Goal: Task Accomplishment & Management: Manage account settings

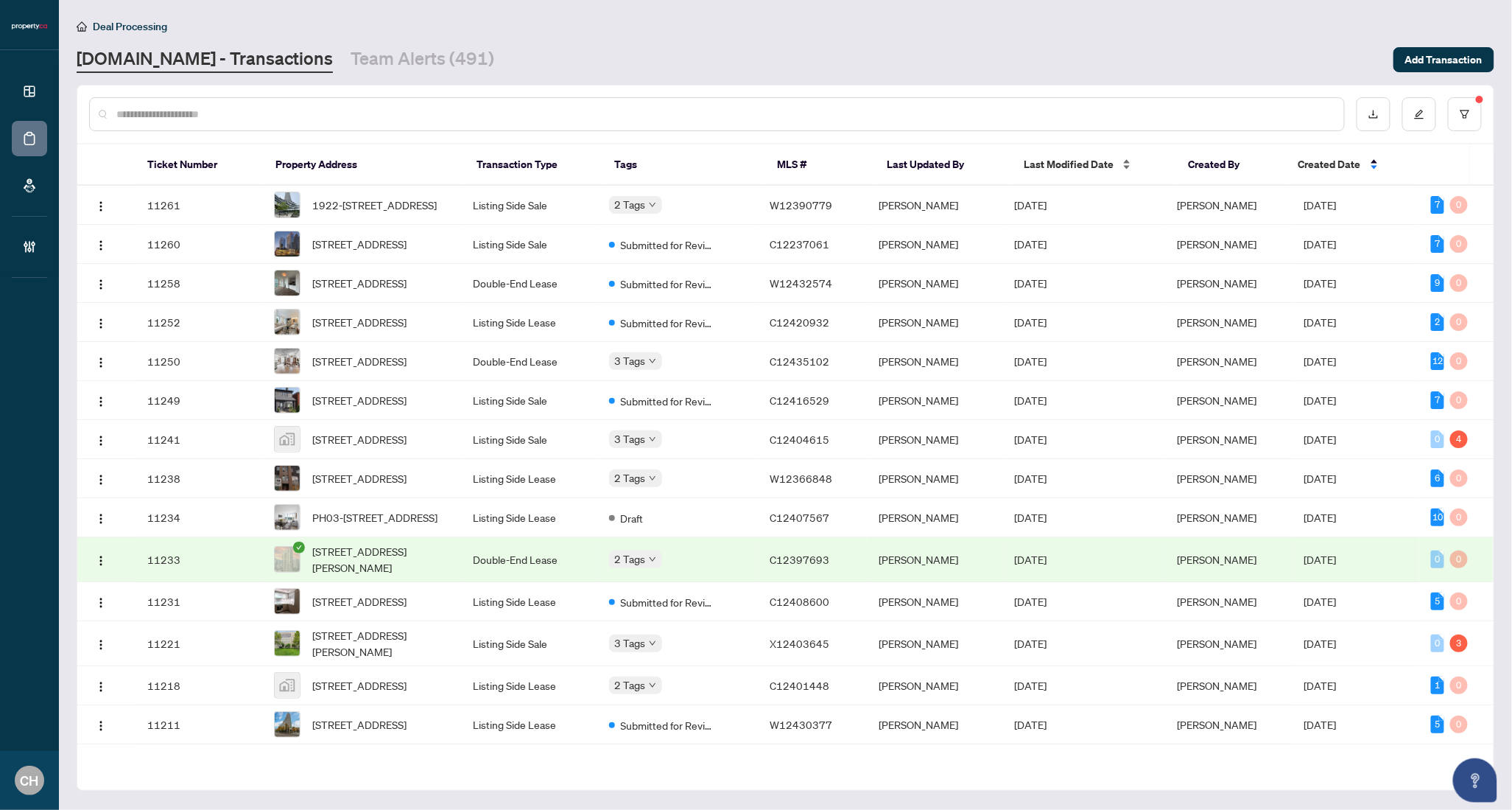
click at [1073, 156] on span "Last Modified Date" at bounding box center [1069, 164] width 90 height 16
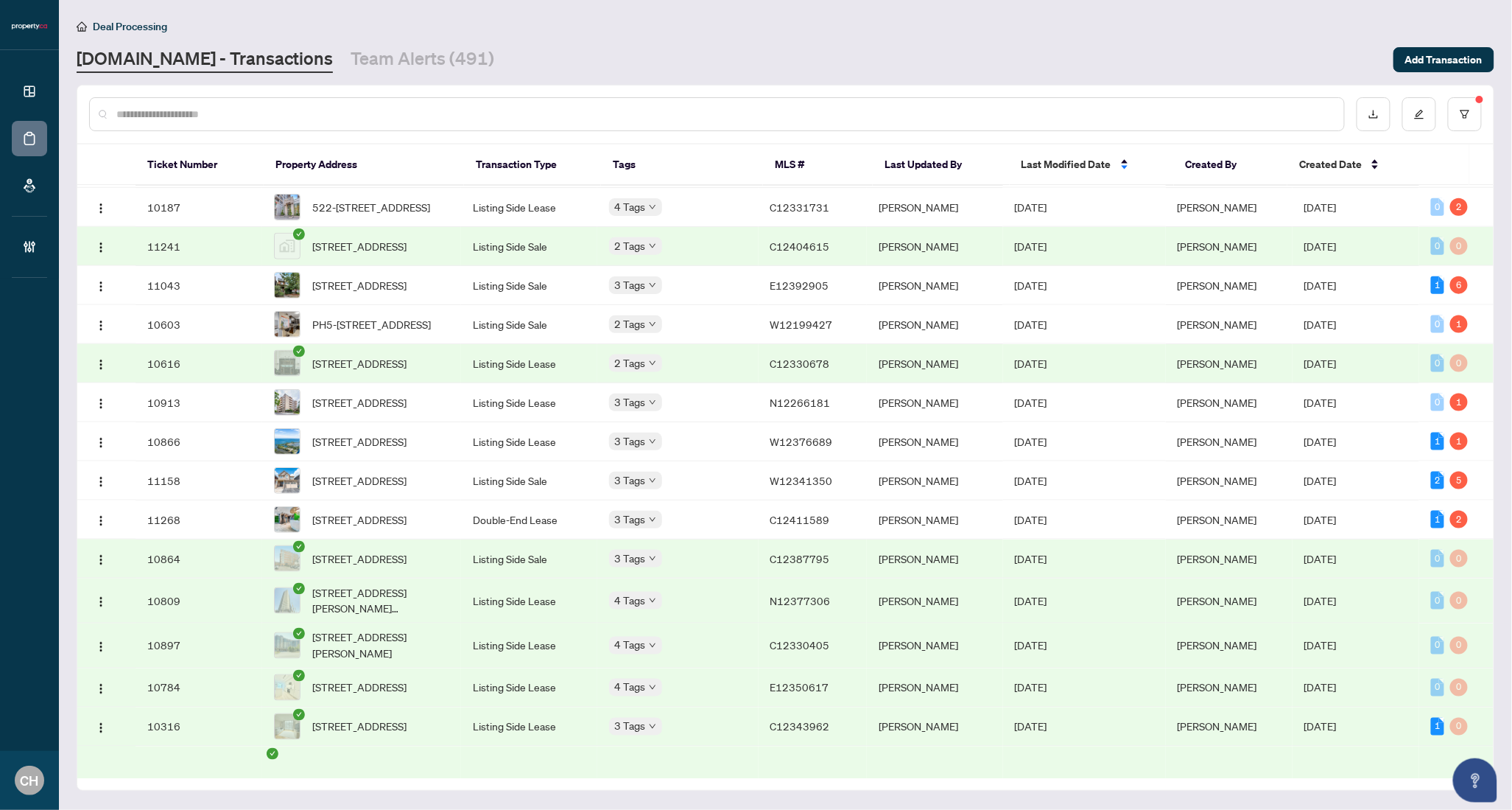
scroll to position [716, 0]
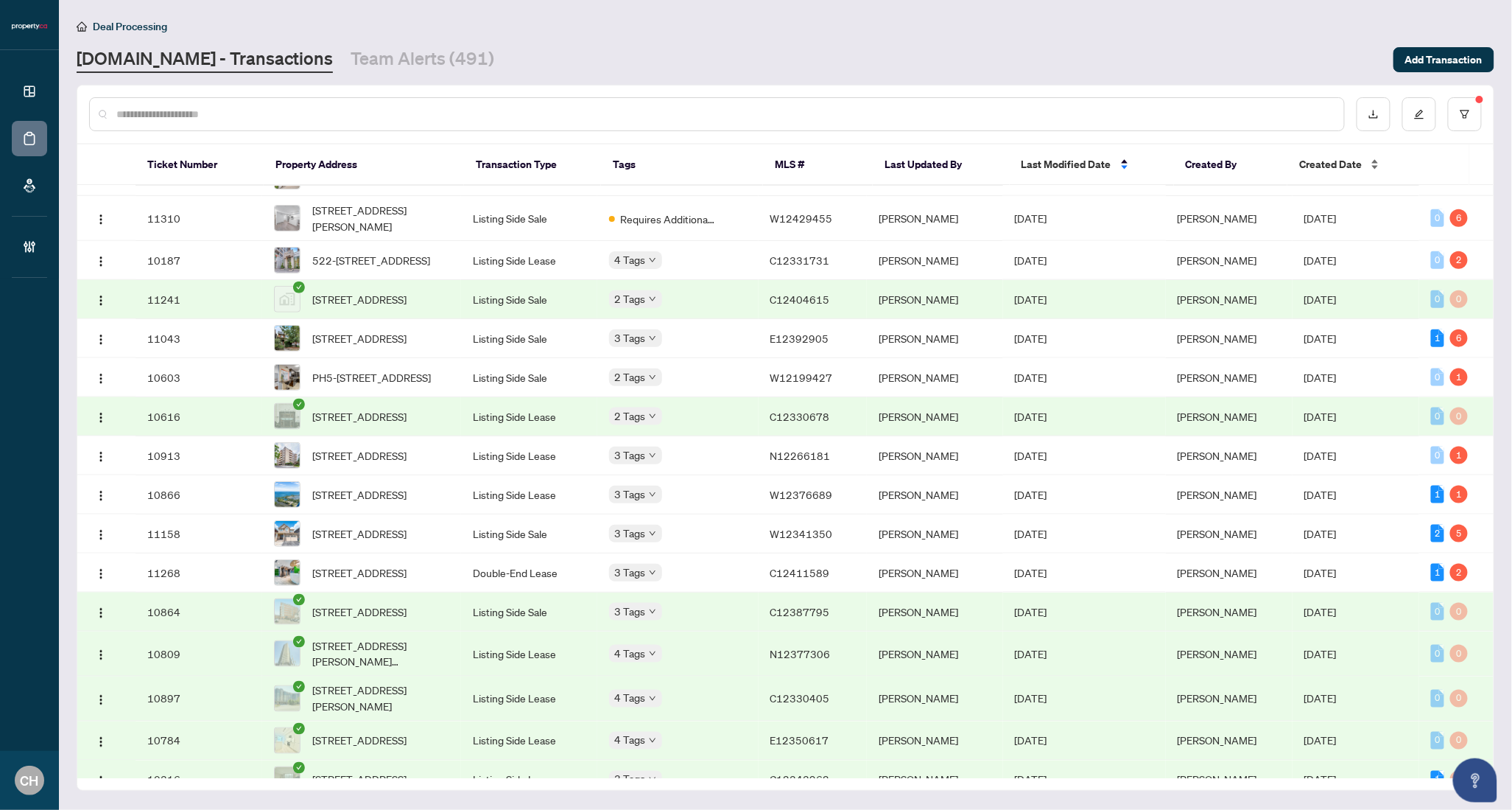
click at [1330, 168] on span "Created Date" at bounding box center [1330, 164] width 62 height 16
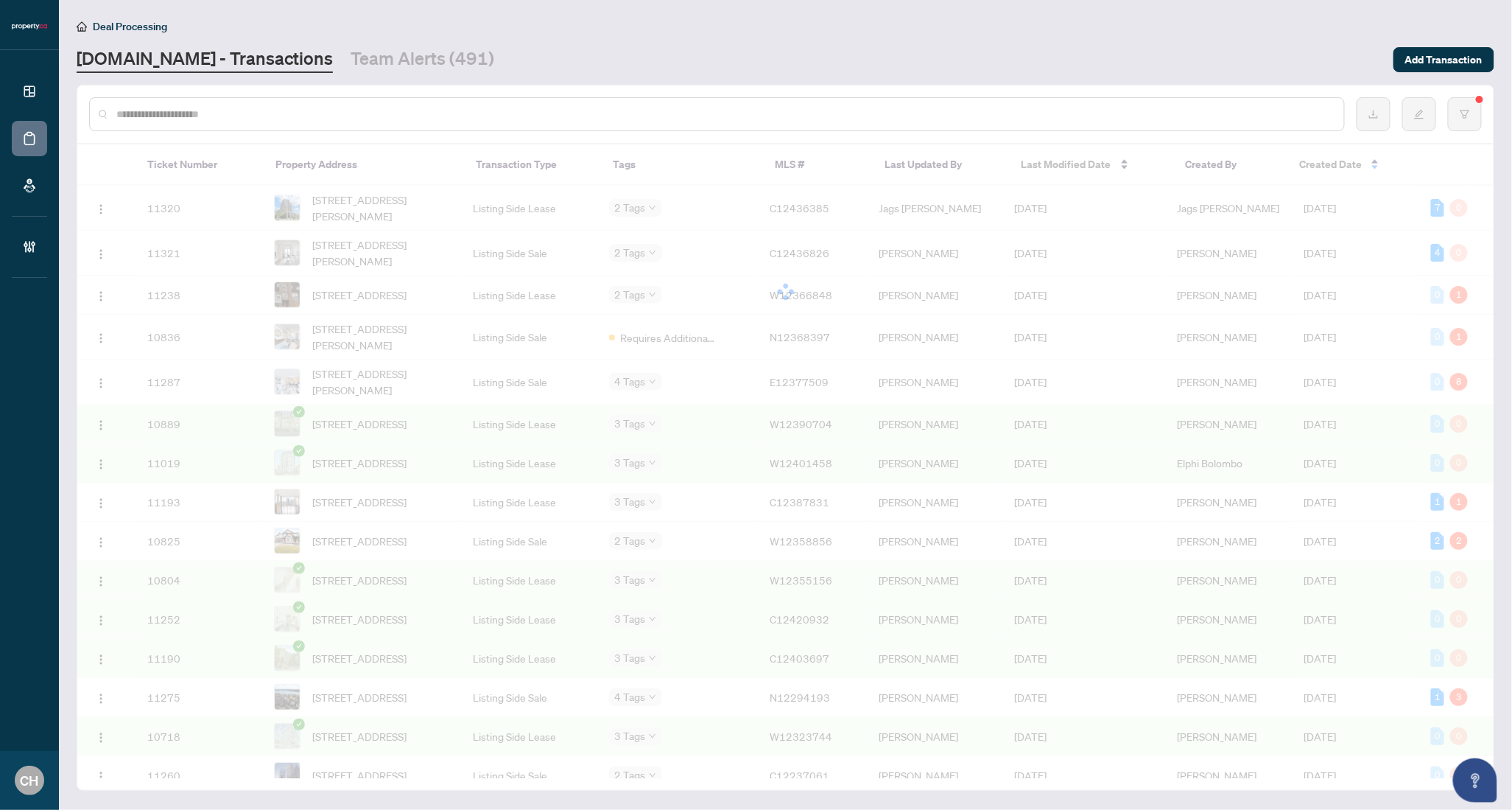
scroll to position [0, 0]
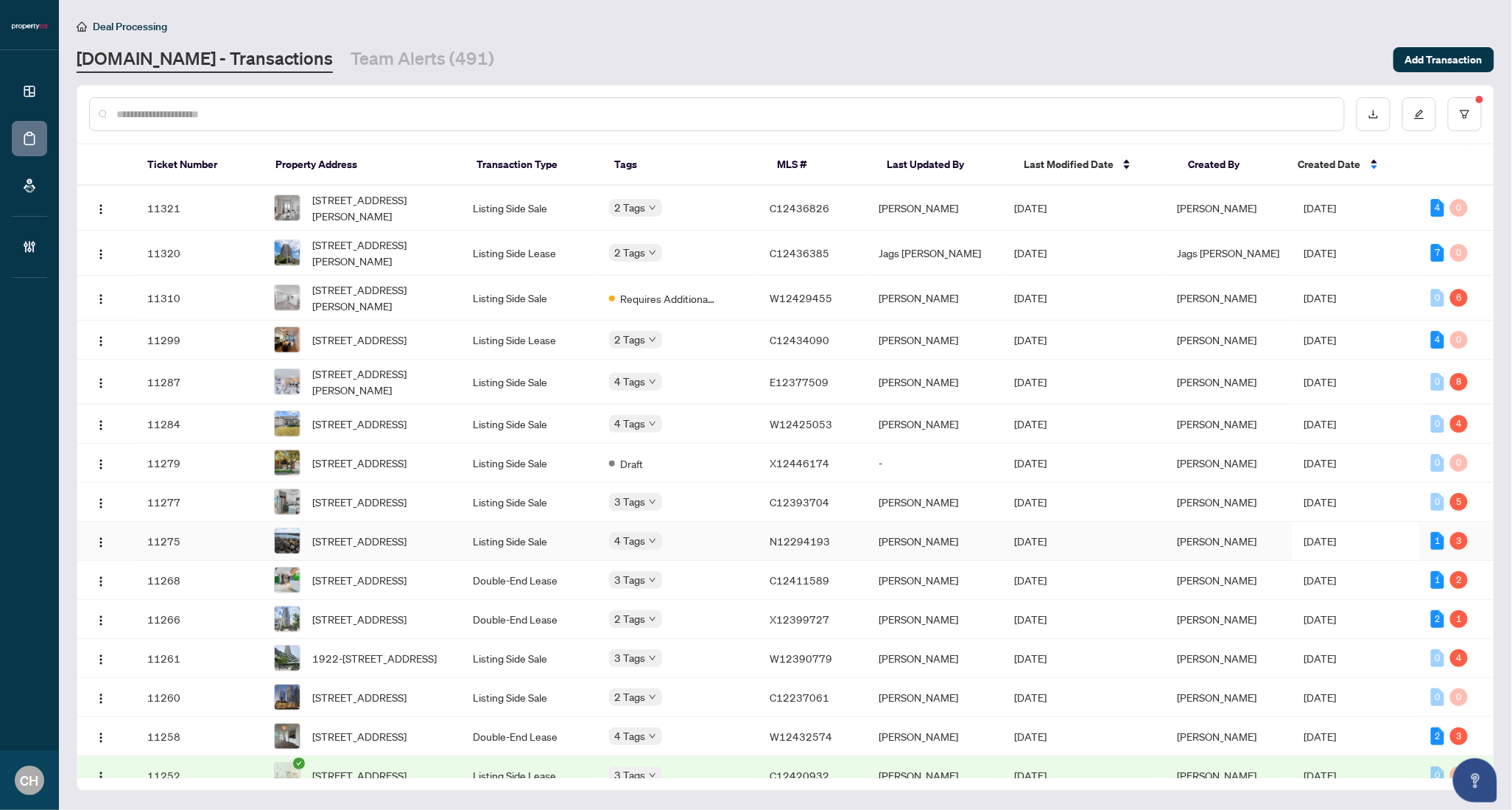
click at [1176, 561] on td "[PERSON_NAME]" at bounding box center [1229, 541] width 126 height 39
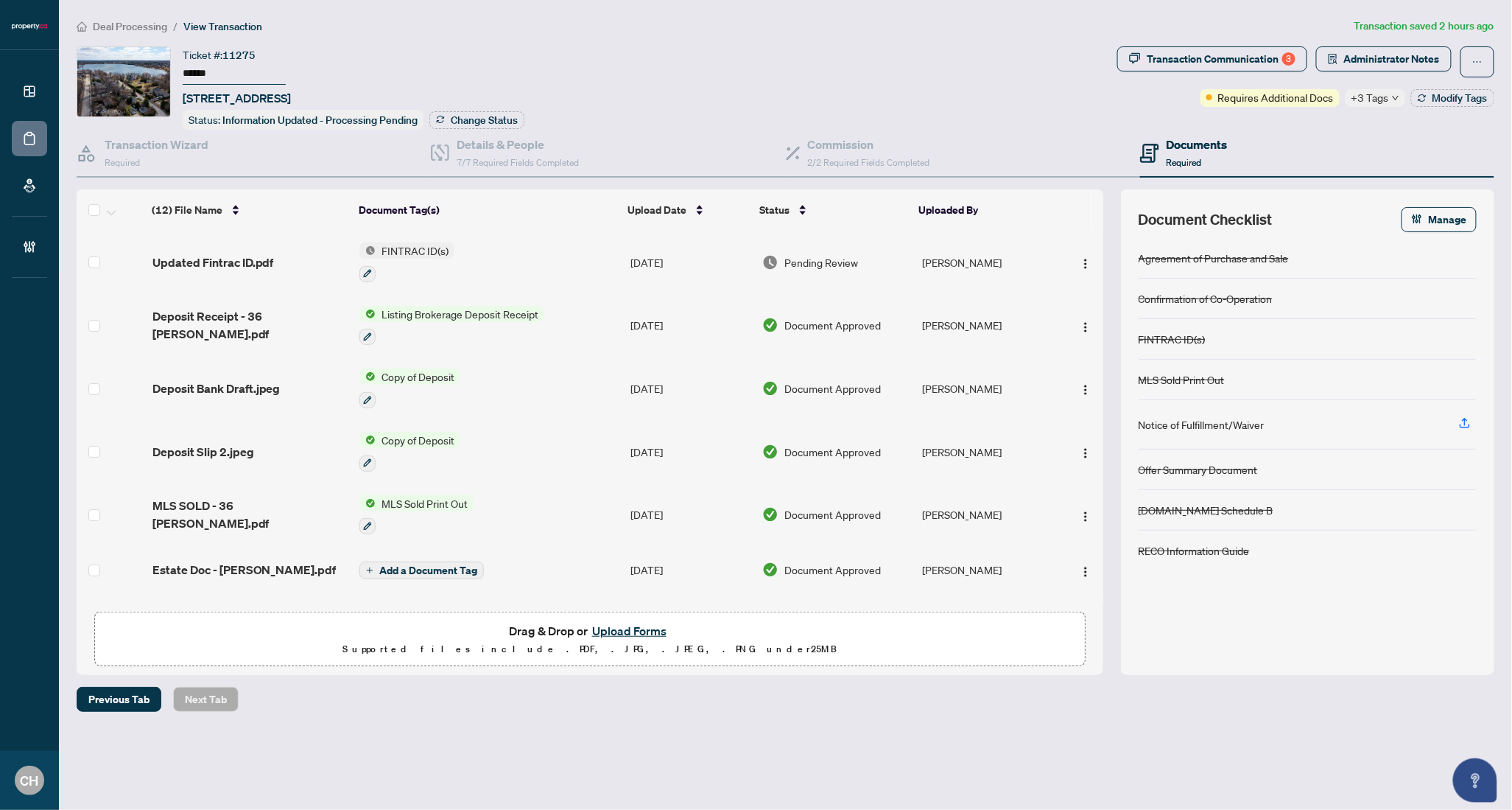
click at [1354, 71] on span "Administrator Notes" at bounding box center [1384, 62] width 136 height 31
click at [1355, 63] on button "Administrator Notes" at bounding box center [1384, 59] width 136 height 25
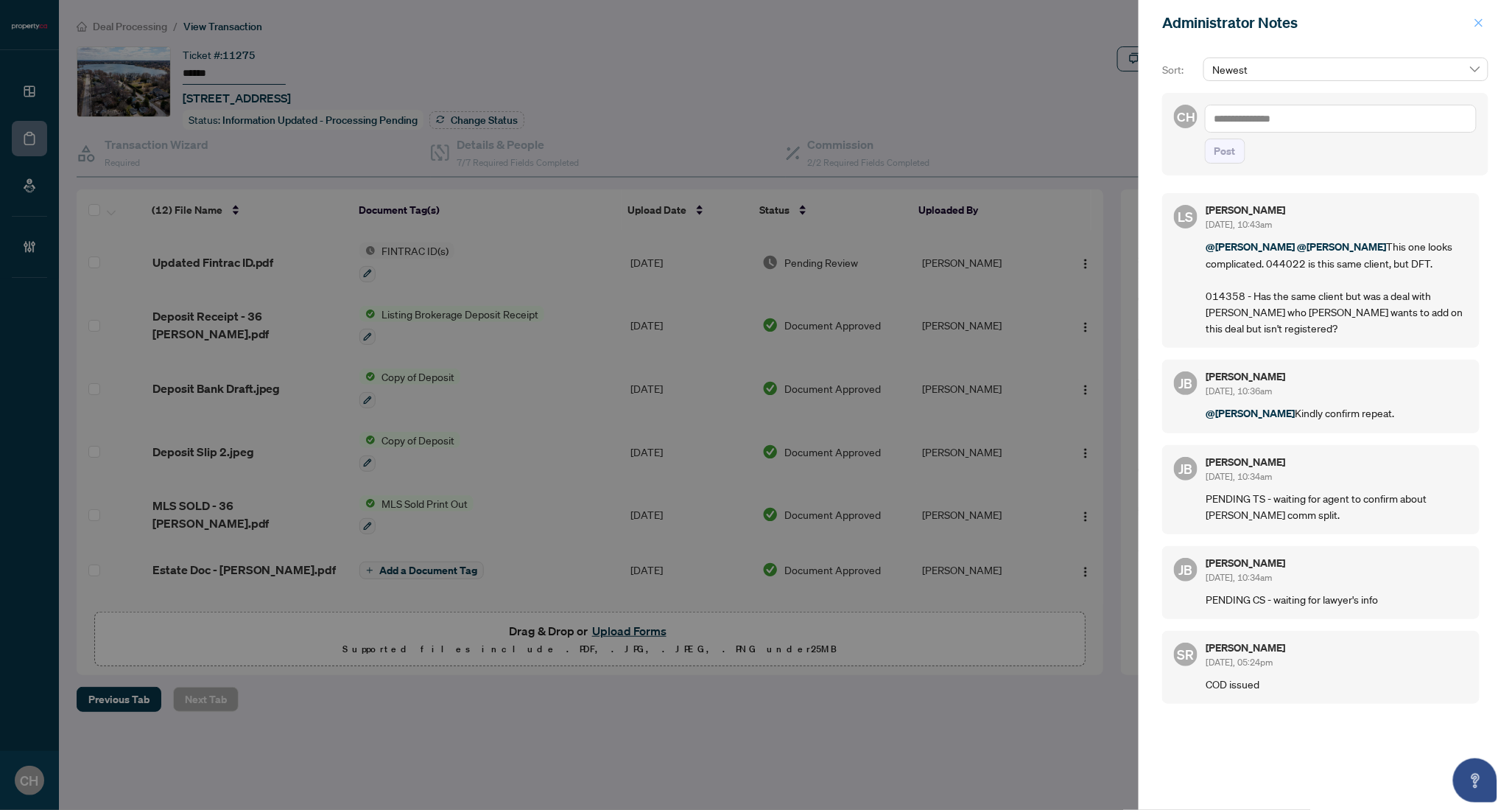
click at [1481, 18] on icon "close" at bounding box center [1479, 23] width 11 height 11
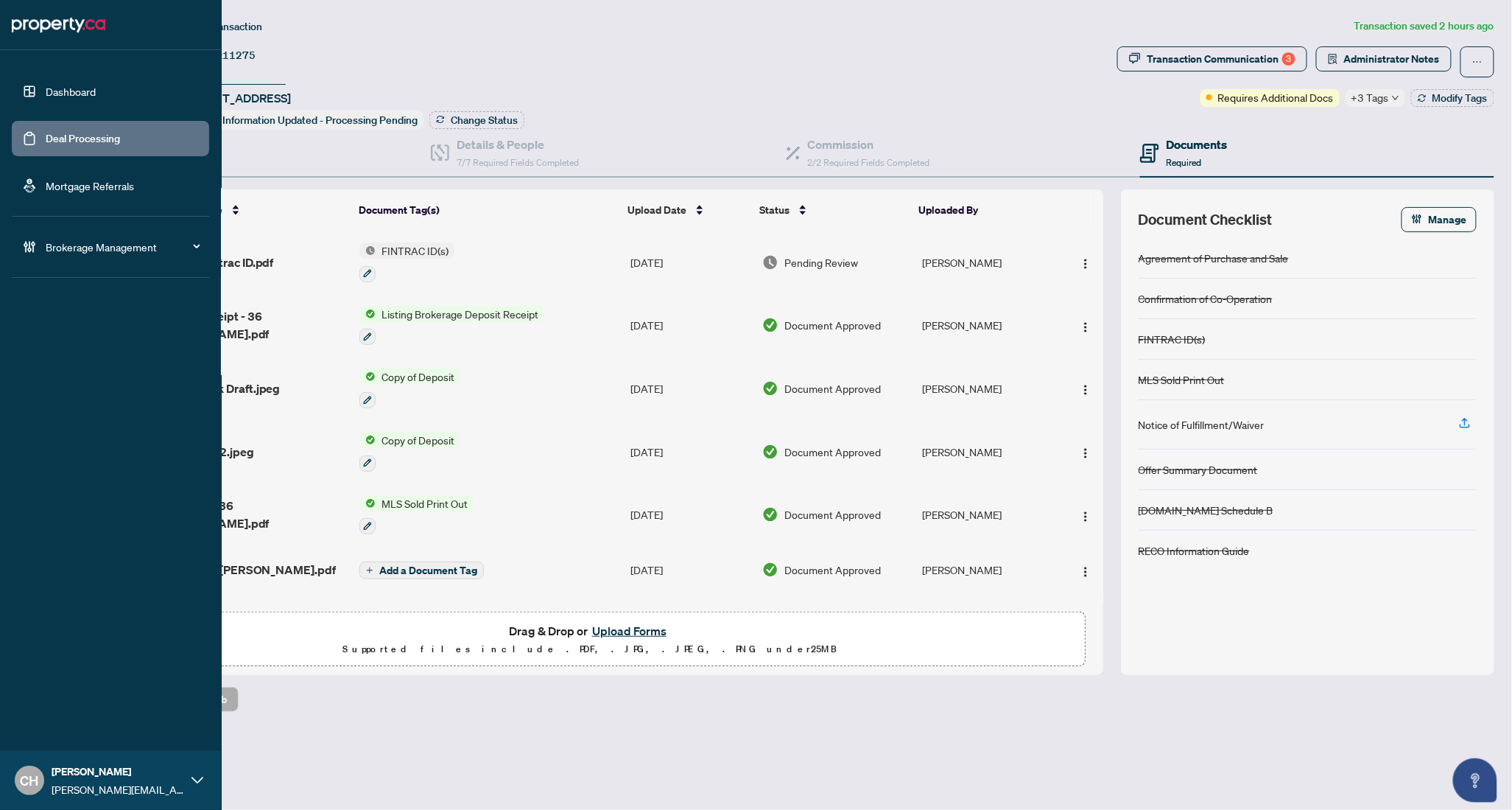
click at [46, 143] on link "Deal Processing" at bounding box center [83, 139] width 75 height 13
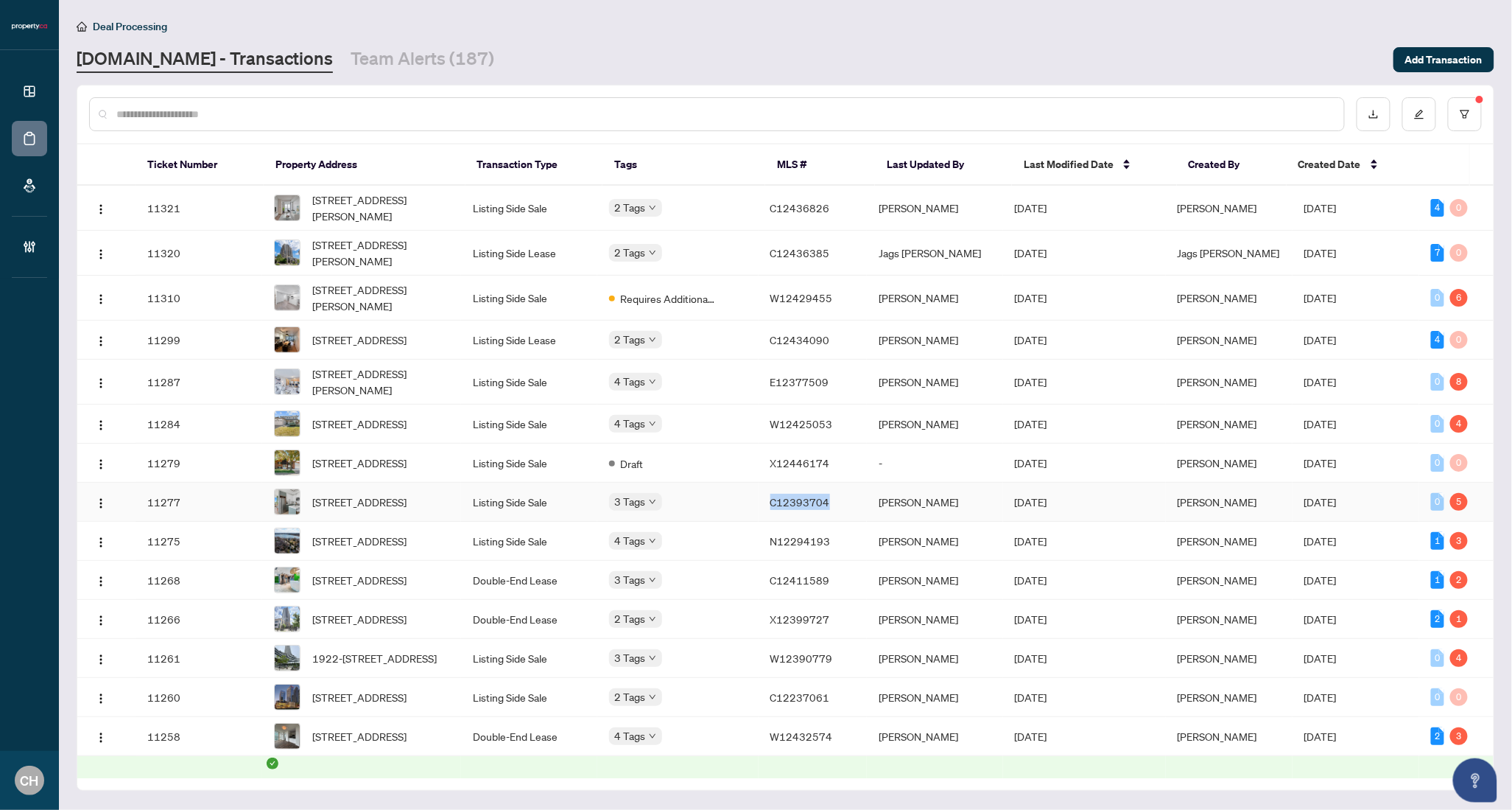
copy span "C12393704"
click at [0, 0] on div "Dashboard Deal Processing Mortgage Referrals Brokerage Management CH Clarissa H…" at bounding box center [756, 405] width 1512 height 810
copy span "C12393704"
click at [411, 102] on div at bounding box center [717, 113] width 1256 height 34
click at [408, 108] on input "text" at bounding box center [724, 114] width 1216 height 16
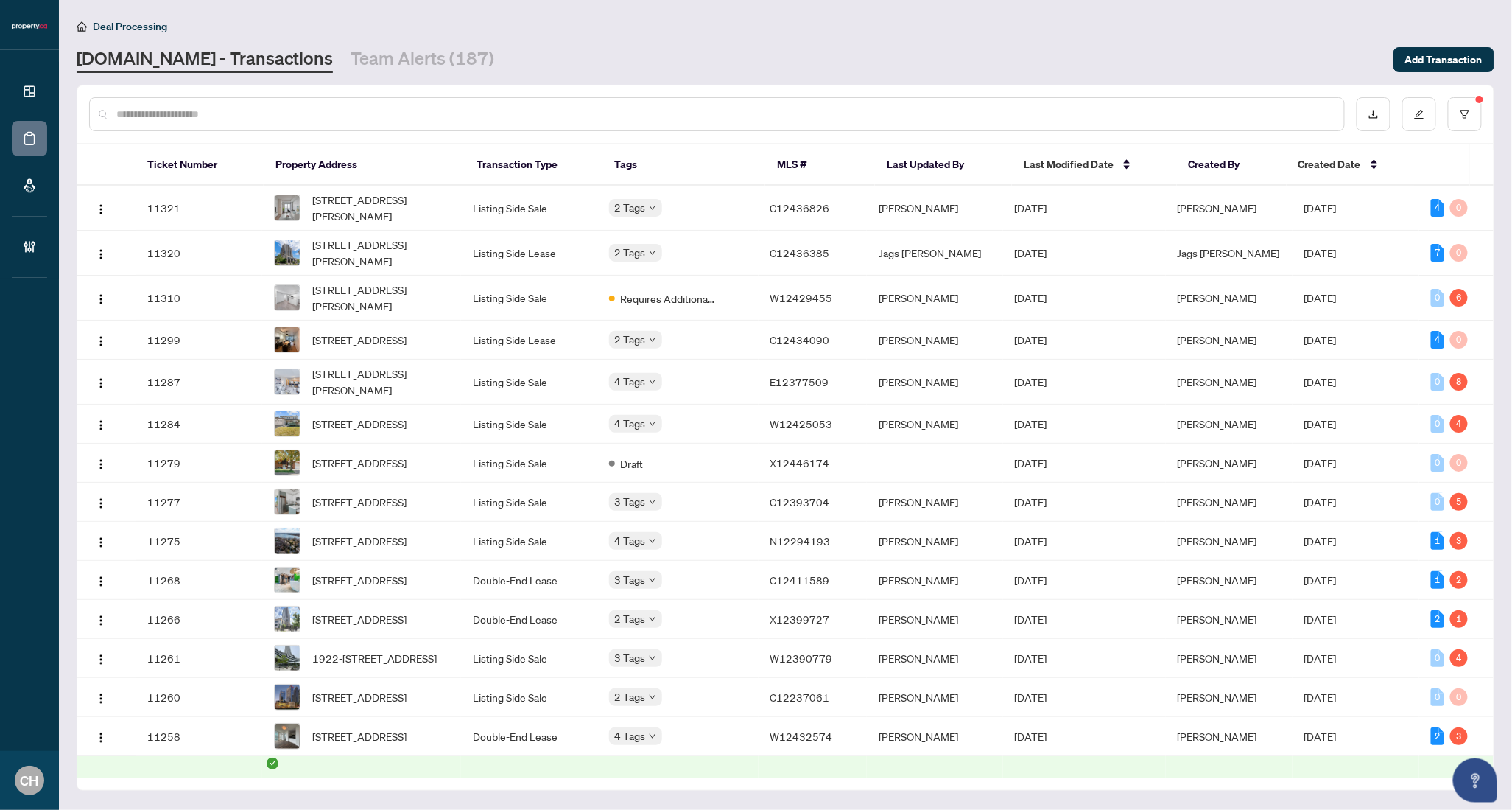
paste input "*********"
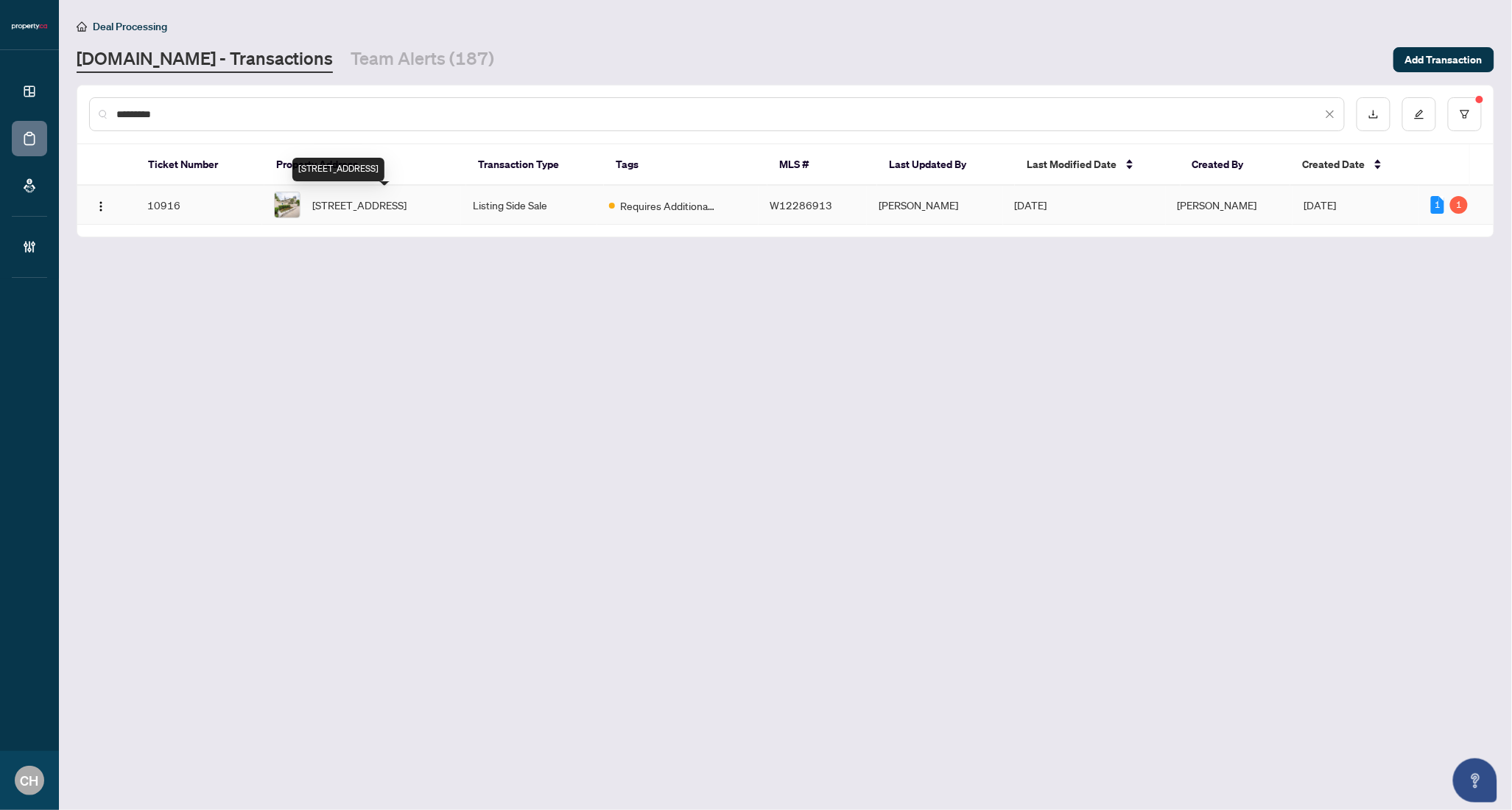
type input "*********"
click at [407, 212] on span "105-2111 Lakeshore Blvd, Toronto, Ontario M8V 4B2, Canada" at bounding box center [359, 205] width 94 height 16
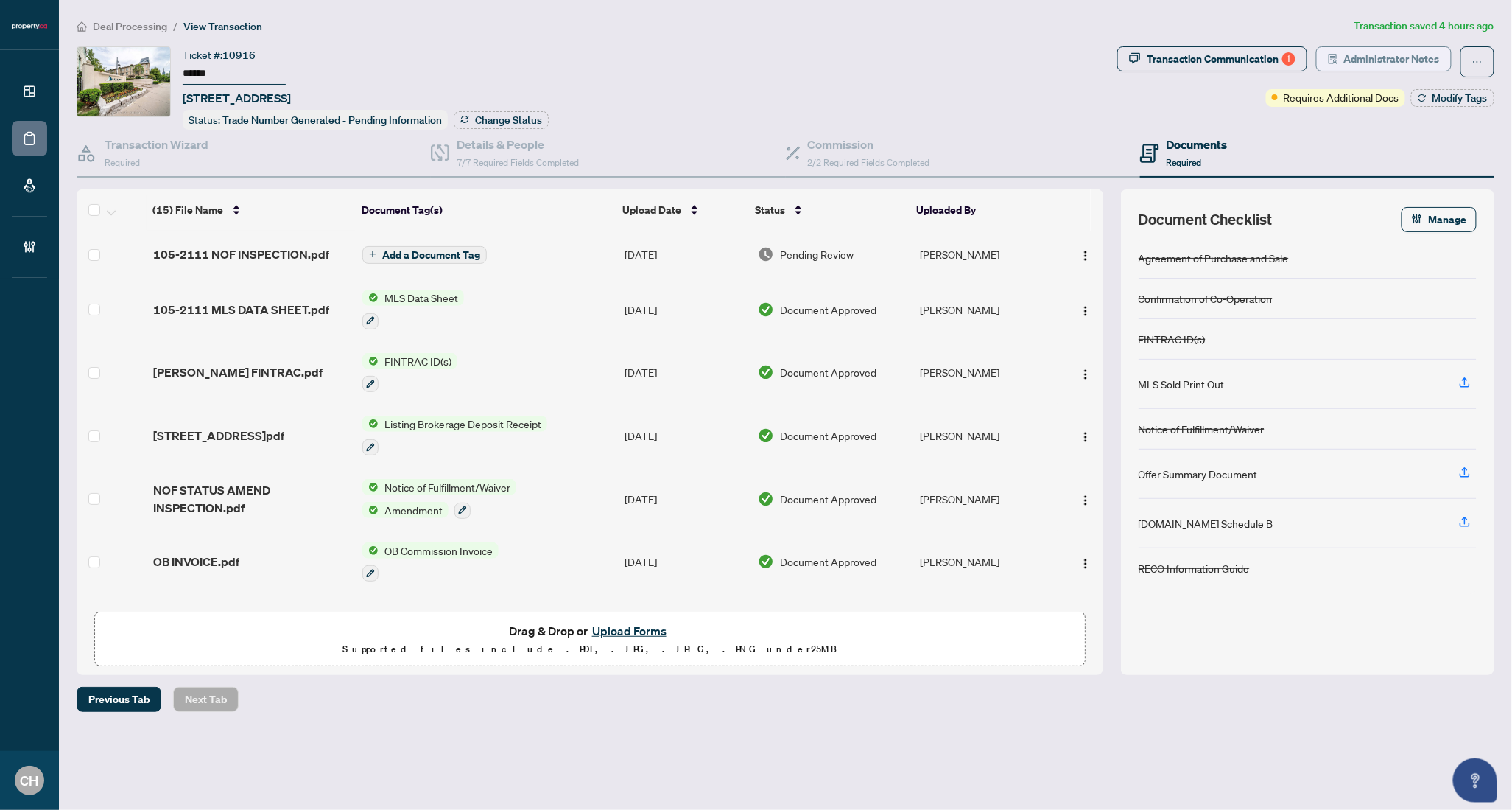
click at [1413, 48] on span "Administrator Notes" at bounding box center [1392, 58] width 96 height 24
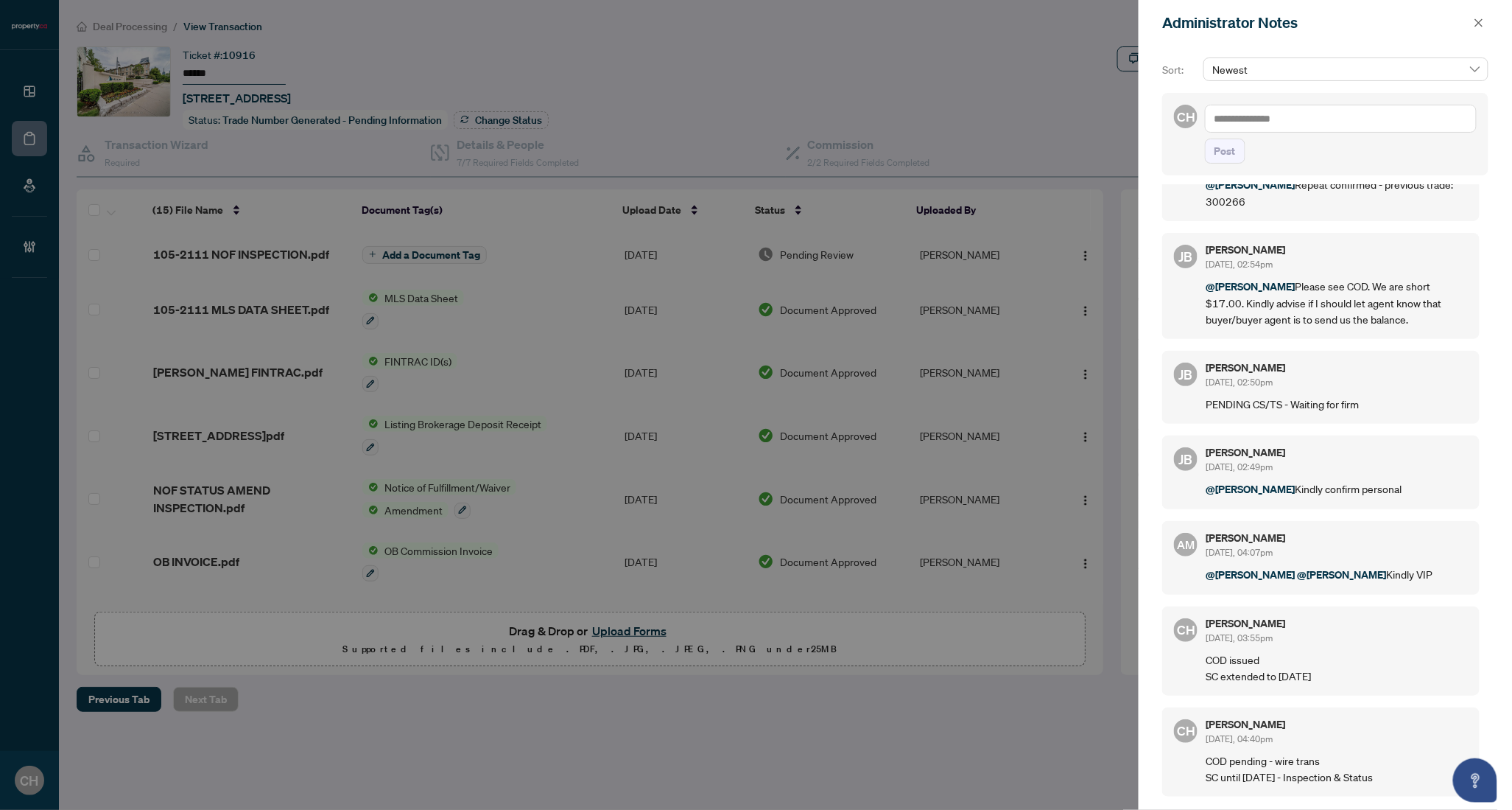
scroll to position [334, 0]
click at [852, 493] on div at bounding box center [756, 405] width 1512 height 810
click at [1484, 23] on button "button" at bounding box center [1478, 23] width 19 height 18
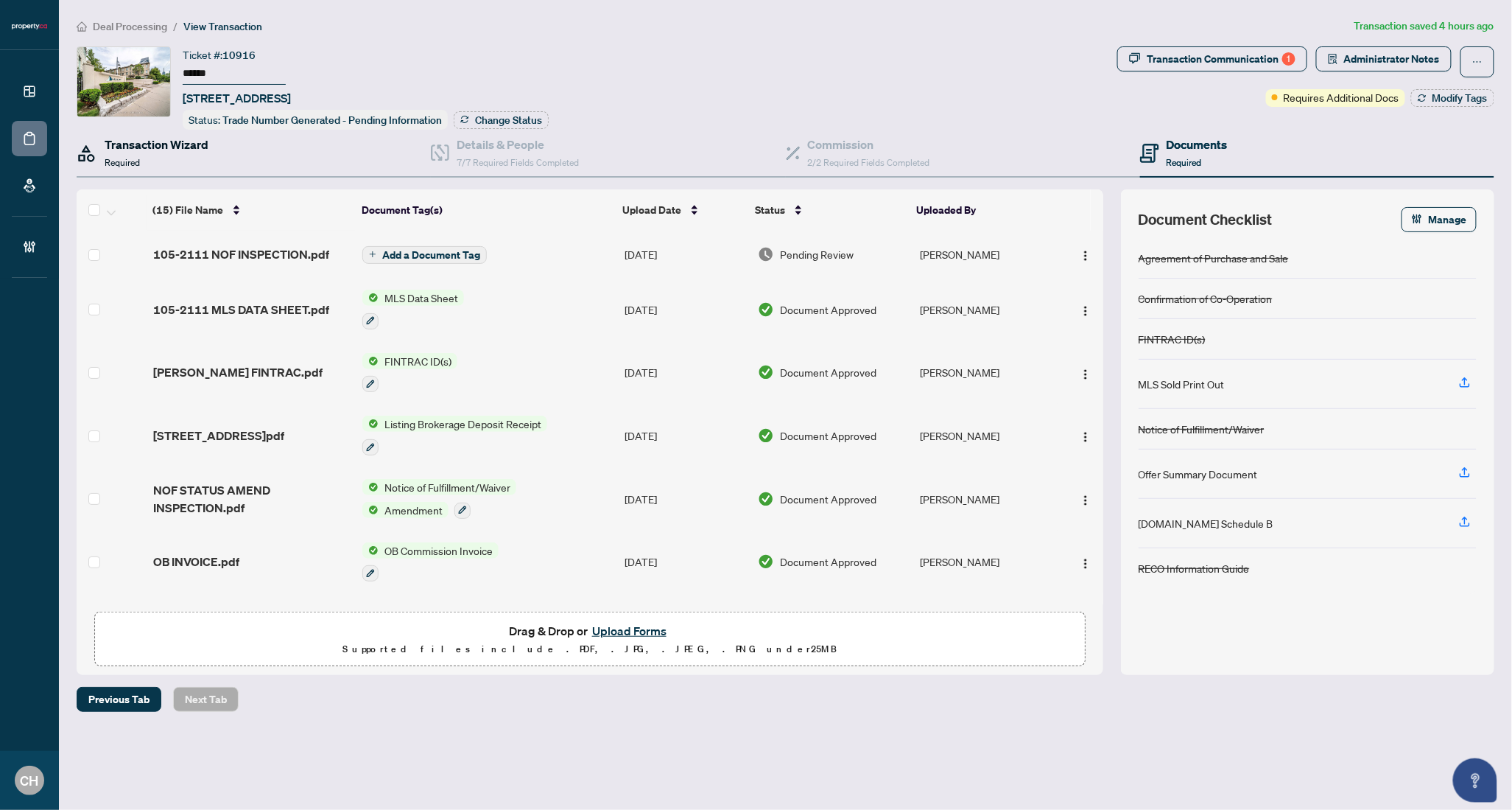
click at [131, 152] on div "Transaction Wizard Required" at bounding box center [156, 153] width 103 height 35
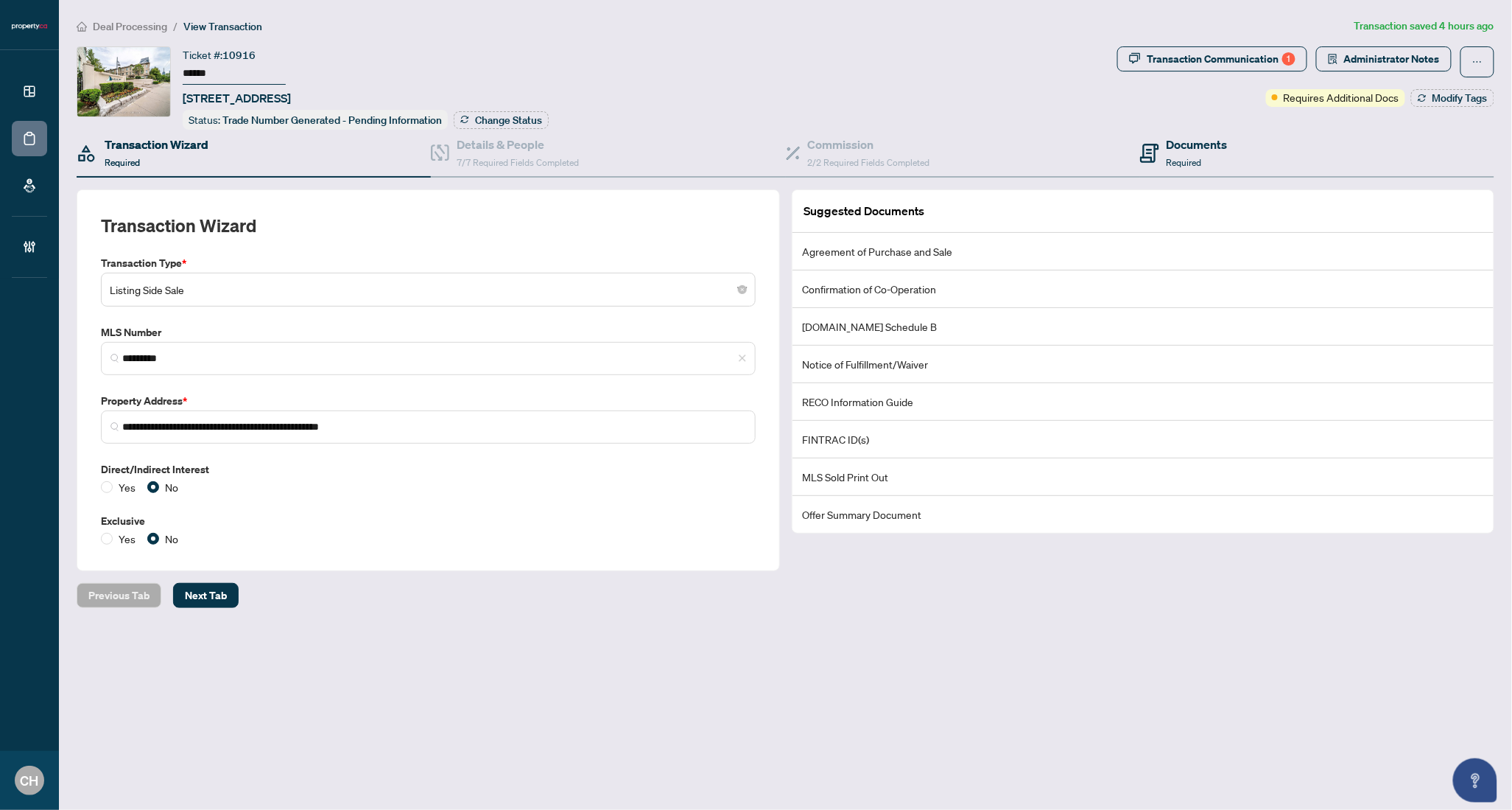
click at [1298, 153] on div "Documents Required" at bounding box center [1317, 154] width 354 height 48
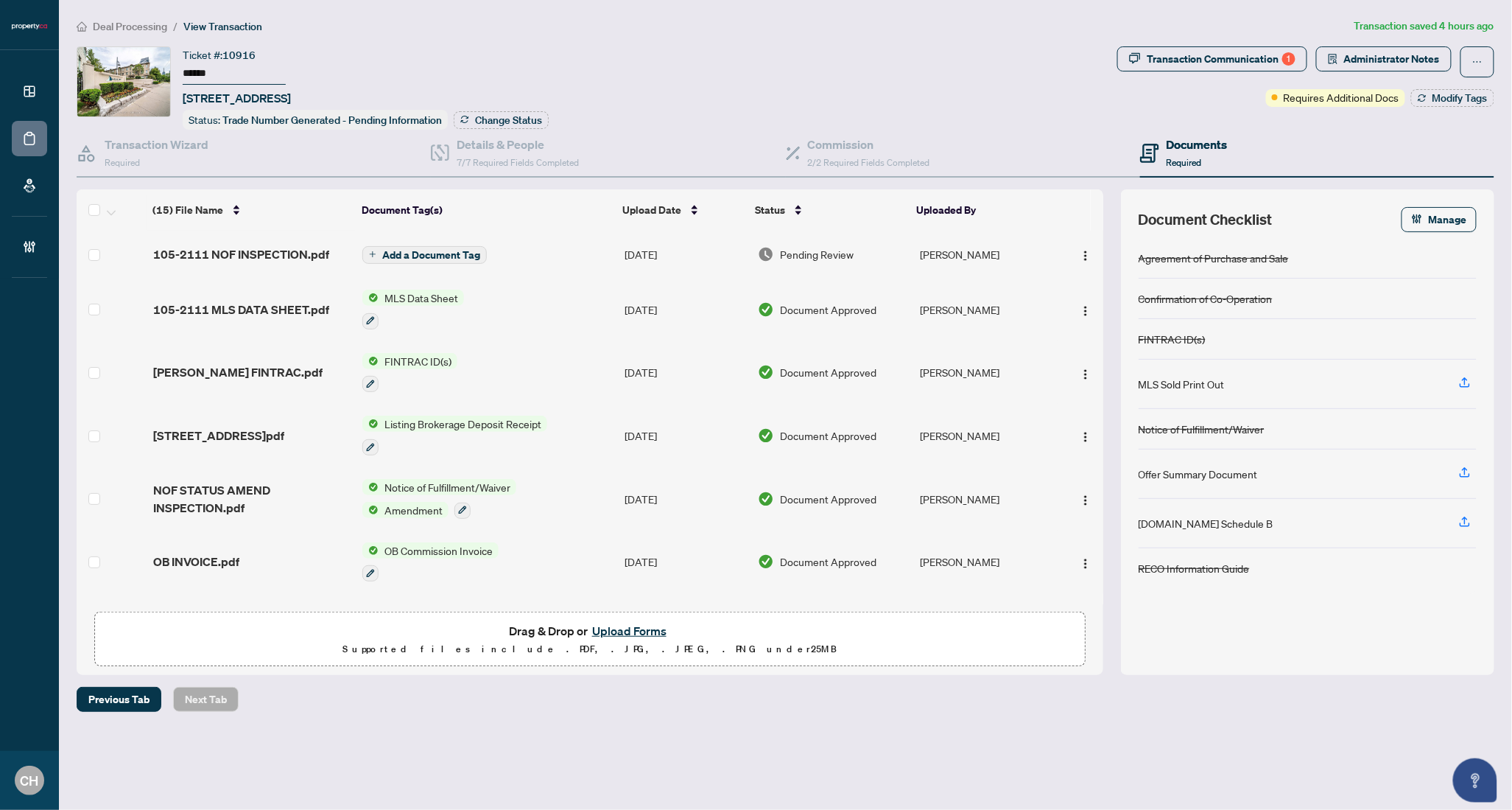
click at [531, 260] on td "Add a Document Tag" at bounding box center [487, 254] width 262 height 47
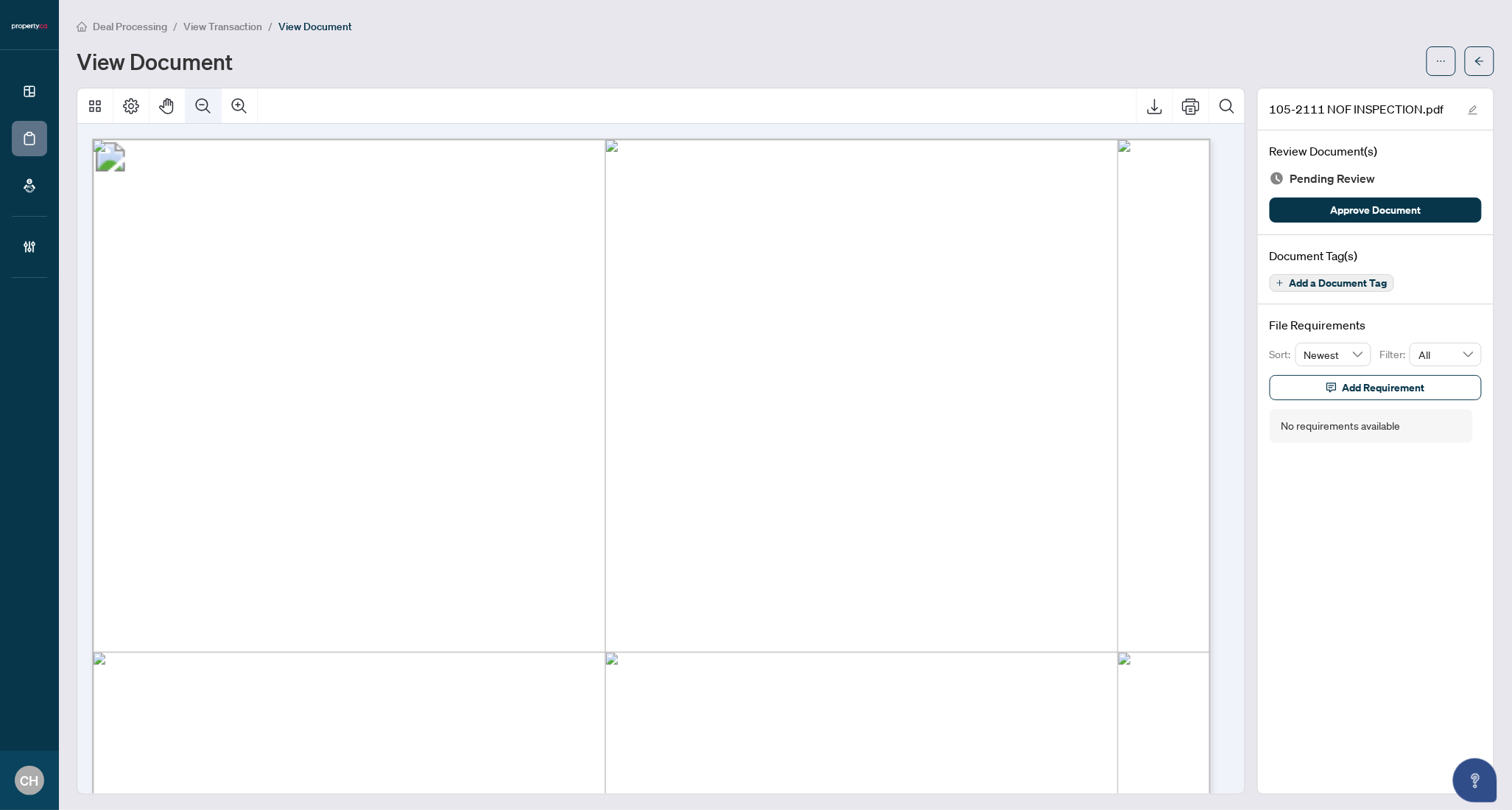
click at [205, 105] on icon "Zoom Out" at bounding box center [204, 106] width 18 height 18
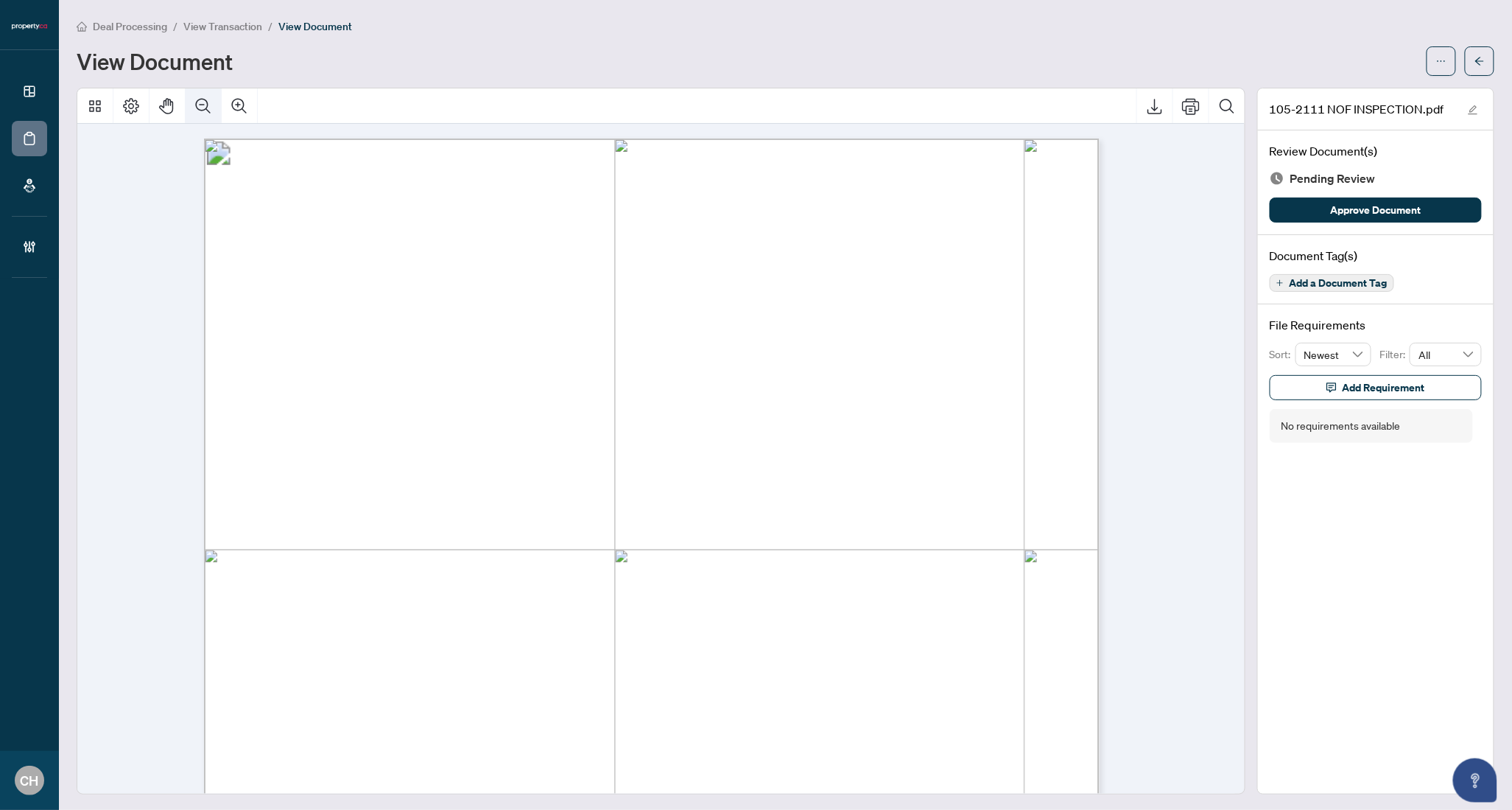
click at [205, 105] on icon "Zoom Out" at bounding box center [204, 106] width 18 height 18
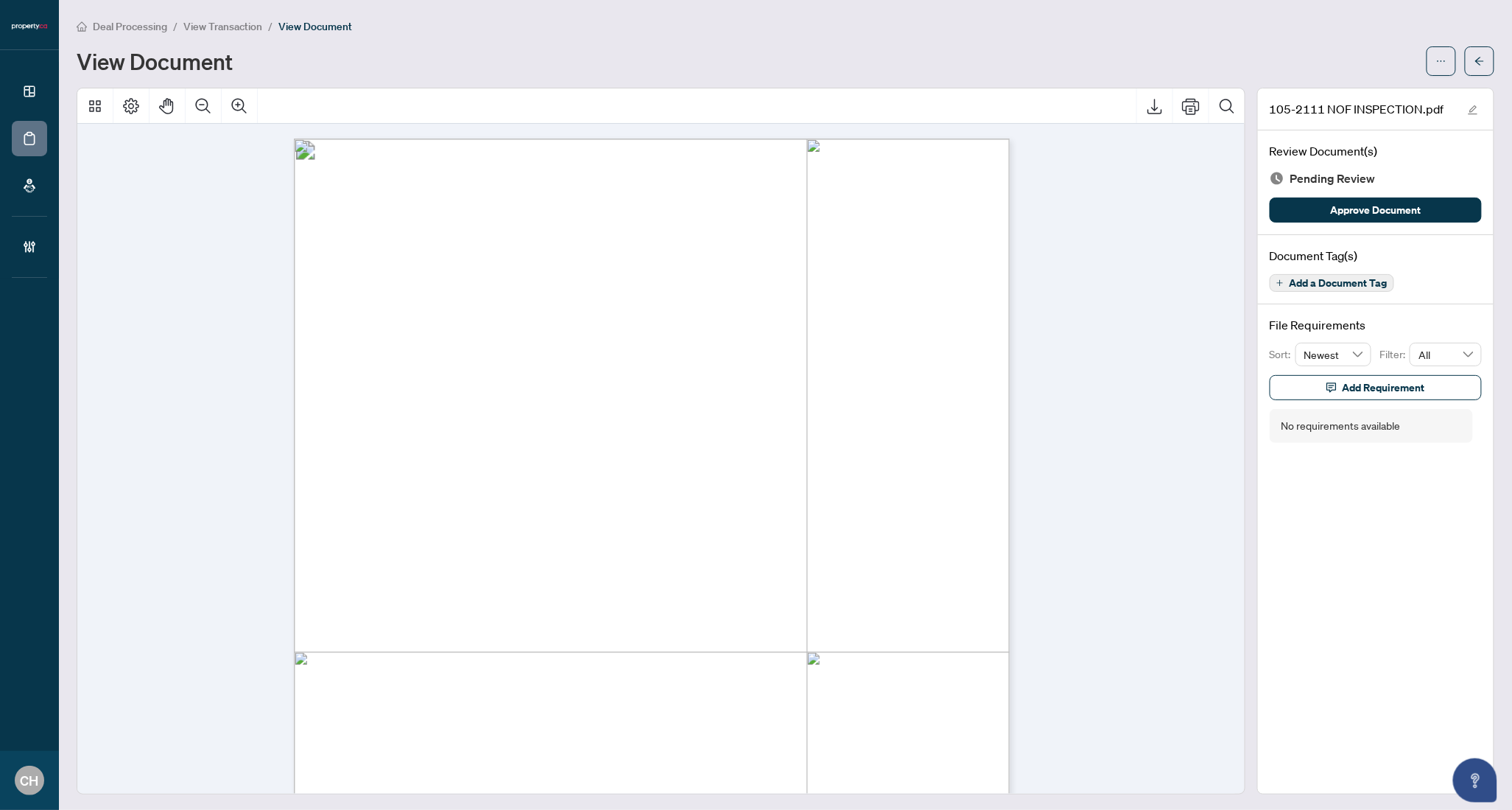
scroll to position [287, 0]
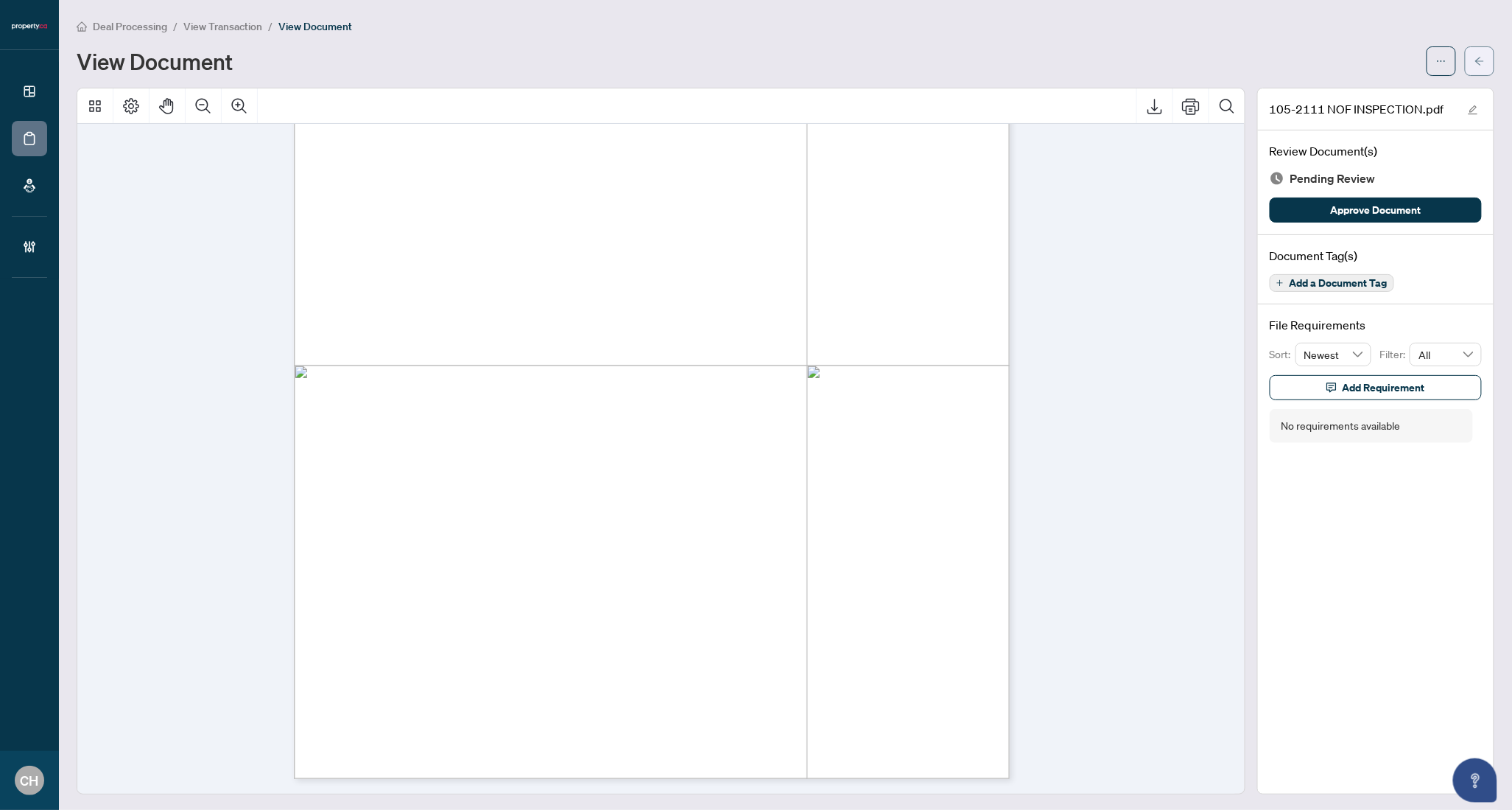
click at [1475, 53] on span "button" at bounding box center [1480, 61] width 11 height 24
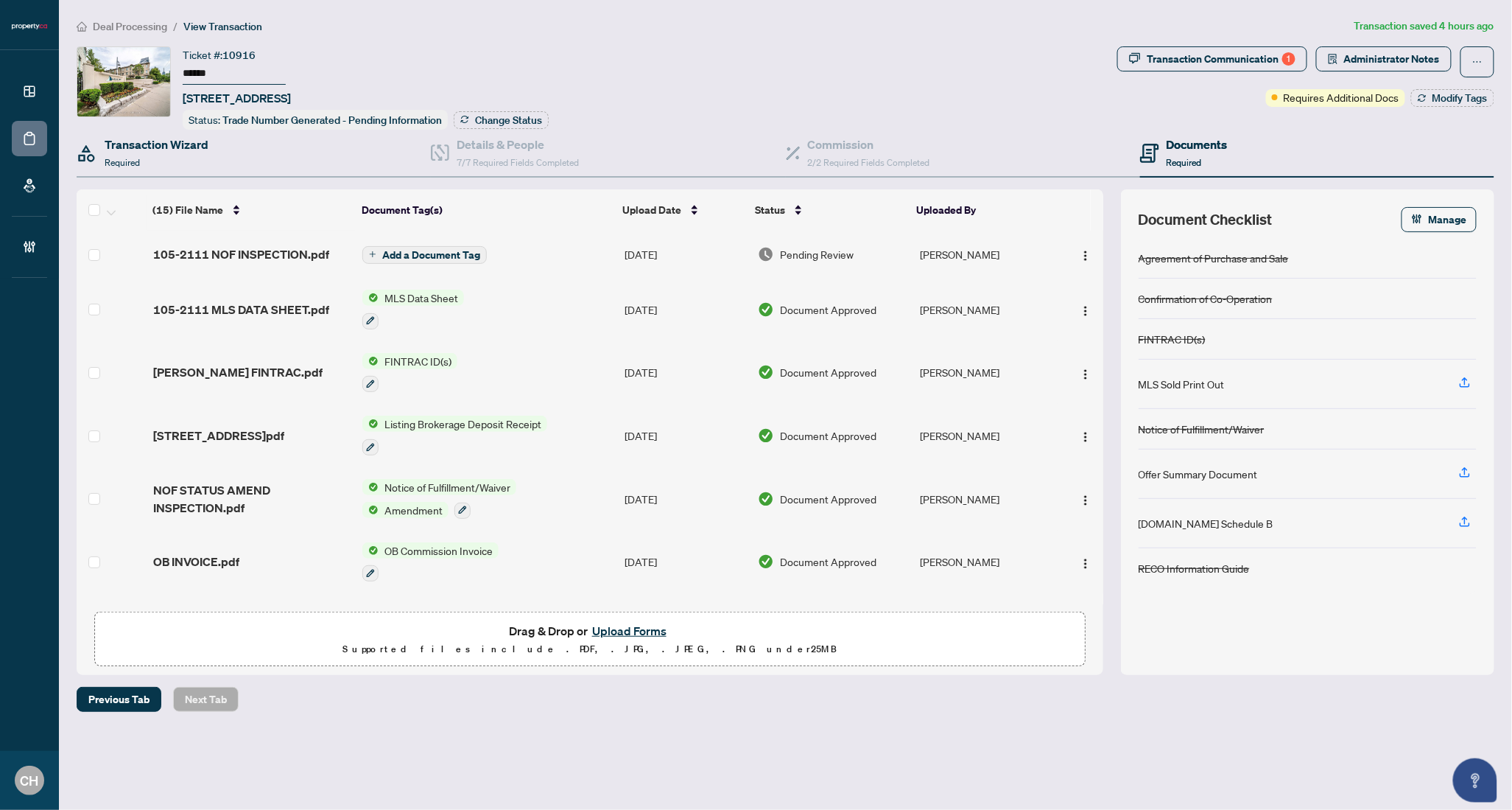
click at [211, 160] on div "Transaction Wizard Required" at bounding box center [253, 154] width 354 height 48
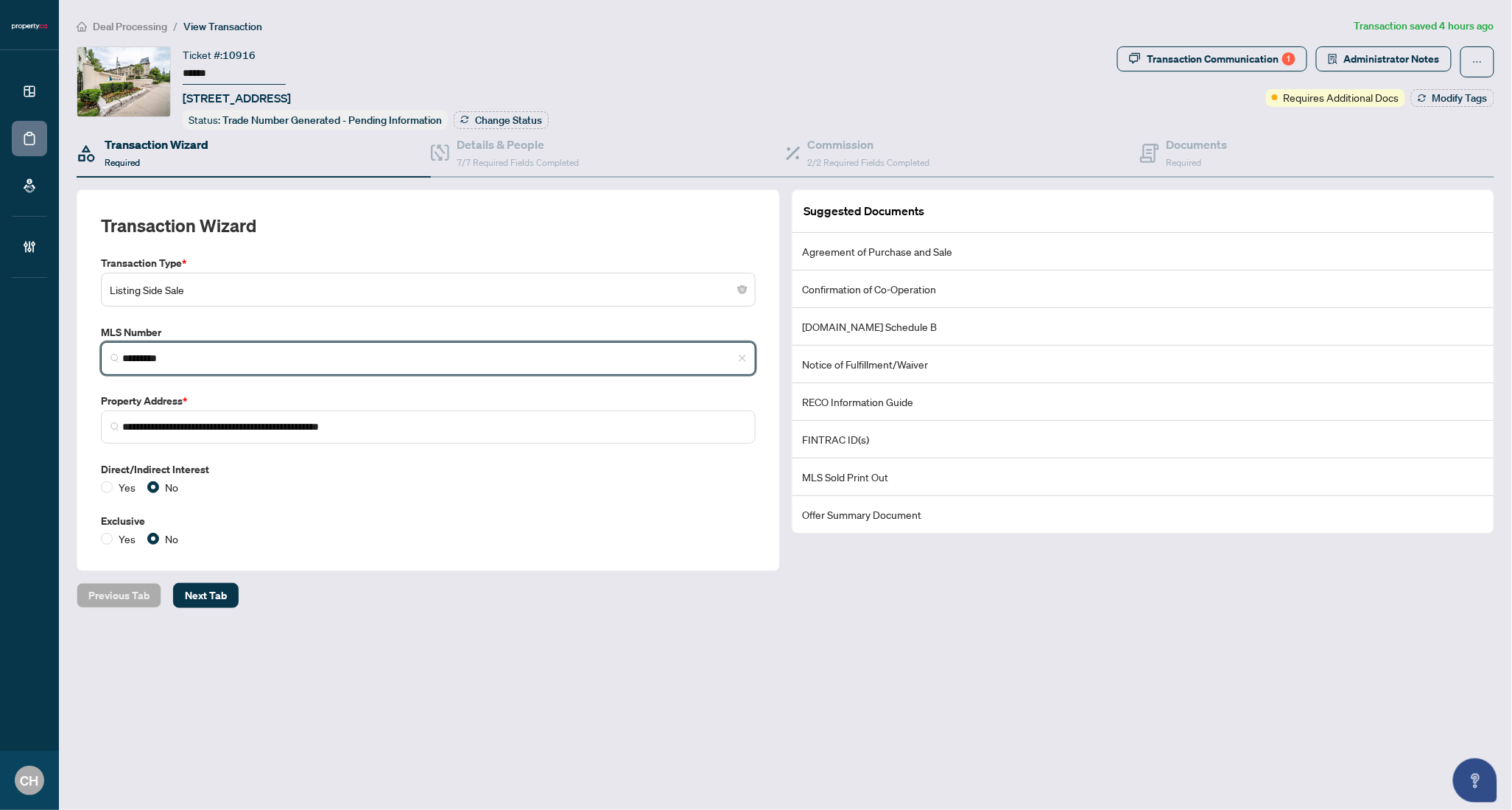
click at [167, 352] on input "*********" at bounding box center [434, 358] width 624 height 16
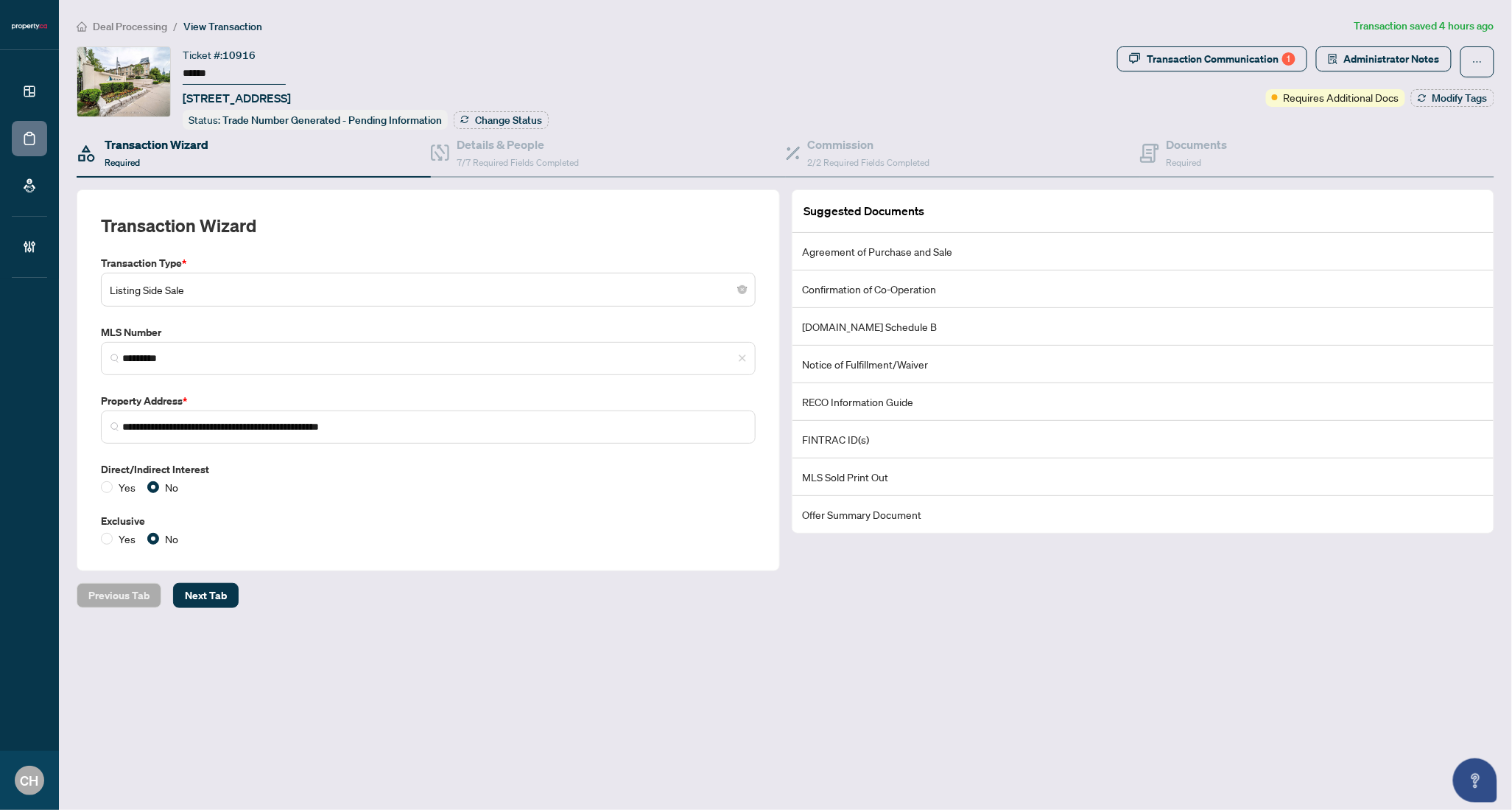
click at [911, 573] on div "**********" at bounding box center [785, 313] width 1430 height 590
drag, startPoint x: 909, startPoint y: 571, endPoint x: 1033, endPoint y: 140, distance: 448.5
click at [1174, 165] on div "Documents Required" at bounding box center [1197, 153] width 61 height 35
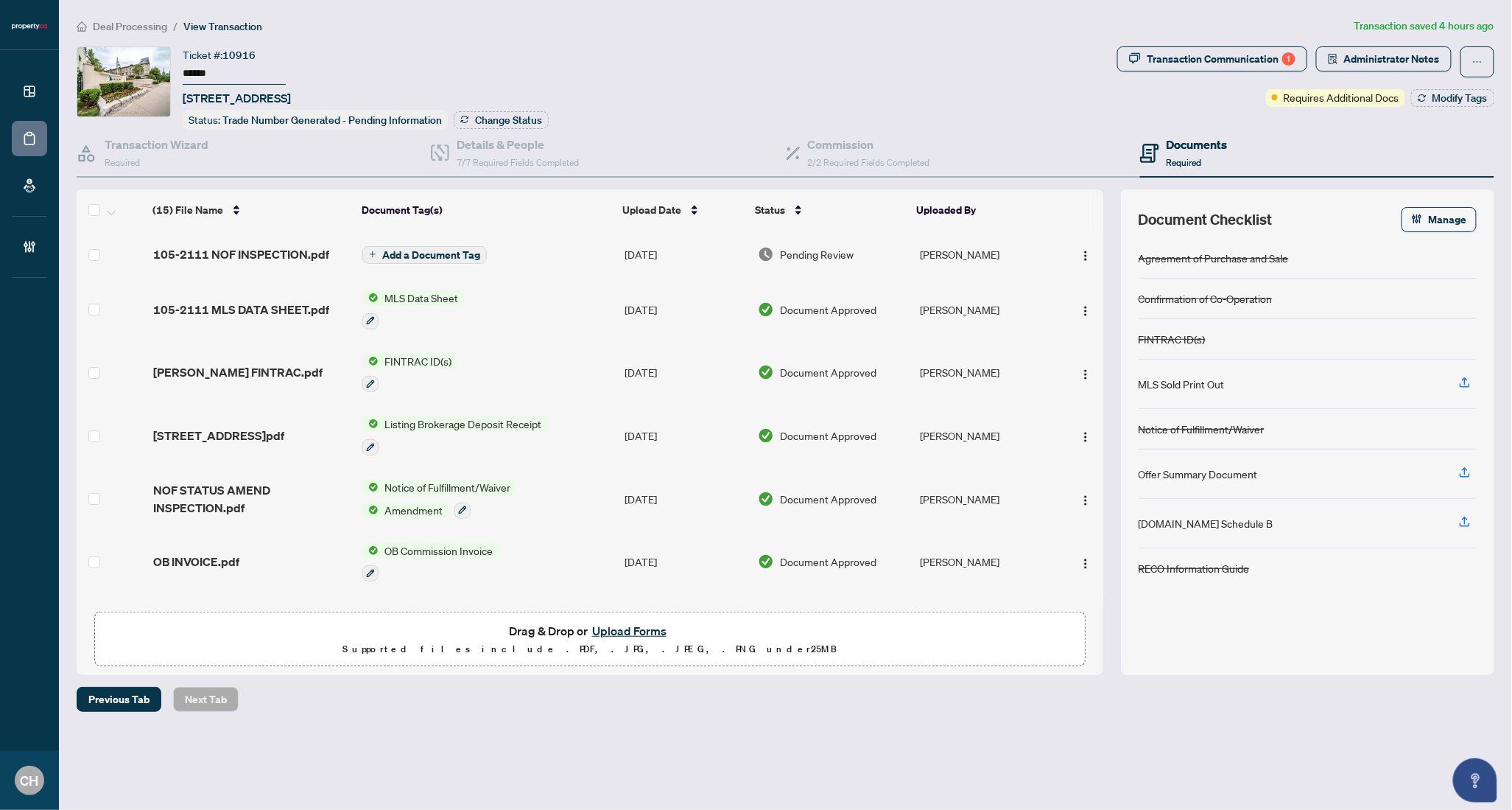
click at [278, 255] on span "105-2111 NOF INSPECTION.pdf" at bounding box center [241, 255] width 176 height 18
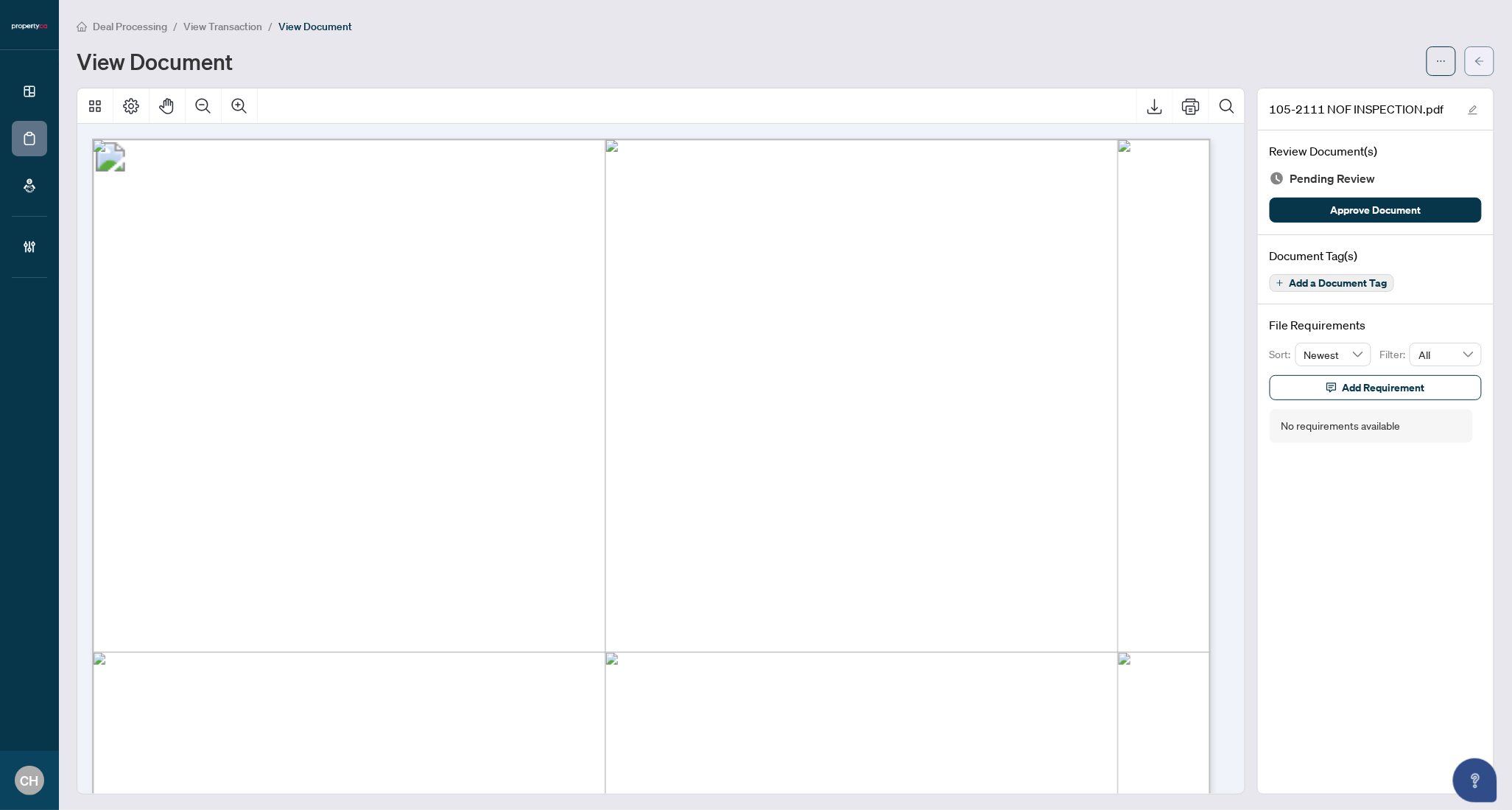
click at [1482, 48] on button "button" at bounding box center [1480, 62] width 30 height 30
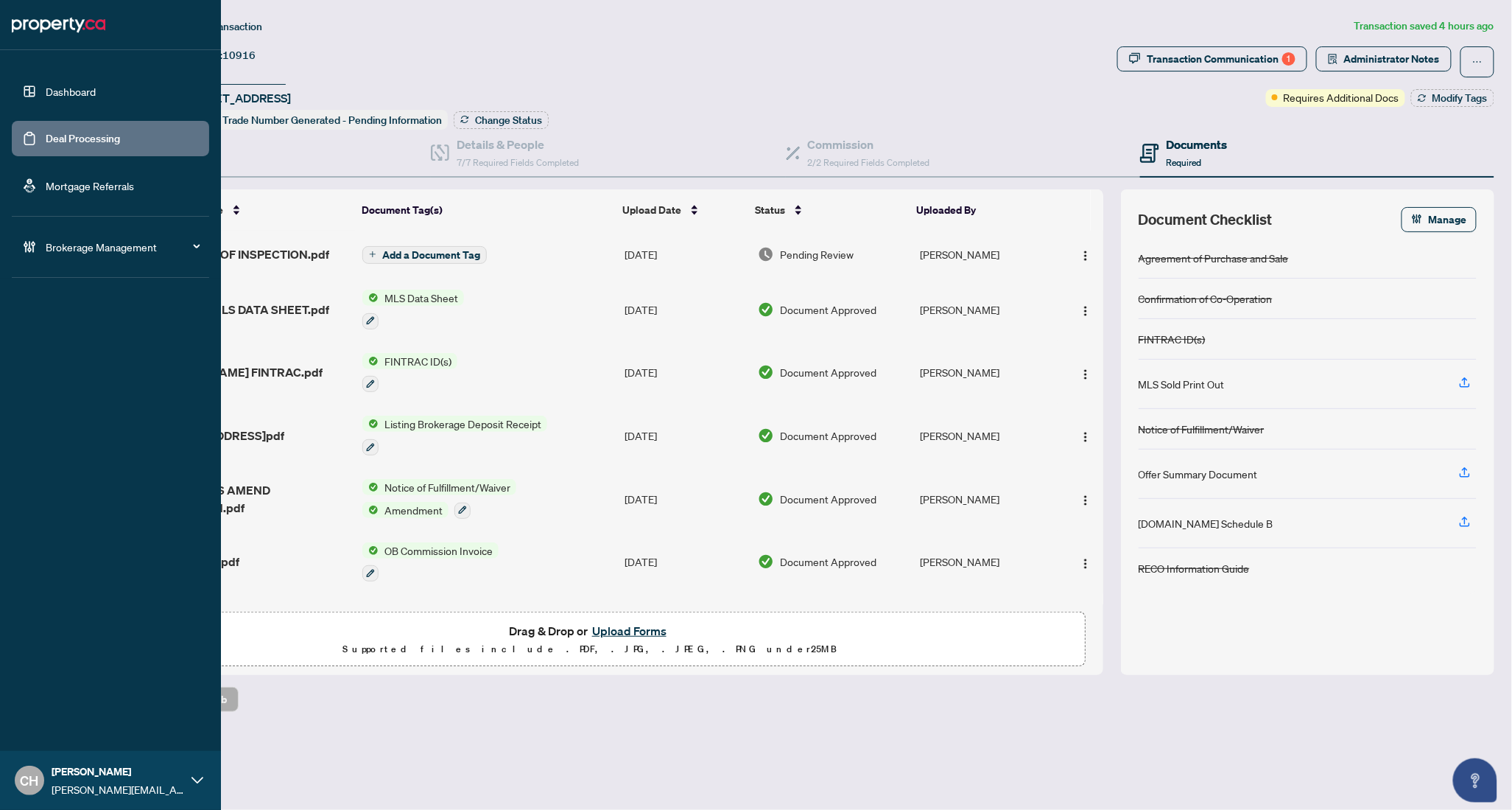
click at [46, 140] on link "Deal Processing" at bounding box center [83, 139] width 75 height 13
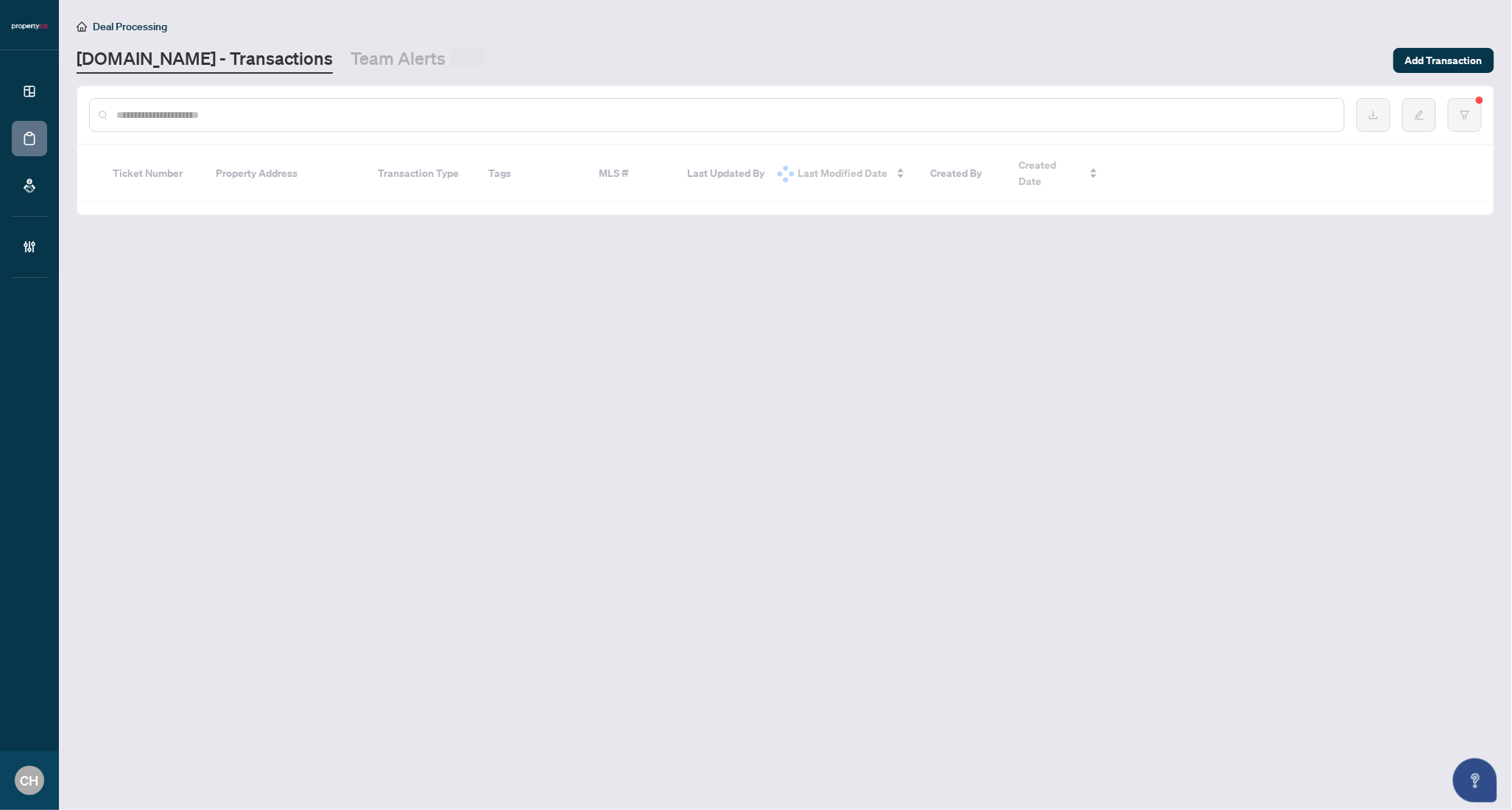
click at [291, 111] on input "text" at bounding box center [724, 115] width 1216 height 16
paste input "*********"
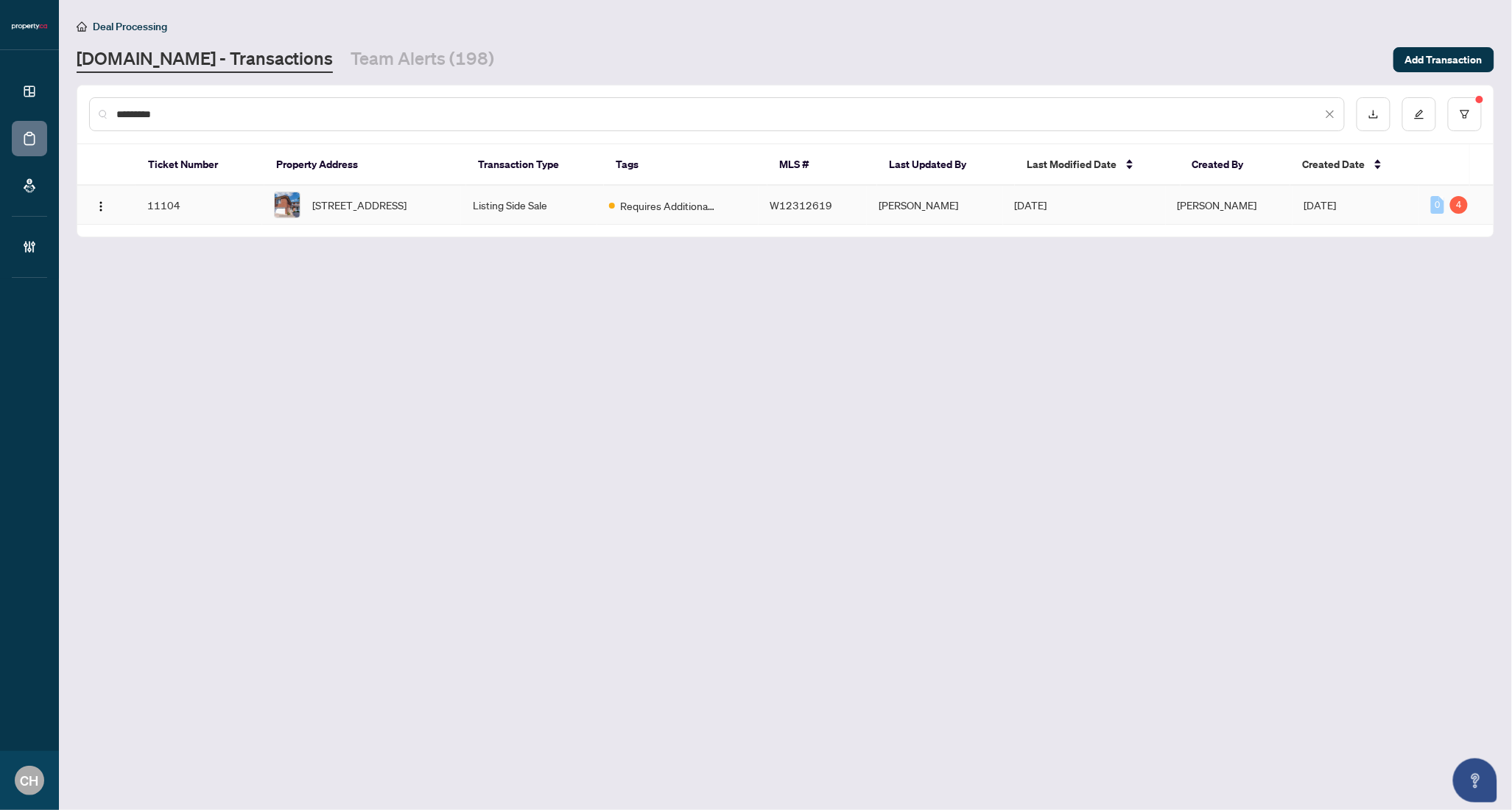
type input "*********"
click at [396, 224] on td "4265 Westminster Pl, Mississauga, Ontario L4W 3V4, Canada" at bounding box center [361, 205] width 199 height 39
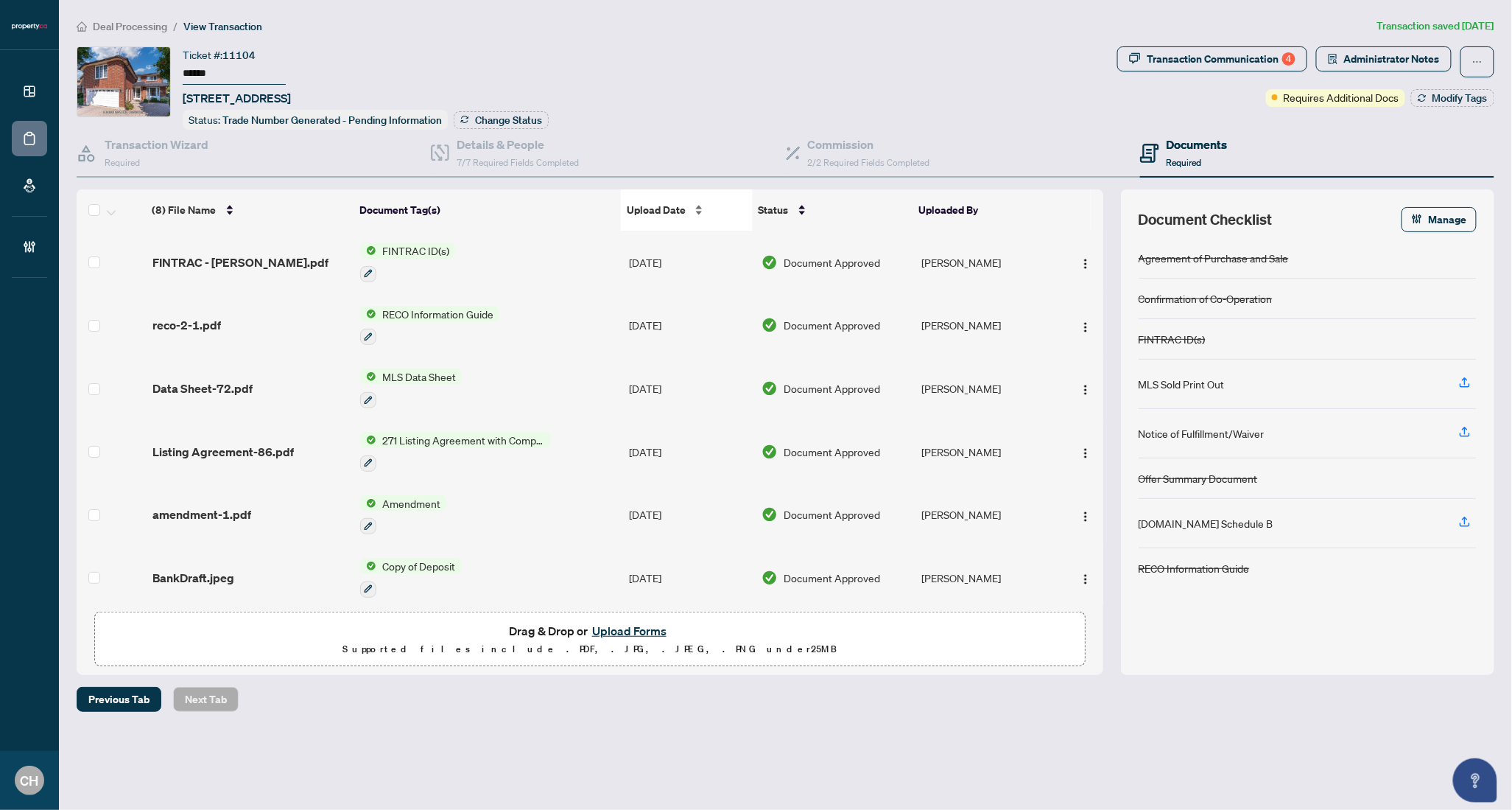
click at [662, 205] on span "Upload Date" at bounding box center [656, 210] width 59 height 16
click at [639, 202] on div "Upload Date" at bounding box center [687, 210] width 120 height 16
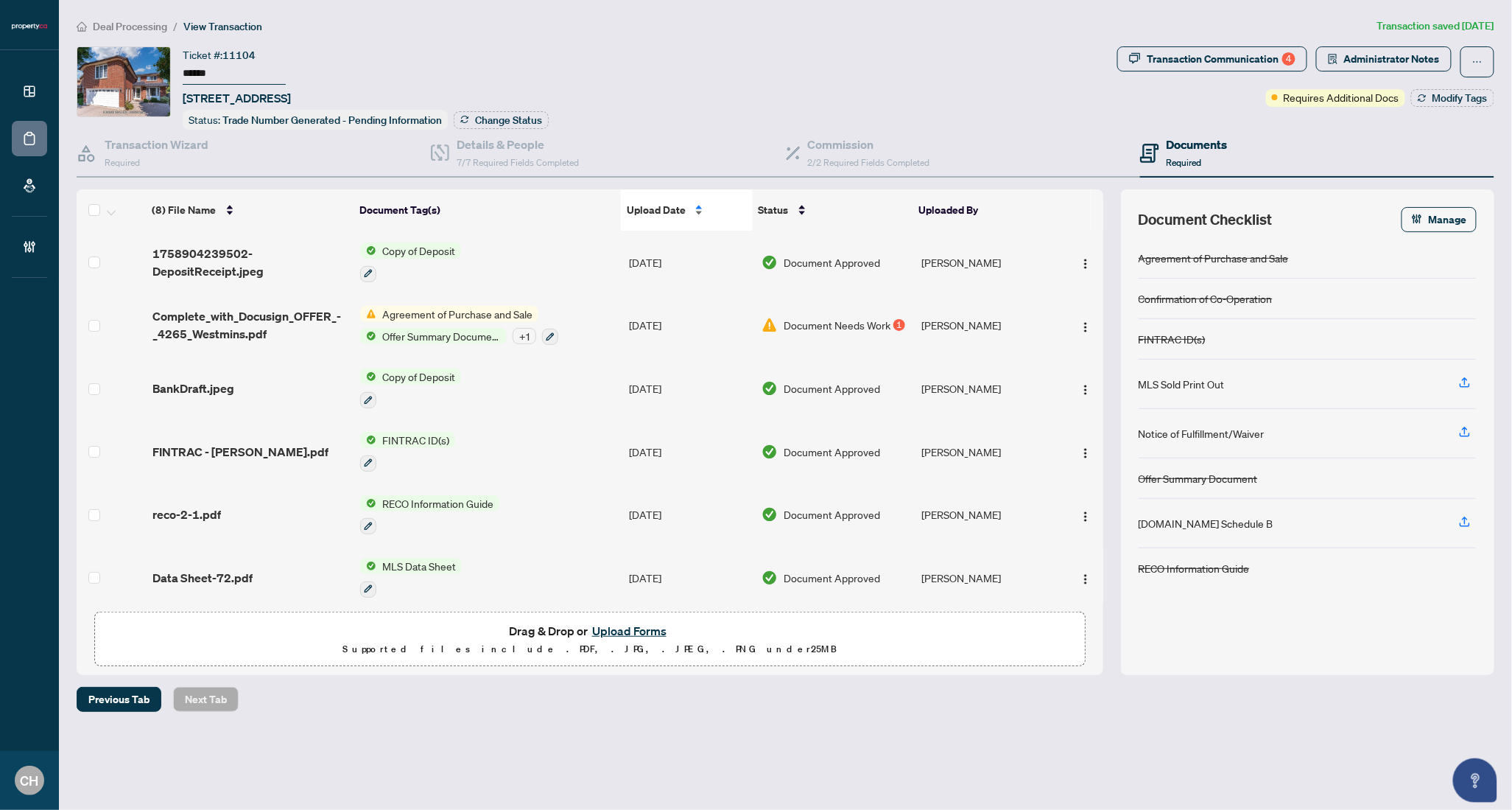
click at [676, 211] on span "Upload Date" at bounding box center [656, 210] width 59 height 16
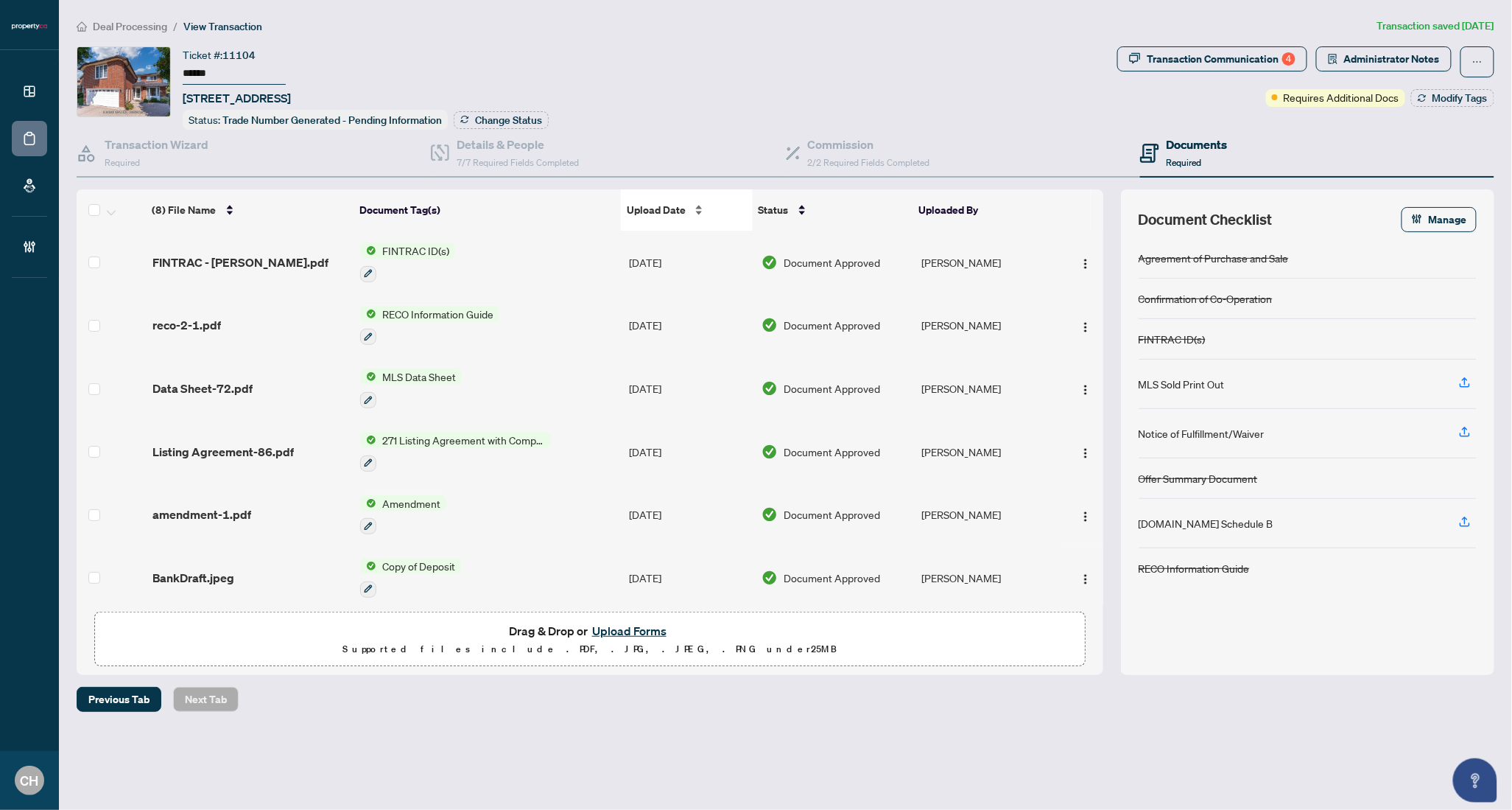
click at [676, 211] on span "Upload Date" at bounding box center [656, 210] width 59 height 16
click at [1352, 53] on button "Administrator Notes" at bounding box center [1384, 59] width 136 height 25
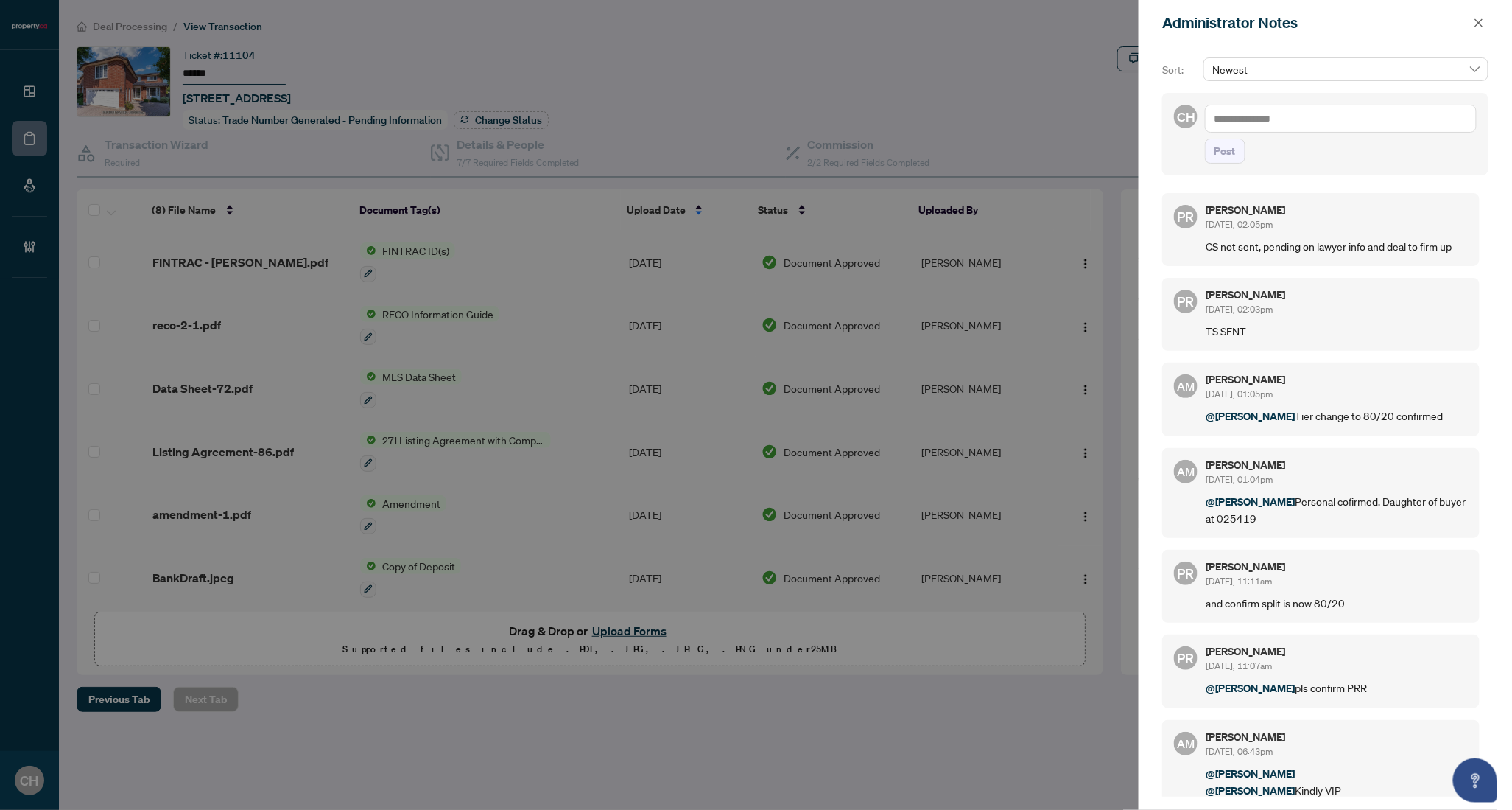
click at [489, 150] on div at bounding box center [756, 405] width 1512 height 810
click at [1476, 32] on span "button" at bounding box center [1479, 22] width 11 height 24
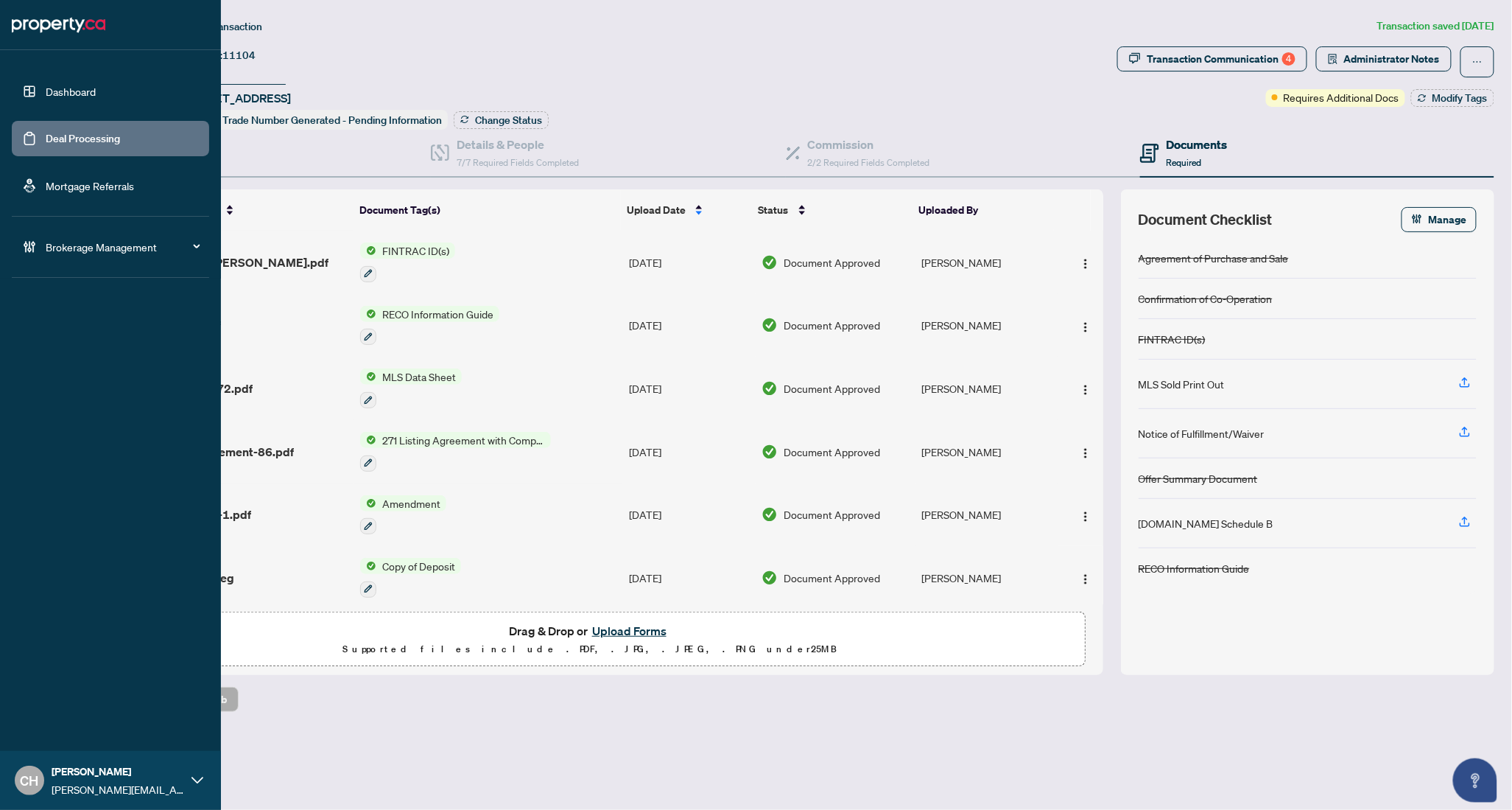
click at [46, 132] on link "Deal Processing" at bounding box center [83, 139] width 75 height 13
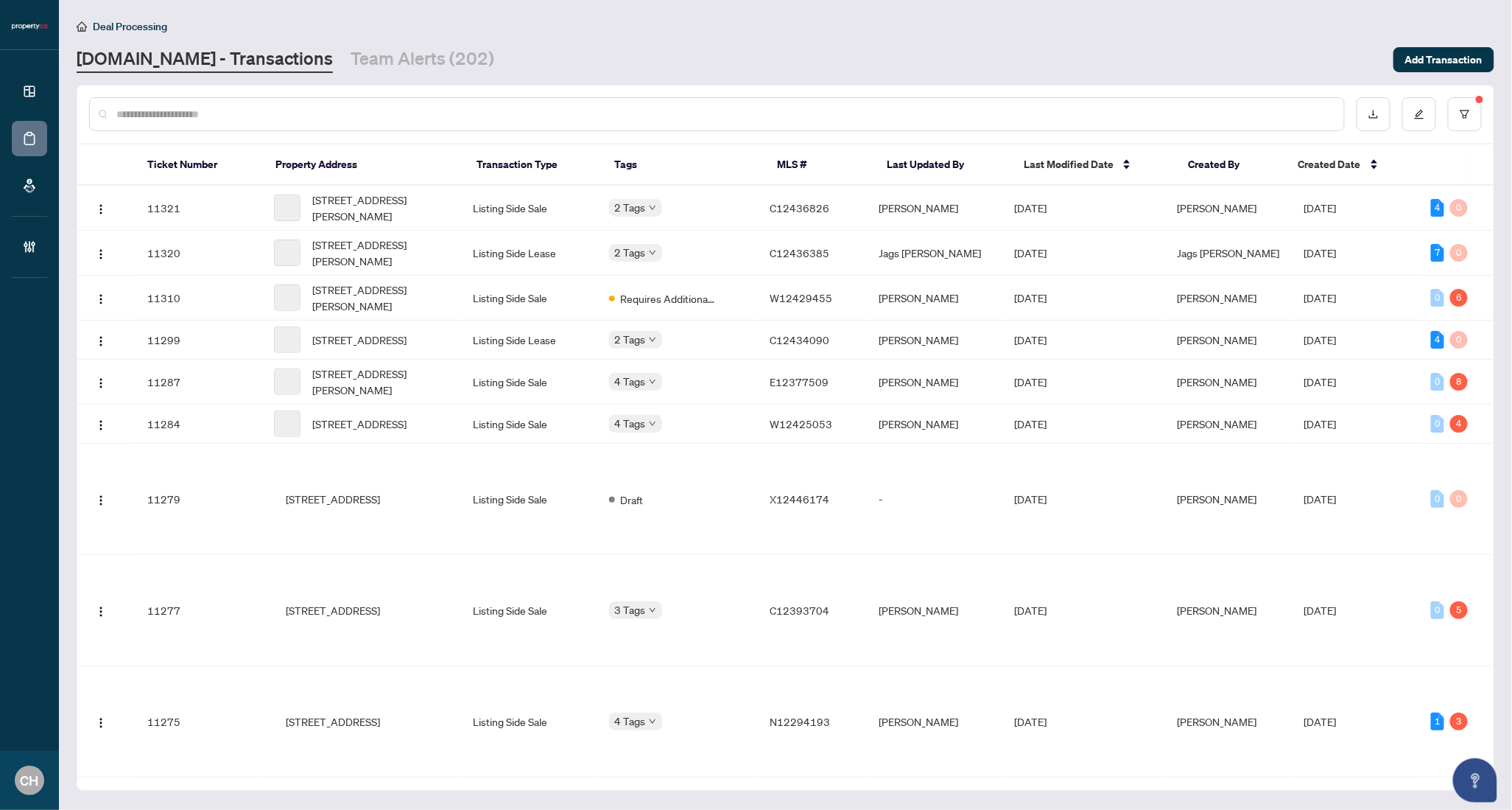
click at [350, 107] on input "text" at bounding box center [724, 114] width 1216 height 16
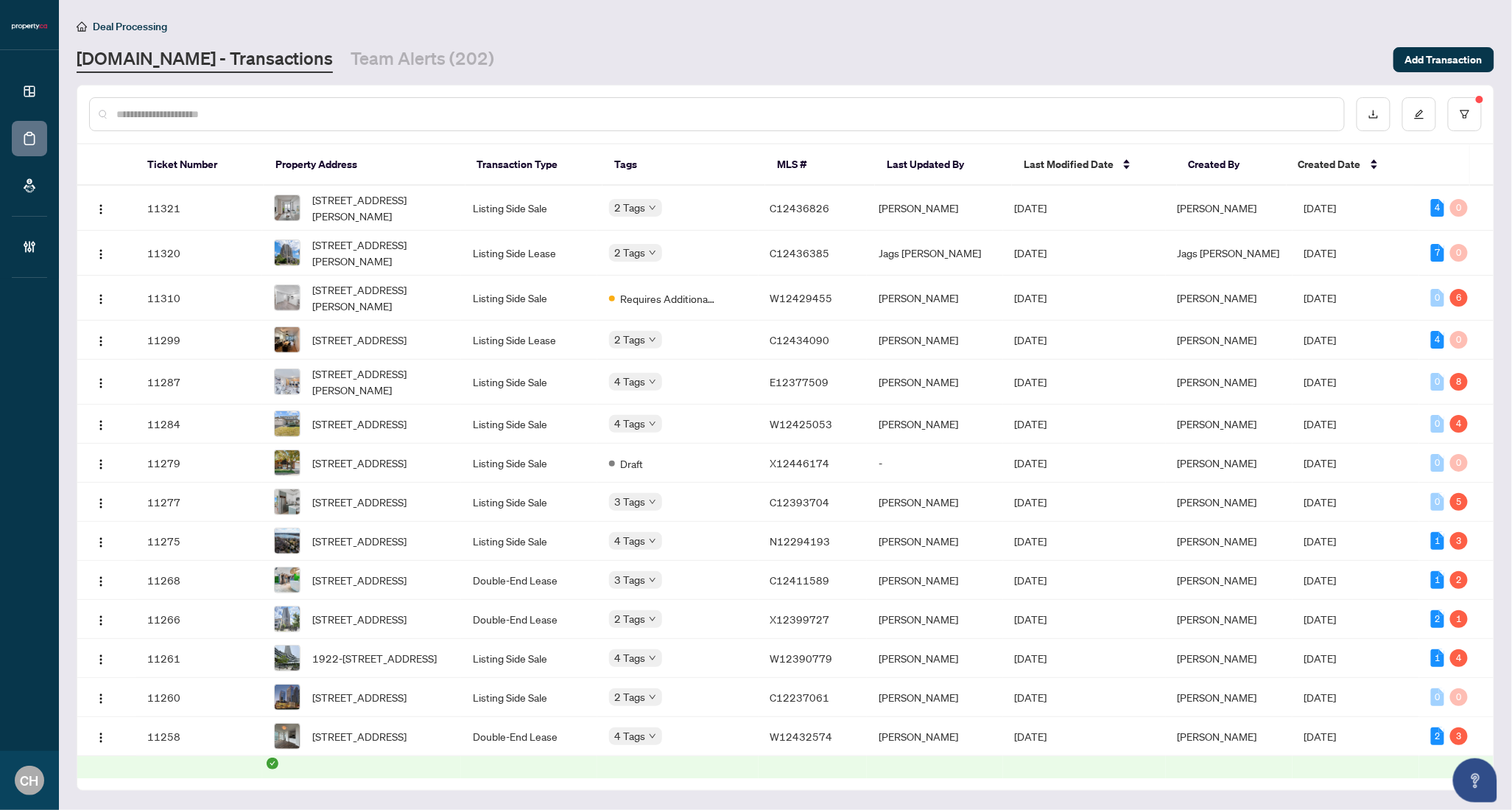
paste input "*********"
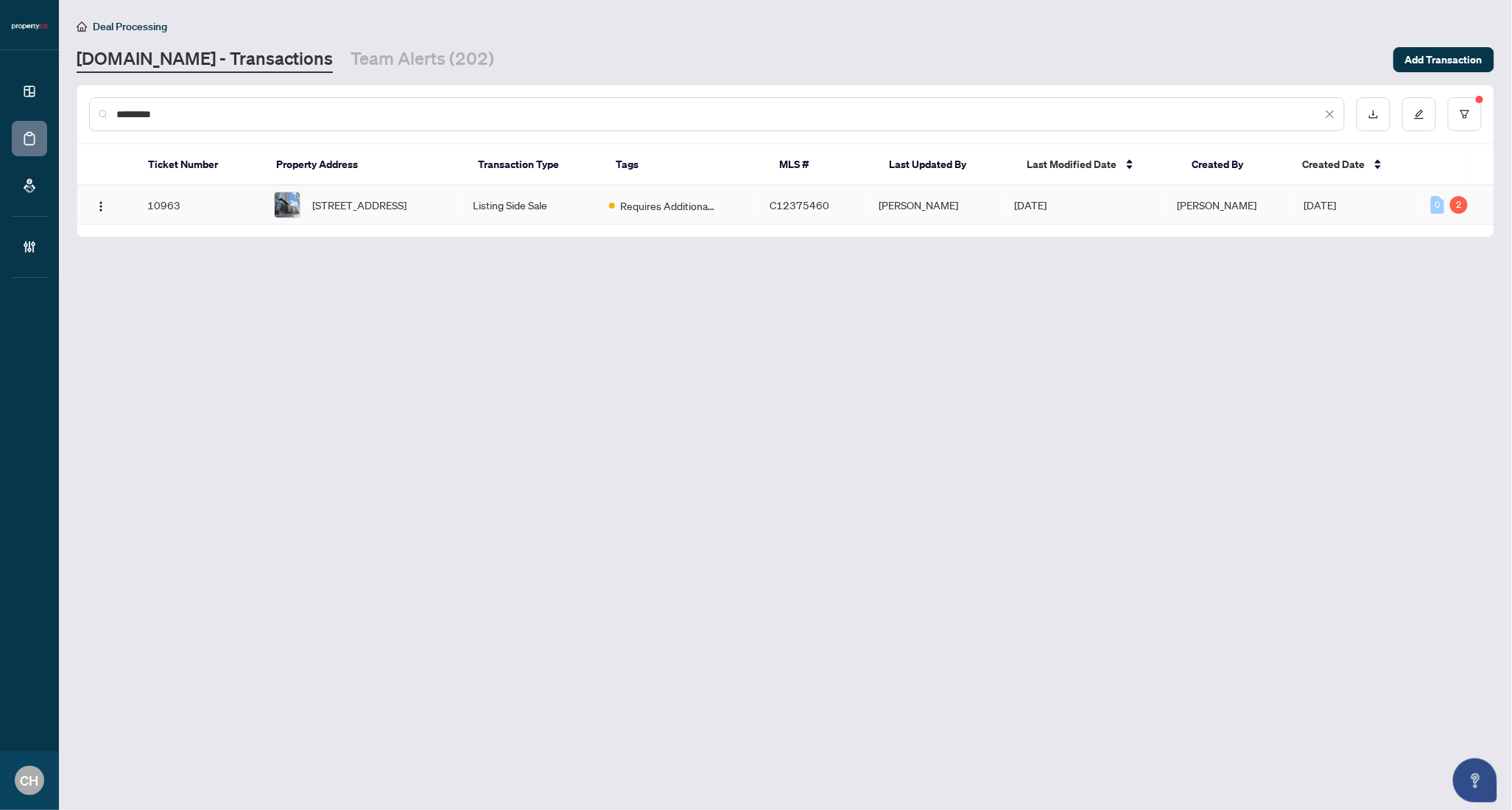
type input "*********"
click at [425, 224] on td "3103-501 Yonge St, Toronto, Ontario M4Y 1Y4, Canada" at bounding box center [361, 205] width 199 height 39
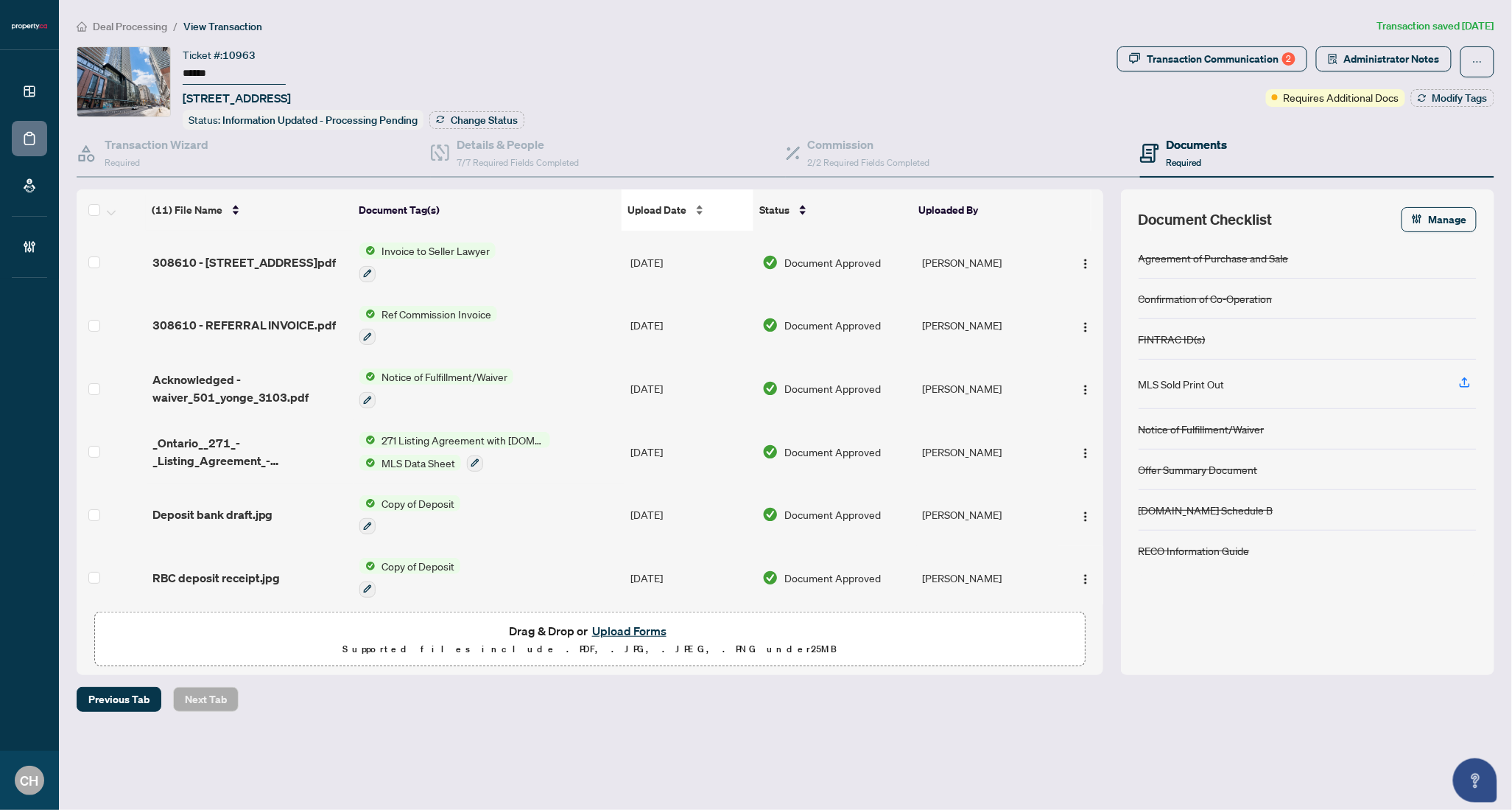
click at [669, 205] on span "Upload Date" at bounding box center [657, 210] width 59 height 16
click at [1432, 66] on span "Administrator Notes" at bounding box center [1392, 58] width 96 height 24
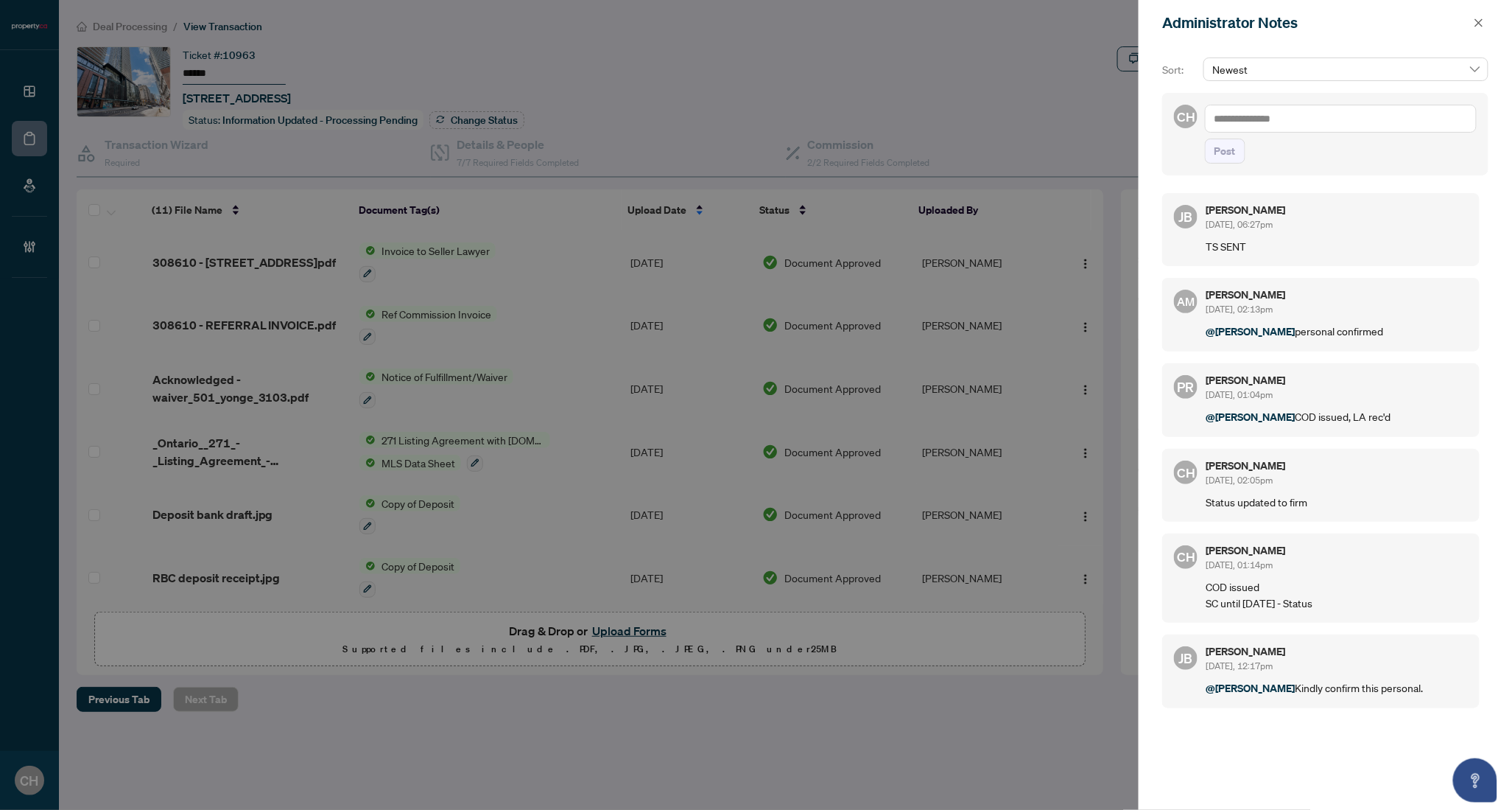
click at [222, 78] on div at bounding box center [756, 405] width 1512 height 810
click at [1490, 13] on div "Administrator Notes" at bounding box center [1326, 23] width 374 height 46
click at [1485, 17] on button "button" at bounding box center [1478, 23] width 19 height 18
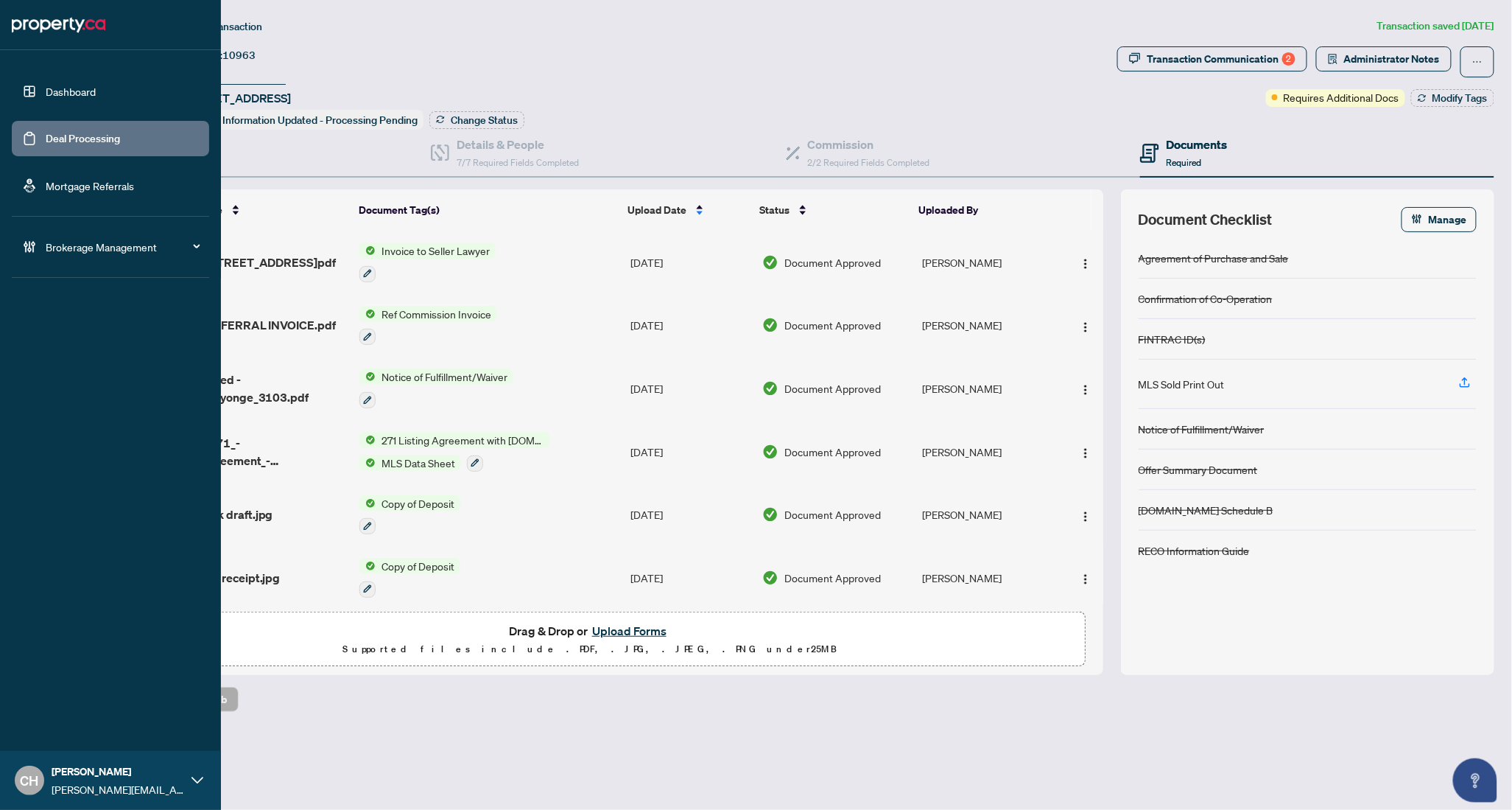
click at [46, 132] on link "Deal Processing" at bounding box center [83, 139] width 75 height 13
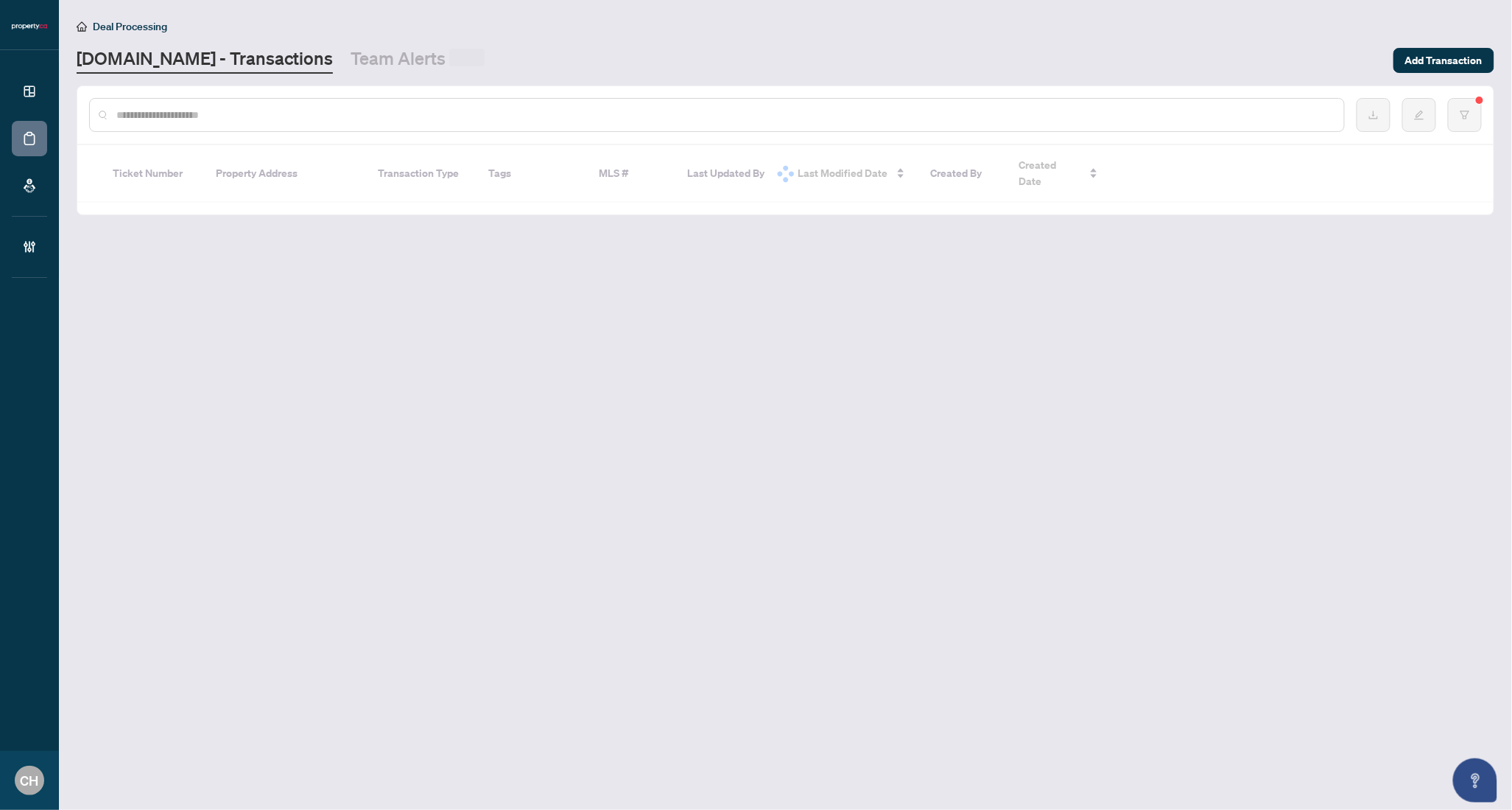
click at [383, 120] on input "text" at bounding box center [724, 115] width 1216 height 16
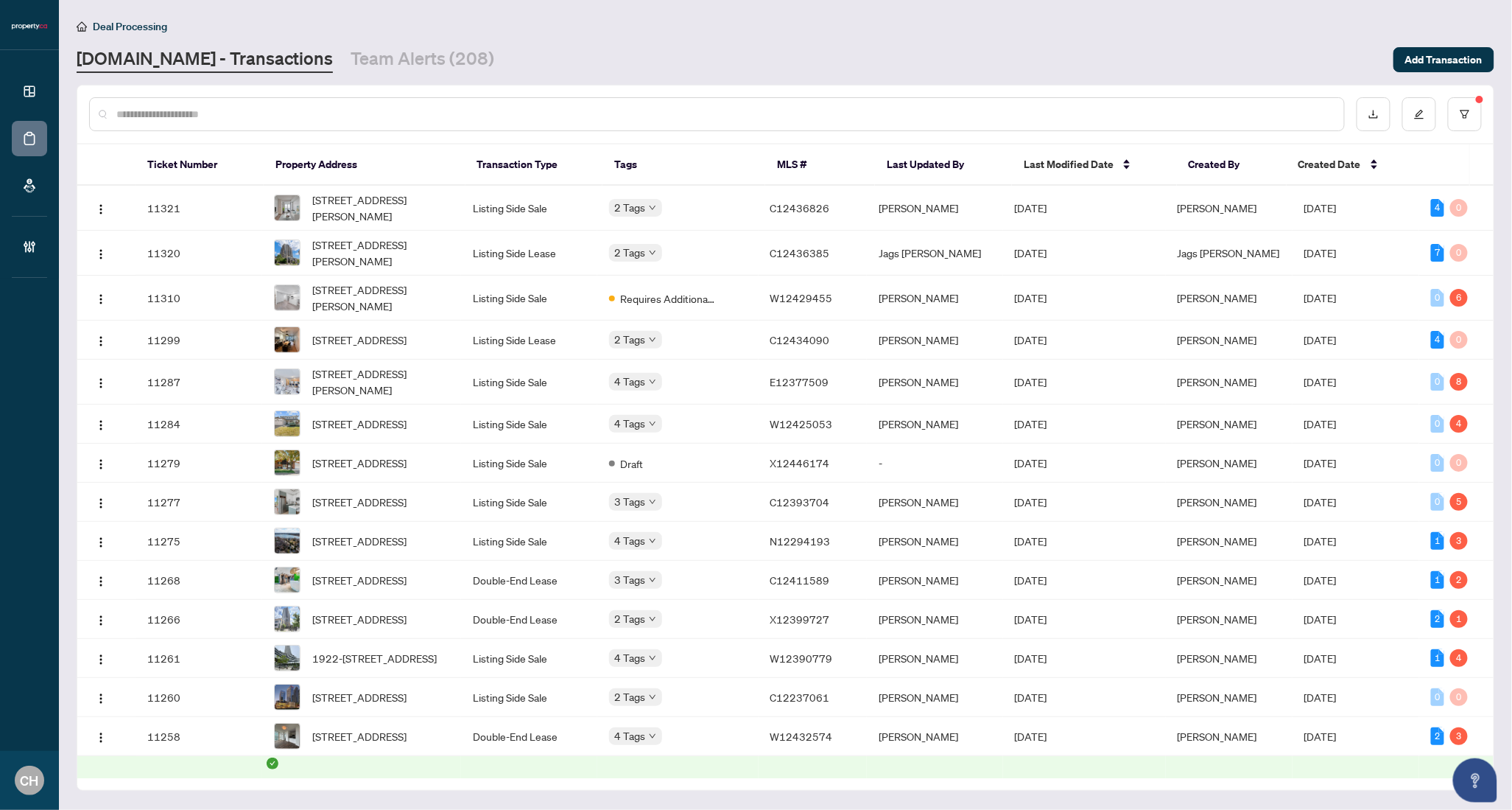
paste input "*********"
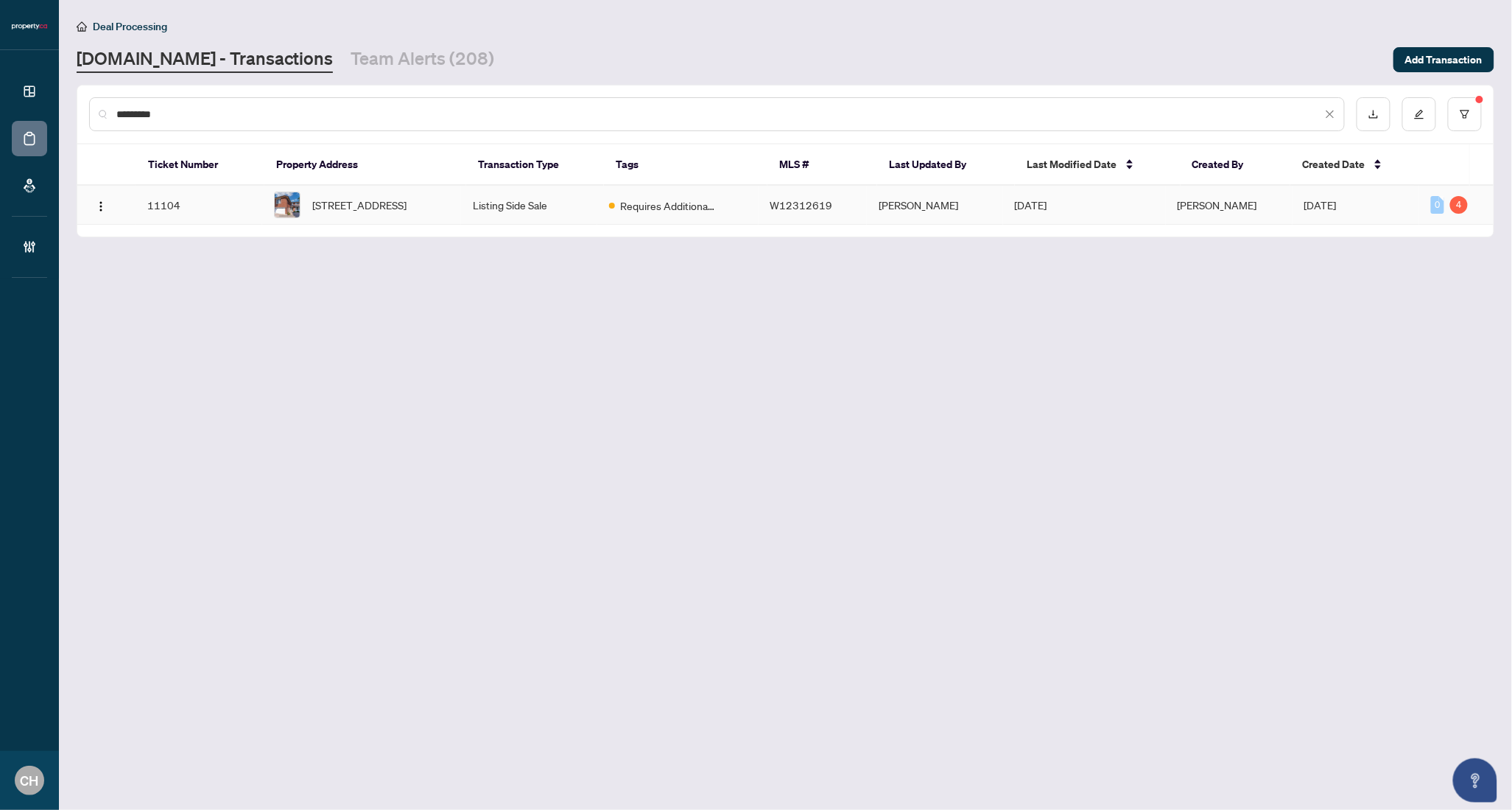
type input "*********"
click at [397, 196] on span "4265 Westminster Pl, Mississauga, Ontario L4W 3V4, Canada" at bounding box center [359, 205] width 94 height 16
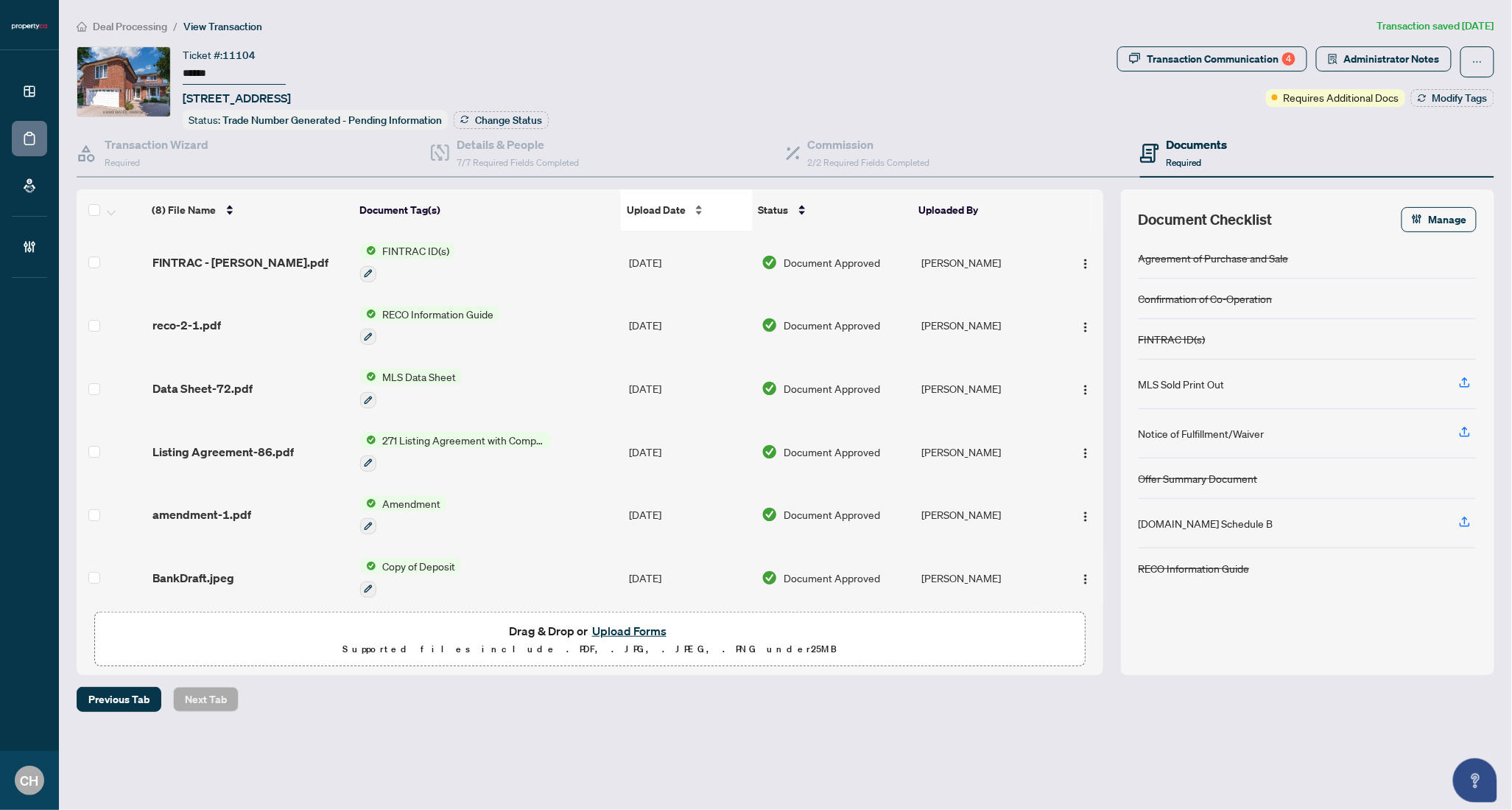
click at [644, 202] on div "Upload Date" at bounding box center [687, 210] width 120 height 16
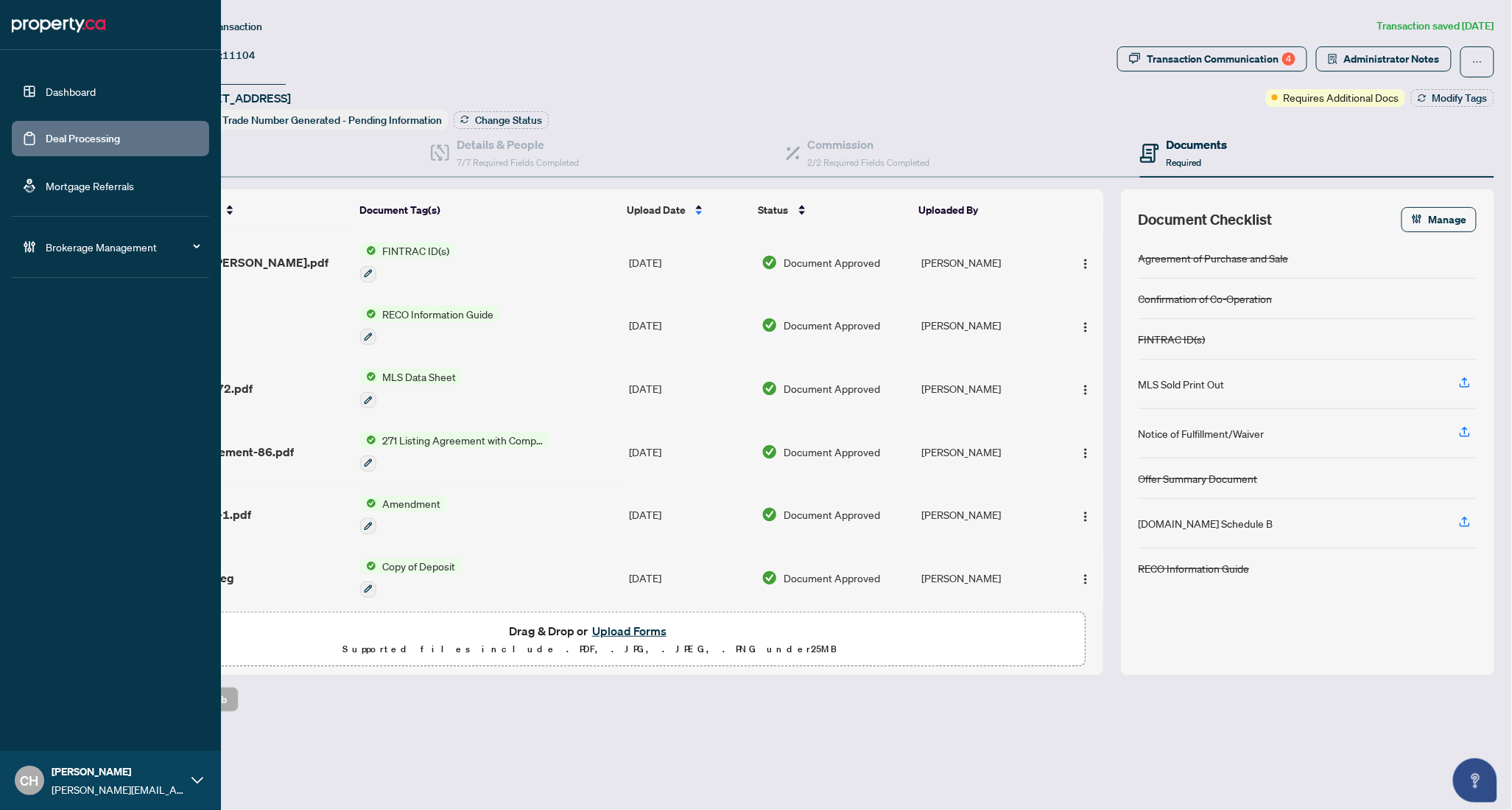
click at [46, 138] on link "Deal Processing" at bounding box center [83, 139] width 75 height 13
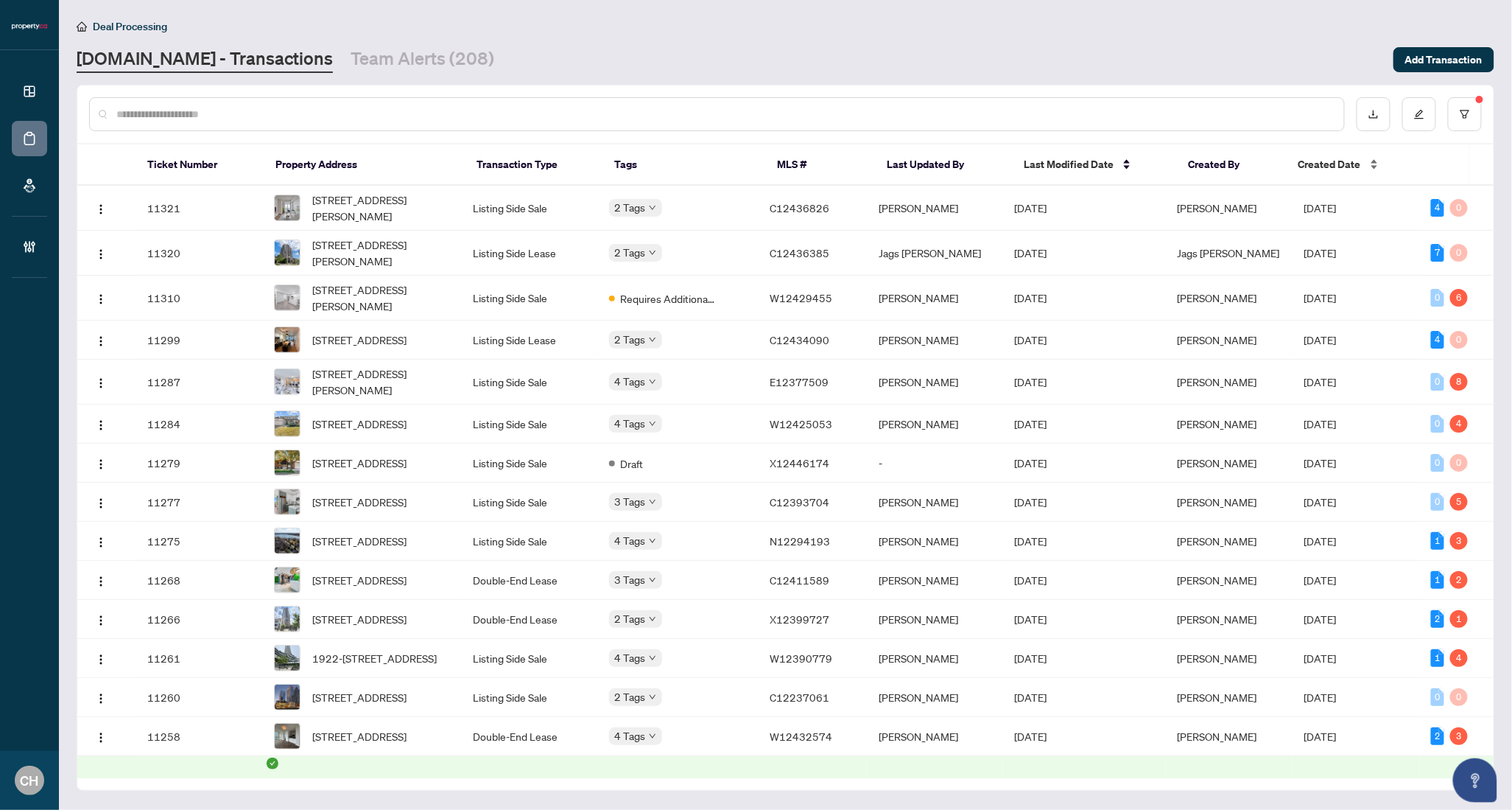
click at [1321, 170] on span "Created Date" at bounding box center [1330, 164] width 62 height 16
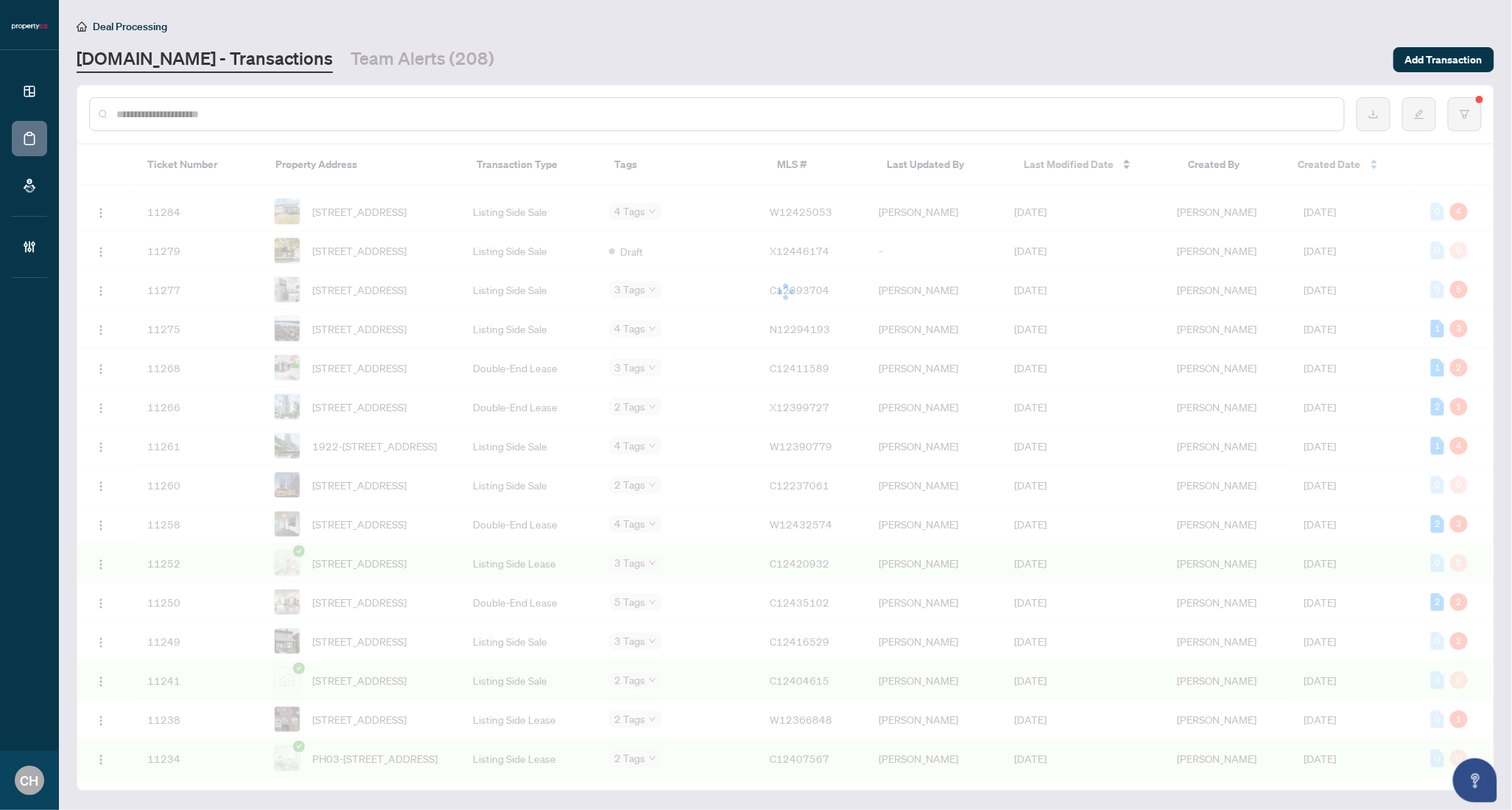
scroll to position [304, 0]
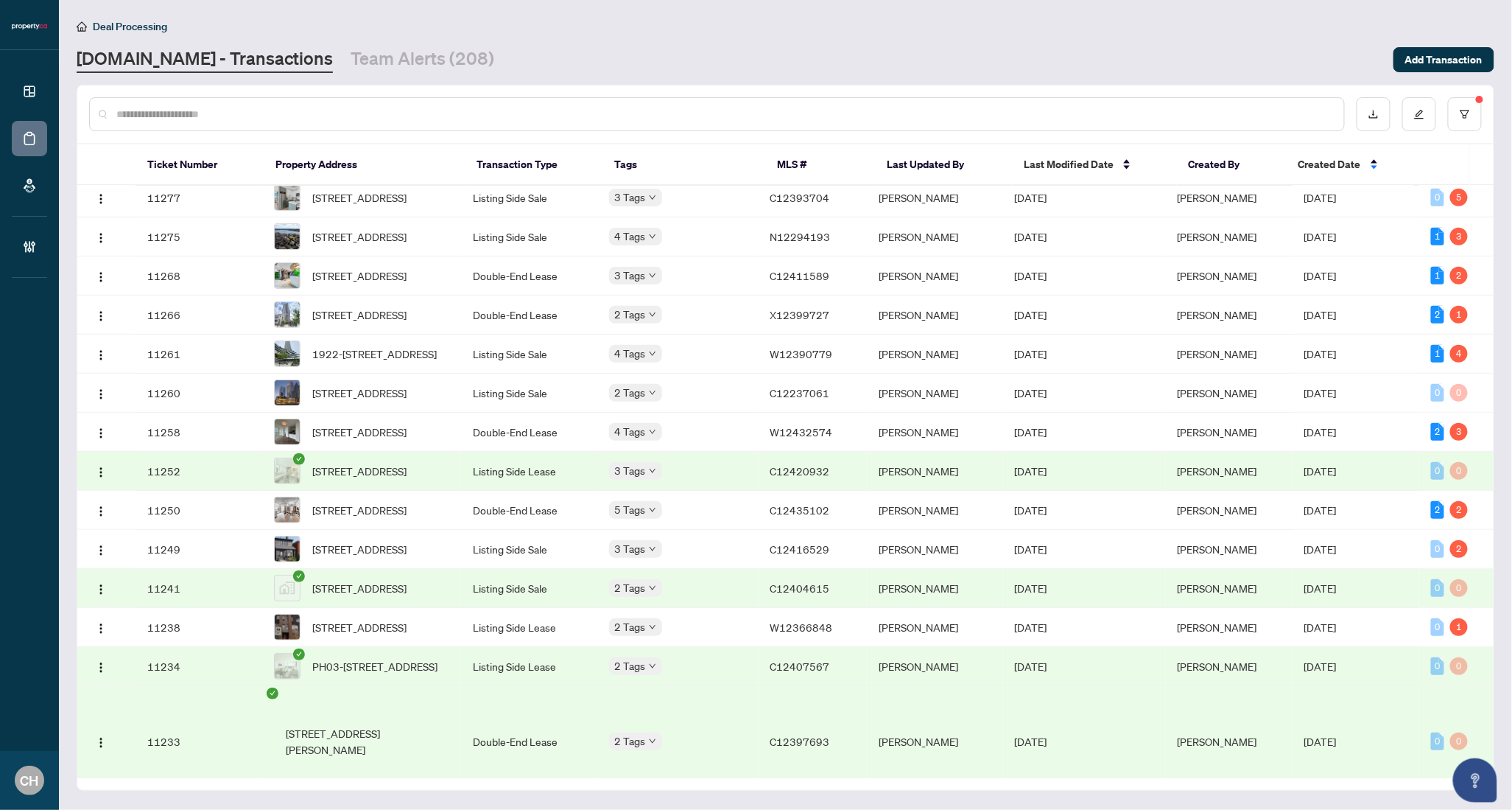
click at [205, 110] on input "text" at bounding box center [724, 114] width 1216 height 16
paste input "*********"
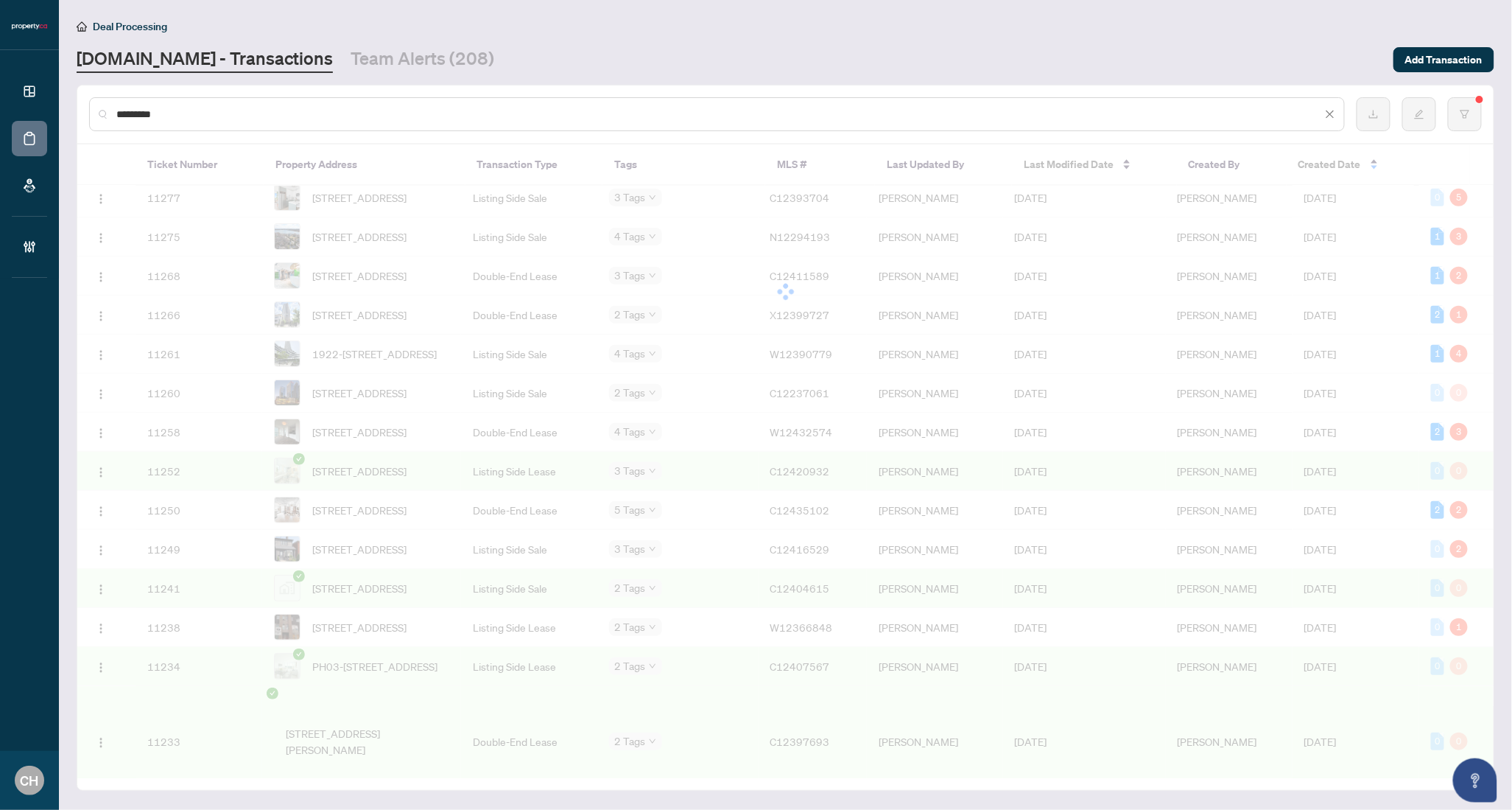
scroll to position [0, 0]
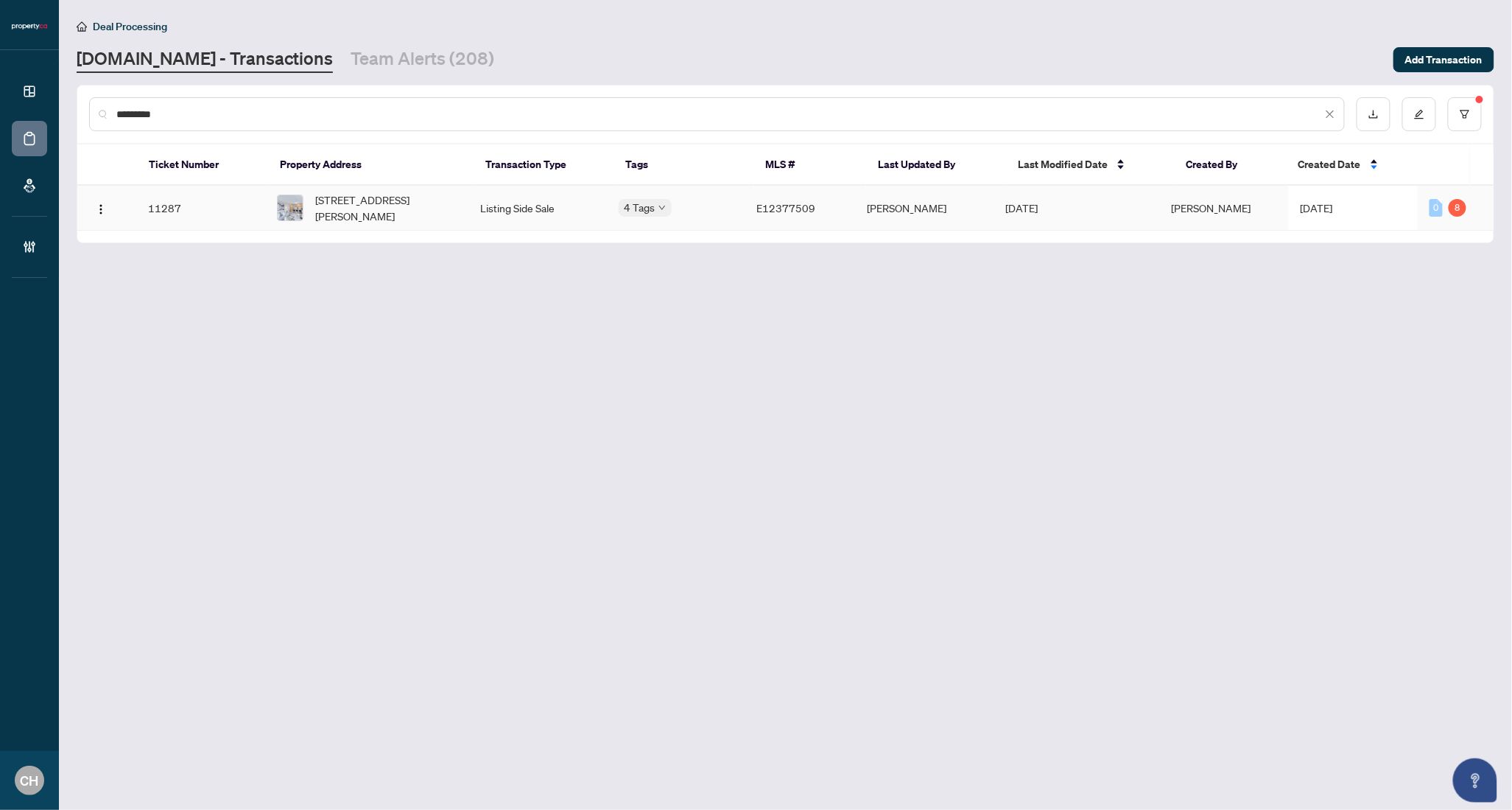
type input "*********"
click at [450, 221] on span "2607-50 Brian Harrison Way, Toronto, Ontario M1P 5J4, Canada" at bounding box center [385, 207] width 140 height 32
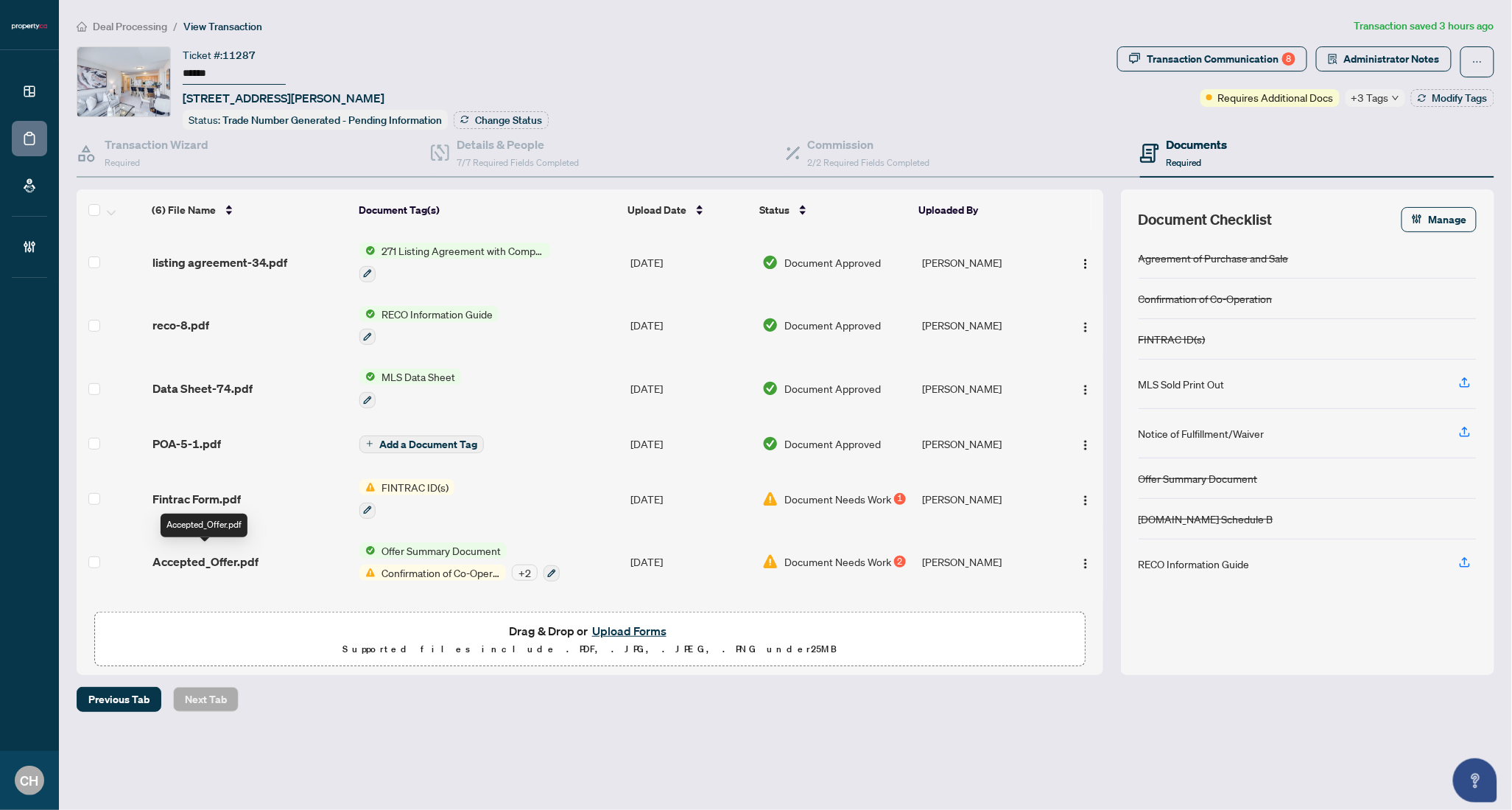
click at [244, 553] on span "Accepted_Offer.pdf" at bounding box center [205, 562] width 106 height 18
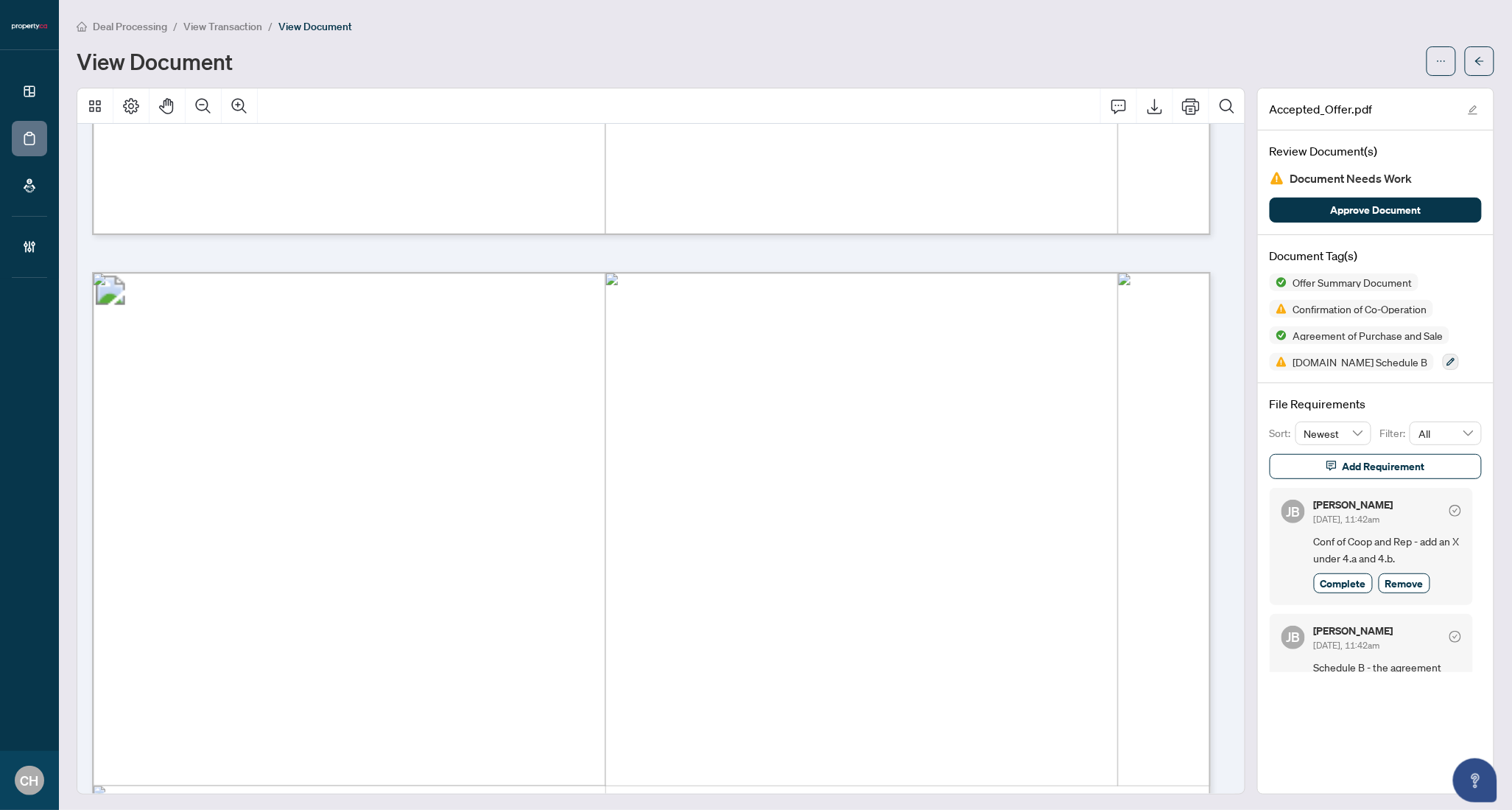
scroll to position [1355, 0]
drag, startPoint x: 324, startPoint y: 459, endPoint x: 393, endPoint y: 463, distance: 69.1
click at [393, 269] on p "Form 320 Revised 2025 Page 1 of 2 The trademarks REALTOR®, REALTORS®, MLS®, Mul…" at bounding box center [1481, 269] width 2778 height 0
click at [393, 462] on span "Sherese Pamela Williams" at bounding box center [457, 459] width 264 height 18
drag, startPoint x: 325, startPoint y: 453, endPoint x: 545, endPoint y: 460, distance: 220.1
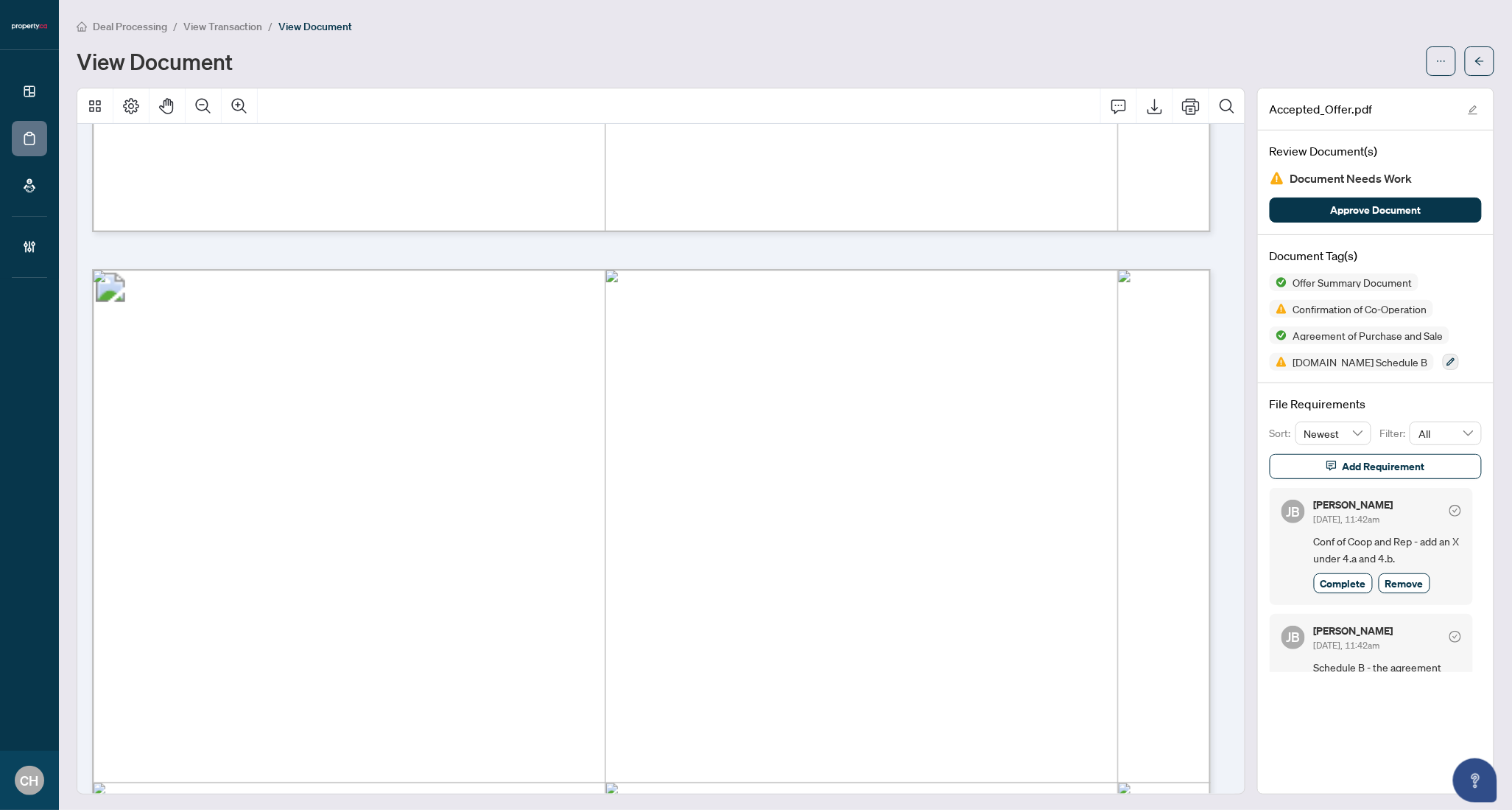
click at [545, 460] on span "Sherese Pamela Williams" at bounding box center [457, 459] width 264 height 18
click at [1454, 56] on div at bounding box center [1460, 62] width 68 height 30
click at [1465, 56] on button "button" at bounding box center [1480, 62] width 30 height 30
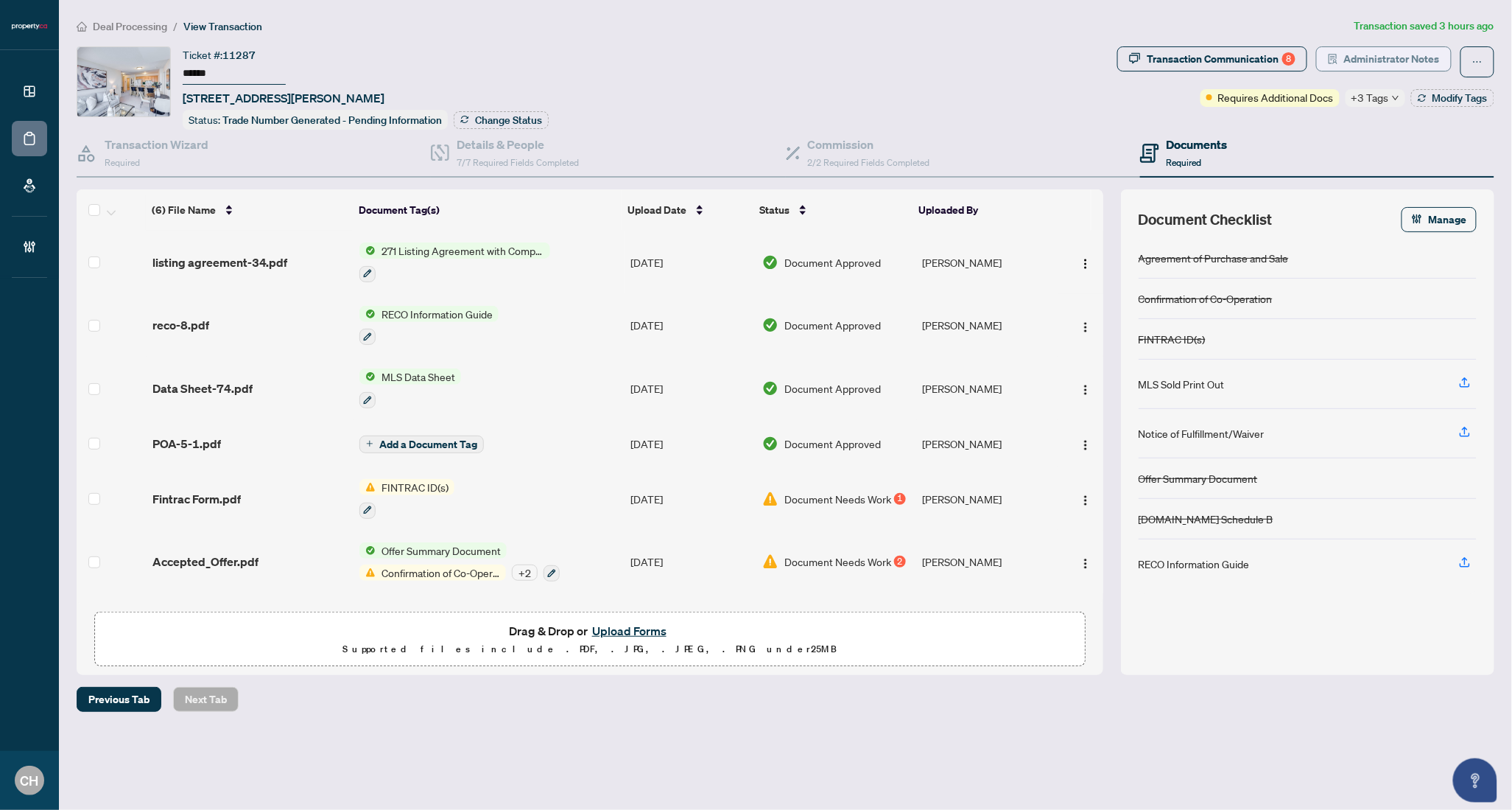
click at [1387, 48] on span "Administrator Notes" at bounding box center [1392, 58] width 96 height 24
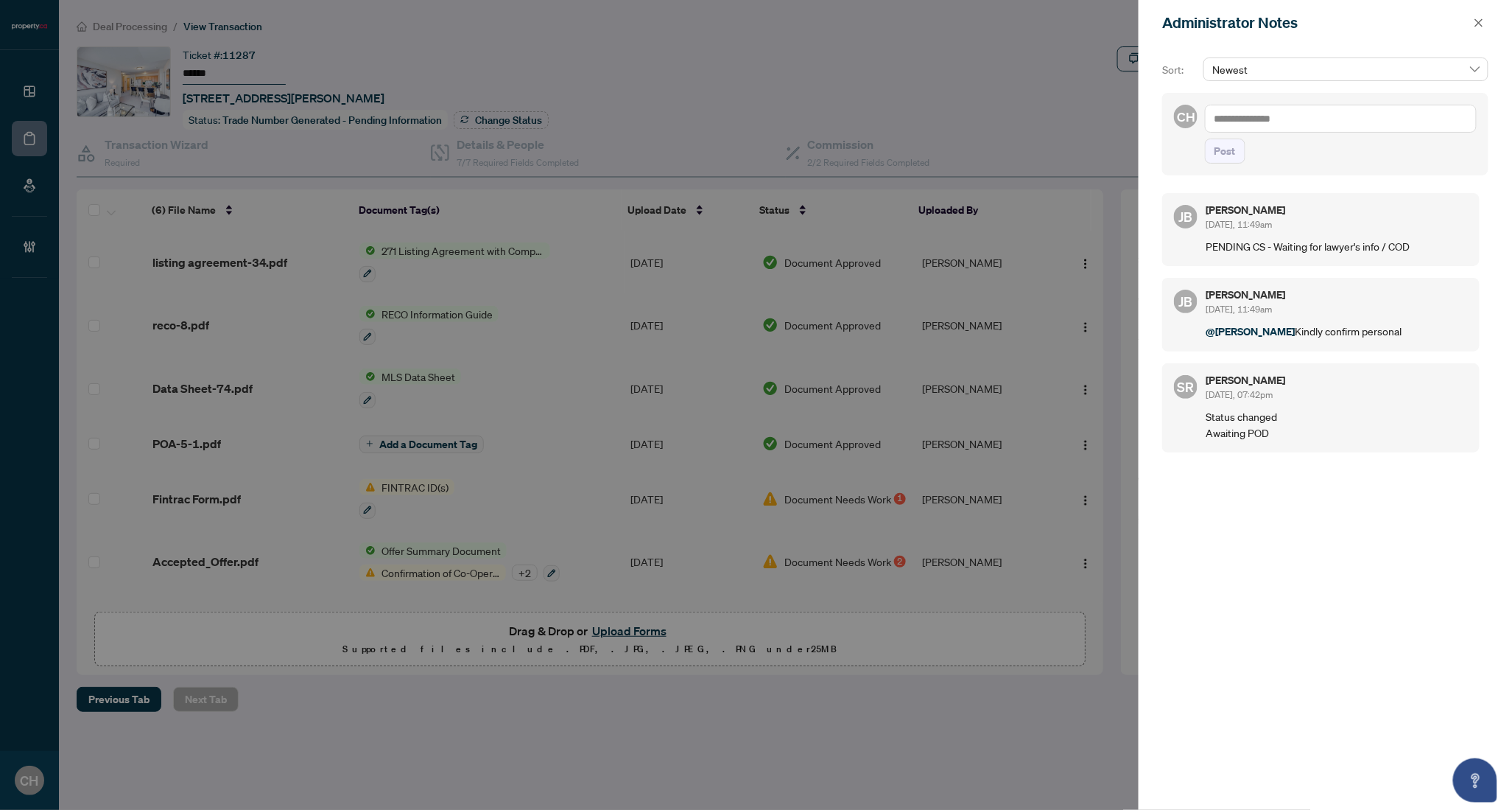
click at [1294, 129] on textarea at bounding box center [1340, 118] width 272 height 28
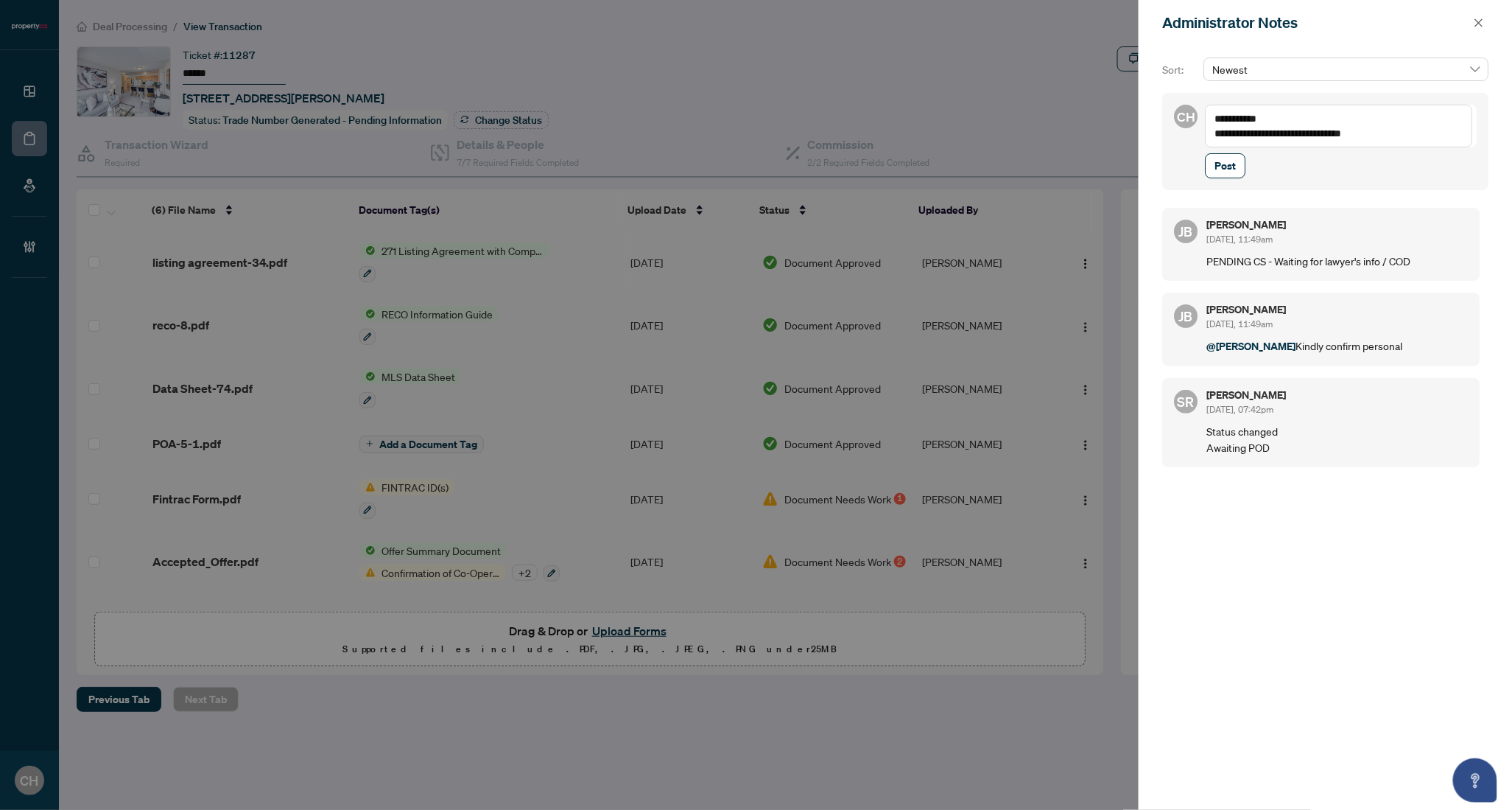
type textarea "**********"
click at [1205, 154] on button "Post" at bounding box center [1225, 166] width 40 height 25
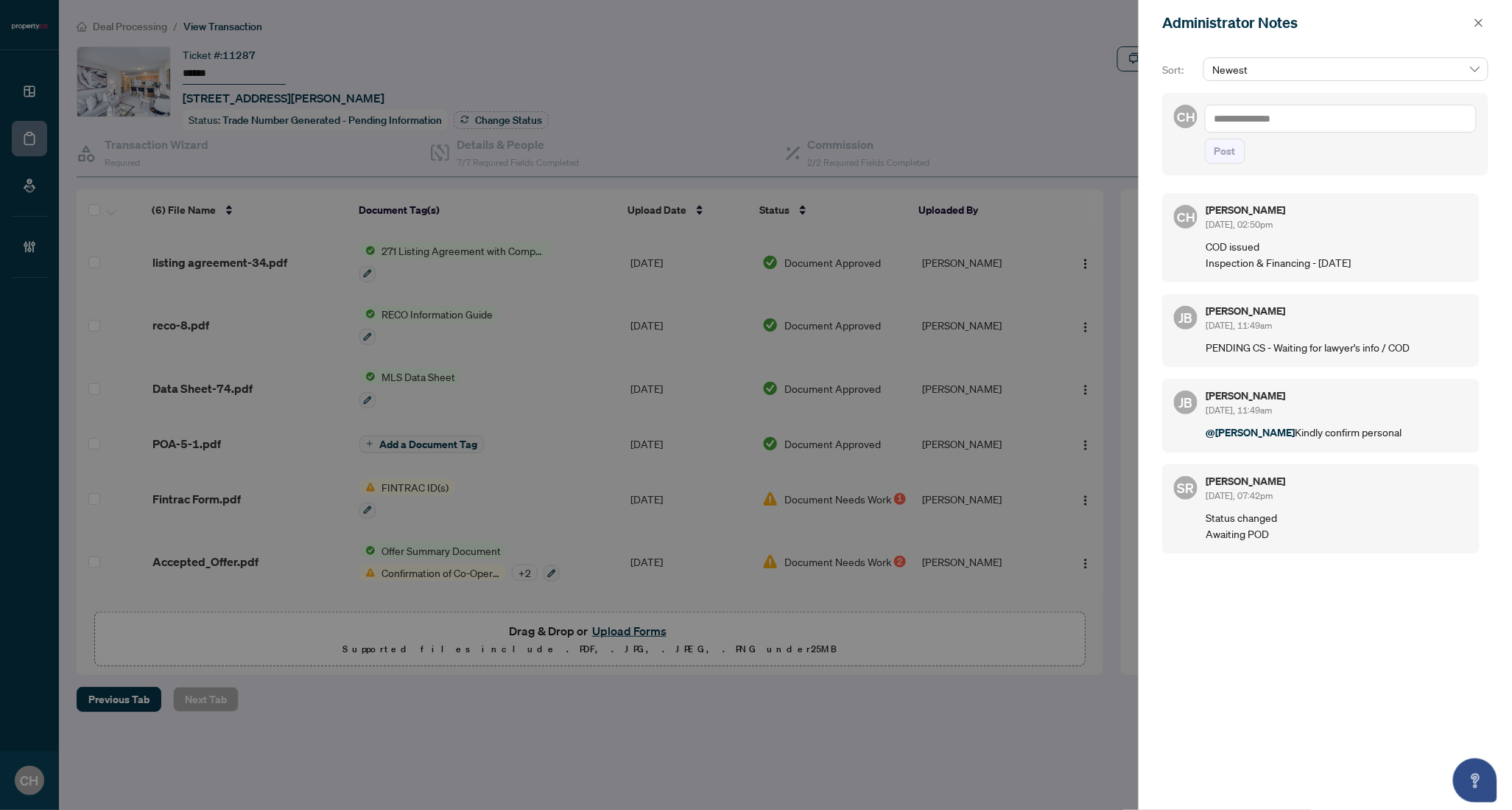
click at [413, 146] on div at bounding box center [756, 405] width 1512 height 810
click at [1476, 26] on icon "close" at bounding box center [1479, 23] width 11 height 11
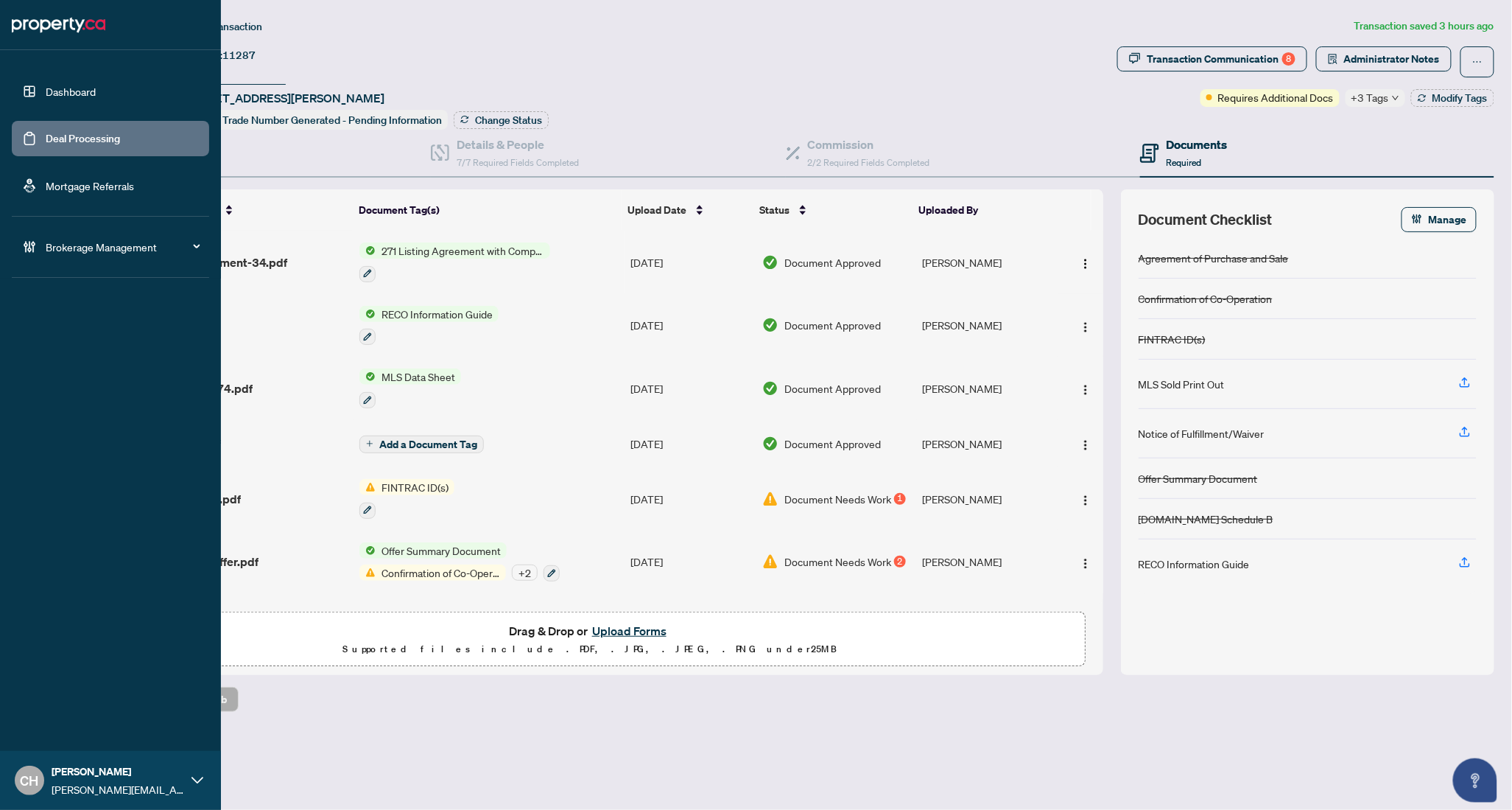
click at [52, 132] on link "Deal Processing" at bounding box center [83, 139] width 75 height 13
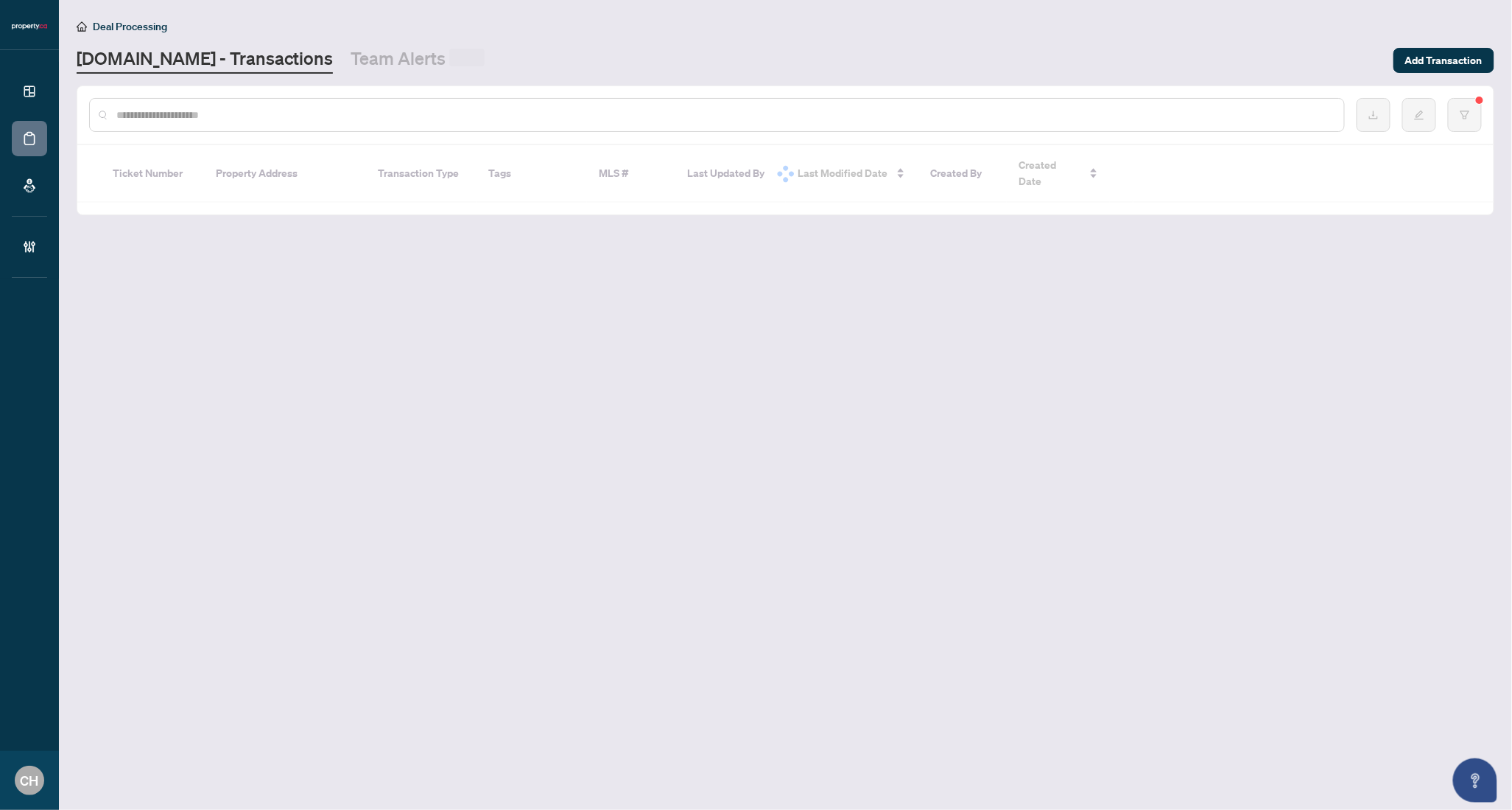
click at [232, 108] on input "text" at bounding box center [724, 115] width 1216 height 16
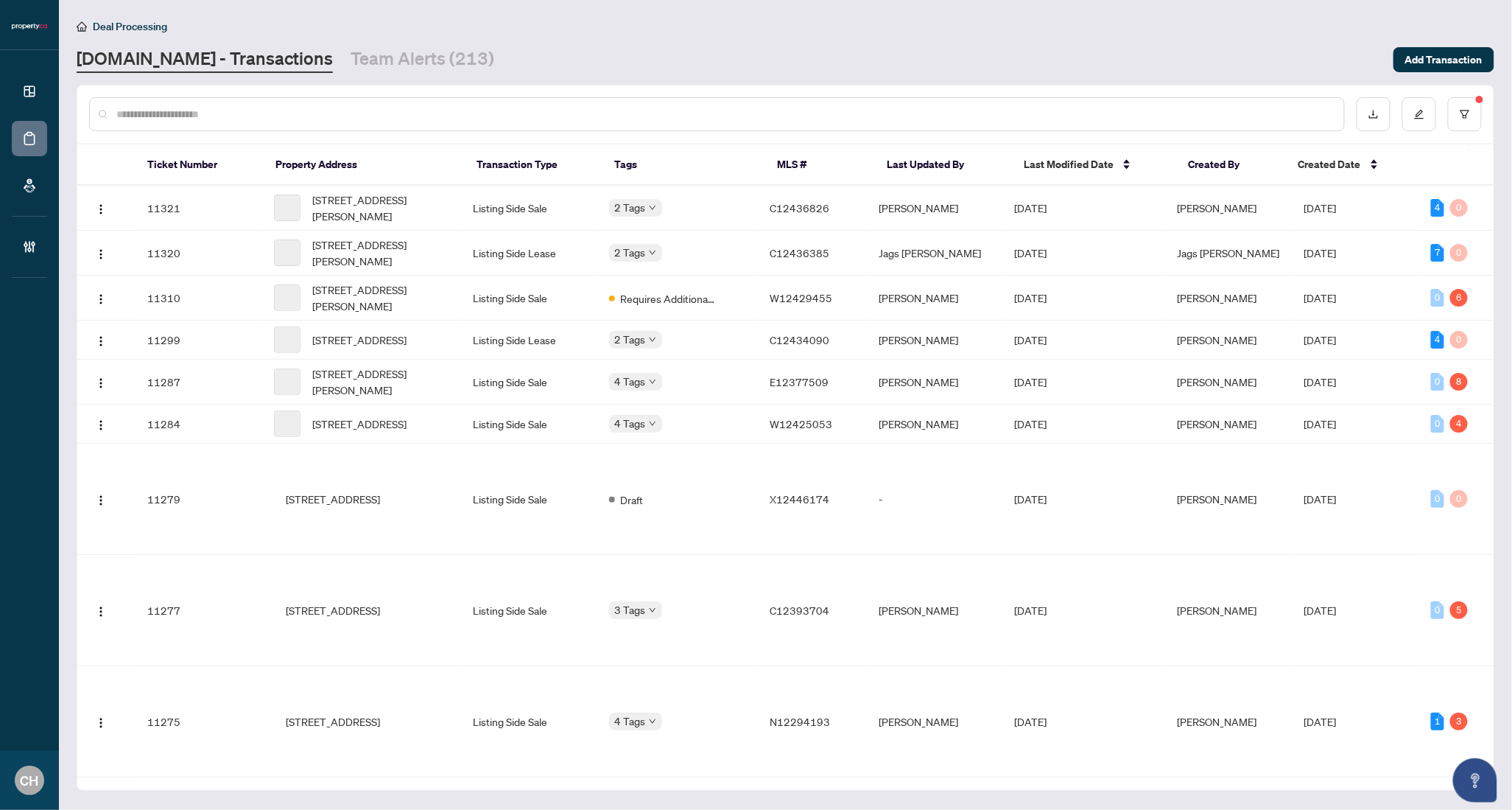
paste input "*********"
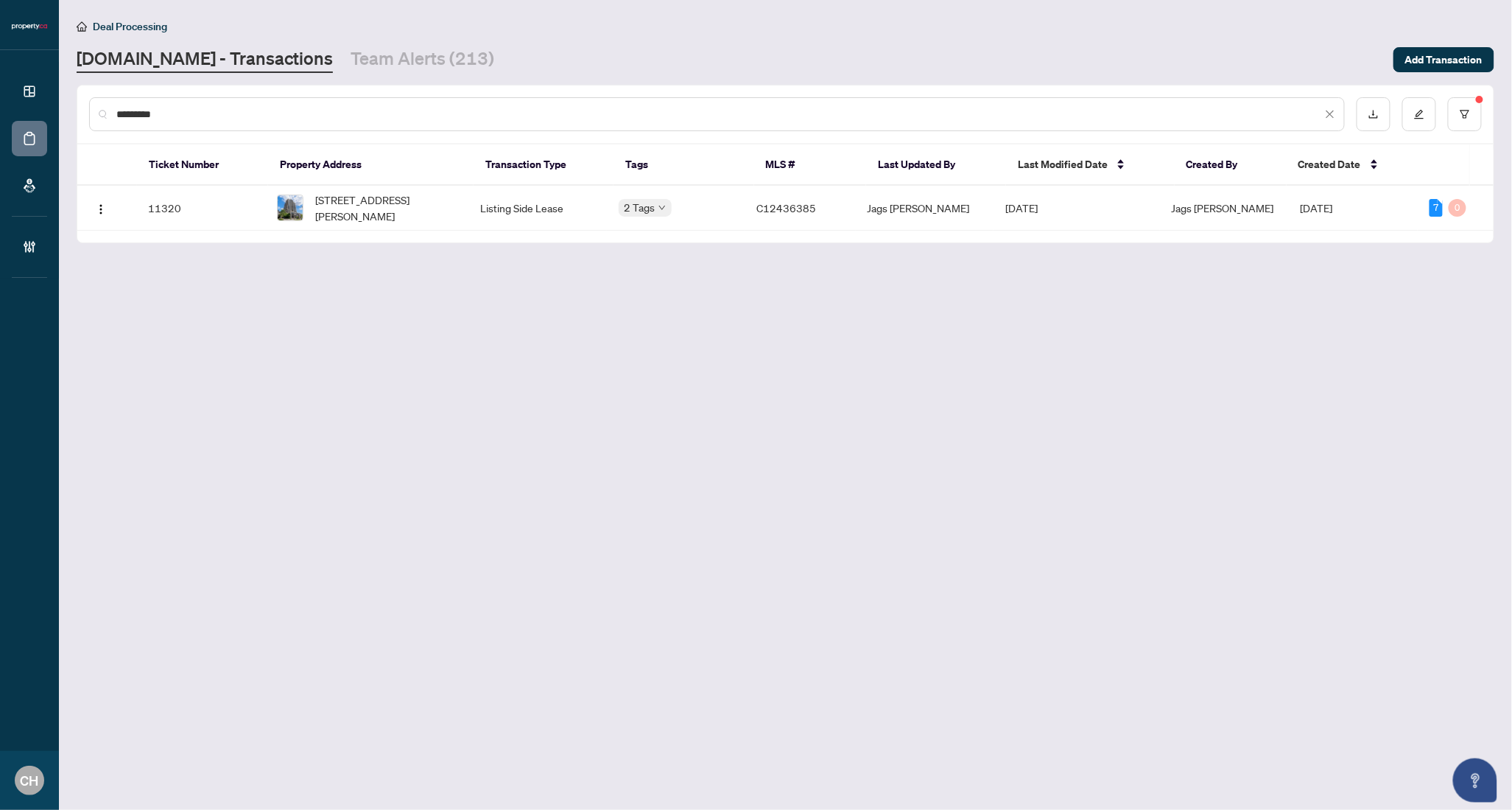
type input "*********"
click at [456, 193] on span "205-100 Harrison Gdns, Toronto, Ontario M2N 0C2, Canada" at bounding box center [385, 207] width 140 height 32
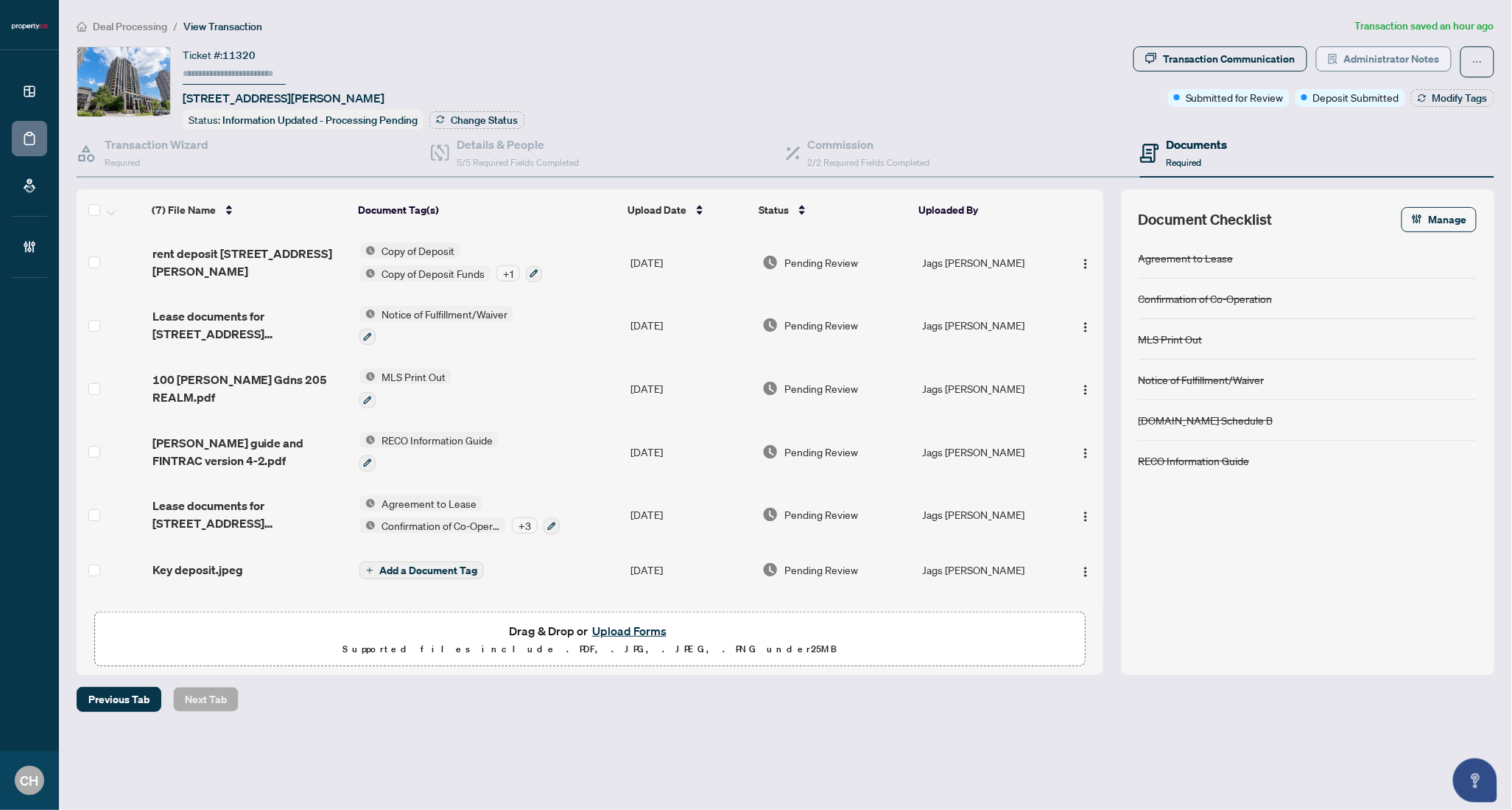
click at [1356, 64] on span "Administrator Notes" at bounding box center [1392, 58] width 96 height 24
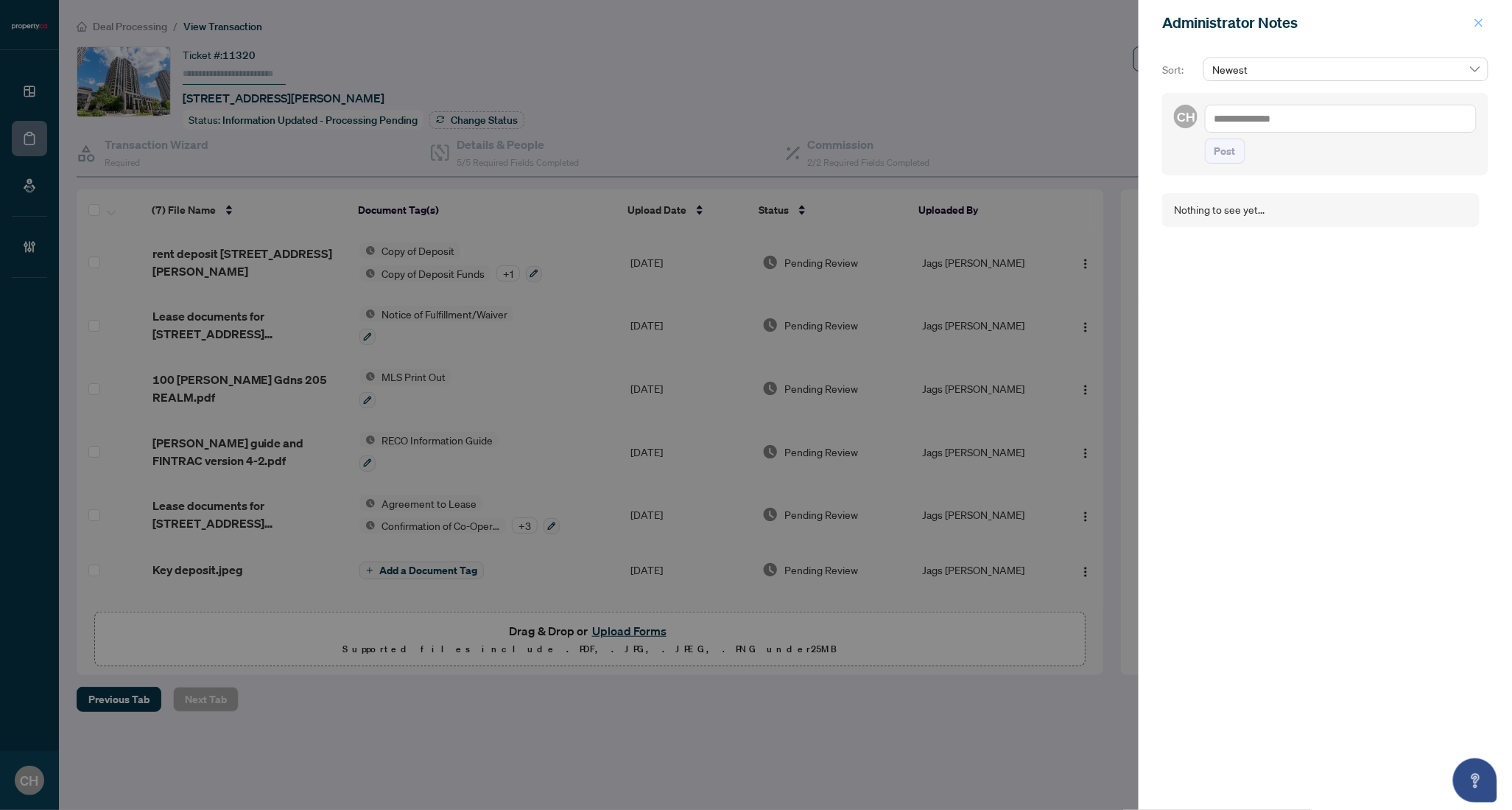
click at [1477, 19] on icon "close" at bounding box center [1480, 22] width 8 height 8
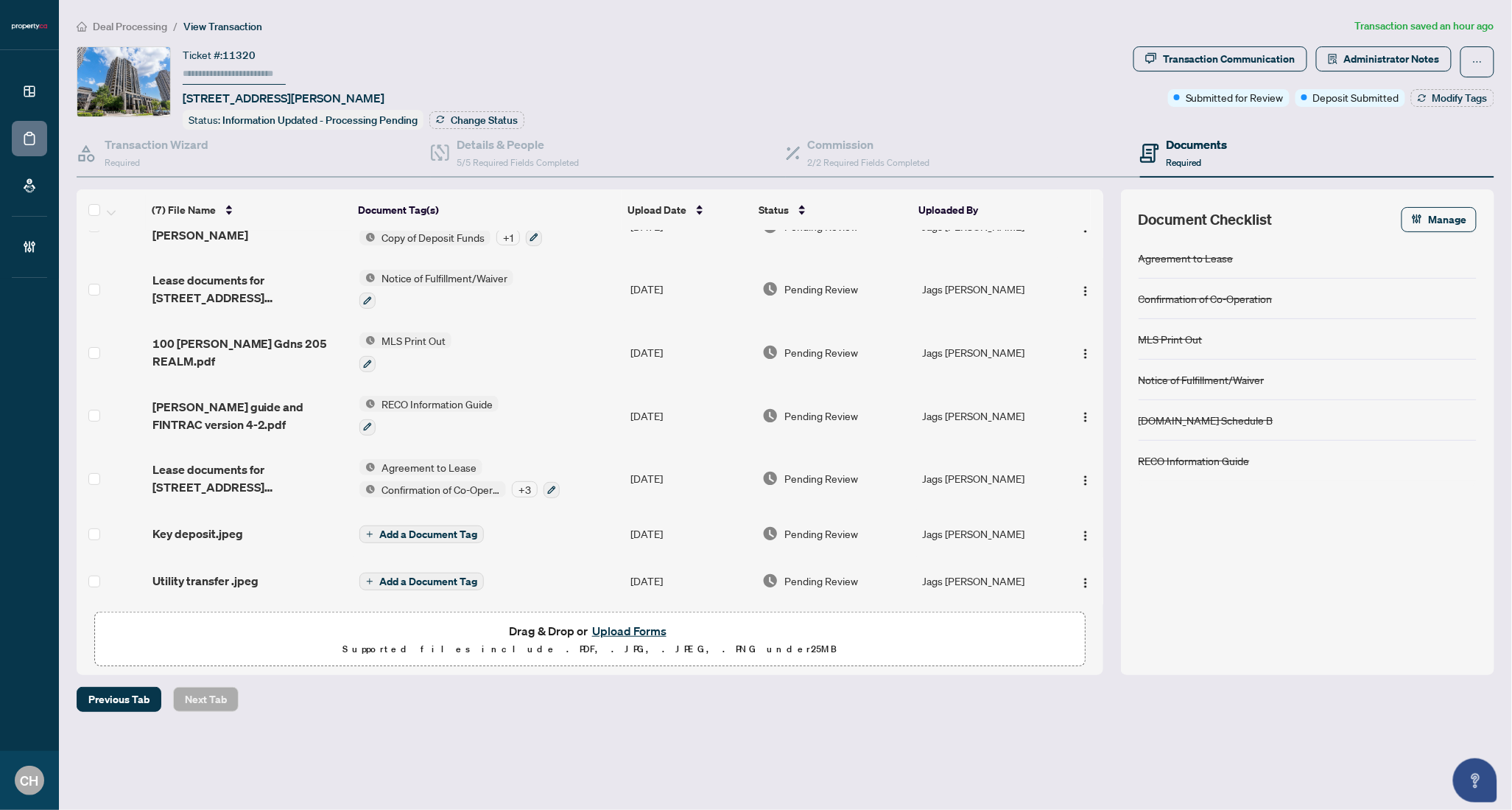
scroll to position [37, 0]
click at [266, 532] on div "Key deposit.jpeg" at bounding box center [250, 533] width 195 height 18
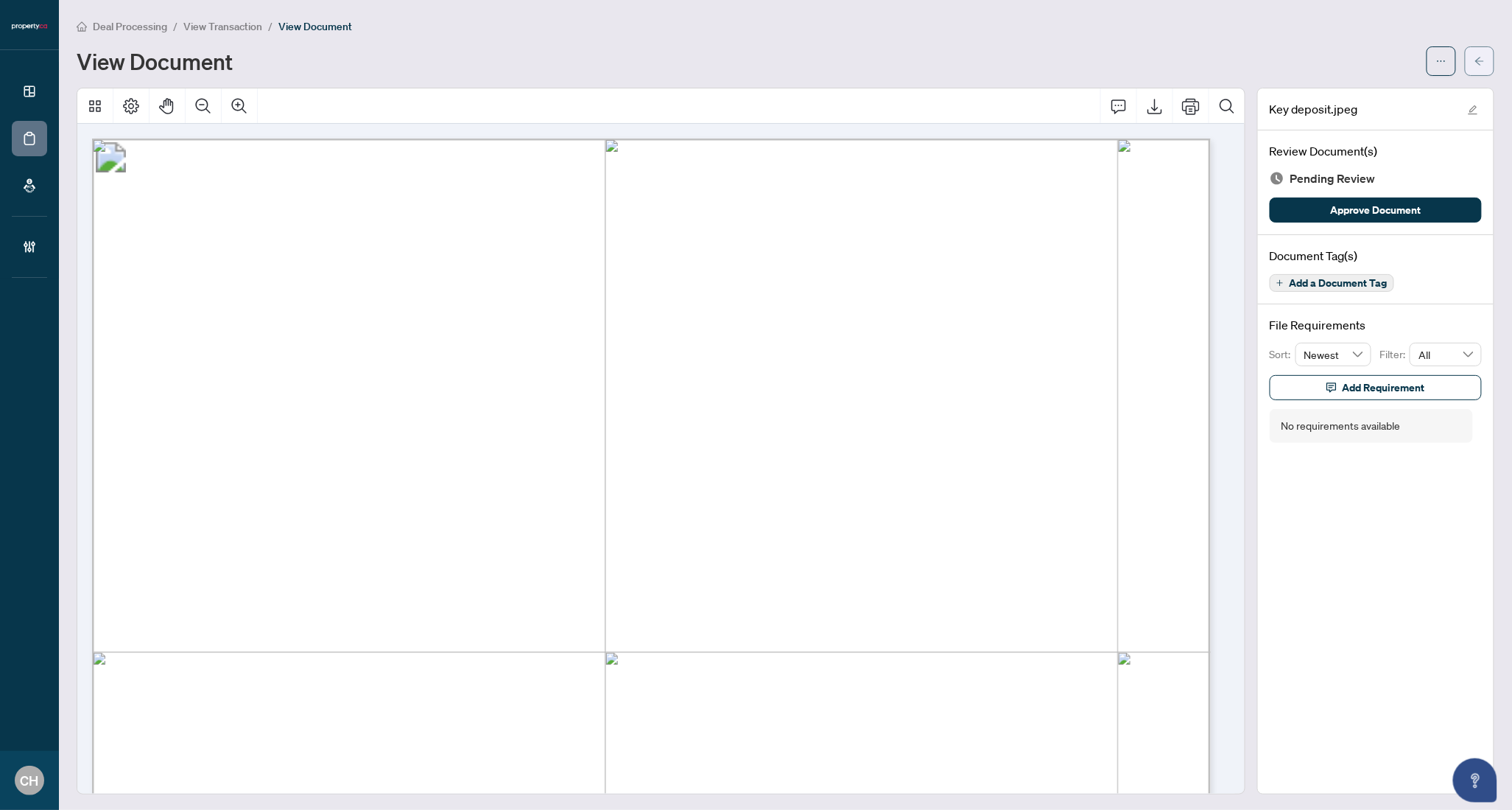
click at [1475, 63] on icon "arrow-left" at bounding box center [1480, 61] width 11 height 11
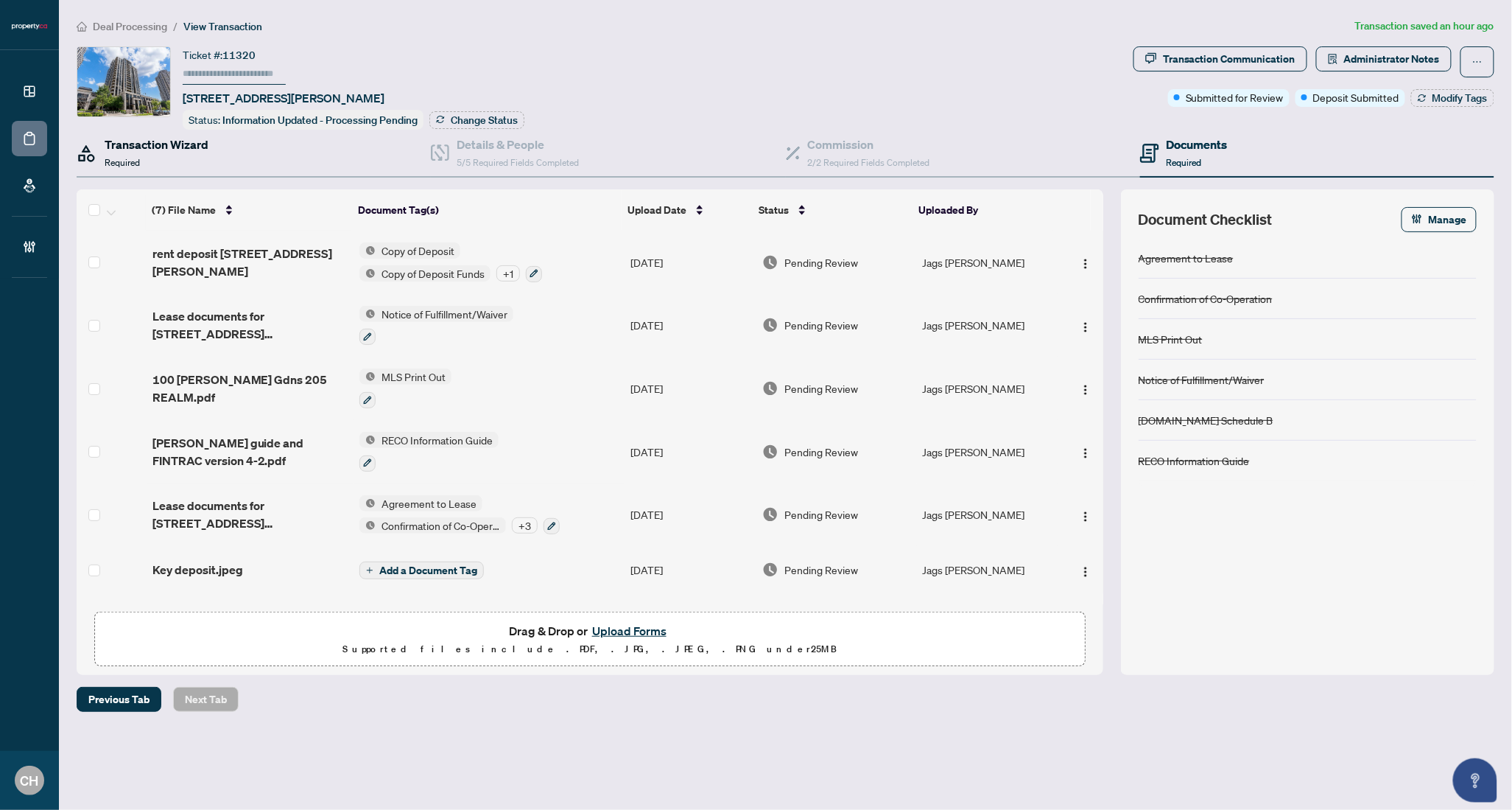
click at [161, 152] on div "Transaction Wizard Required" at bounding box center [156, 153] width 103 height 35
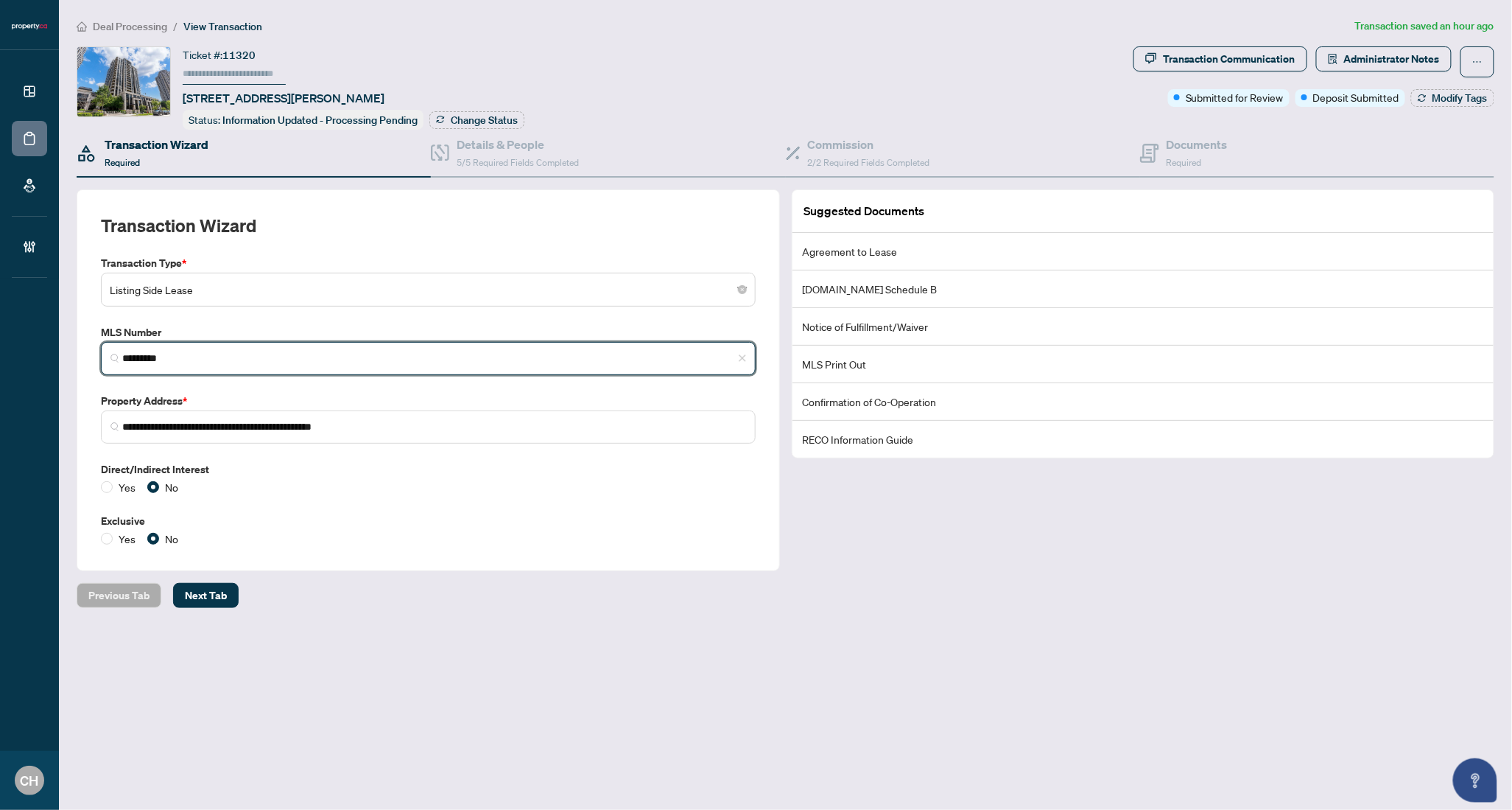
click at [163, 354] on input "*********" at bounding box center [434, 358] width 624 height 16
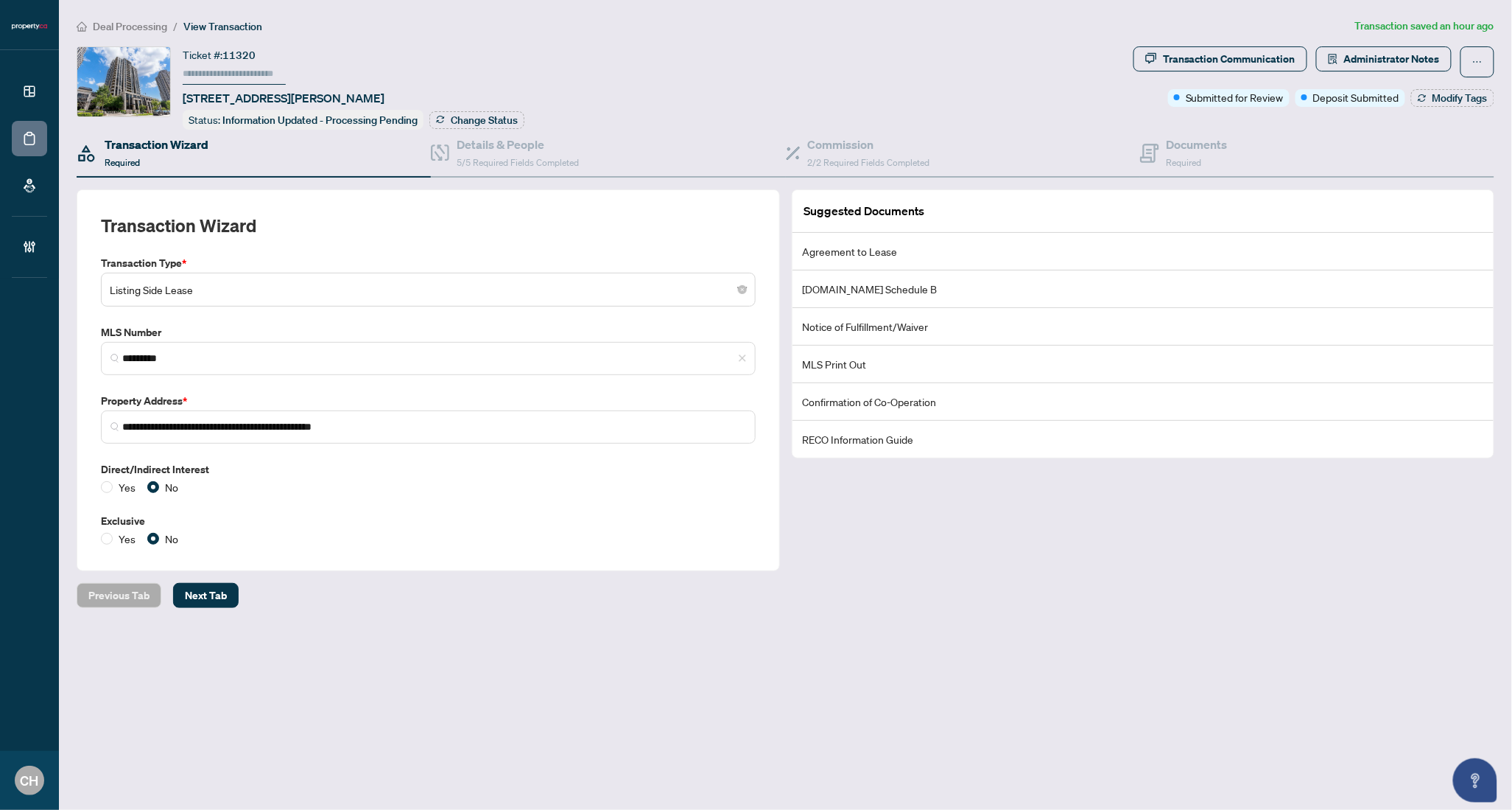
click at [772, 482] on div "**********" at bounding box center [428, 380] width 704 height 382
click at [1225, 153] on div "Documents Required" at bounding box center [1197, 153] width 61 height 35
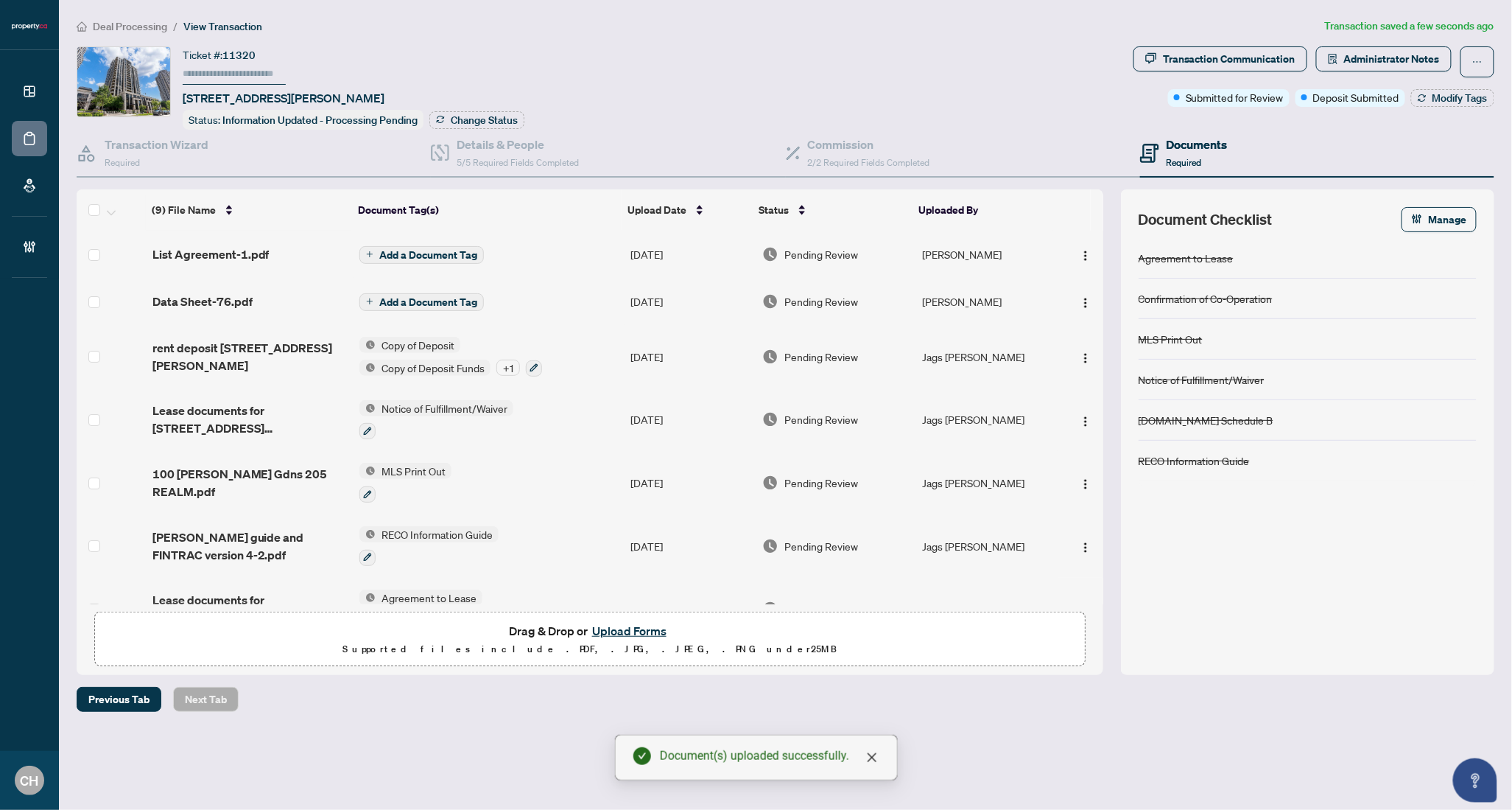
click at [420, 252] on span "Add a Document Tag" at bounding box center [428, 255] width 98 height 11
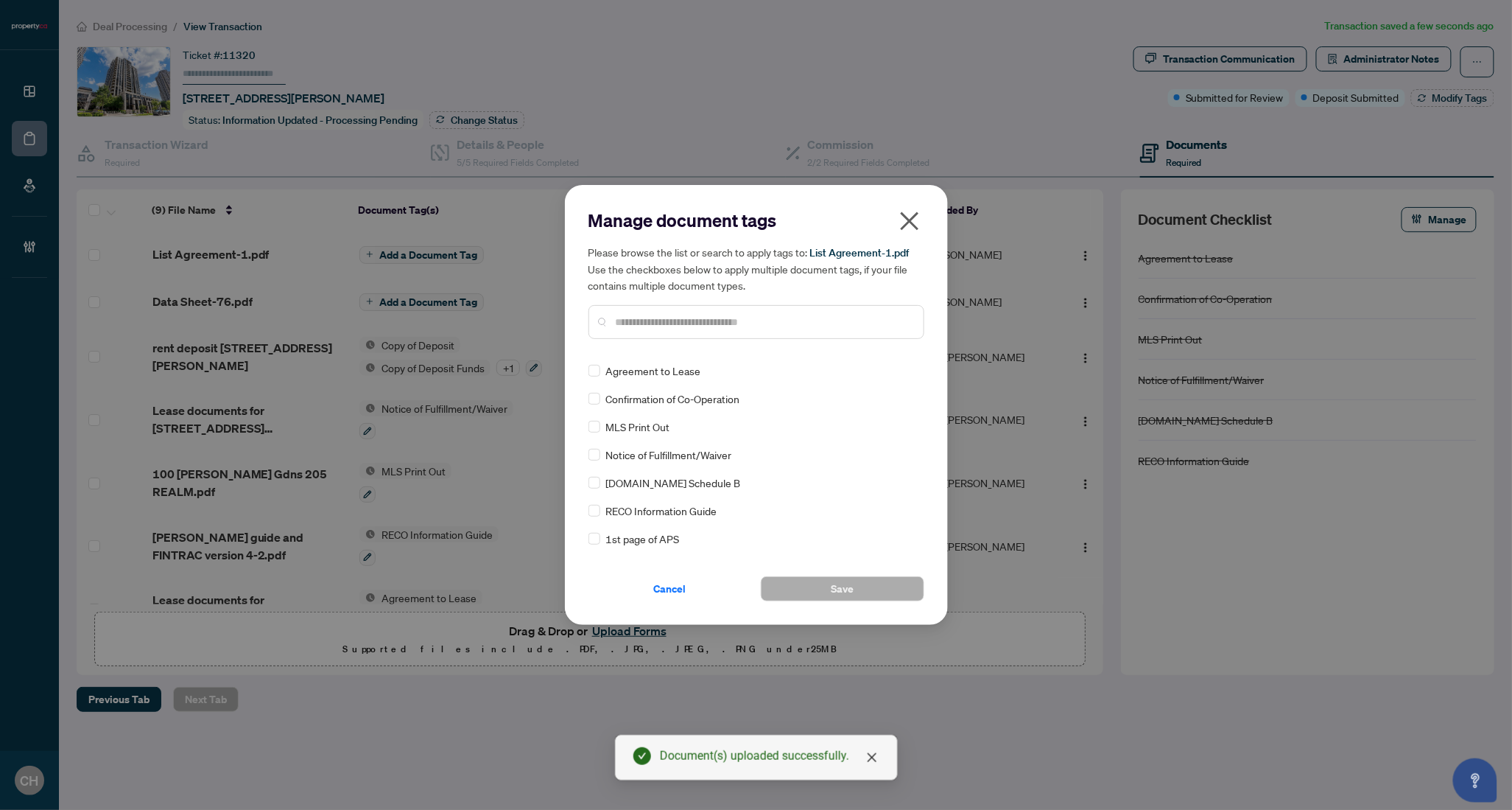
click at [730, 320] on input "text" at bounding box center [764, 322] width 296 height 16
click at [650, 596] on button "Cancel" at bounding box center [670, 588] width 163 height 25
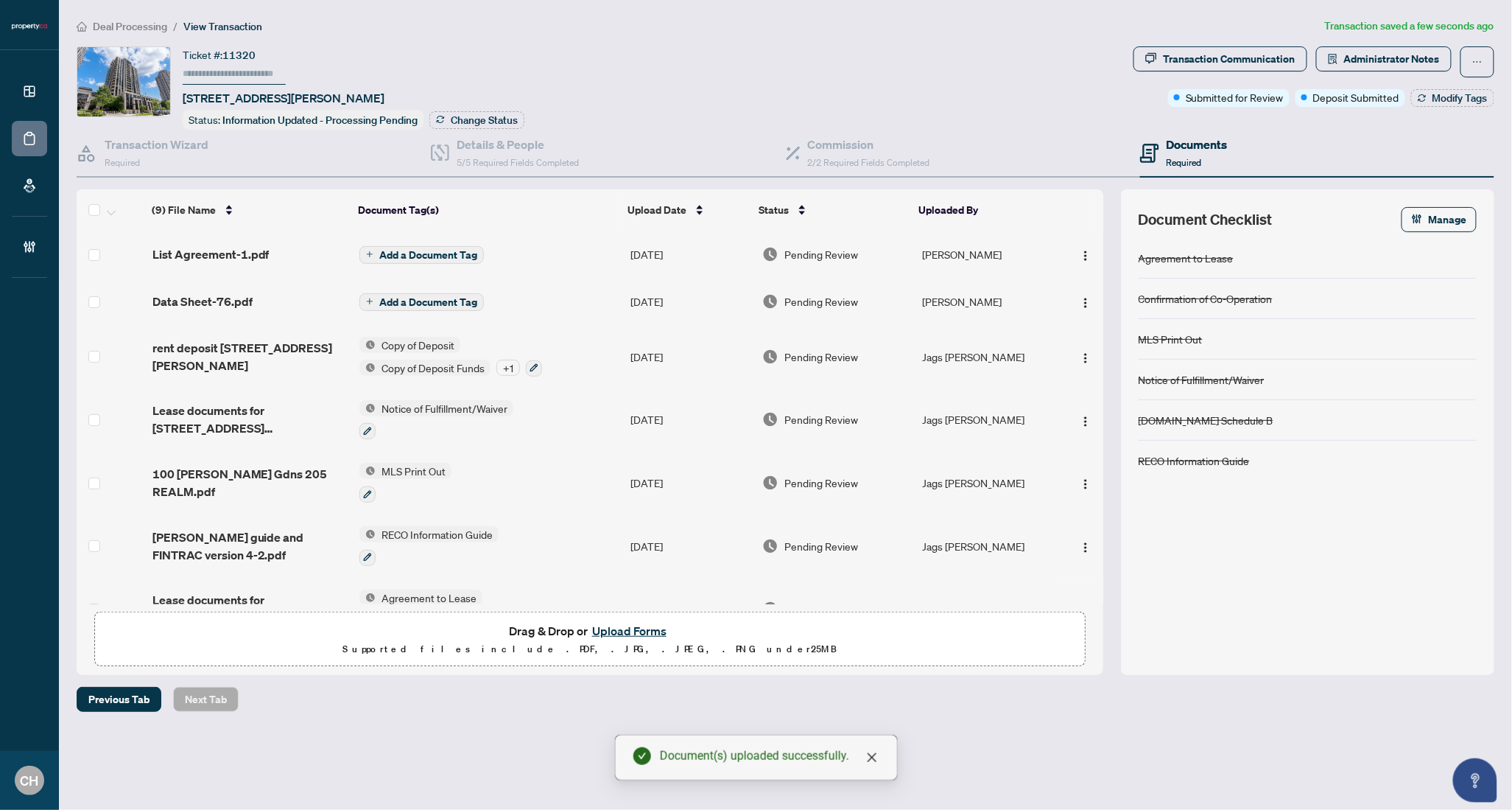
click at [246, 260] on td "List Agreement-1.pdf" at bounding box center [250, 254] width 207 height 47
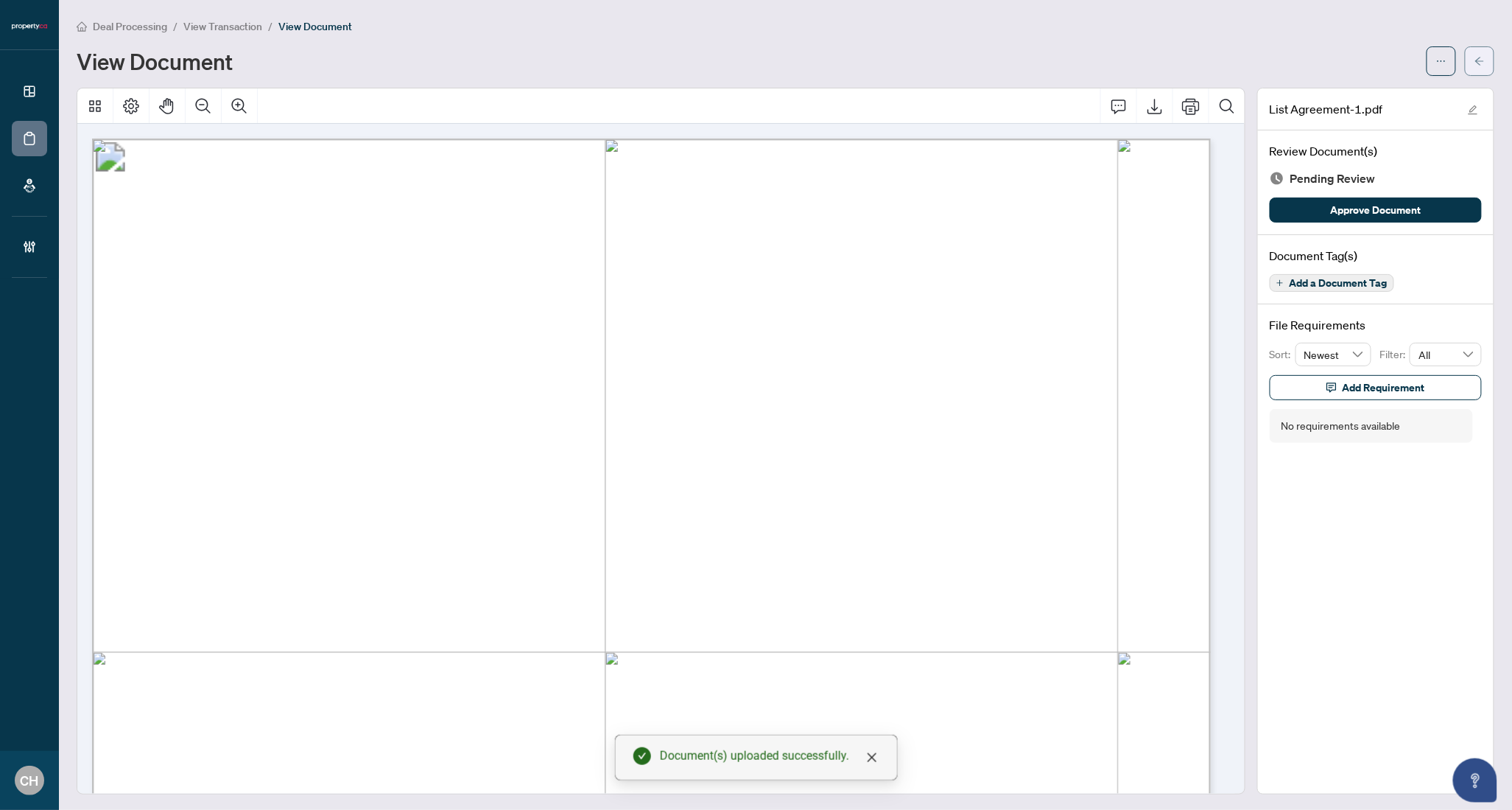
click at [1465, 58] on button "button" at bounding box center [1480, 62] width 30 height 30
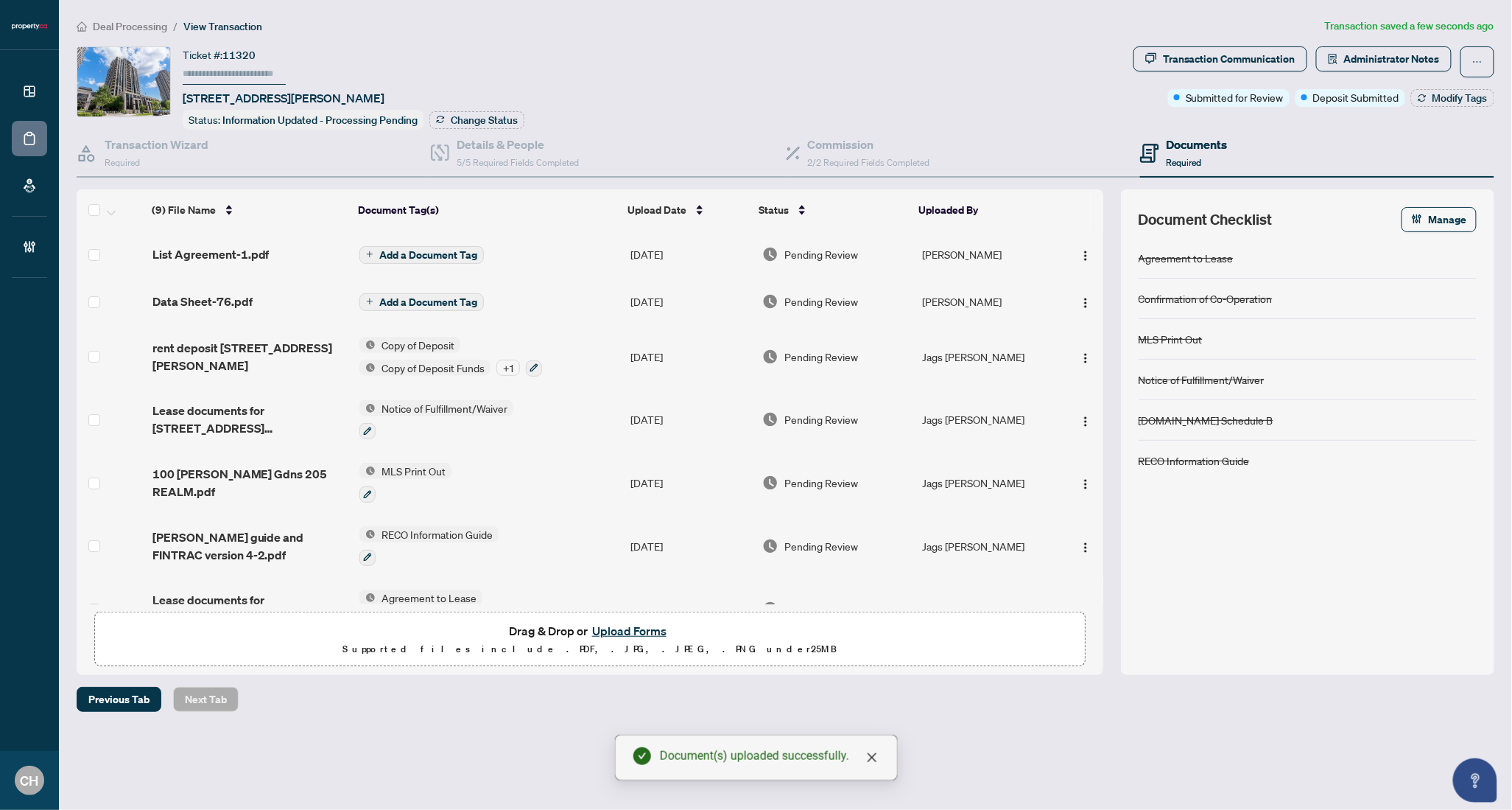
click at [422, 251] on span "Add a Document Tag" at bounding box center [428, 255] width 98 height 11
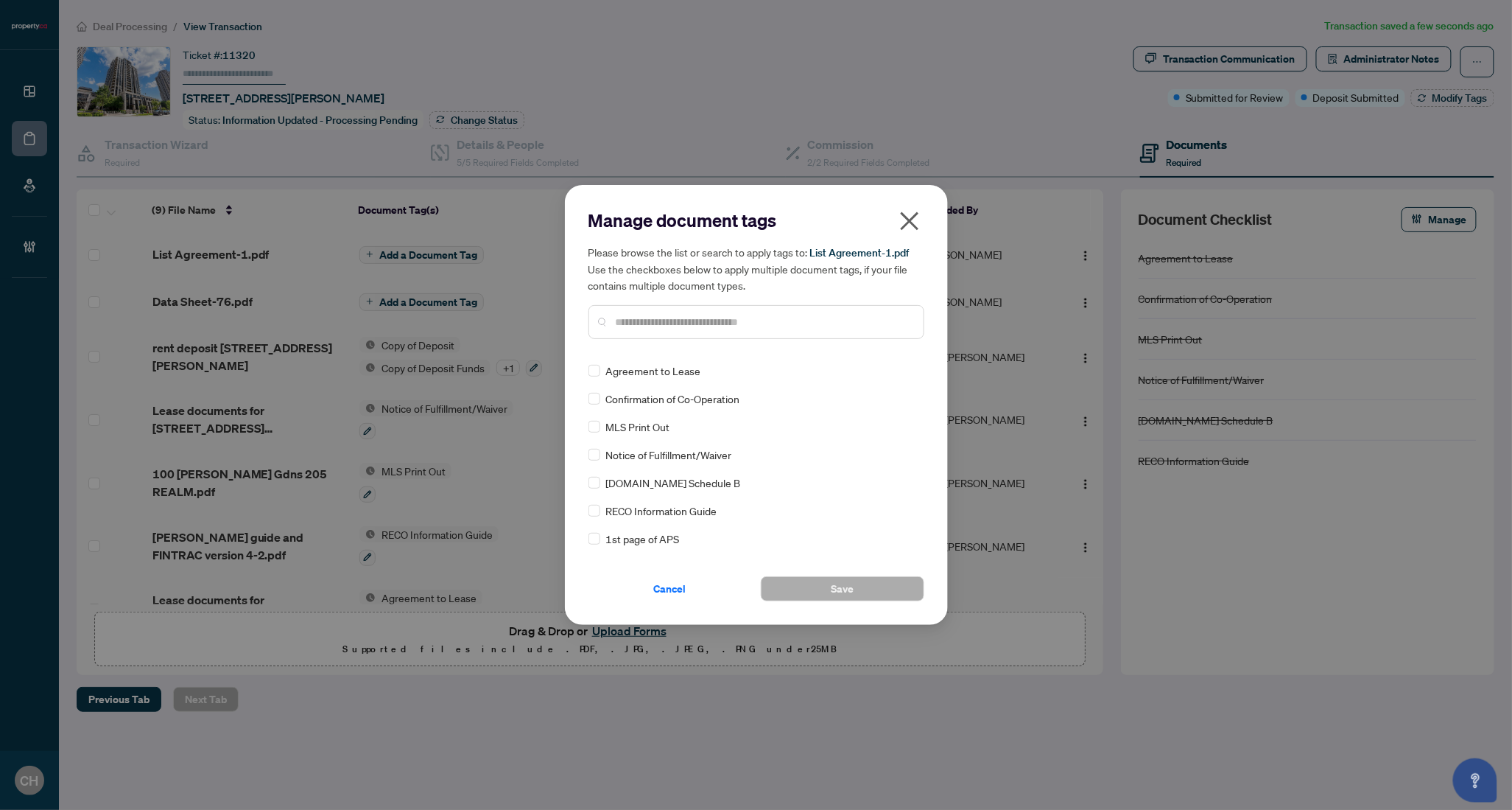
click at [811, 325] on input "text" at bounding box center [764, 322] width 296 height 16
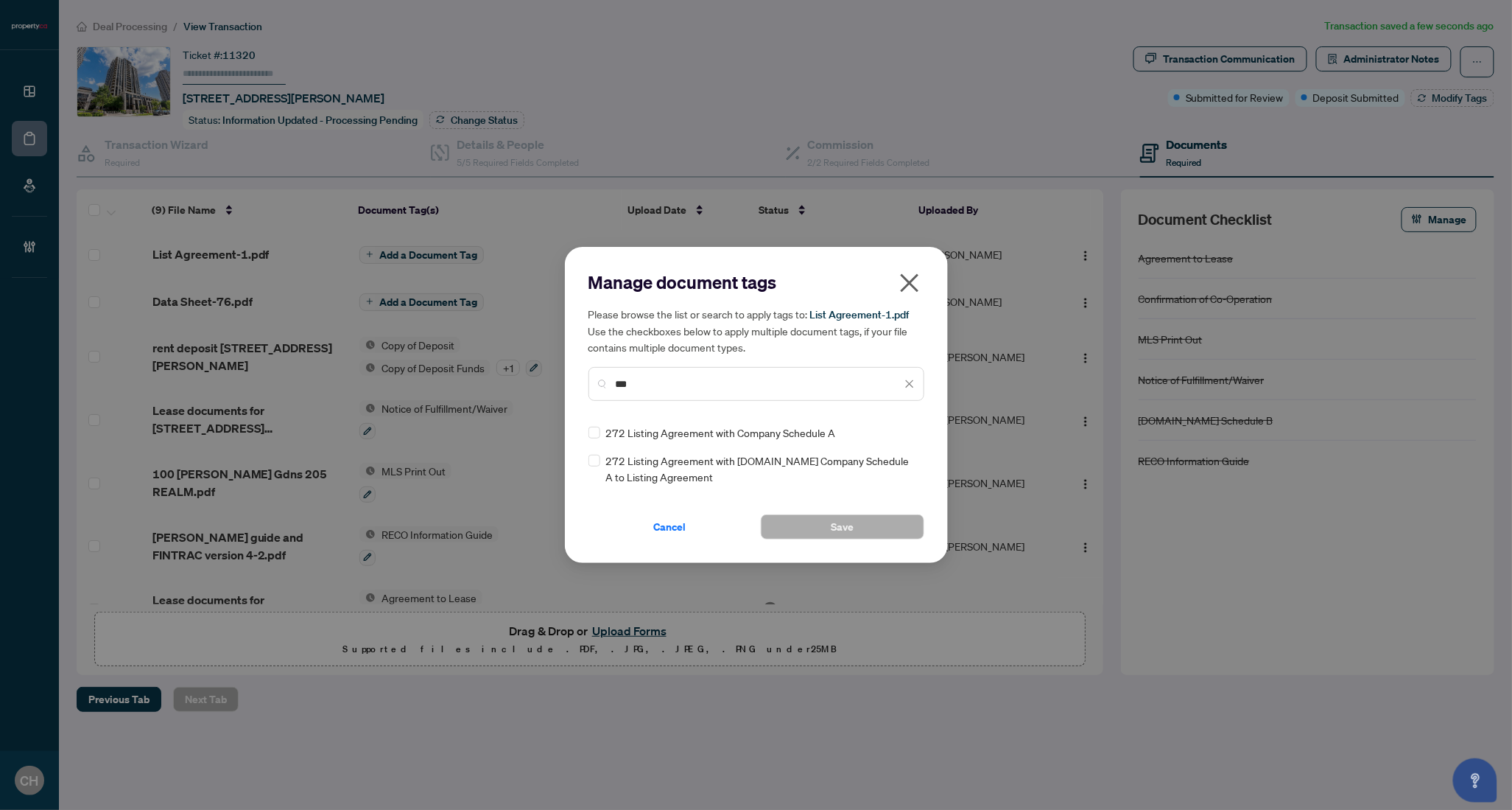
type input "***"
click at [801, 517] on button "Save" at bounding box center [843, 527] width 163 height 25
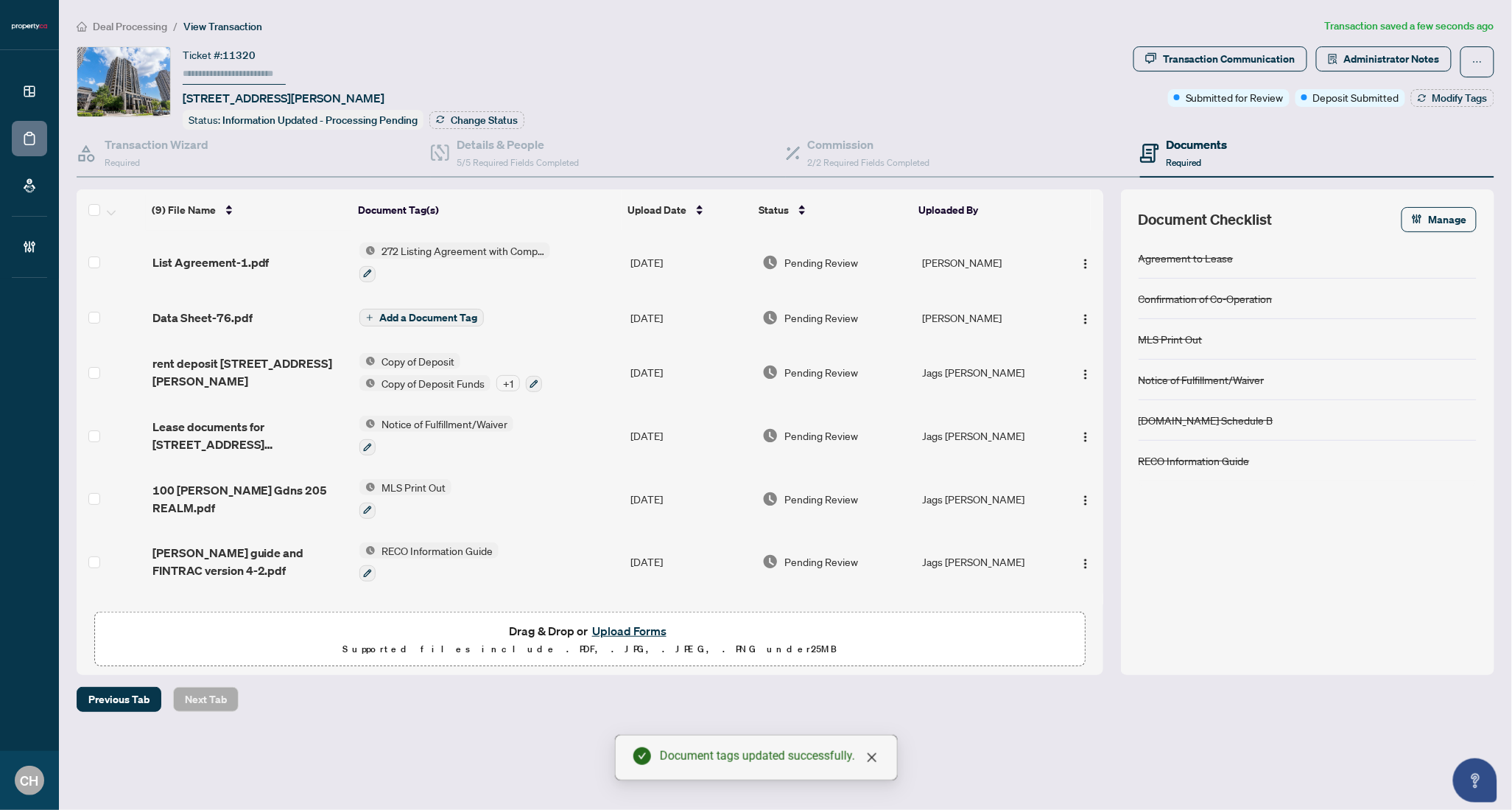
click at [433, 302] on td "Add a Document Tag" at bounding box center [489, 317] width 271 height 47
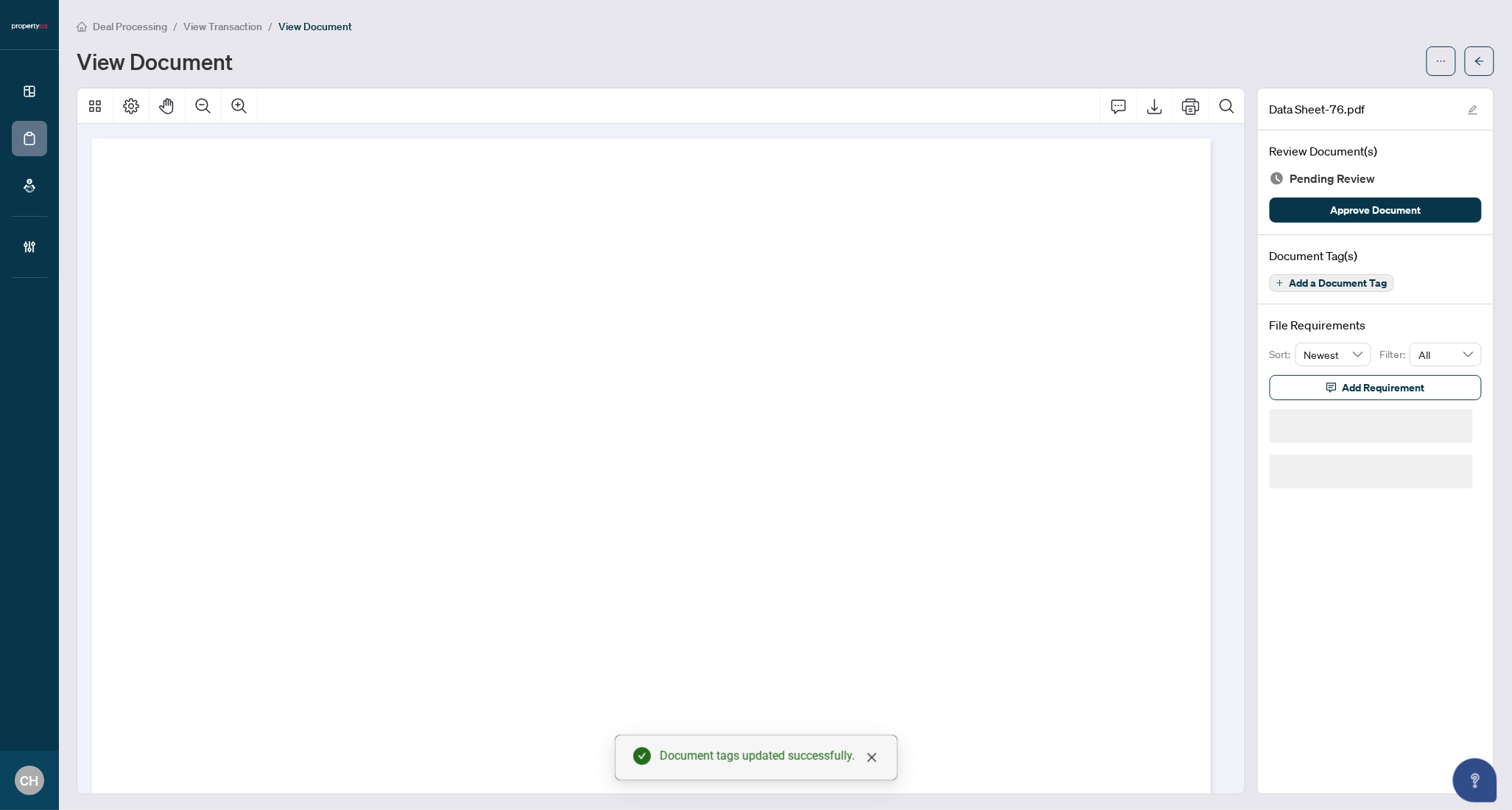
click at [1465, 72] on button "button" at bounding box center [1480, 62] width 30 height 30
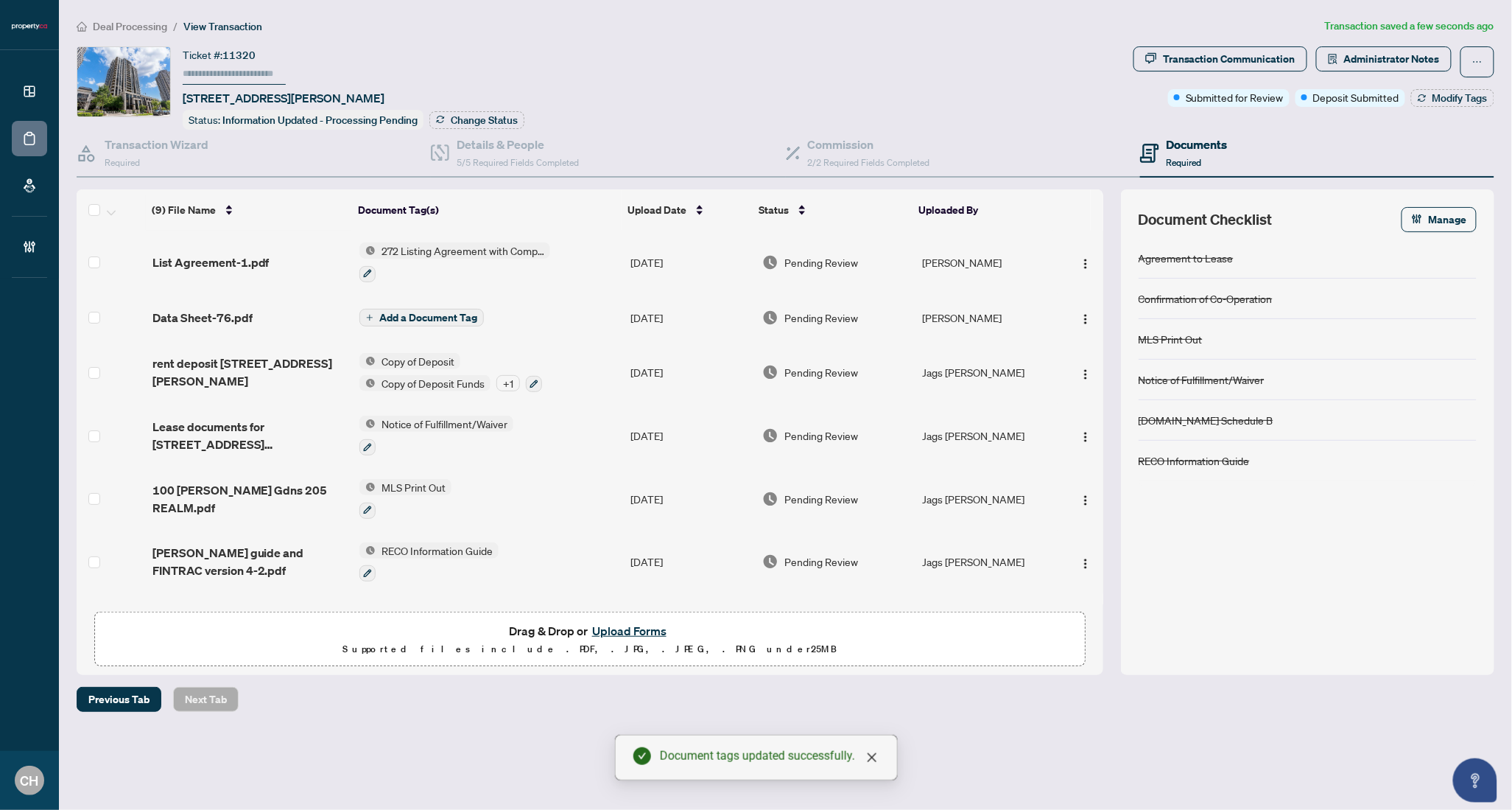
click at [412, 312] on span "Add a Document Tag" at bounding box center [428, 317] width 98 height 11
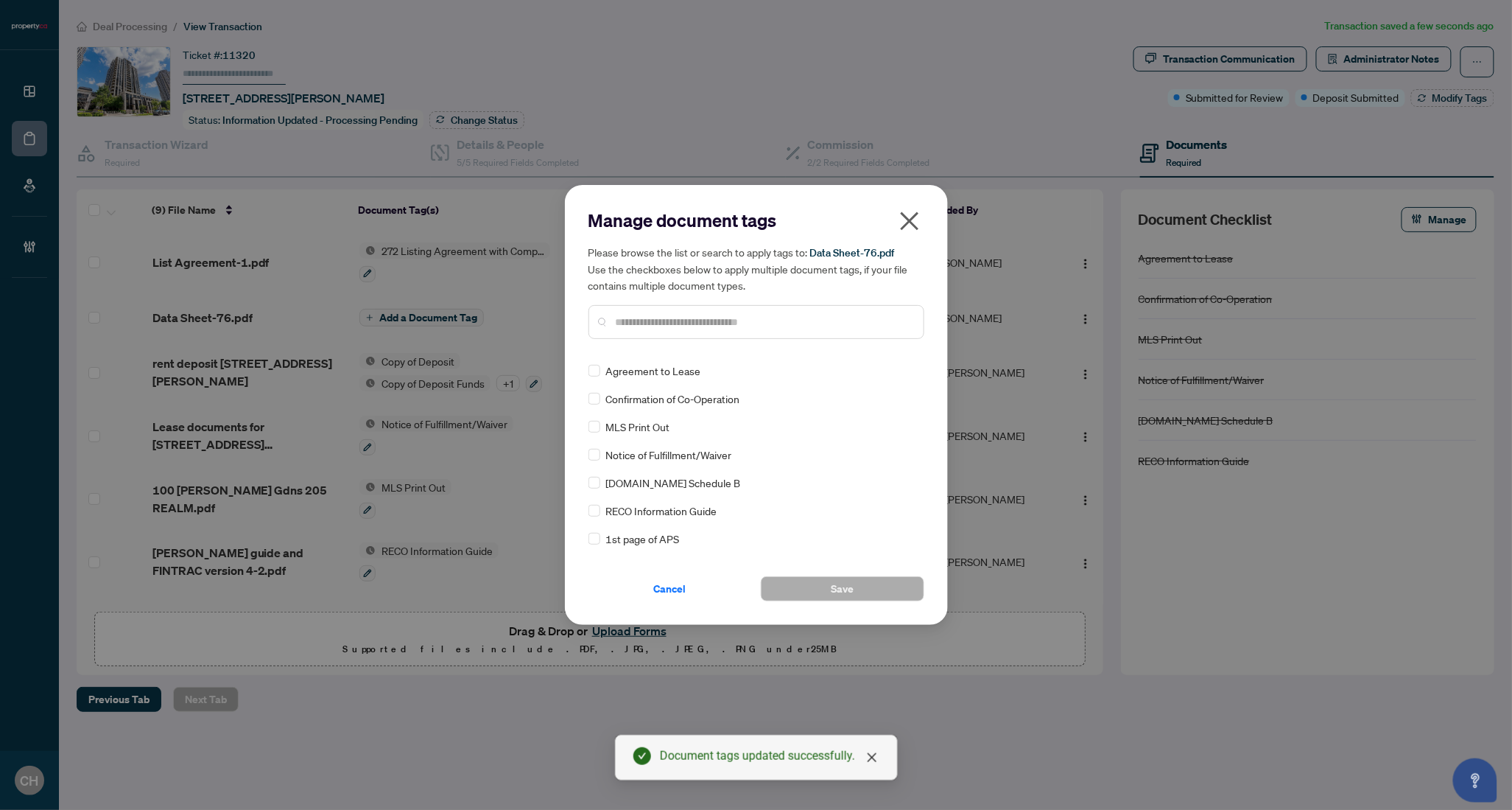
click at [651, 329] on input "text" at bounding box center [764, 322] width 296 height 16
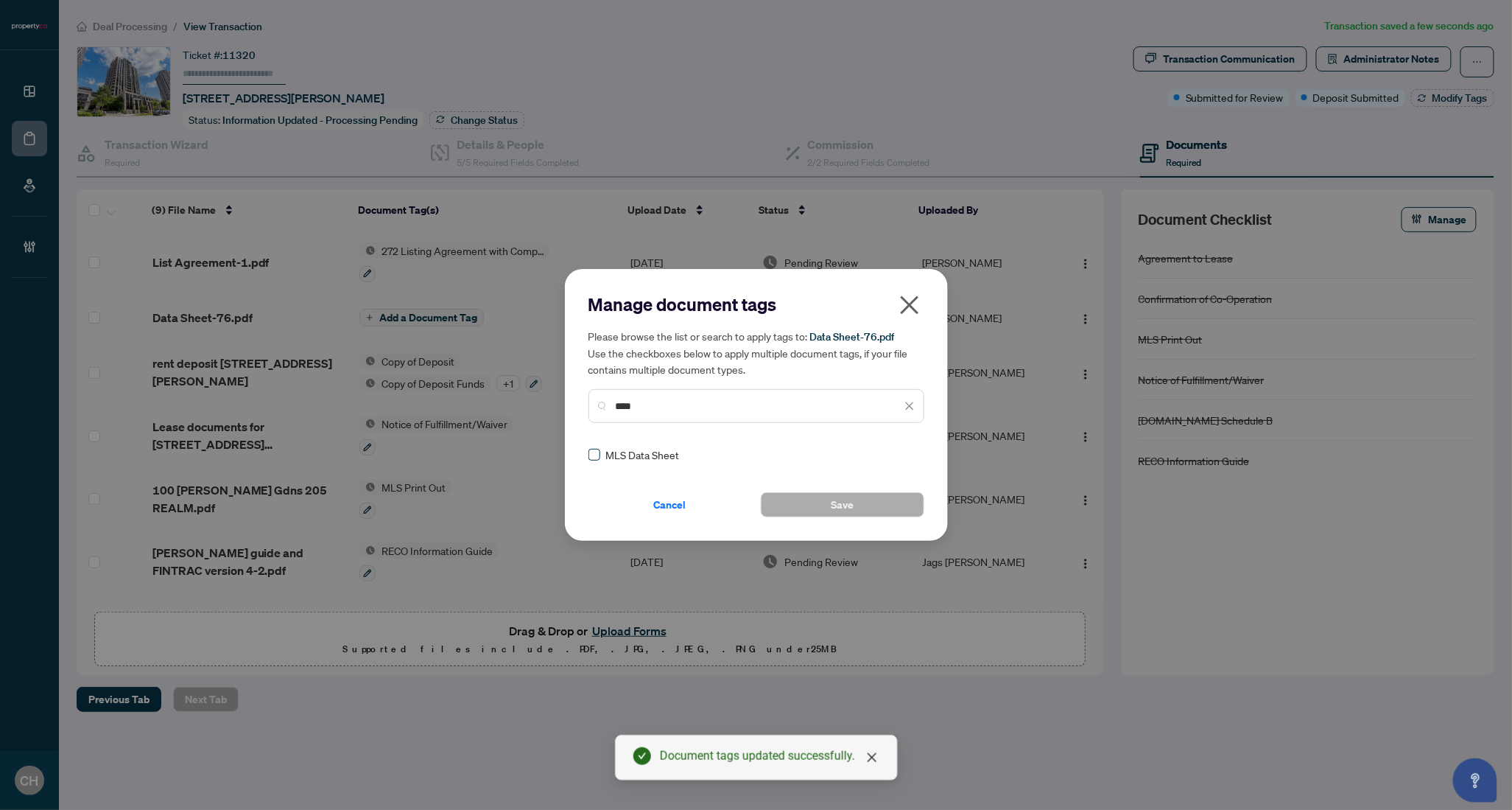
type input "****"
click at [594, 447] on label at bounding box center [595, 455] width 11 height 16
click at [817, 511] on button "Save" at bounding box center [843, 504] width 163 height 25
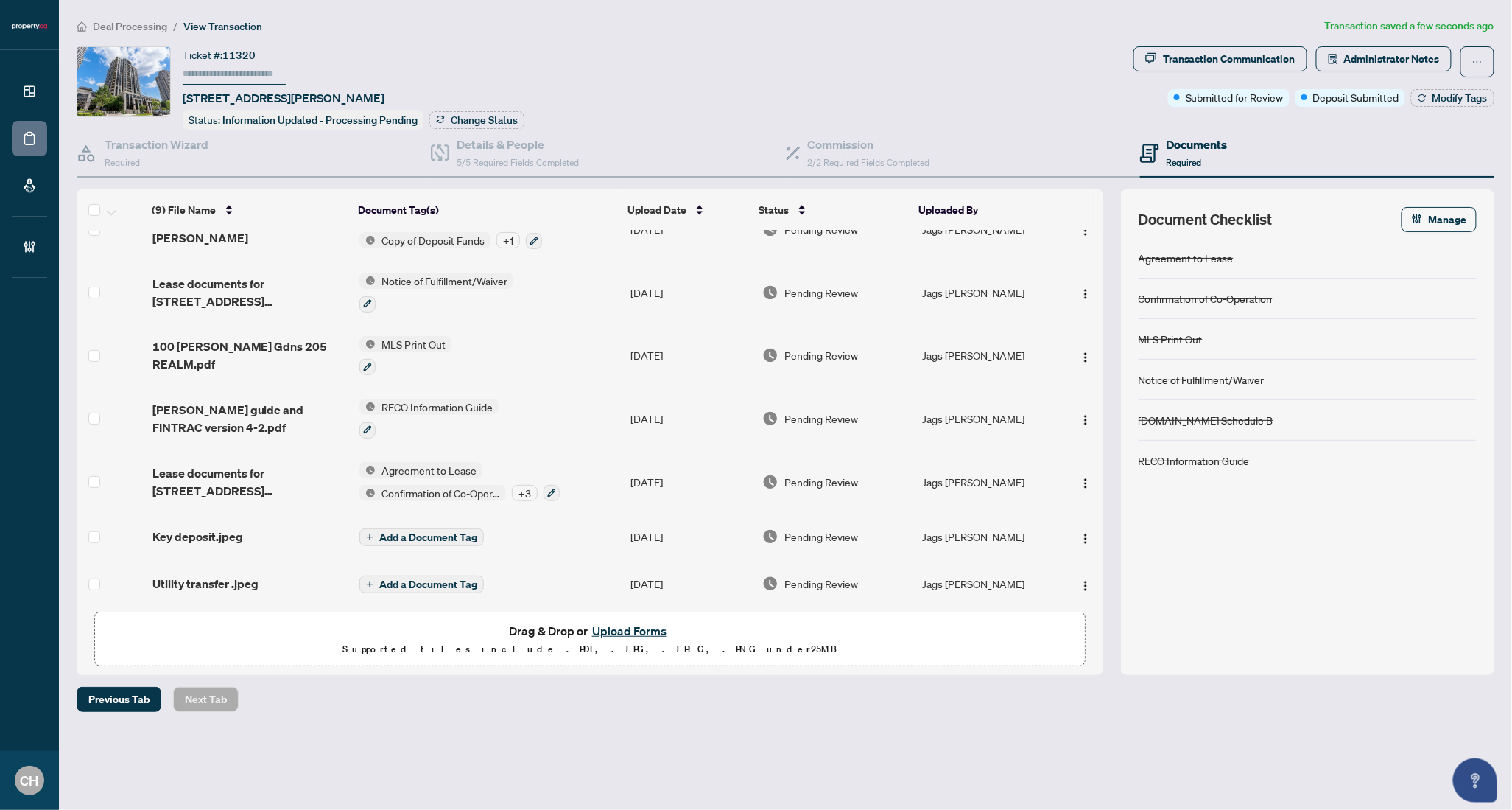
scroll to position [162, 0]
drag, startPoint x: 895, startPoint y: 63, endPoint x: 986, endPoint y: 3, distance: 109.0
click at [895, 63] on div "Ticket #: 11320 205-100 Harrison Gdns, Toronto, Ontario M2N 0C2, Canada Status:…" at bounding box center [602, 88] width 1051 height 83
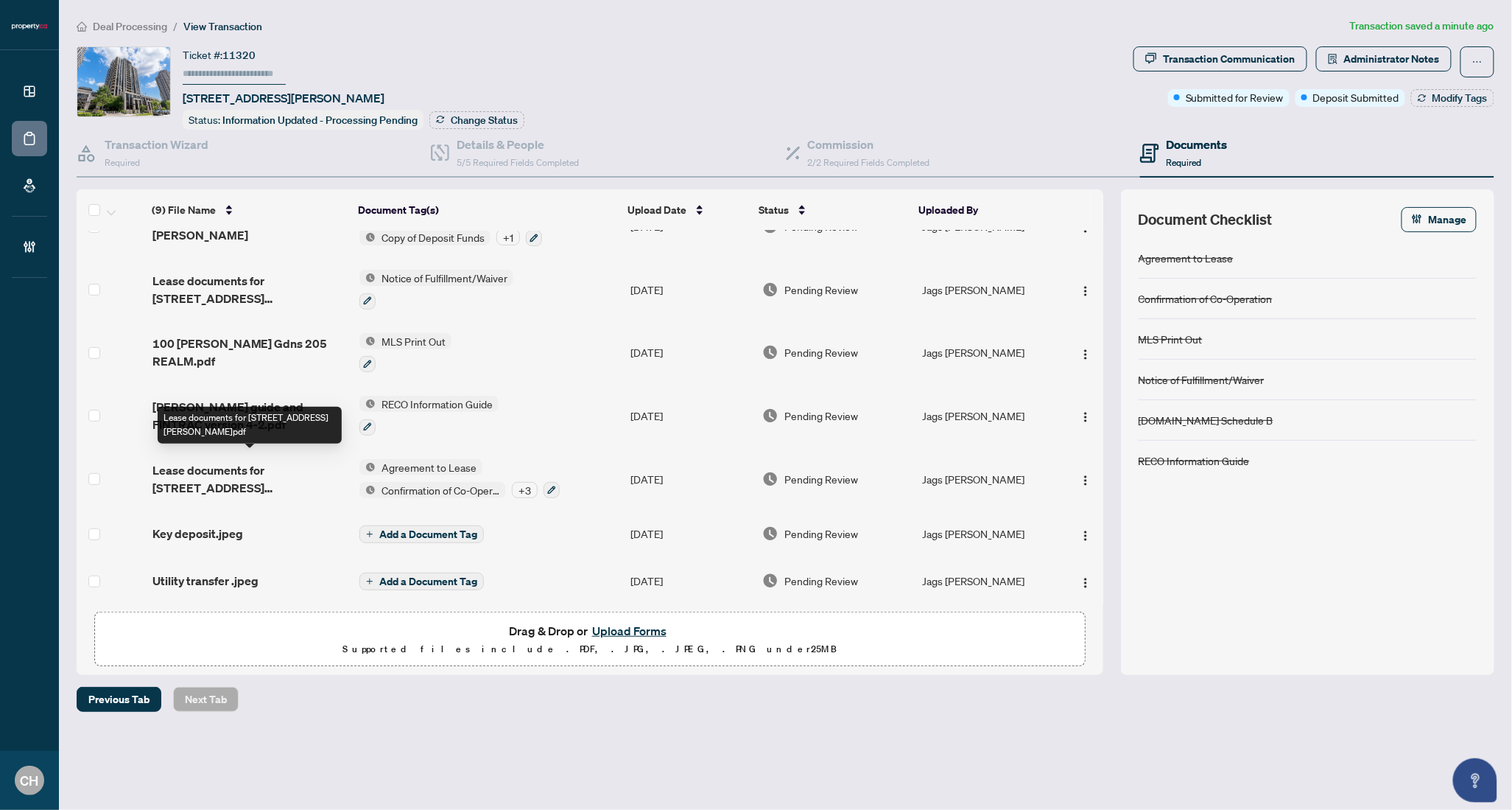
click at [296, 481] on span "Lease documents for 205-100 Harrison Garden Blvd.pdf" at bounding box center [250, 478] width 195 height 35
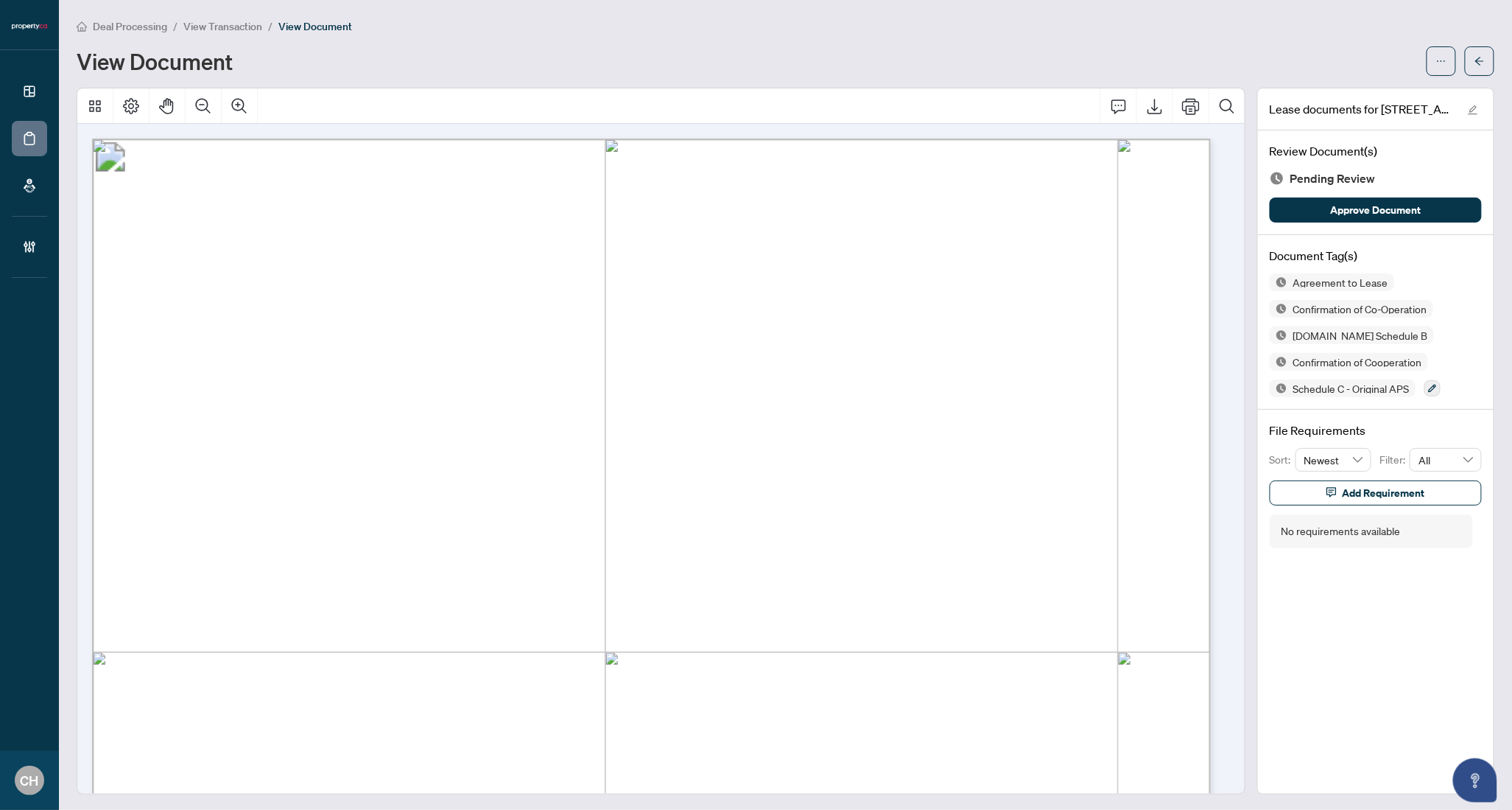
click at [356, 368] on span "...............................................................................…" at bounding box center [682, 374] width 901 height 15
drag, startPoint x: 361, startPoint y: 366, endPoint x: 512, endPoint y: 368, distance: 151.0
click at [550, 375] on span "Vinoth Maruthalingam" at bounding box center [496, 370] width 275 height 22
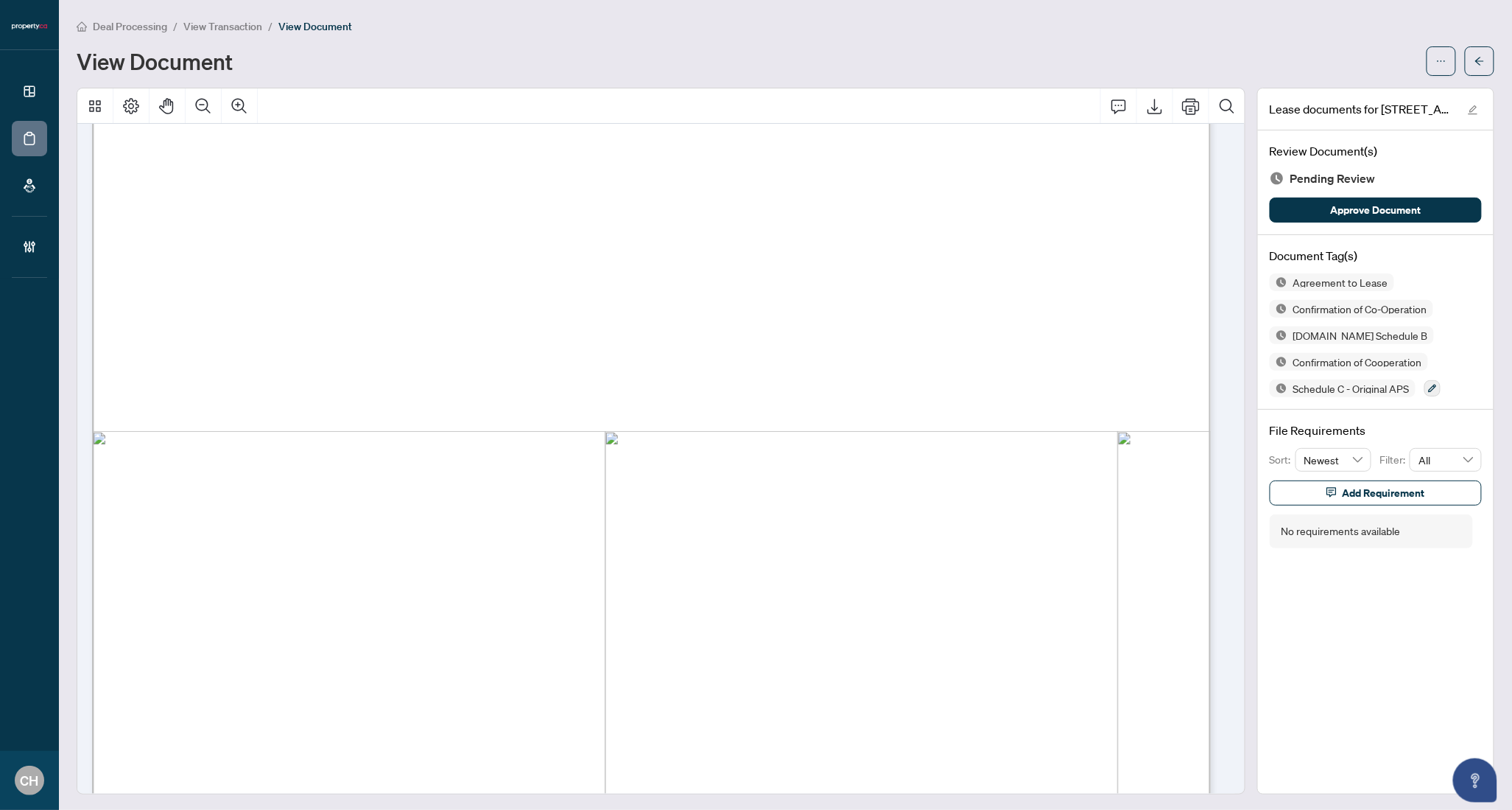
scroll to position [3183, 0]
click at [1479, 68] on button "button" at bounding box center [1480, 62] width 30 height 30
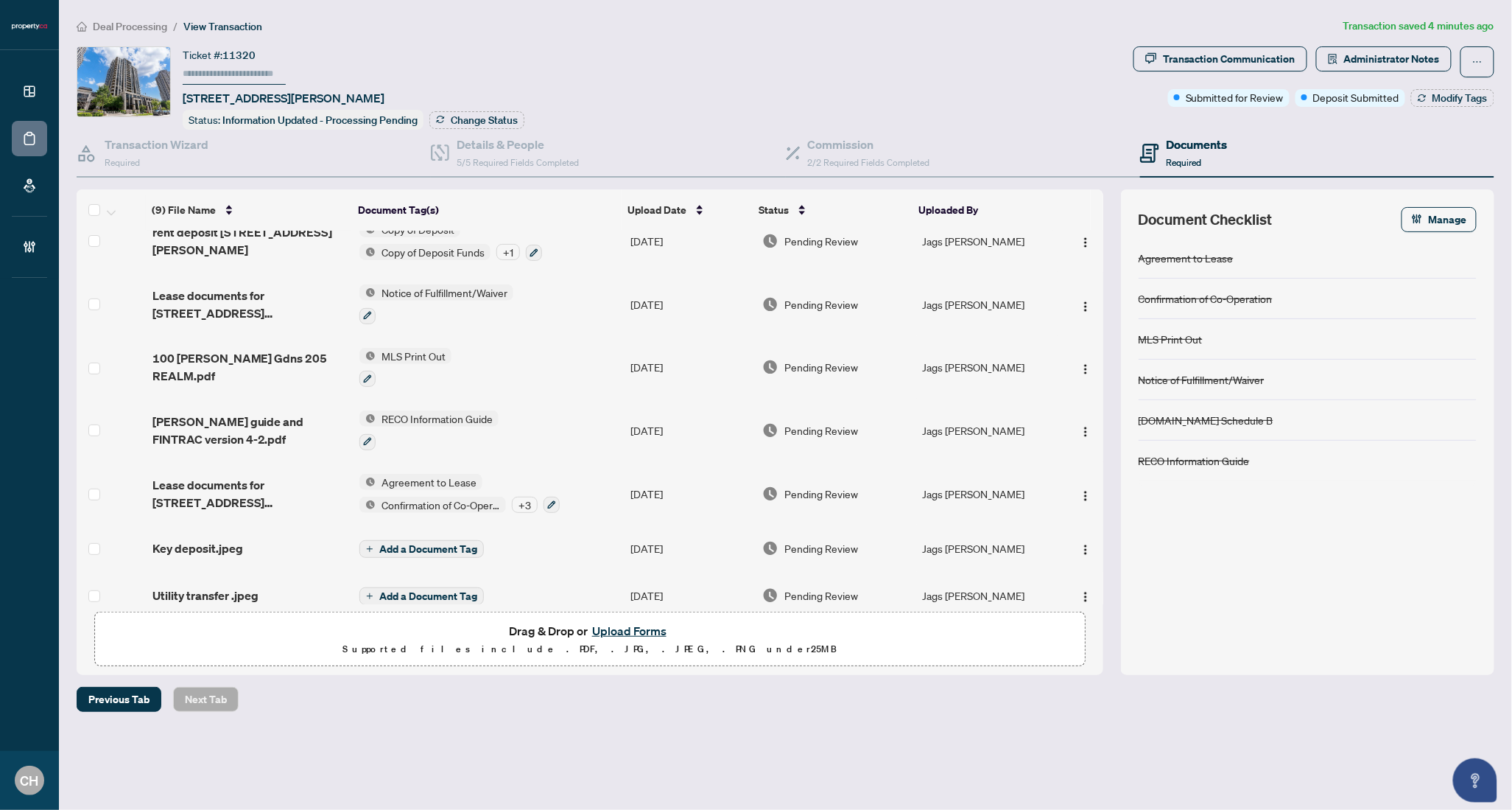
scroll to position [162, 0]
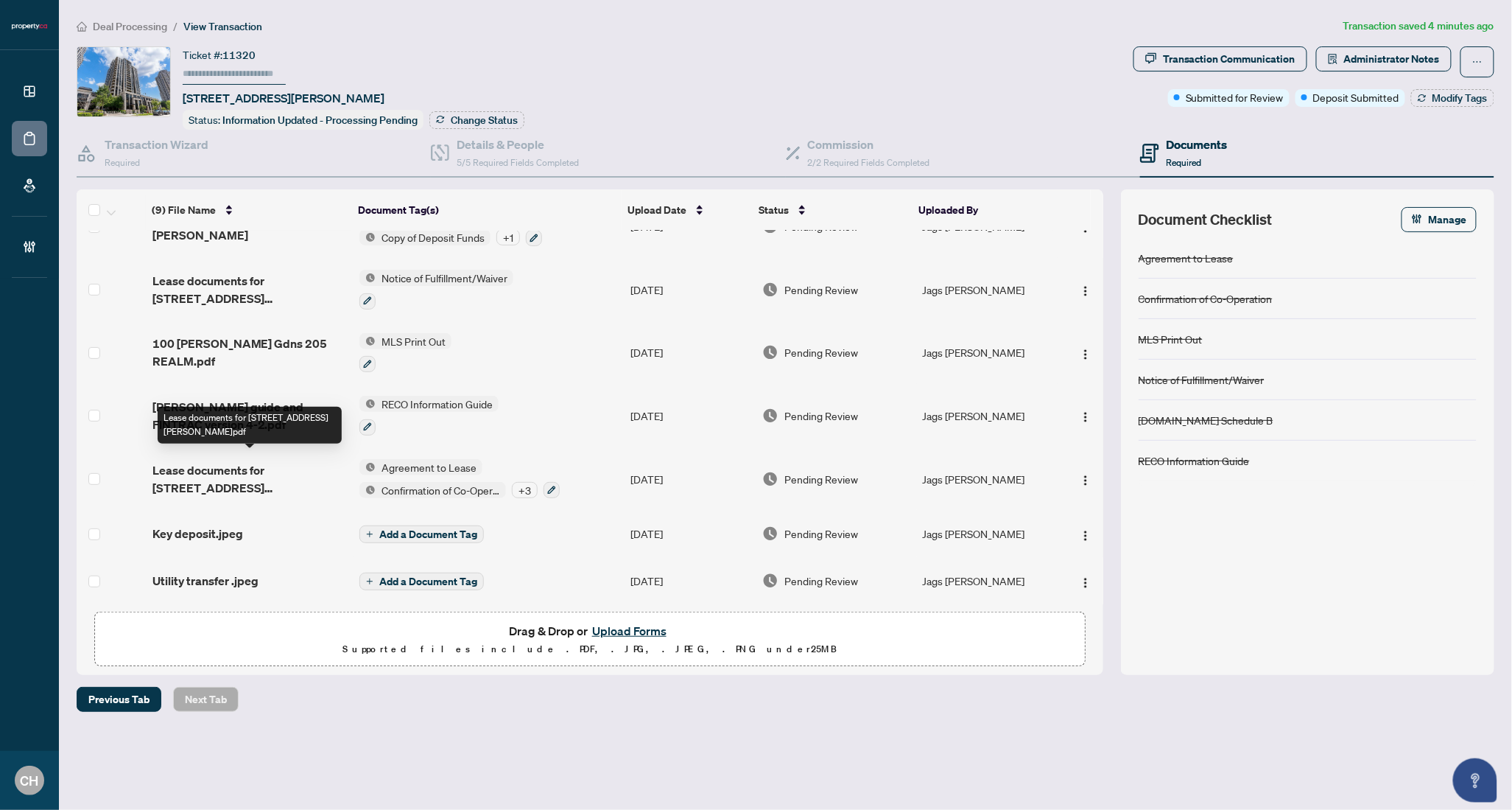
click at [241, 485] on span "Lease documents for 205-100 Harrison Garden Blvd.pdf" at bounding box center [250, 478] width 195 height 35
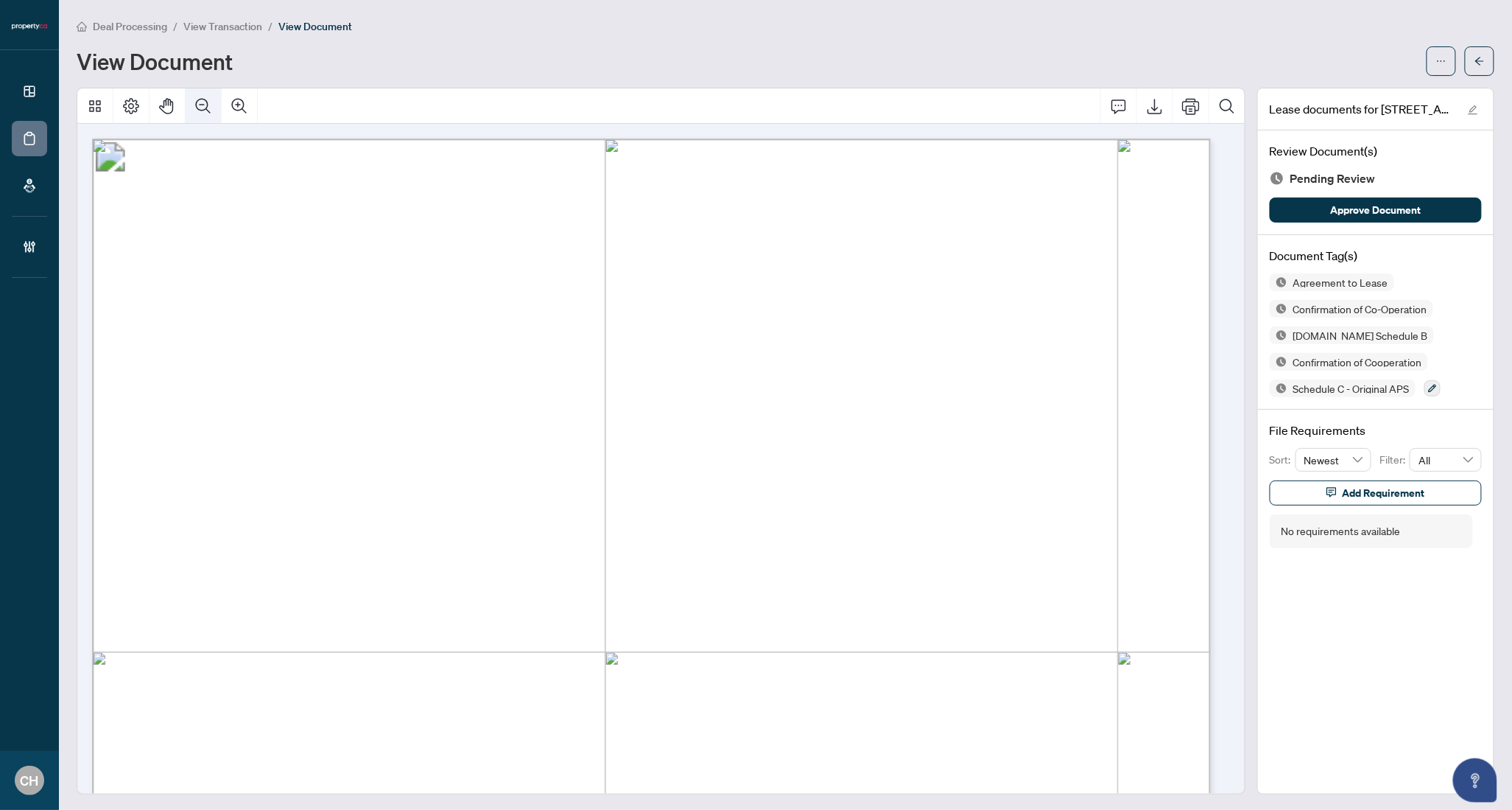
click at [205, 102] on icon "Zoom Out" at bounding box center [204, 106] width 18 height 18
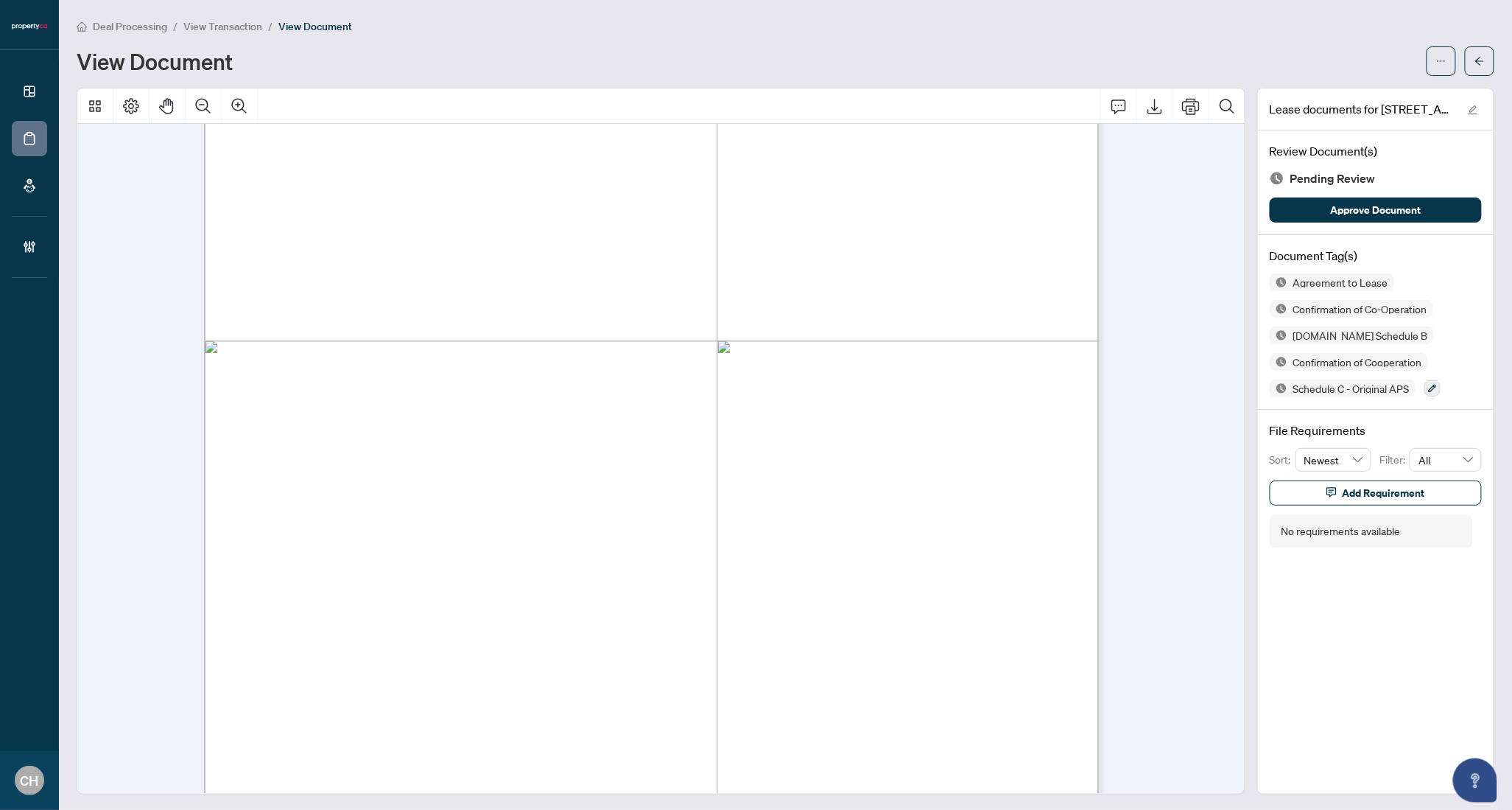
scroll to position [28947, 0]
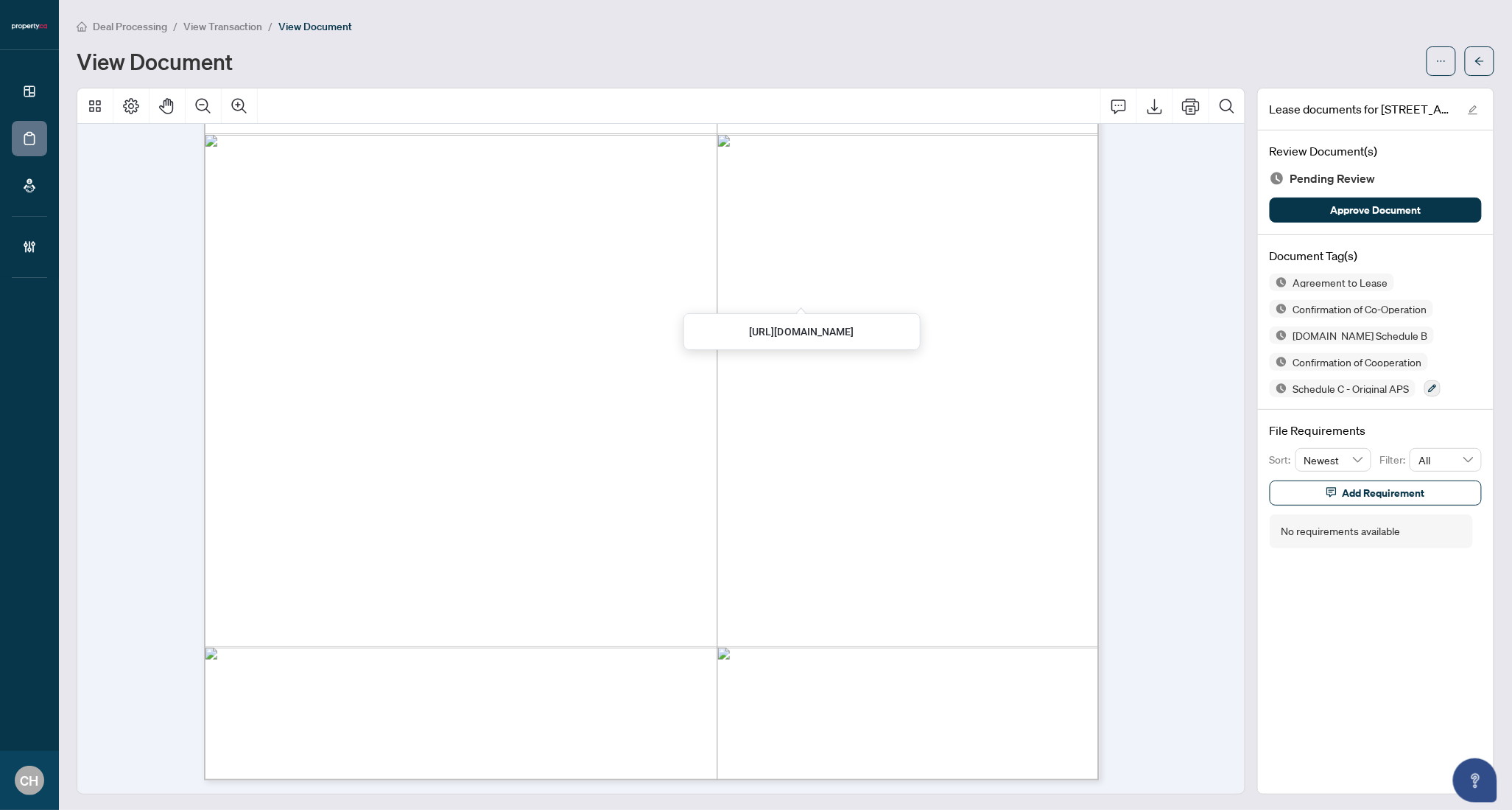
drag, startPoint x: 1240, startPoint y: 745, endPoint x: 1232, endPoint y: 729, distance: 17.9
click at [1240, 745] on div at bounding box center [661, 441] width 1181 height 706
click at [648, 504] on div "Form 324 Revised 2025 Page 2 of 2 The trademarks REALTOR®, REALTORS®, MLS®, Mul…" at bounding box center [1092, 772] width 1778 height 2302
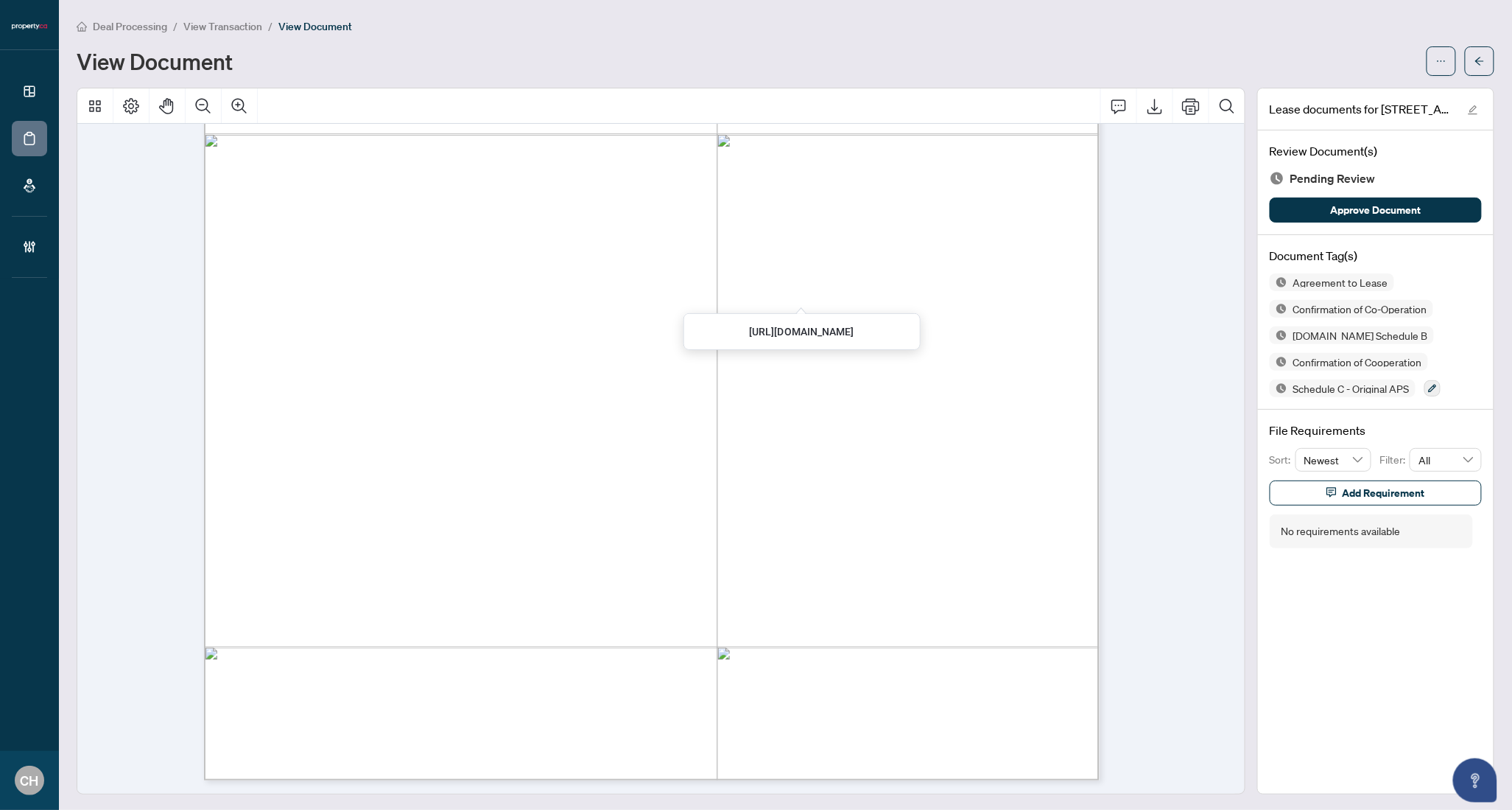
click at [636, 453] on div "Form 324 Revised 2025 Page 2 of 2 The trademarks REALTOR®, REALTORS®, MLS®, Mul…" at bounding box center [1092, 772] width 1778 height 2302
click at [616, 122] on div at bounding box center [661, 106] width 1168 height 35
click at [686, 354] on div "Form 324 Revised 2025 Page 2 of 2 The trademarks REALTOR®, REALTORS®, MLS®, Mul…" at bounding box center [1092, 772] width 1778 height 2302
click at [749, 324] on h3 "https://dtlp.us/3kQk-vxrD-F7gn" at bounding box center [802, 332] width 105 height 16
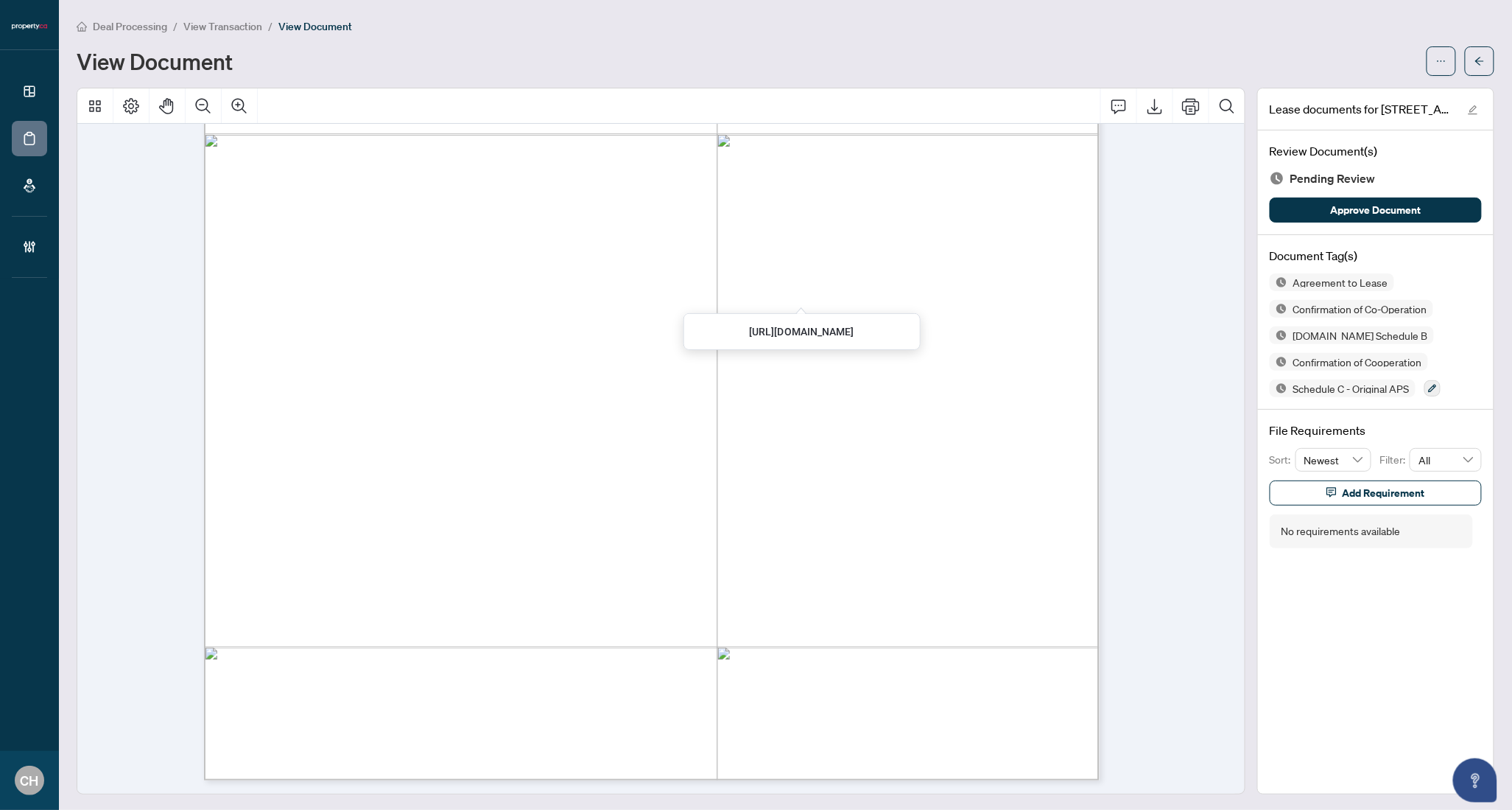
click at [749, 325] on h3 "https://dtlp.us/3kQk-vxrD-F7gn" at bounding box center [802, 332] width 105 height 16
click at [477, 411] on div "Form 324 Revised 2025 Page 2 of 2 The trademarks REALTOR®, REALTORS®, MLS®, Mul…" at bounding box center [1092, 772] width 1778 height 2302
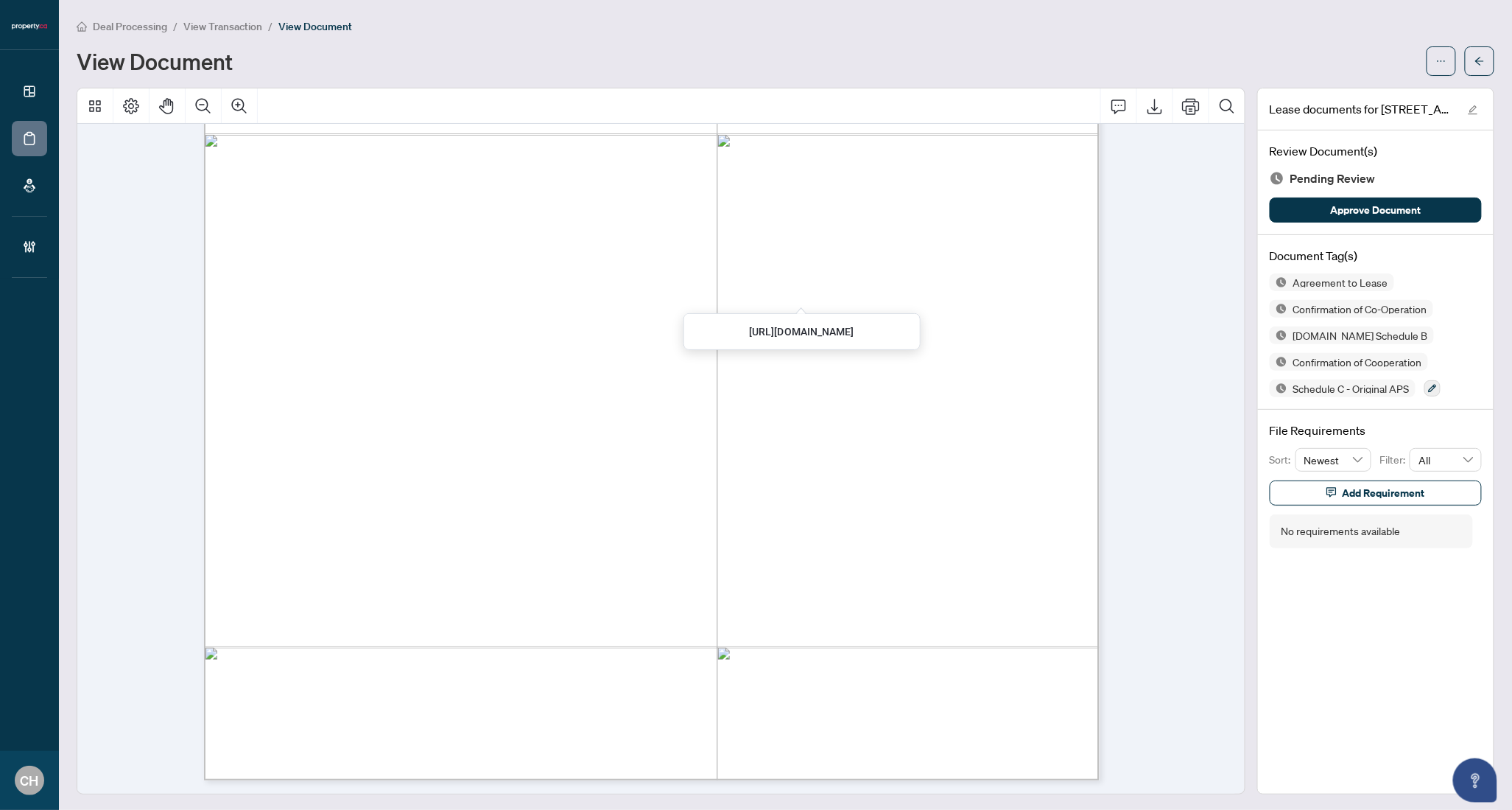
drag, startPoint x: 477, startPoint y: 411, endPoint x: 485, endPoint y: 400, distance: 13.6
click at [477, 411] on div "Form 324 Revised 2025 Page 2 of 2 The trademarks REALTOR®, REALTORS®, MLS®, Mul…" at bounding box center [1092, 772] width 1778 height 2302
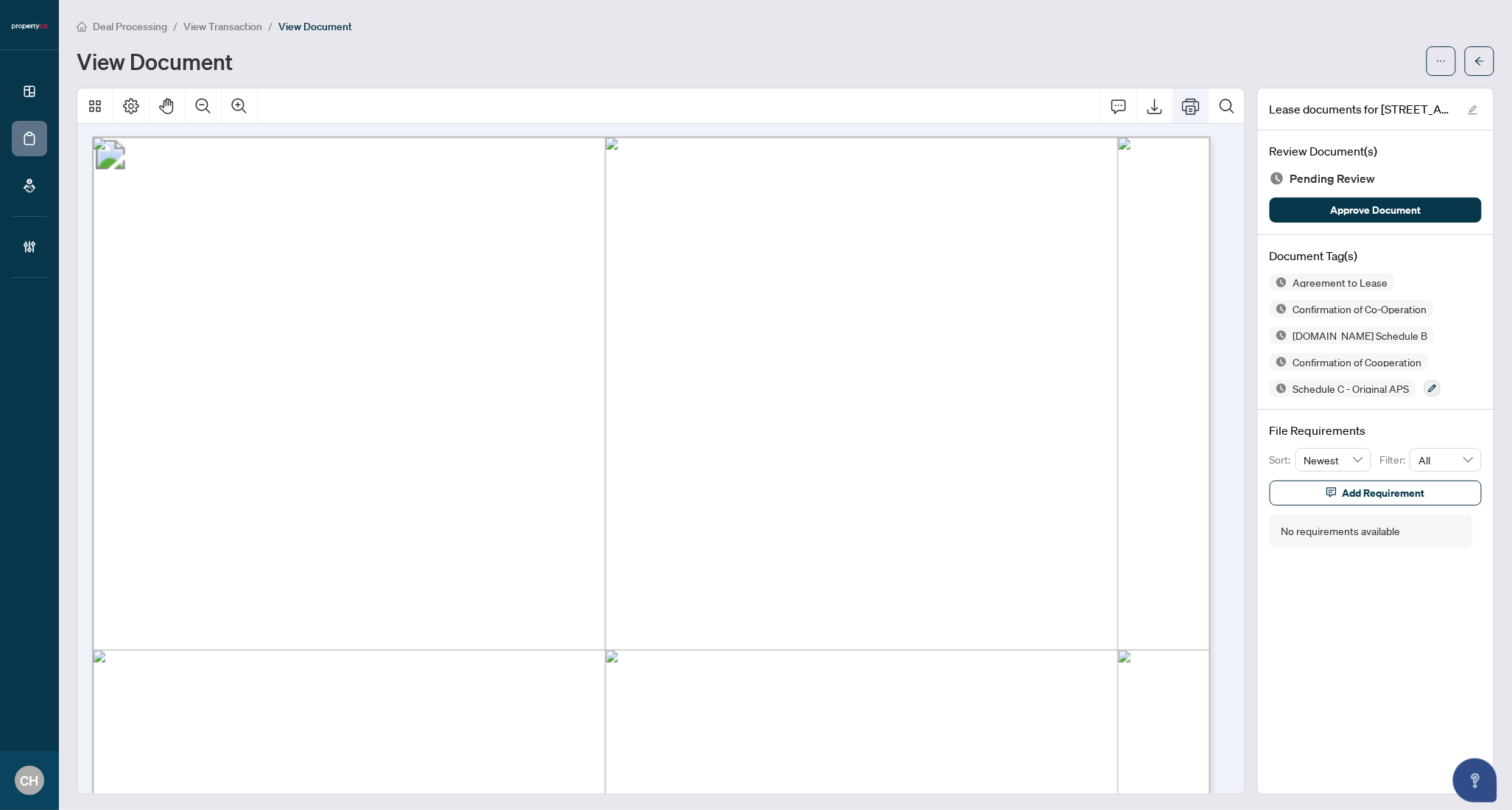
scroll to position [2, 0]
click at [196, 108] on icon "Zoom Out" at bounding box center [204, 106] width 18 height 18
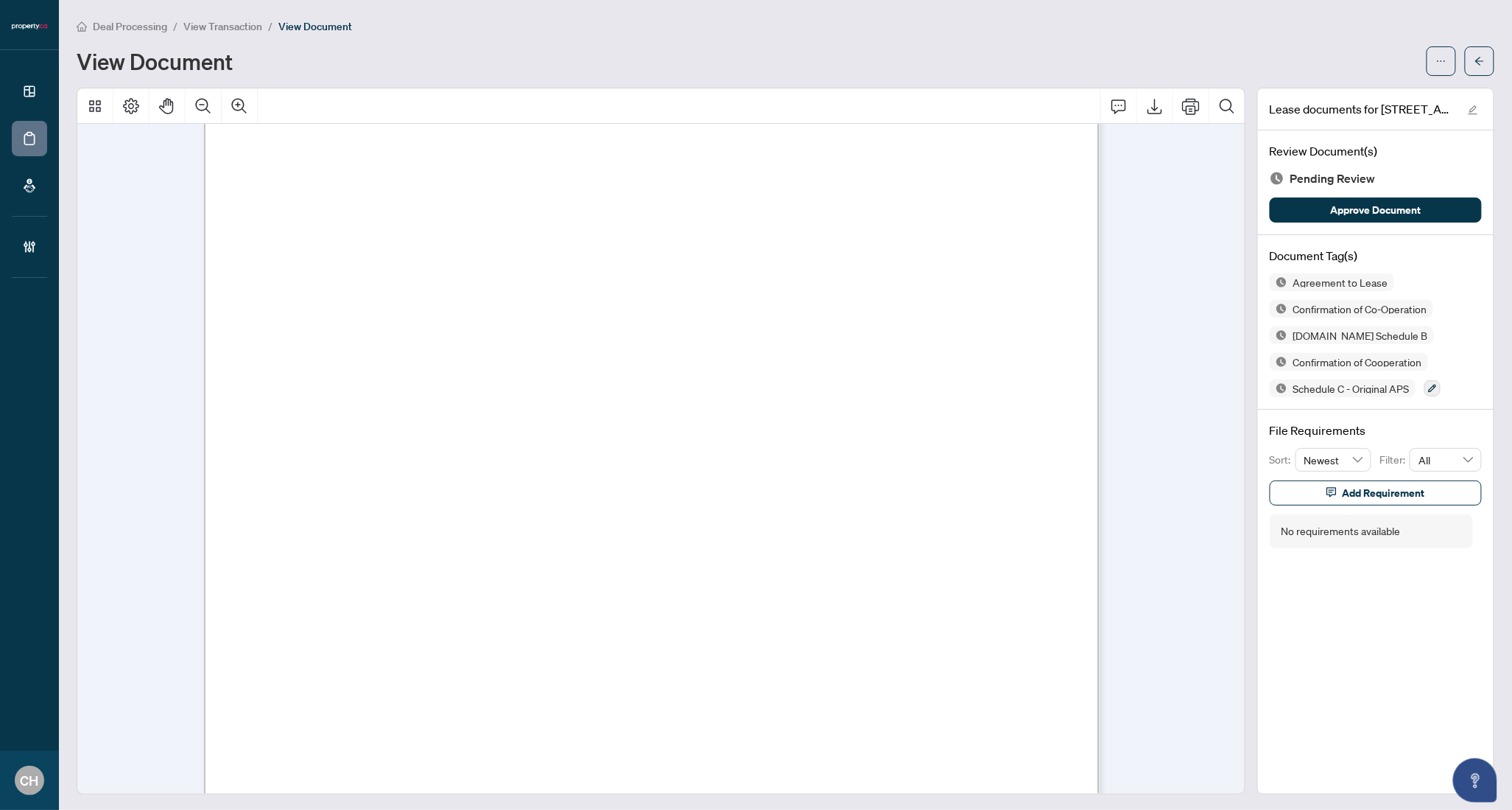
scroll to position [2423, 0]
click at [402, 706] on span "Monisha Satkunarajah" at bounding box center [455, 702] width 117 height 17
drag, startPoint x: 399, startPoint y: 704, endPoint x: 532, endPoint y: 700, distance: 133.1
click at [513, 700] on span "Monisha Satkunarajah" at bounding box center [455, 702] width 117 height 17
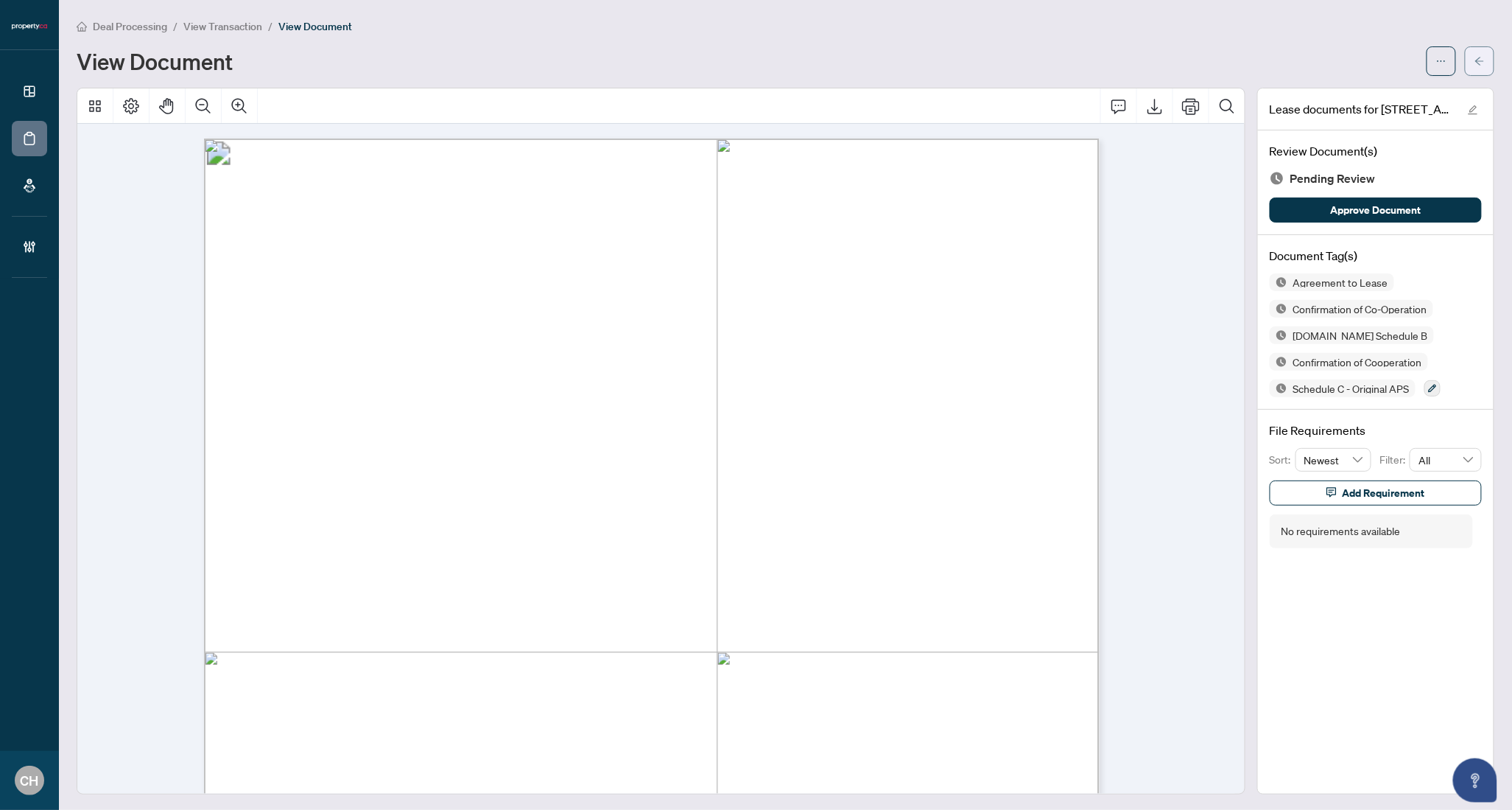
click at [1465, 58] on button "button" at bounding box center [1480, 62] width 30 height 30
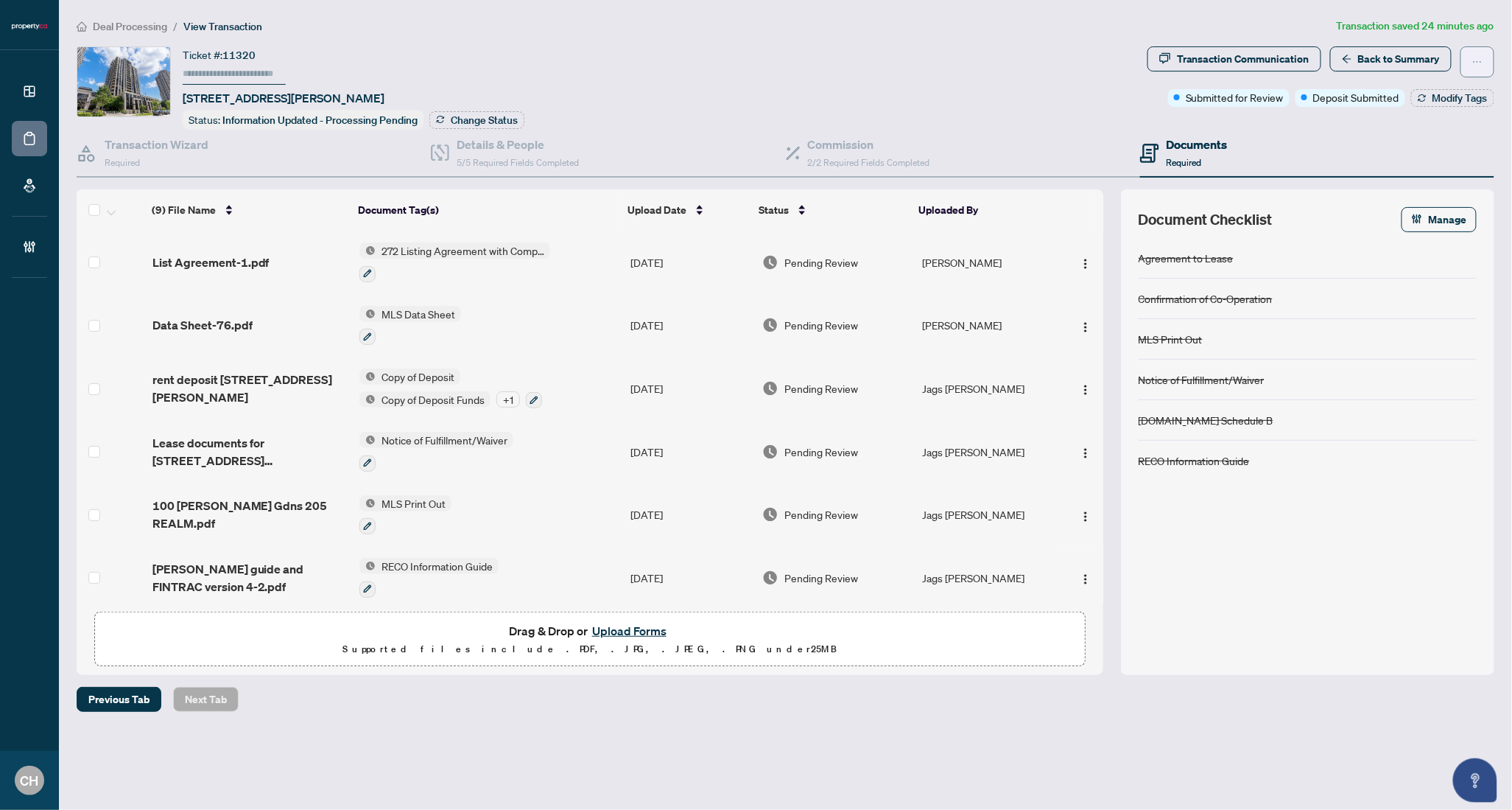
click at [1483, 58] on icon "ellipsis" at bounding box center [1478, 62] width 11 height 11
click at [1064, 78] on div "Ticket #: 11320 [STREET_ADDRESS][PERSON_NAME] Status: Information Updated - Pro…" at bounding box center [609, 88] width 1065 height 83
click at [1239, 53] on div "Transaction Communication" at bounding box center [1243, 58] width 132 height 24
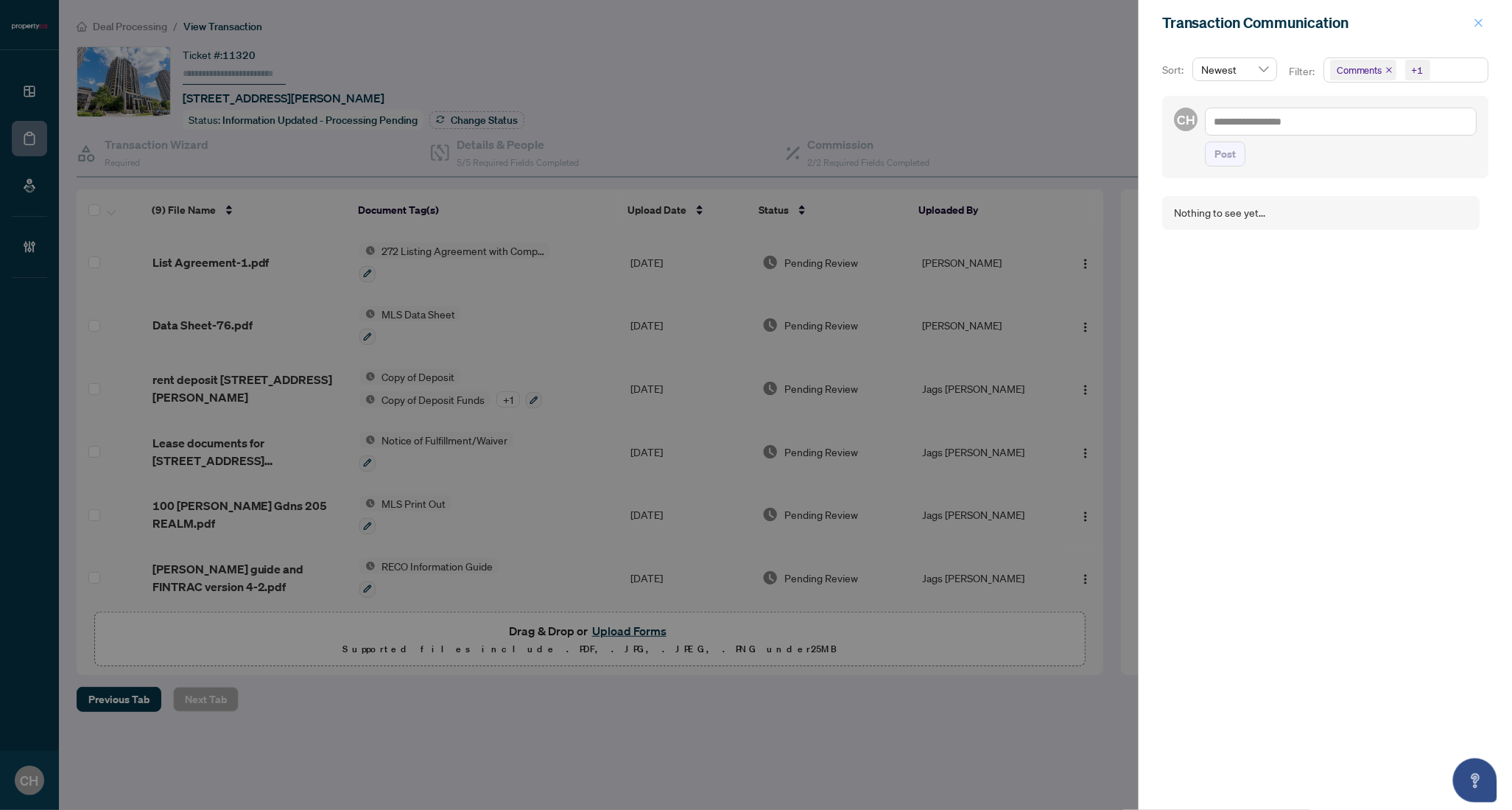
click at [1476, 22] on icon "close" at bounding box center [1479, 23] width 11 height 11
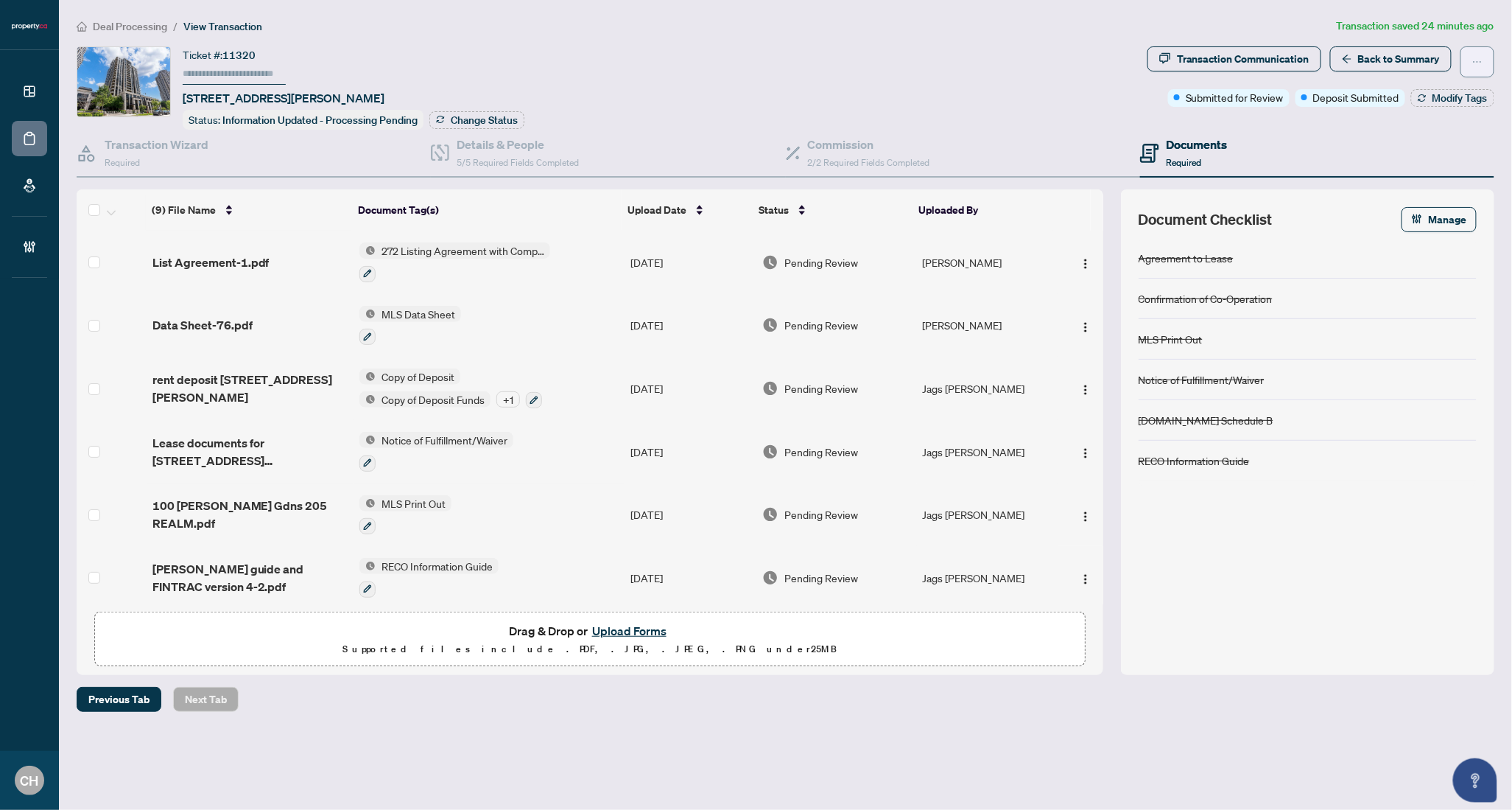
click at [1482, 55] on span "button" at bounding box center [1478, 62] width 11 height 24
click at [865, 62] on div "Ticket #: 11320 205-100 Harrison Gdns, Toronto, Ontario M2N 0C2, Canada Status:…" at bounding box center [609, 88] width 1065 height 83
click at [1481, 48] on button "button" at bounding box center [1478, 62] width 34 height 31
click at [833, 68] on div "Ticket #: 11320 205-100 Harrison Gdns, Toronto, Ontario M2N 0C2, Canada Status:…" at bounding box center [609, 88] width 1065 height 83
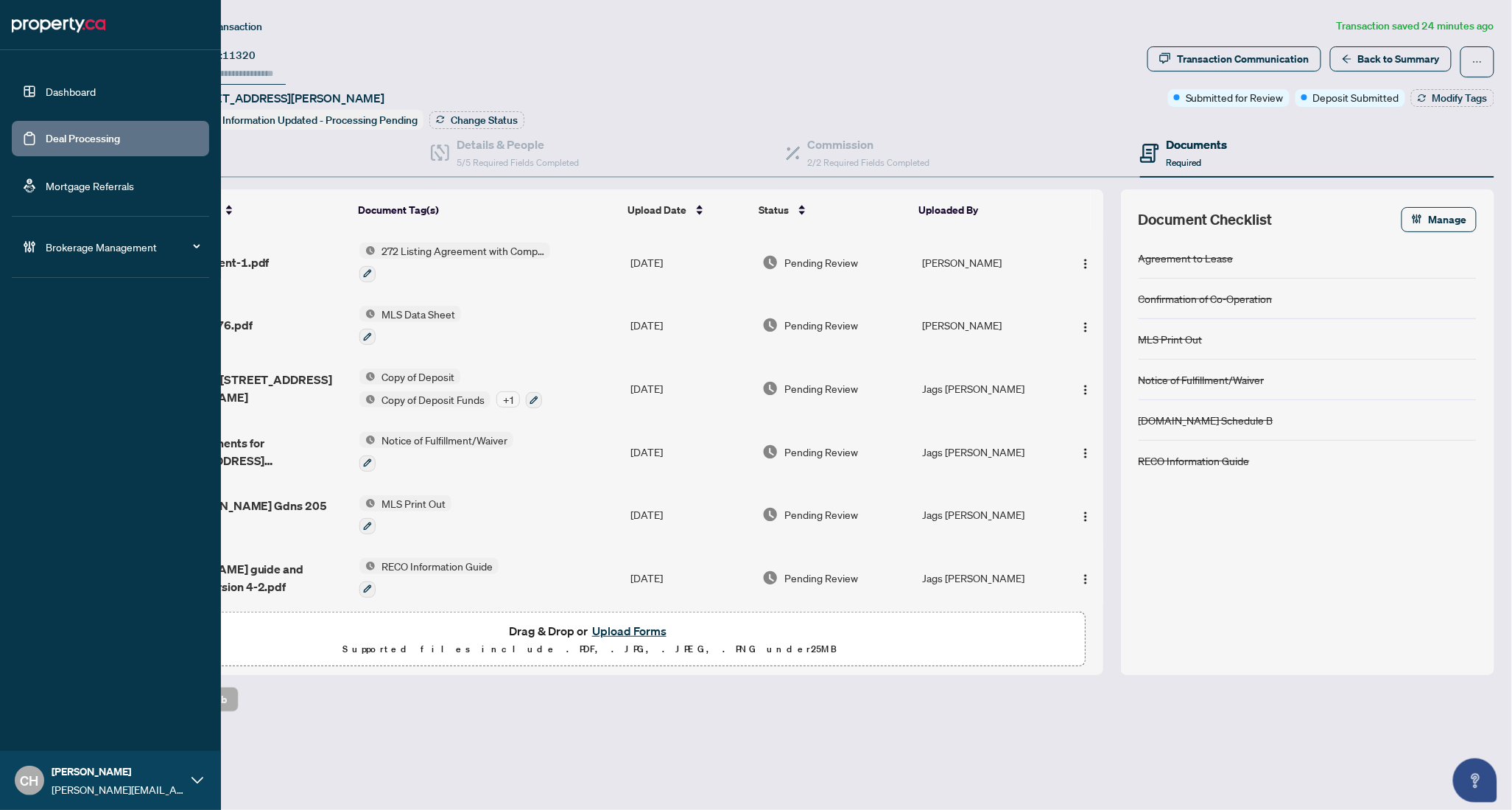
click at [46, 144] on link "Deal Processing" at bounding box center [83, 139] width 75 height 13
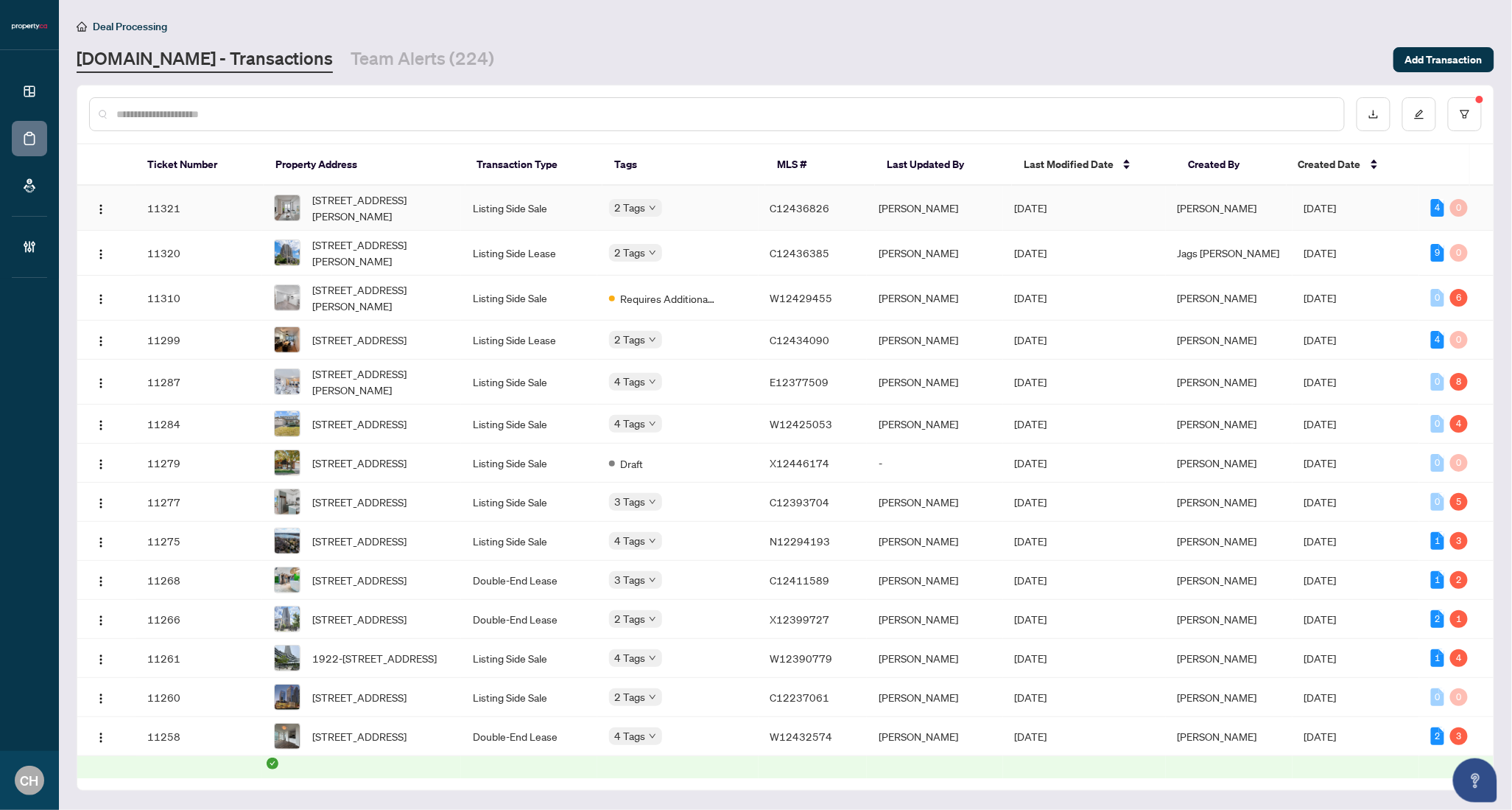
click at [849, 221] on td "C12436826" at bounding box center [813, 208] width 109 height 45
click at [560, 259] on td "Listing Side Lease" at bounding box center [528, 253] width 136 height 45
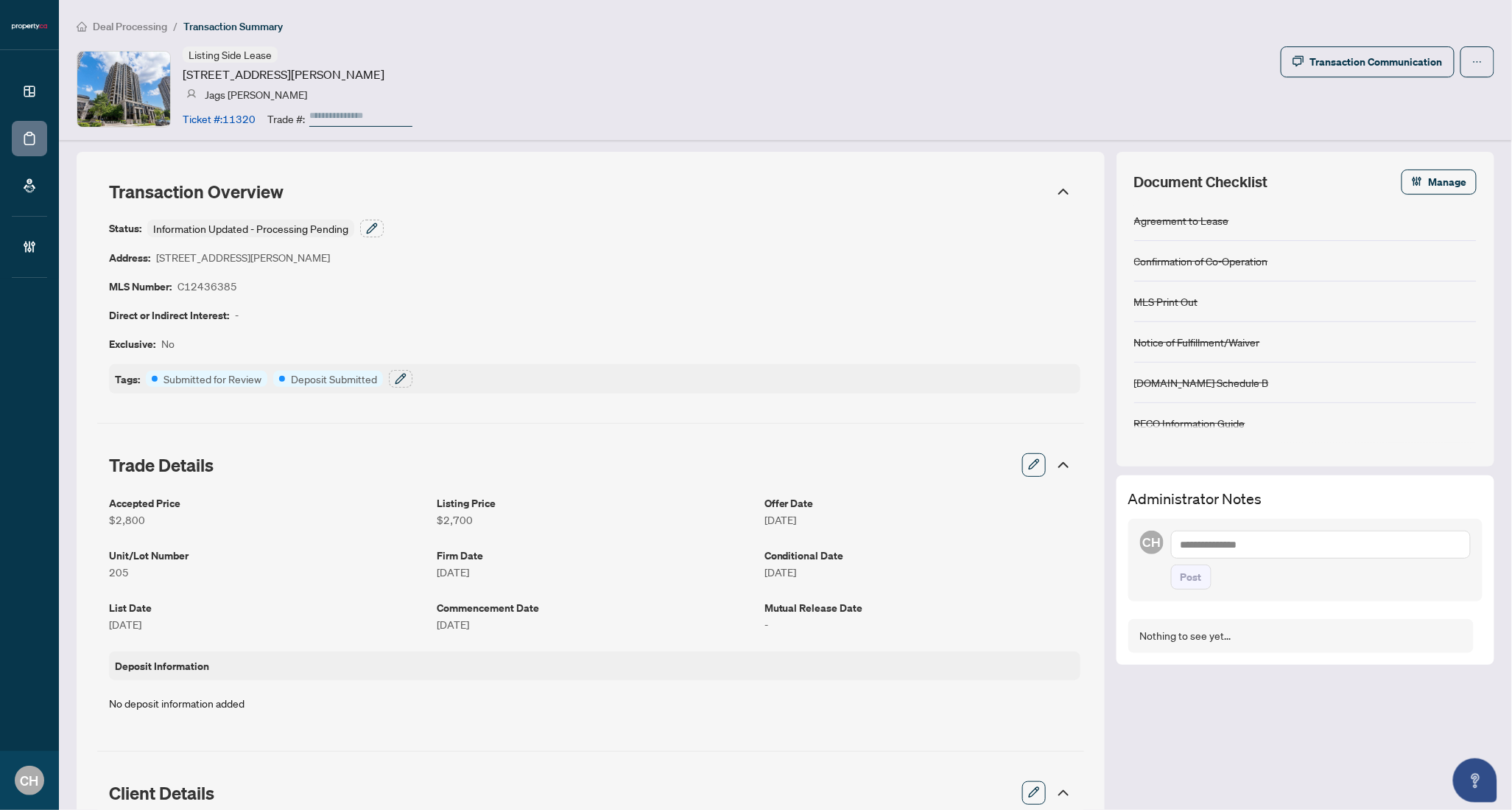
click at [232, 289] on article "C12436385" at bounding box center [207, 286] width 60 height 17
click at [370, 298] on div "Status: Information Updated - Processing Pending Address: 100 Harrison Gdns, To…" at bounding box center [595, 306] width 972 height 174
click at [193, 293] on article "C12436385" at bounding box center [207, 286] width 60 height 17
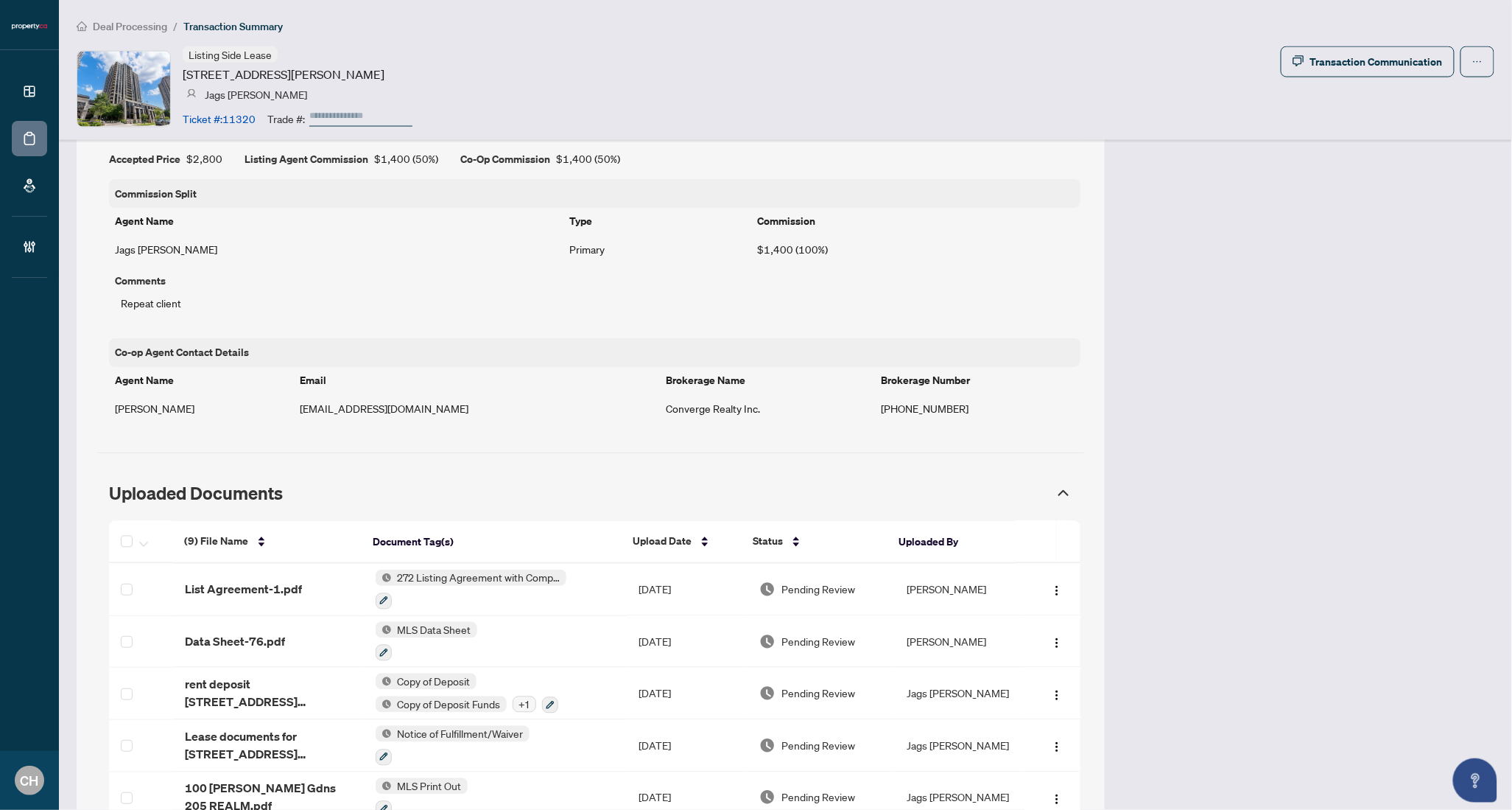
scroll to position [1263, 0]
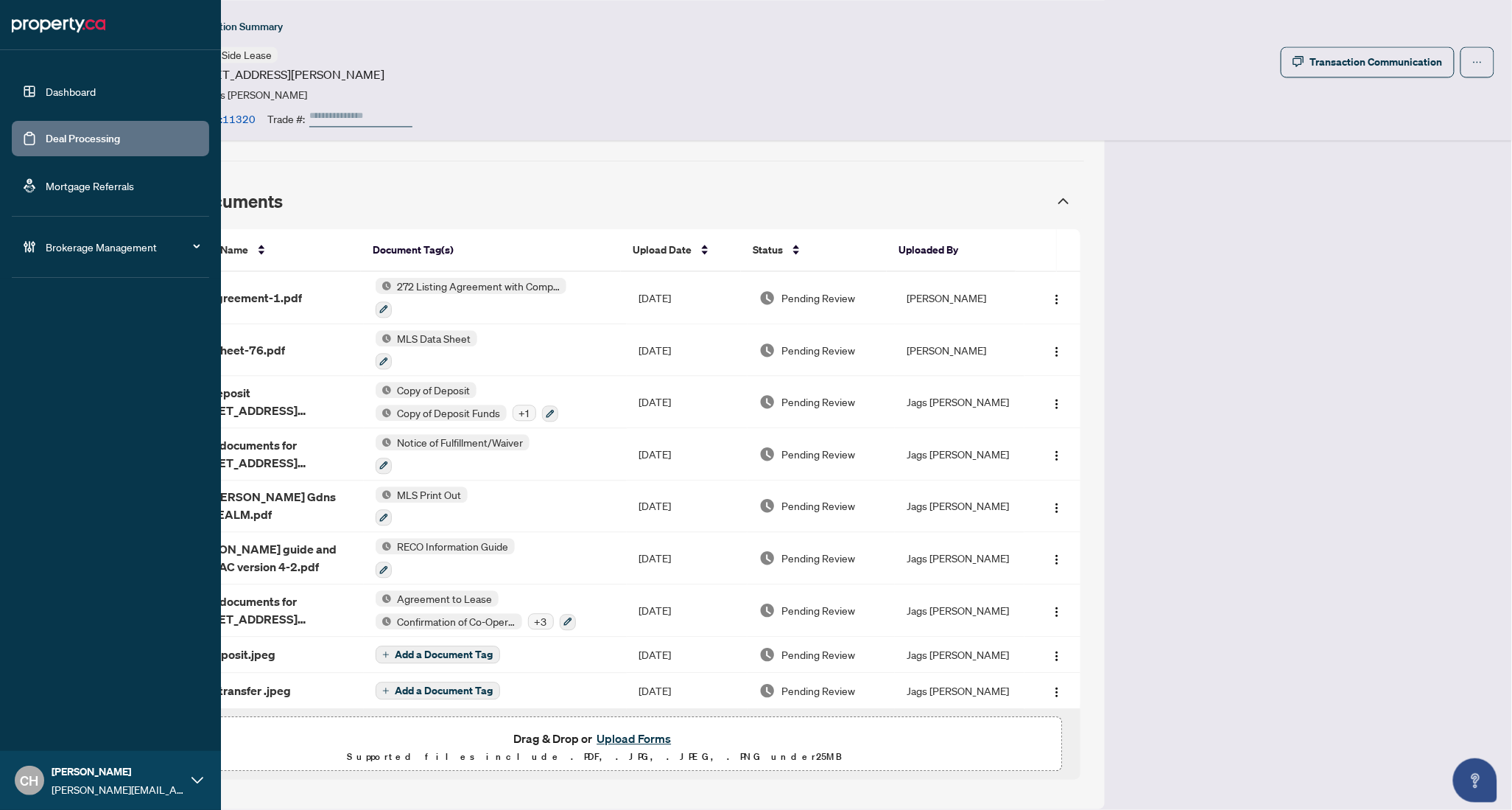
click at [46, 138] on link "Deal Processing" at bounding box center [83, 139] width 75 height 13
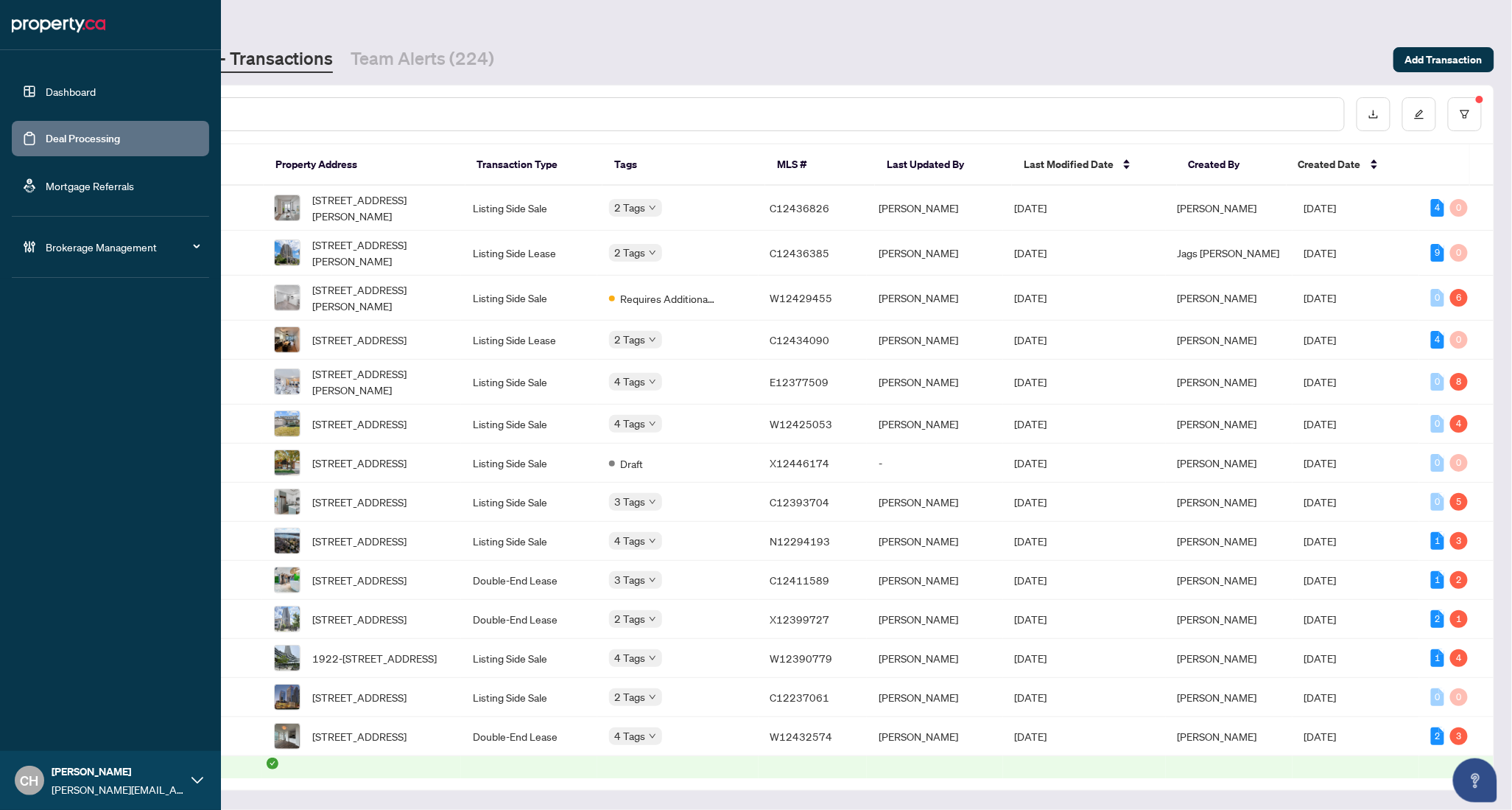
click at [150, 772] on span "[PERSON_NAME]" at bounding box center [117, 771] width 132 height 16
click at [84, 728] on button "Logout" at bounding box center [110, 724] width 197 height 25
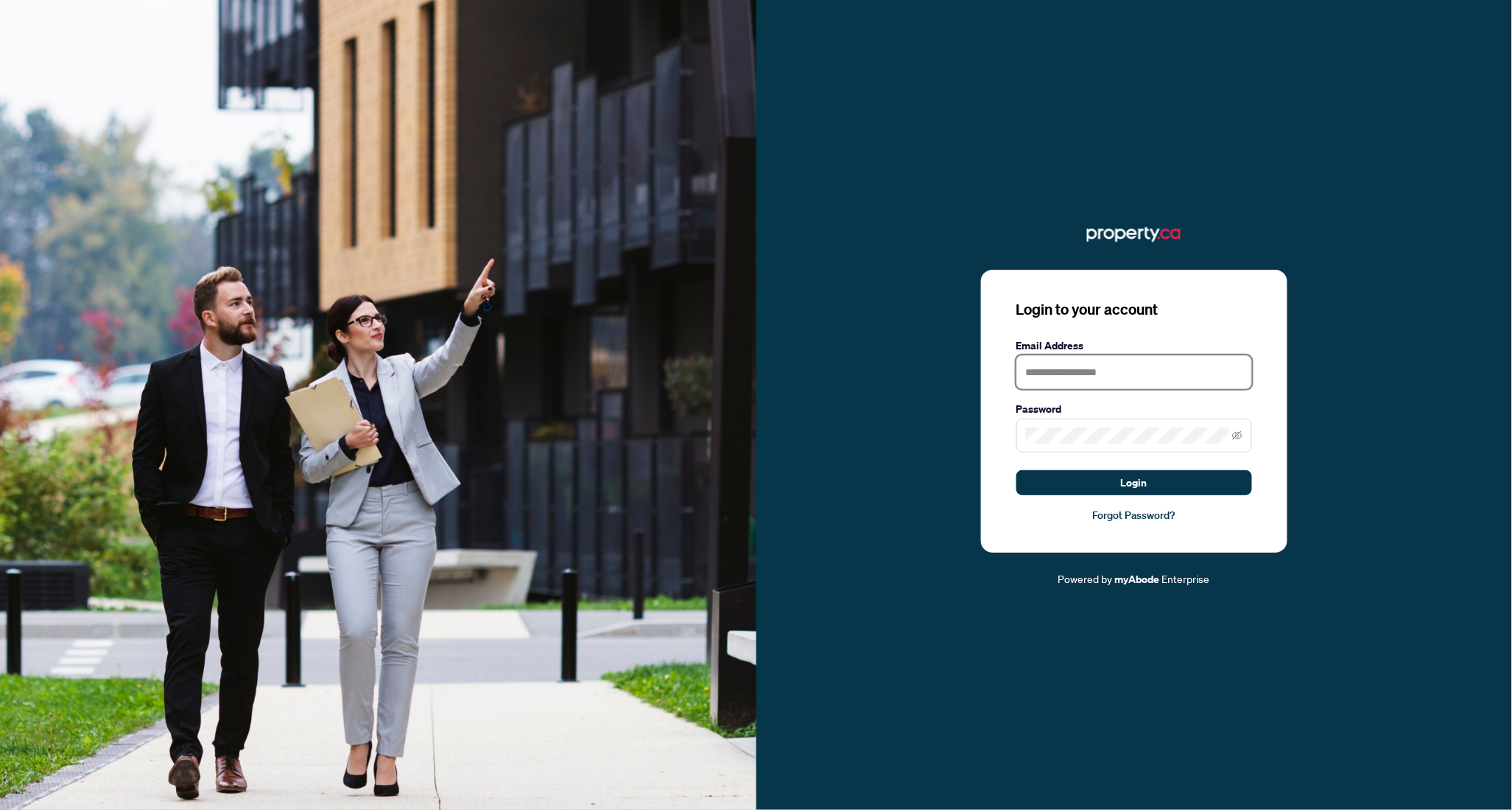
click at [1100, 378] on input "text" at bounding box center [1134, 371] width 236 height 34
type input "**********"
click at [1095, 420] on span at bounding box center [1134, 435] width 236 height 34
click at [1017, 470] on button "Login" at bounding box center [1134, 482] width 236 height 25
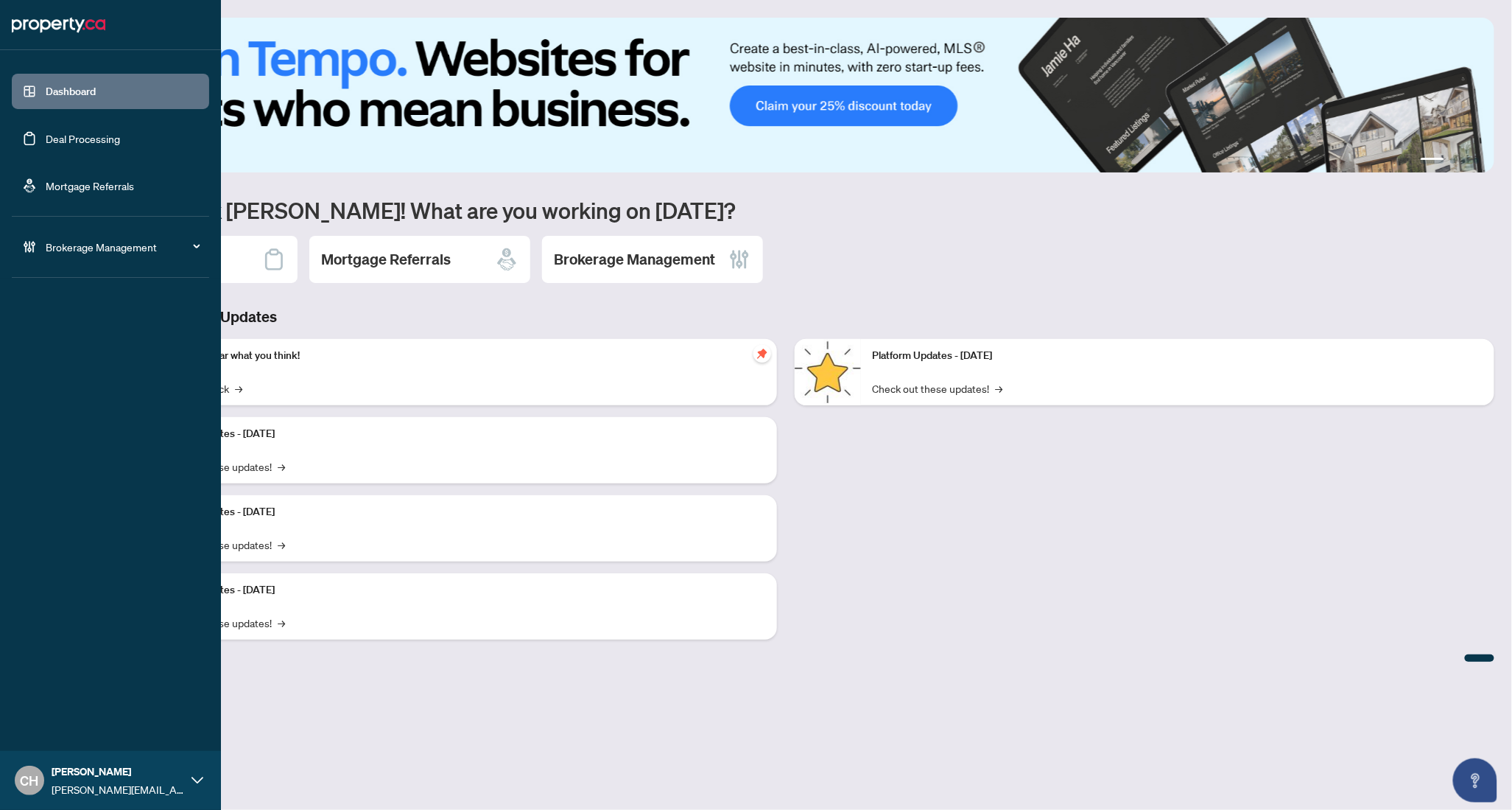
click at [46, 137] on link "Deal Processing" at bounding box center [83, 139] width 75 height 13
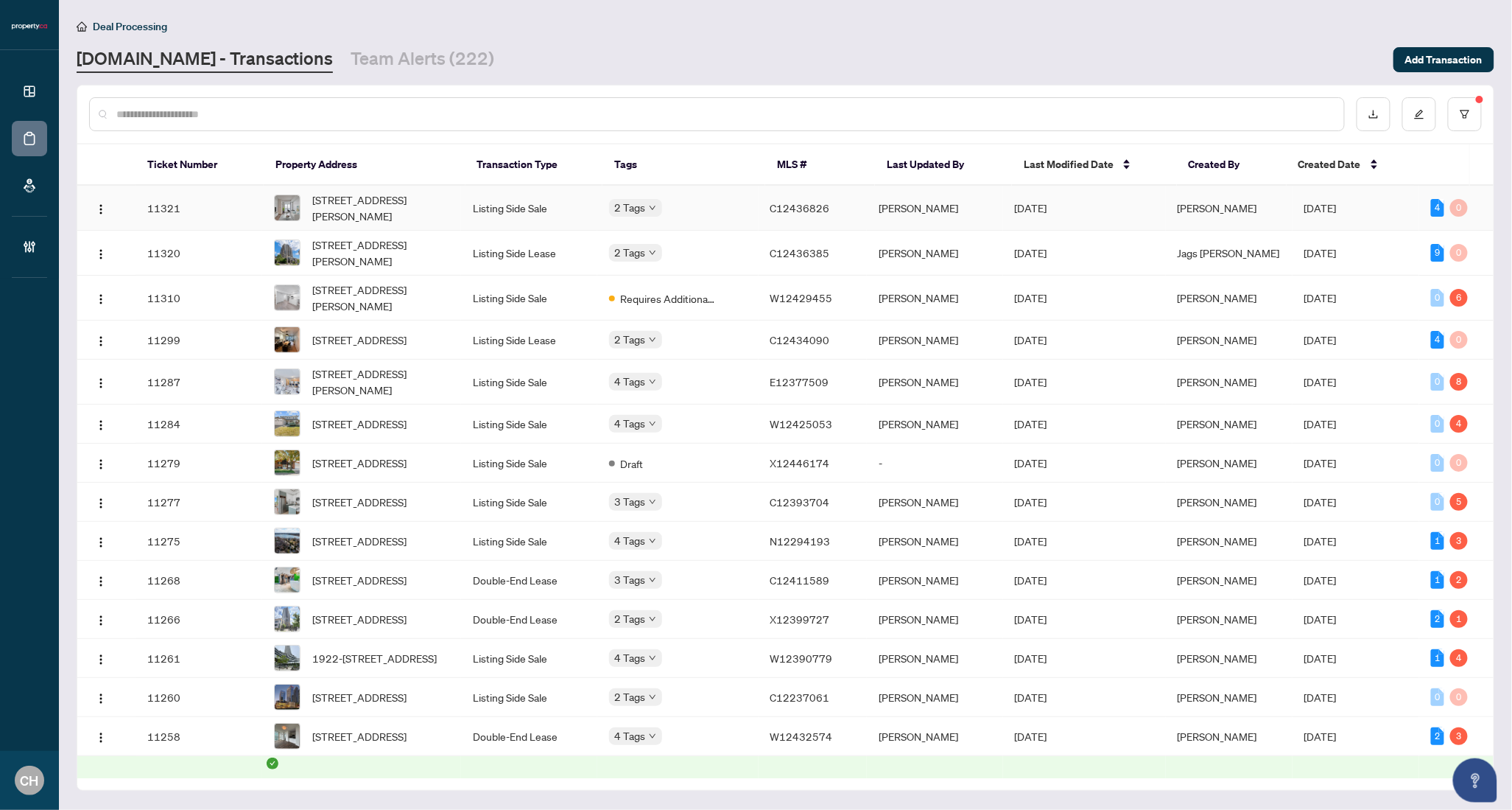
click at [954, 218] on td "[PERSON_NAME]" at bounding box center [935, 208] width 136 height 45
click at [754, 239] on td "2 Tags" at bounding box center [678, 253] width 161 height 45
click at [402, 108] on input "text" at bounding box center [724, 114] width 1216 height 16
paste input "*********"
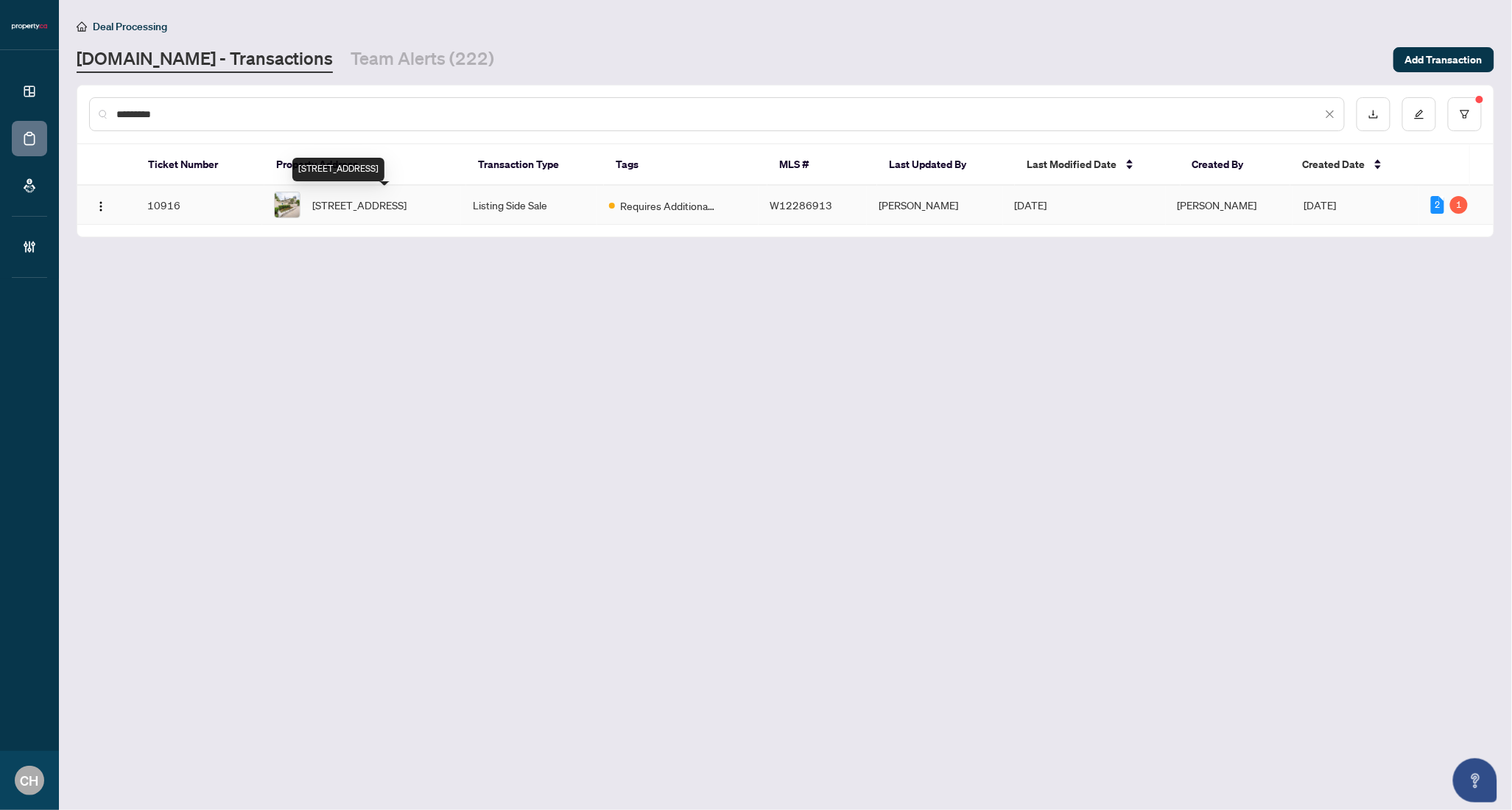
type input "*********"
click at [407, 208] on span "105-2111 Lakeshore Blvd, Toronto, Ontario M8V 4B2, Canada" at bounding box center [359, 205] width 94 height 16
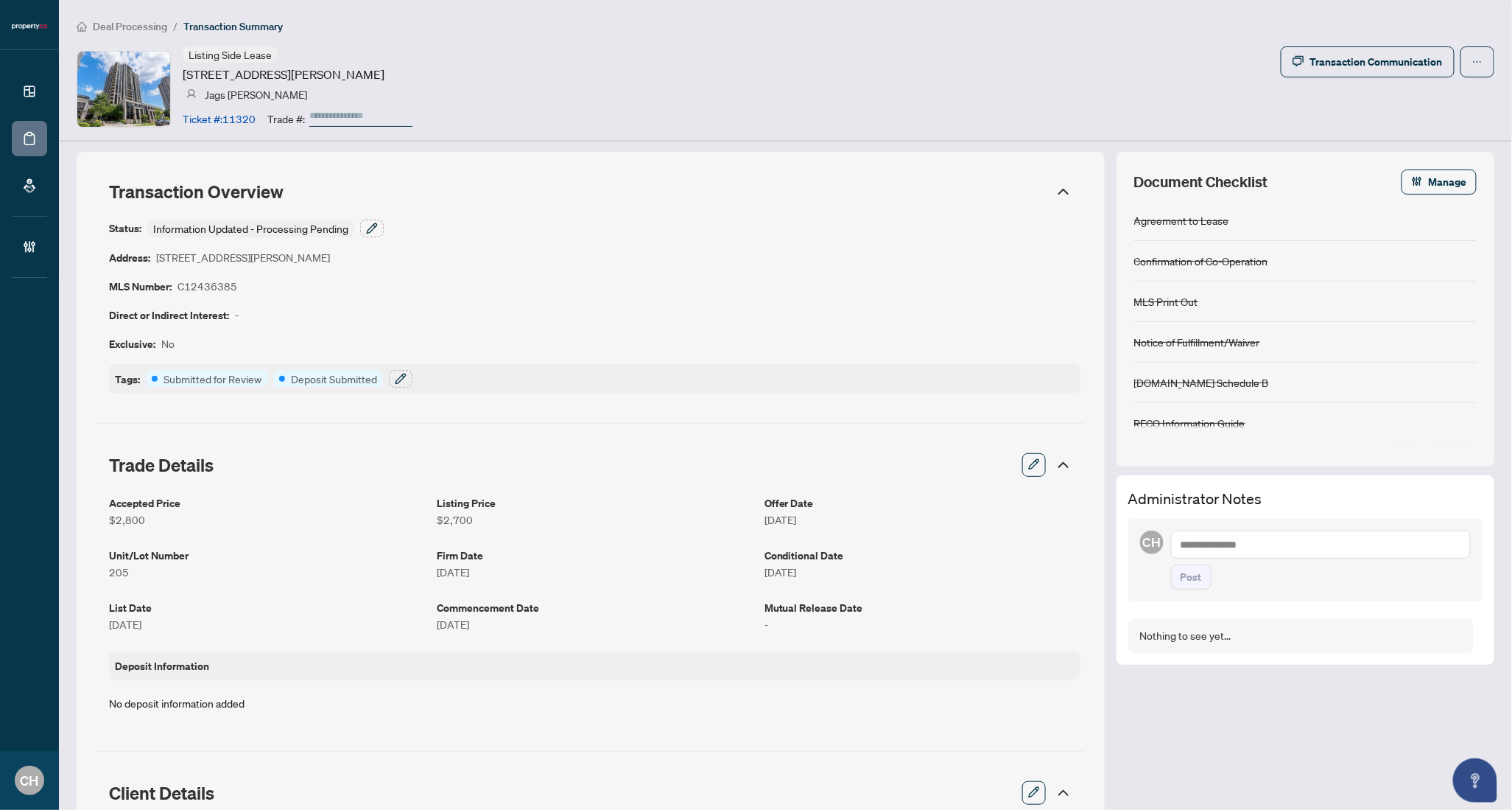
click at [204, 283] on article "C12436385" at bounding box center [207, 286] width 60 height 17
click at [422, 286] on div "Status: Information Updated - Processing Pending Address: 100 Harrison Gdns, To…" at bounding box center [595, 306] width 972 height 174
click at [1473, 57] on icon "ellipsis" at bounding box center [1478, 62] width 11 height 11
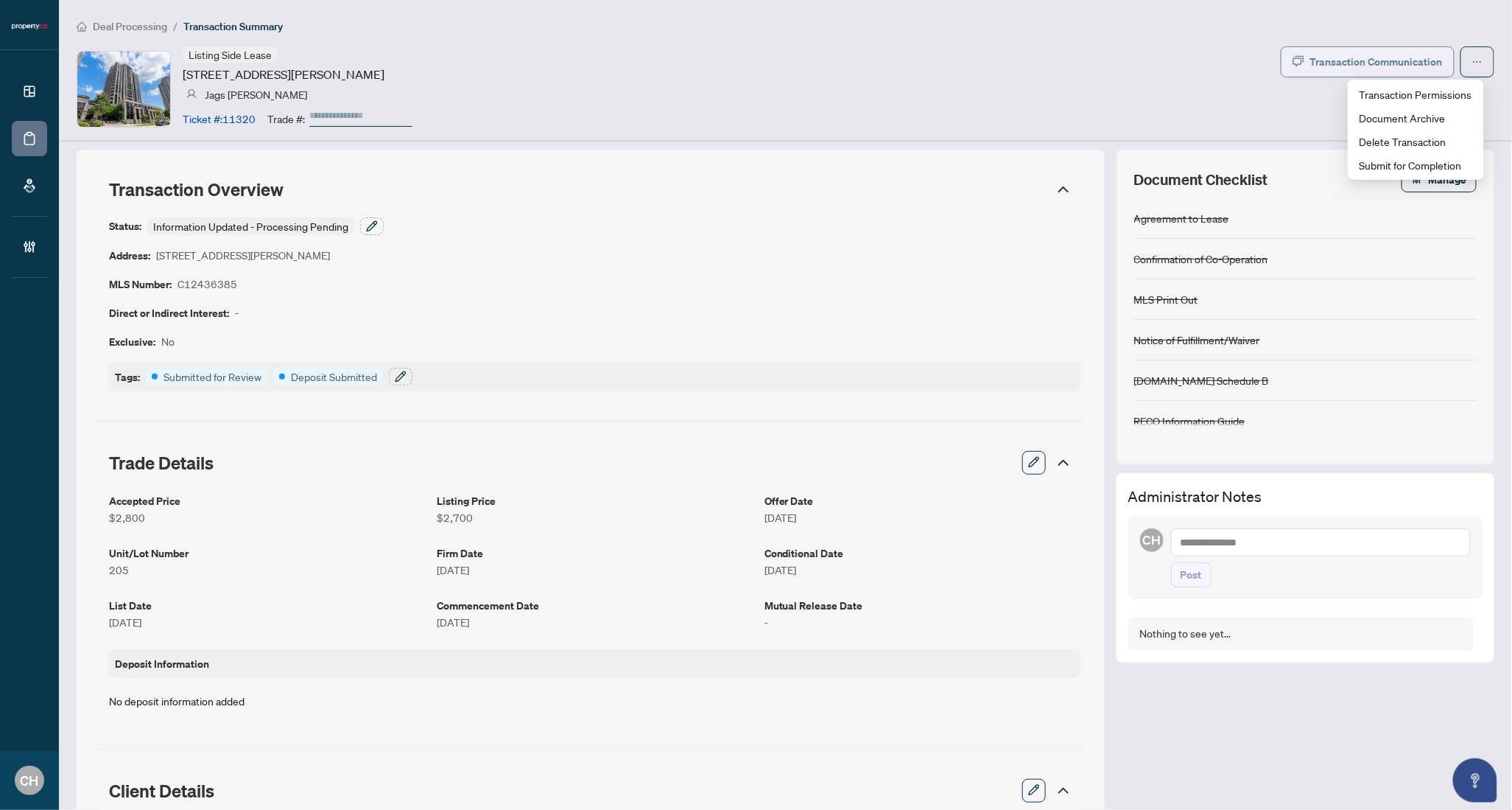
drag, startPoint x: 1189, startPoint y: 62, endPoint x: 1338, endPoint y: 68, distance: 149.1
click at [1189, 62] on div "Listing Side Lease 100 Harrison Gdns, Toronto, Ontario M2N 0C2, Canada Jags Jag…" at bounding box center [785, 89] width 1418 height 85
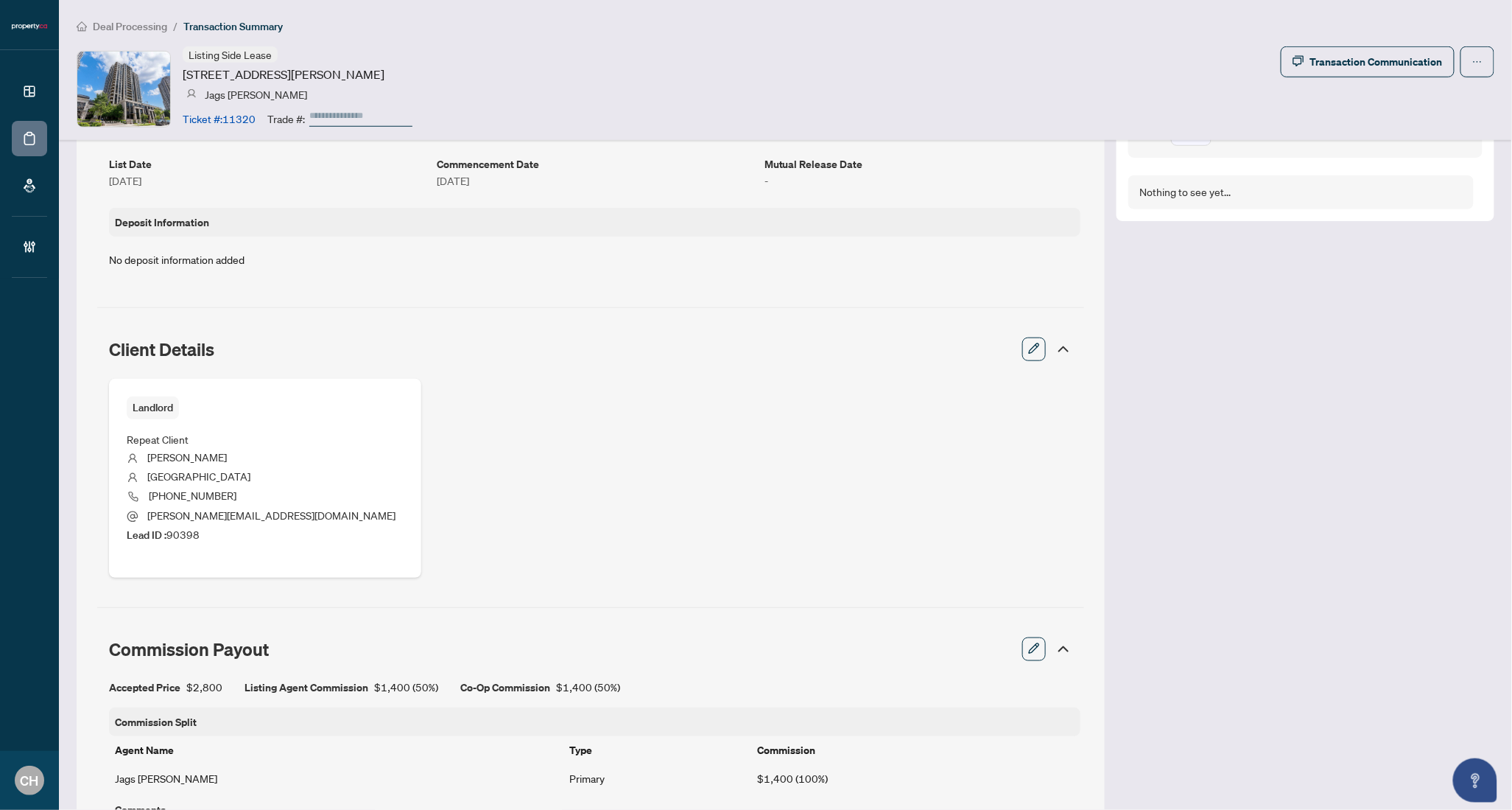
scroll to position [0, 0]
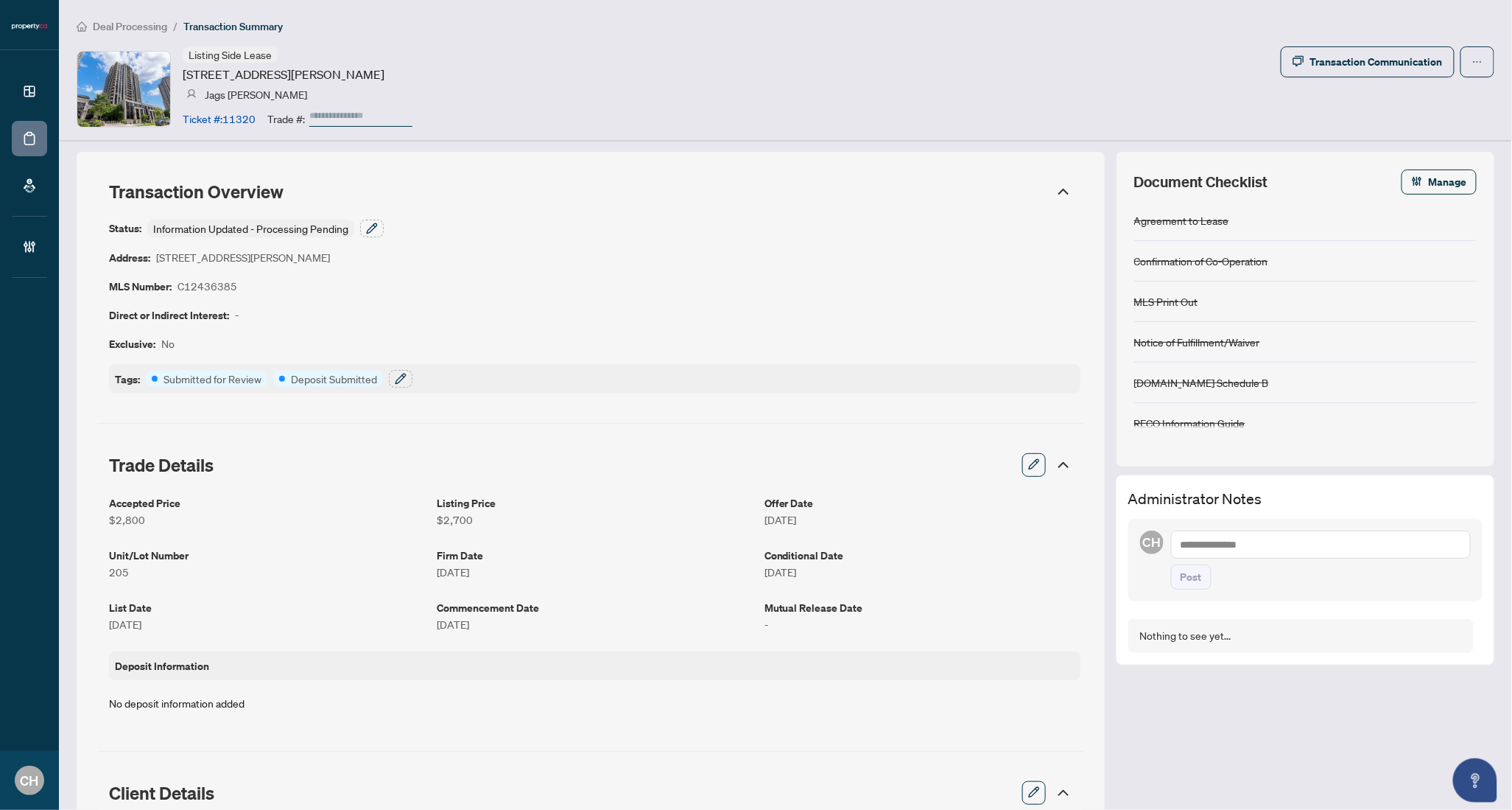
click at [1243, 549] on textarea at bounding box center [1321, 545] width 300 height 28
type textarea "**********"
click at [1171, 579] on button "Post" at bounding box center [1191, 591] width 40 height 25
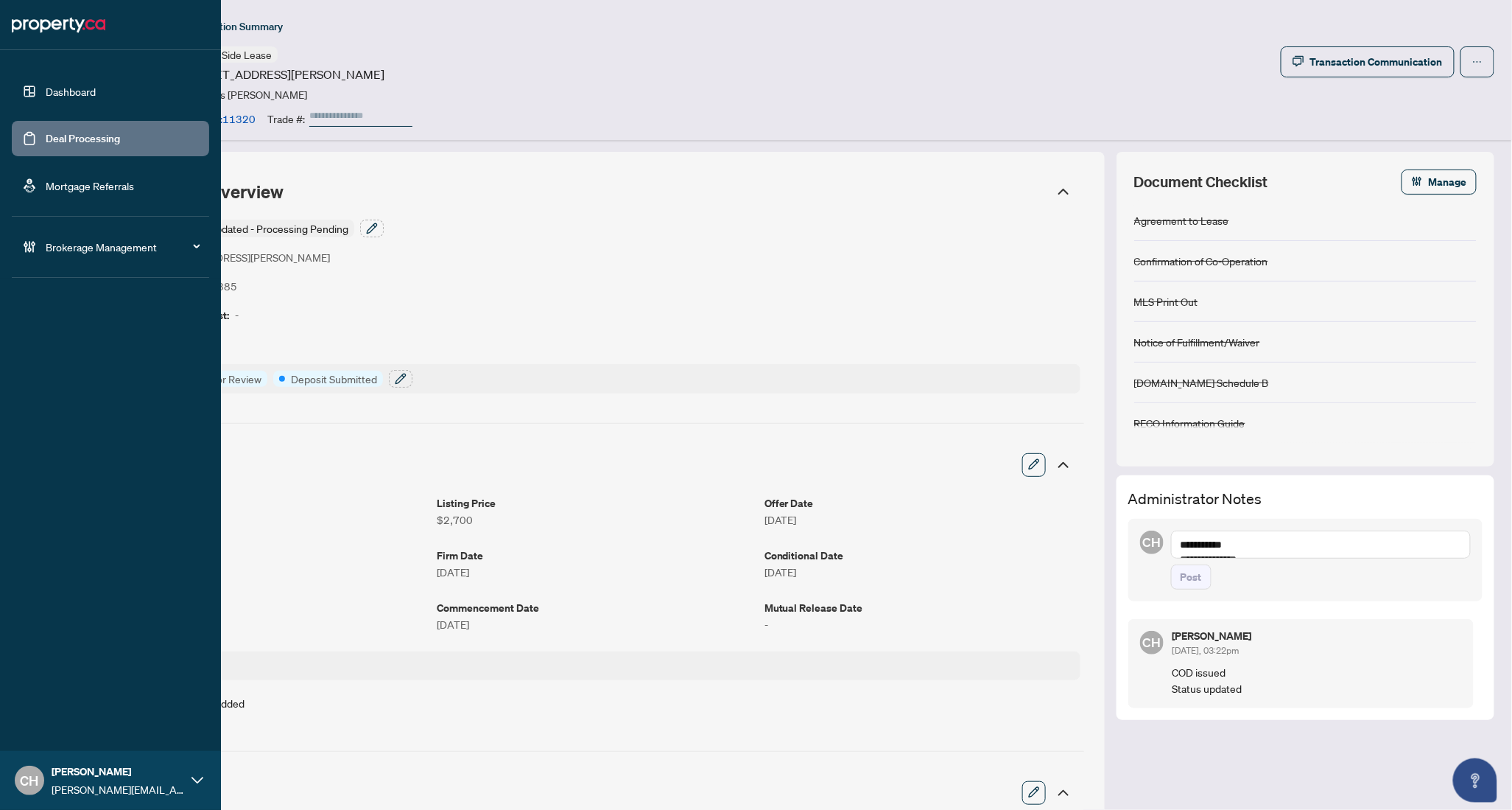
click at [46, 145] on link "Deal Processing" at bounding box center [83, 139] width 75 height 13
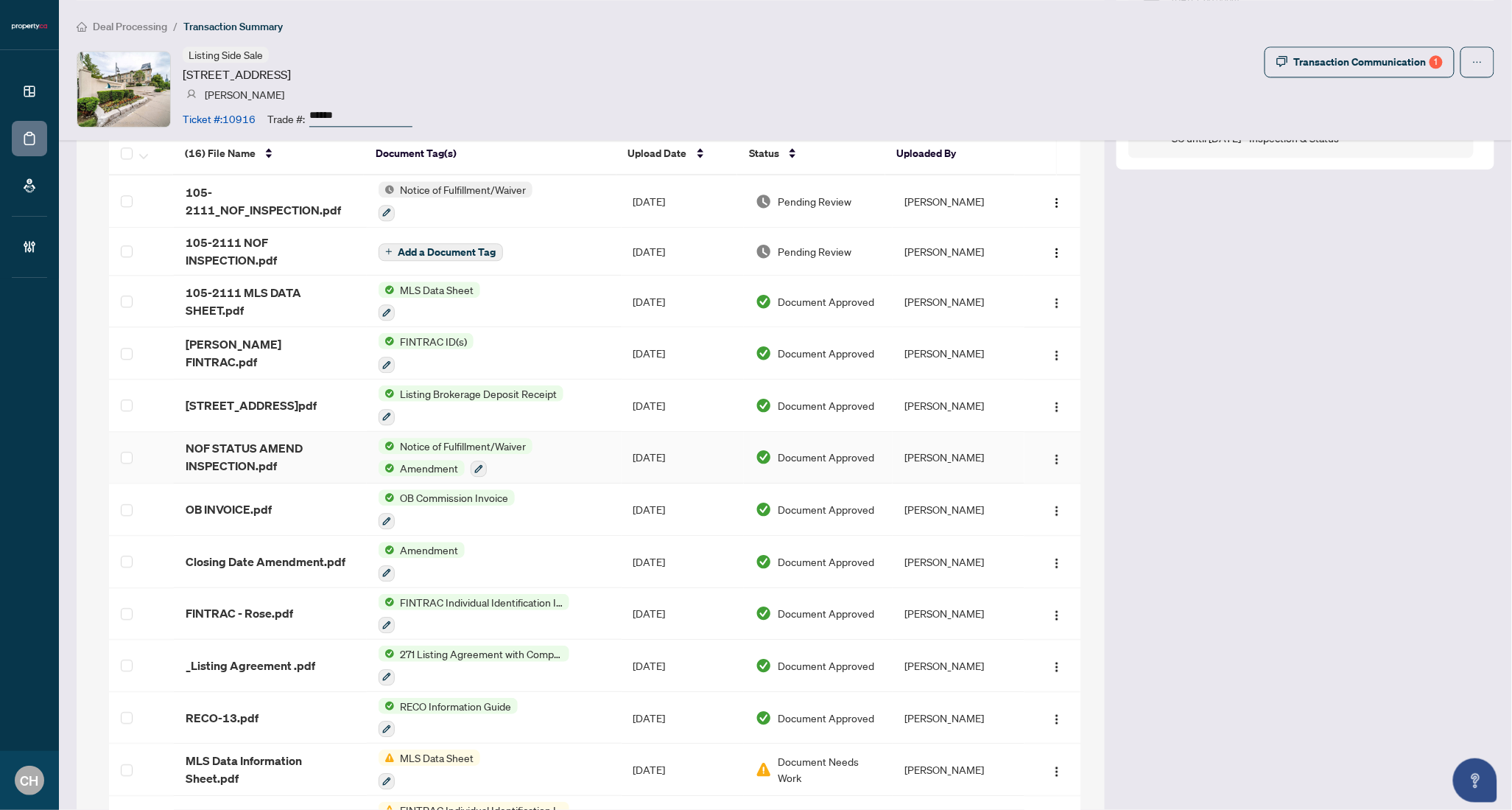
scroll to position [1468, 0]
click at [668, 150] on span "Upload Date" at bounding box center [658, 155] width 59 height 16
click at [586, 214] on td "Notice of Fulfillment/Waiver" at bounding box center [494, 204] width 255 height 53
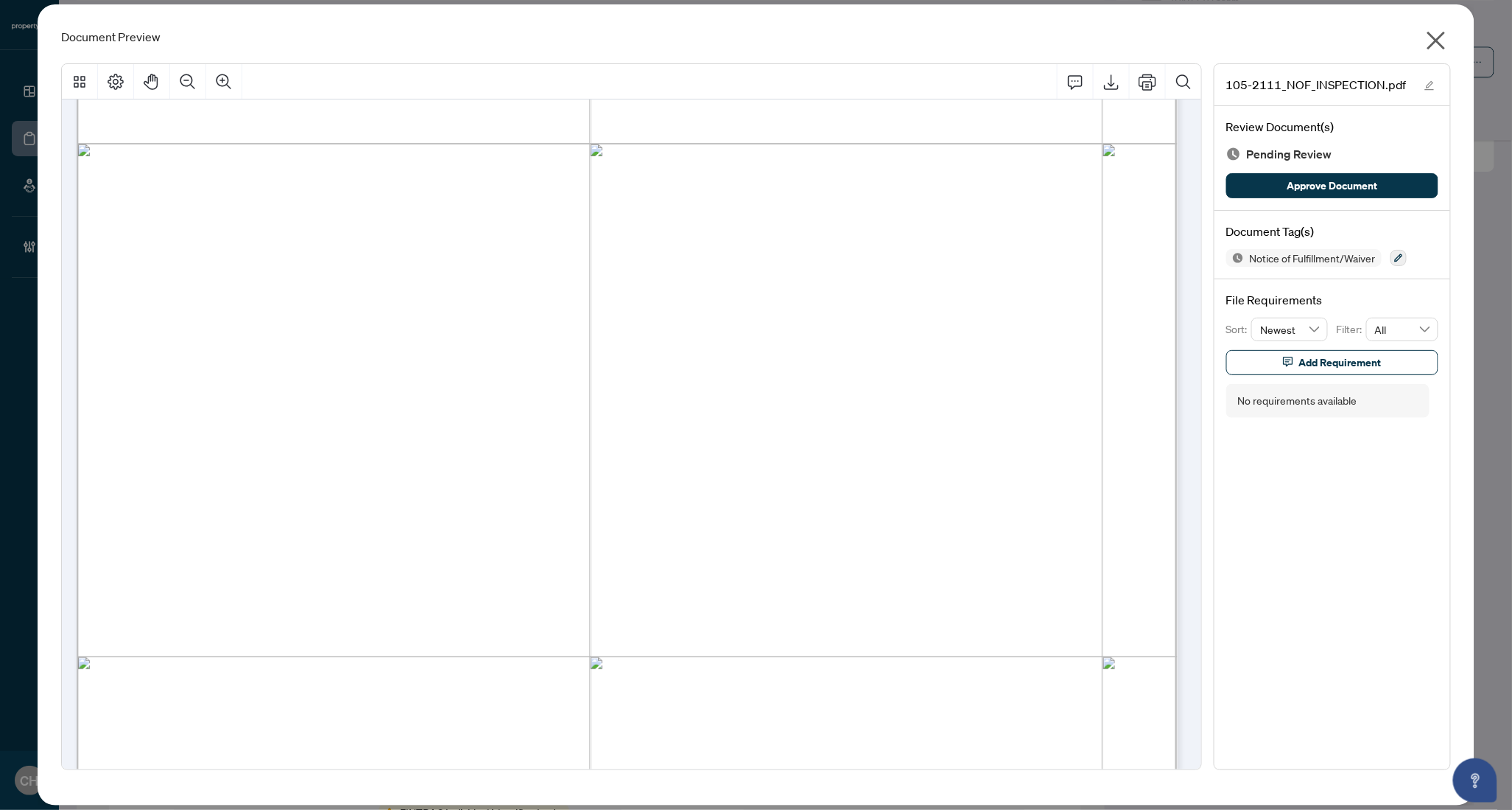
scroll to position [794, 0]
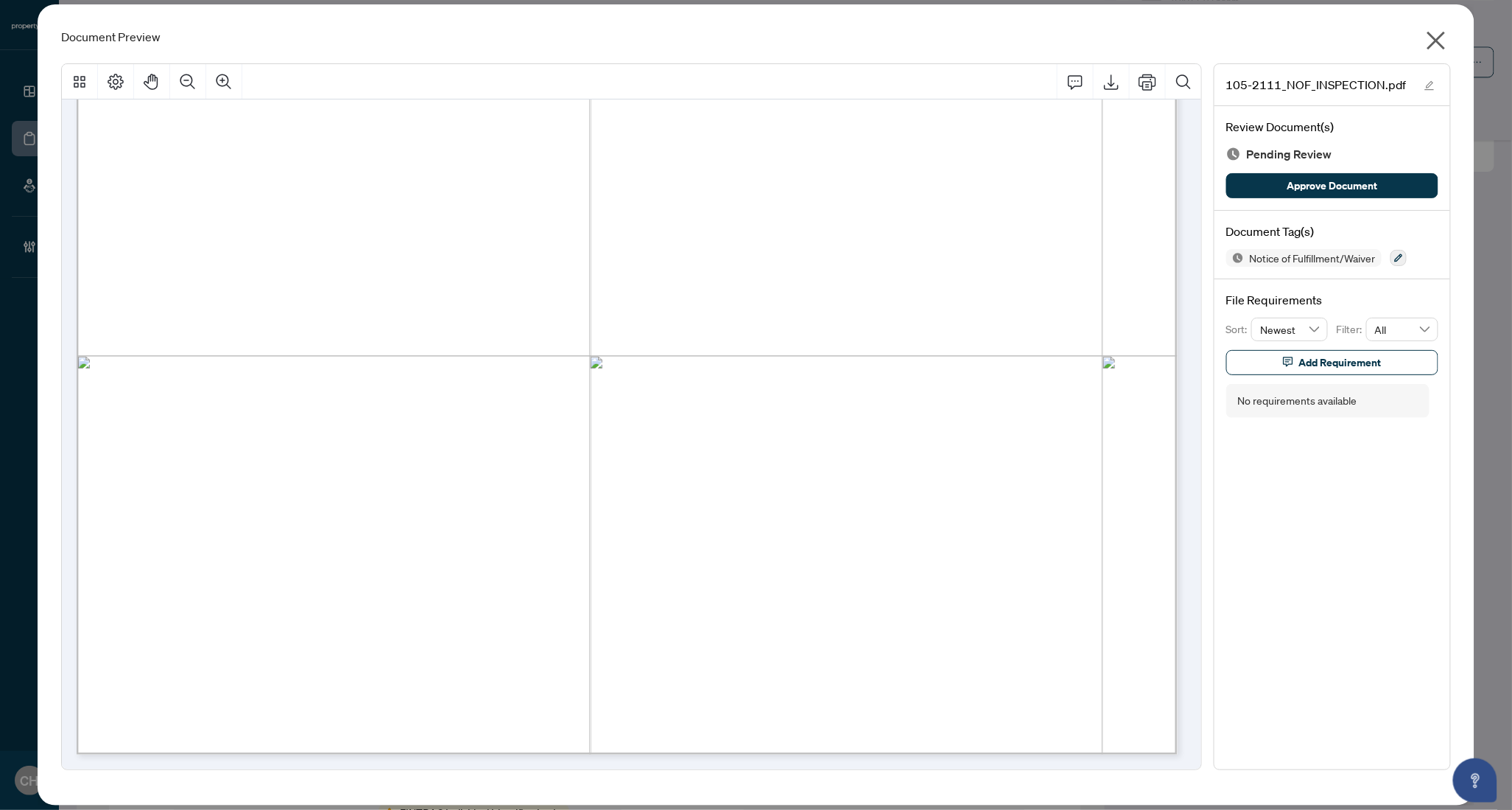
click at [1432, 40] on icon "close" at bounding box center [1436, 40] width 24 height 24
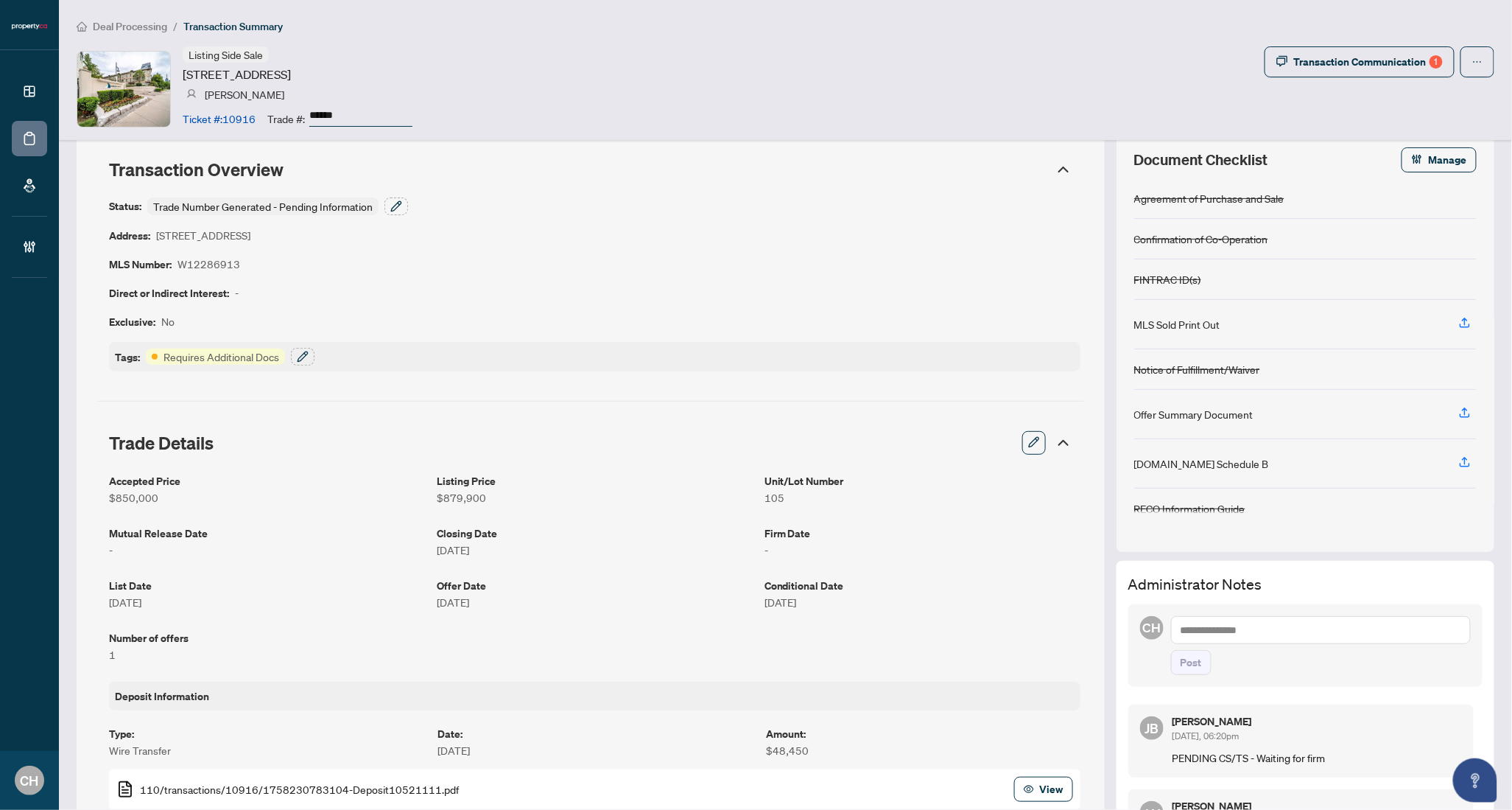
scroll to position [0, 0]
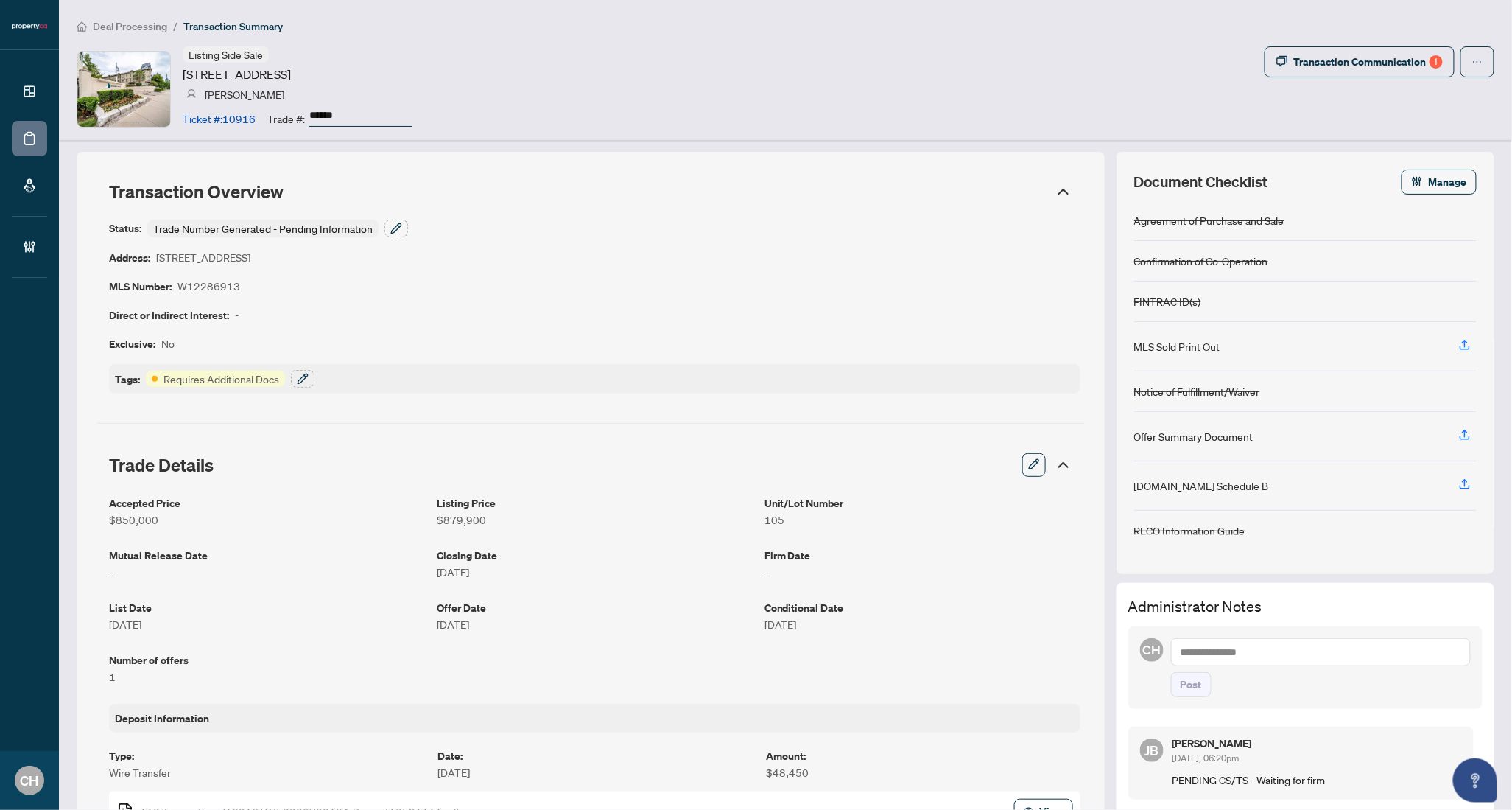
click at [201, 282] on article "W12286913" at bounding box center [209, 286] width 62 height 17
copy article "W12286913"
click at [719, 286] on div "Status: Trade Number Generated - Pending Information Address: [STREET_ADDRESS] …" at bounding box center [595, 306] width 972 height 174
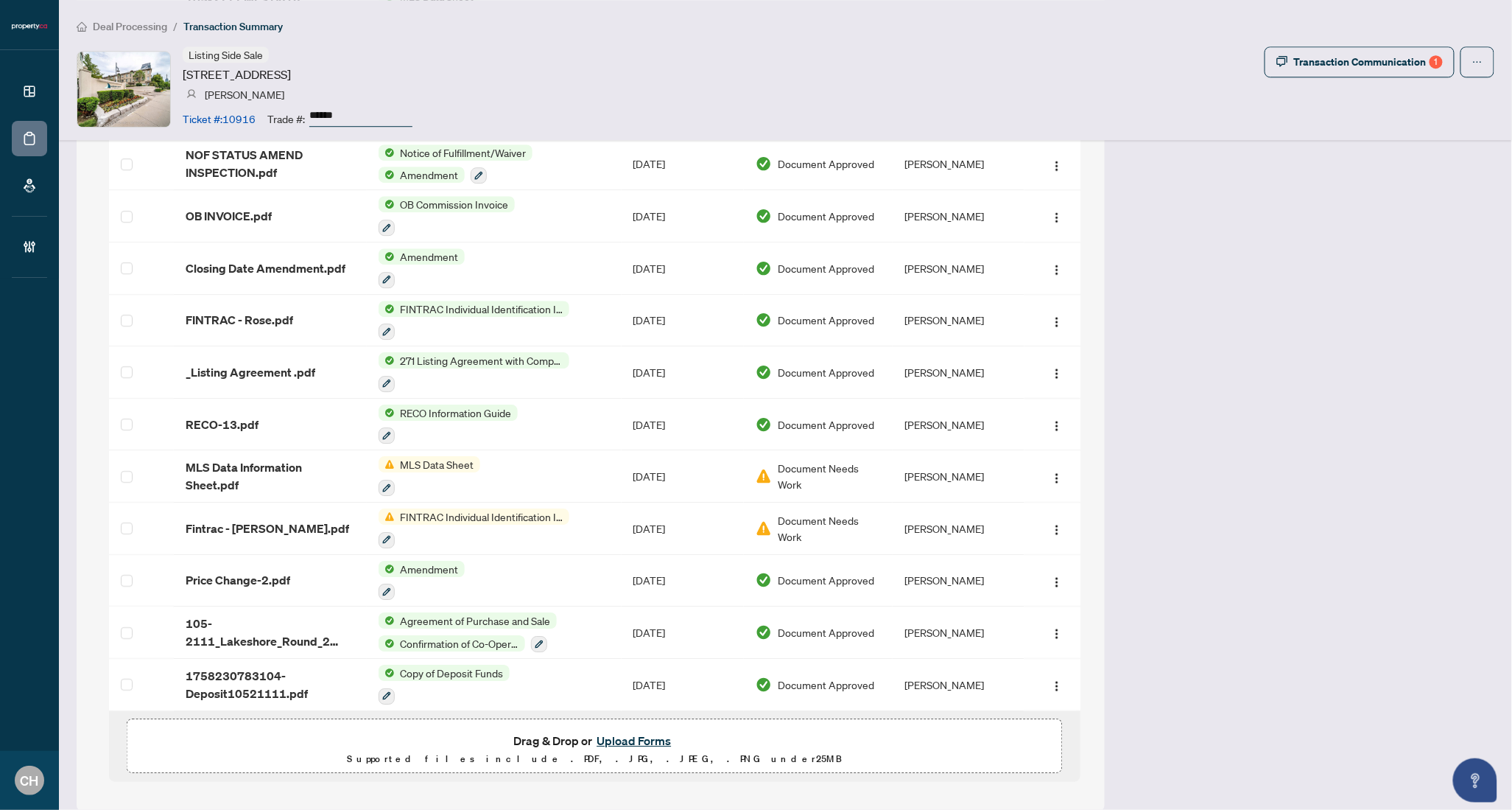
scroll to position [1770, 0]
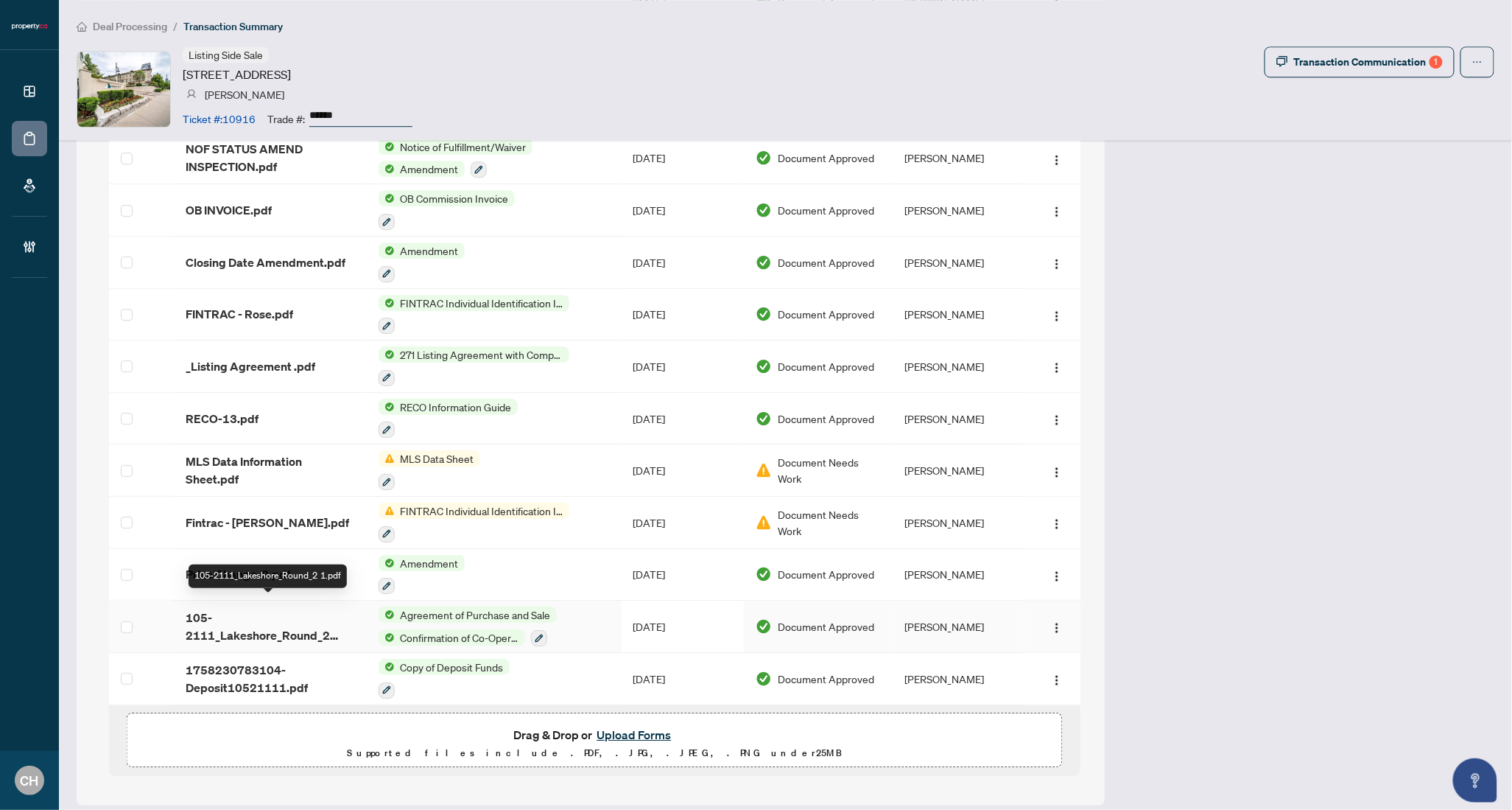
click at [267, 619] on span "105-2111_Lakeshore_Round_2 1.pdf" at bounding box center [270, 626] width 169 height 35
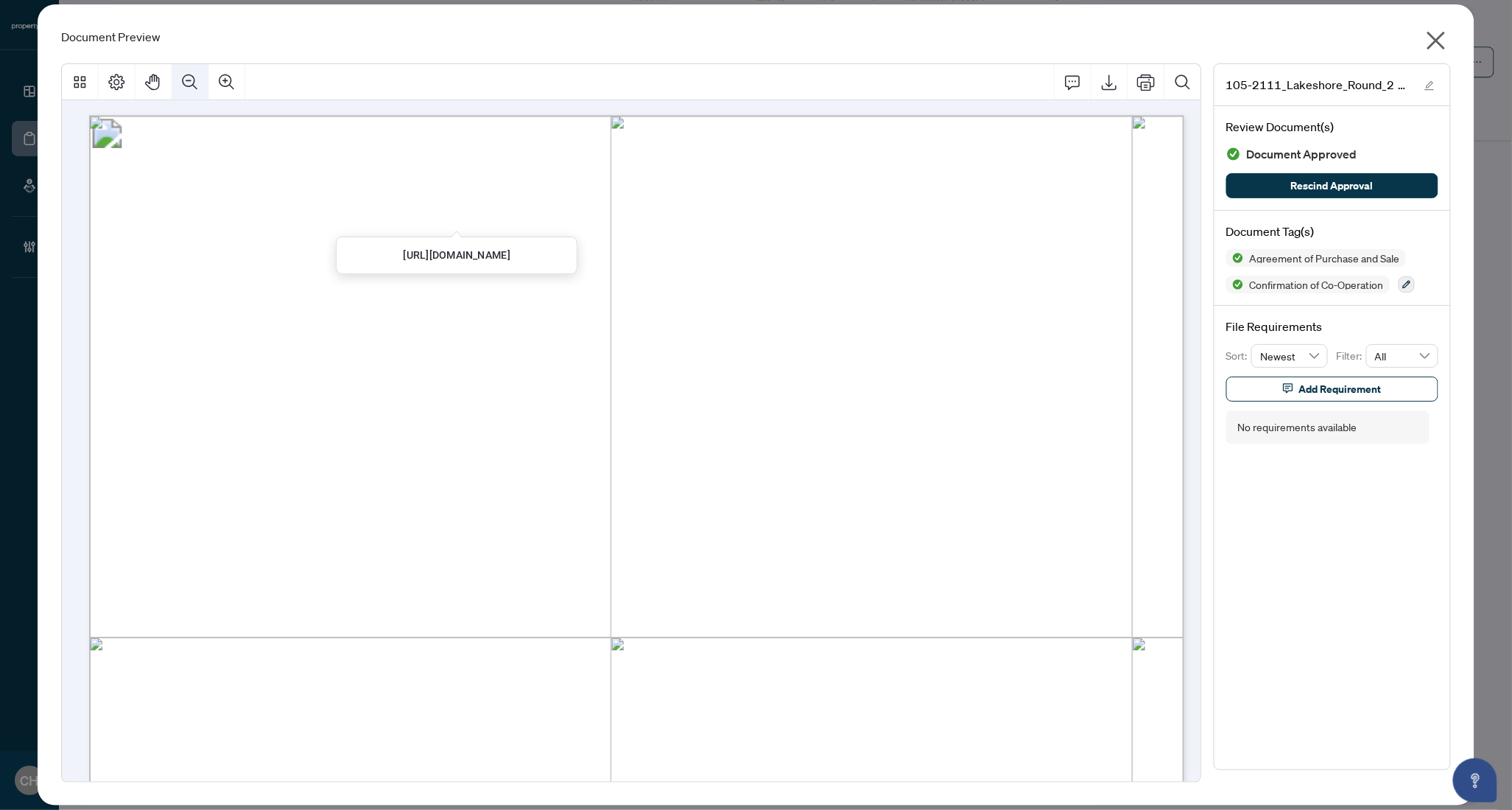
click at [193, 93] on button "Zoom Out" at bounding box center [191, 82] width 36 height 36
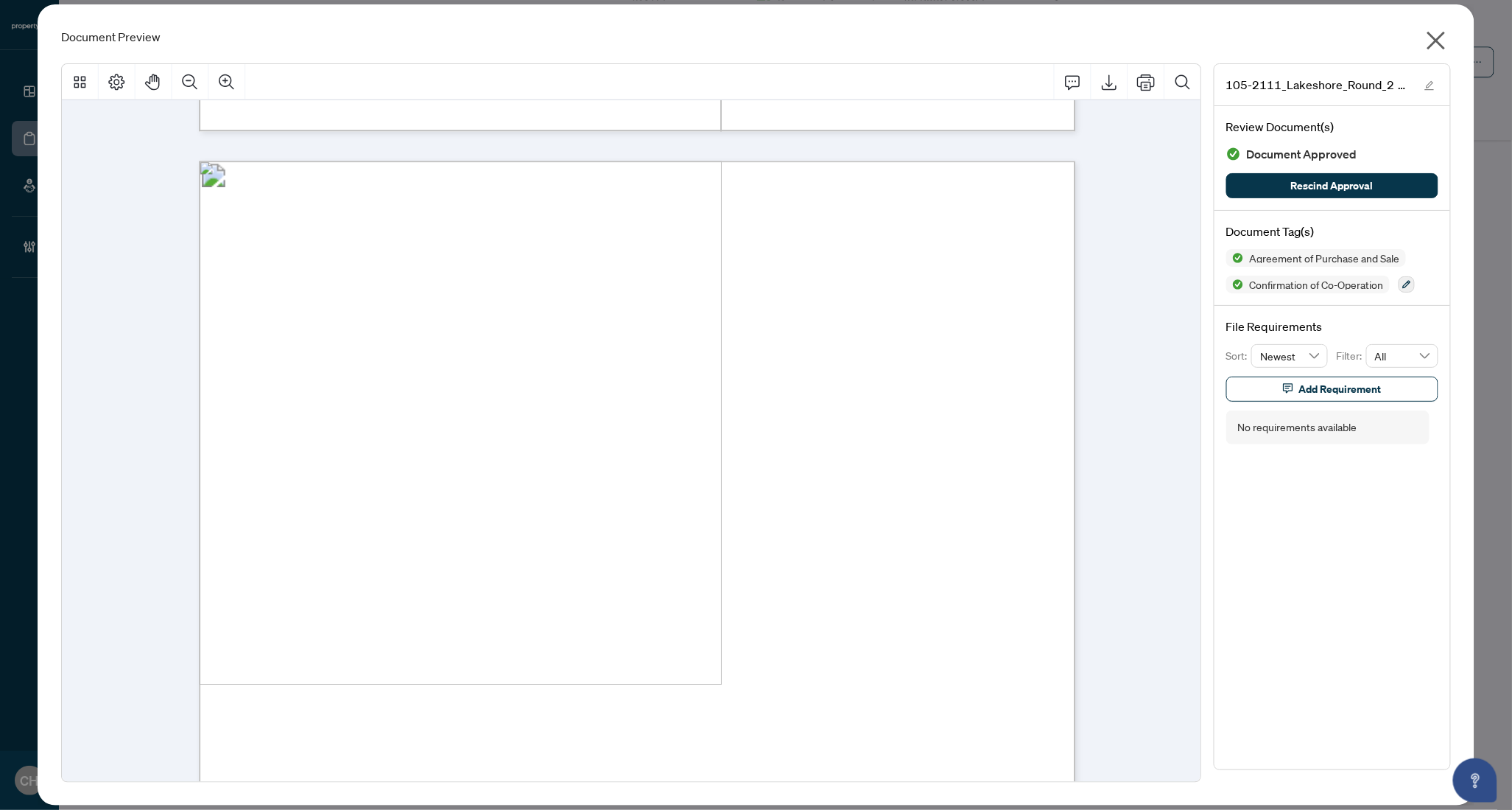
scroll to position [4703, 0]
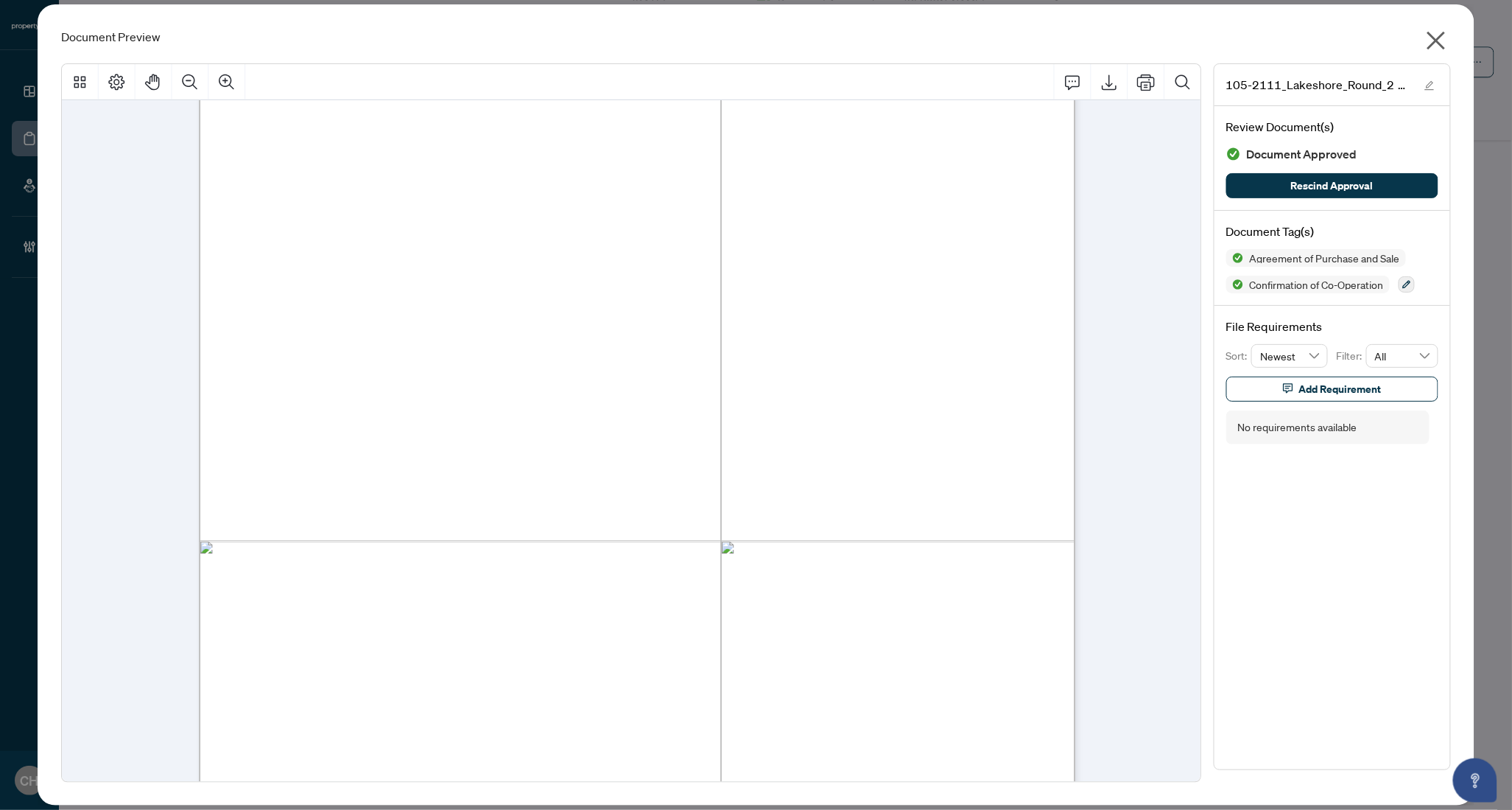
click at [1437, 41] on icon "close" at bounding box center [1436, 41] width 18 height 18
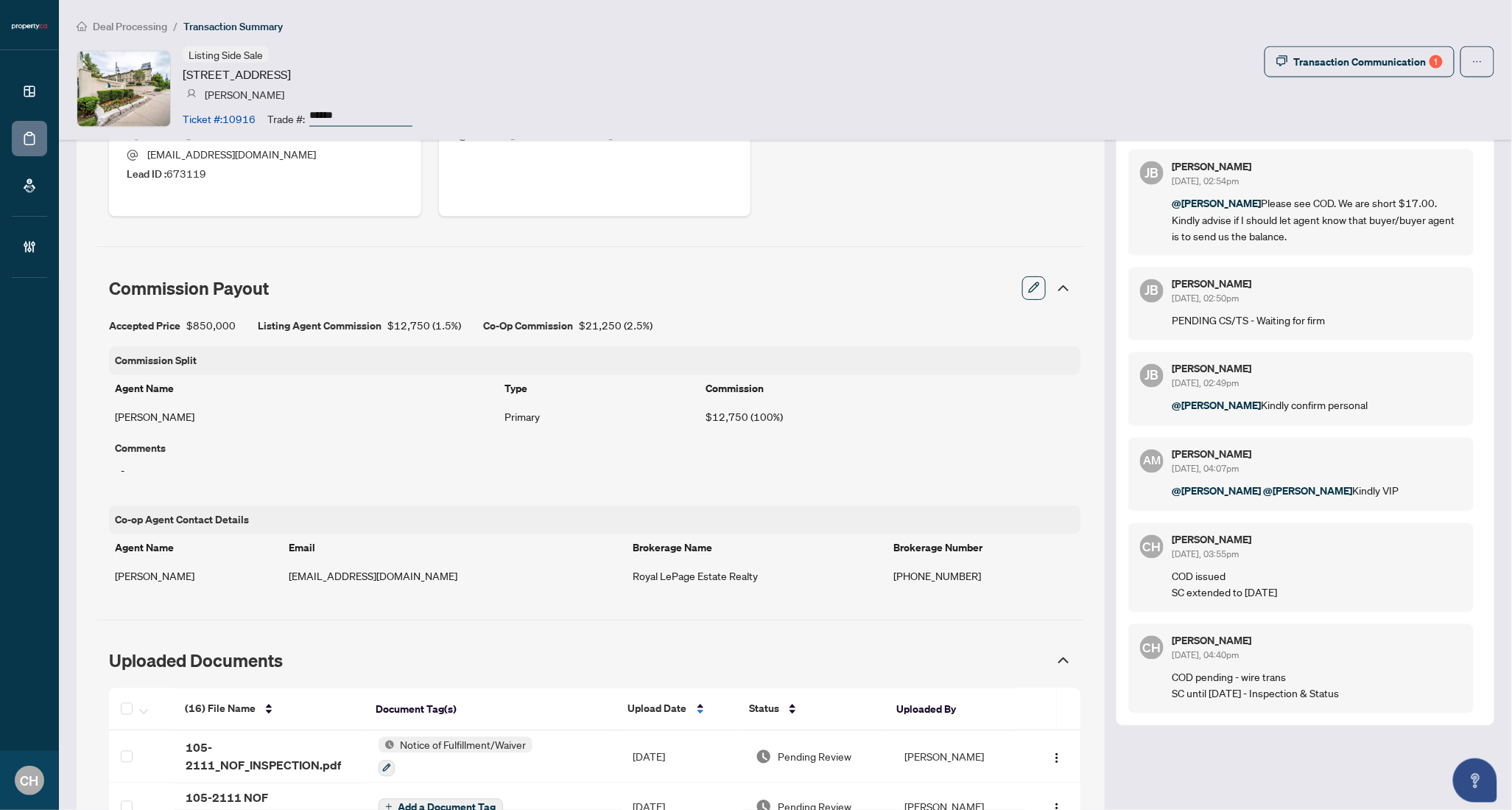
scroll to position [439, 0]
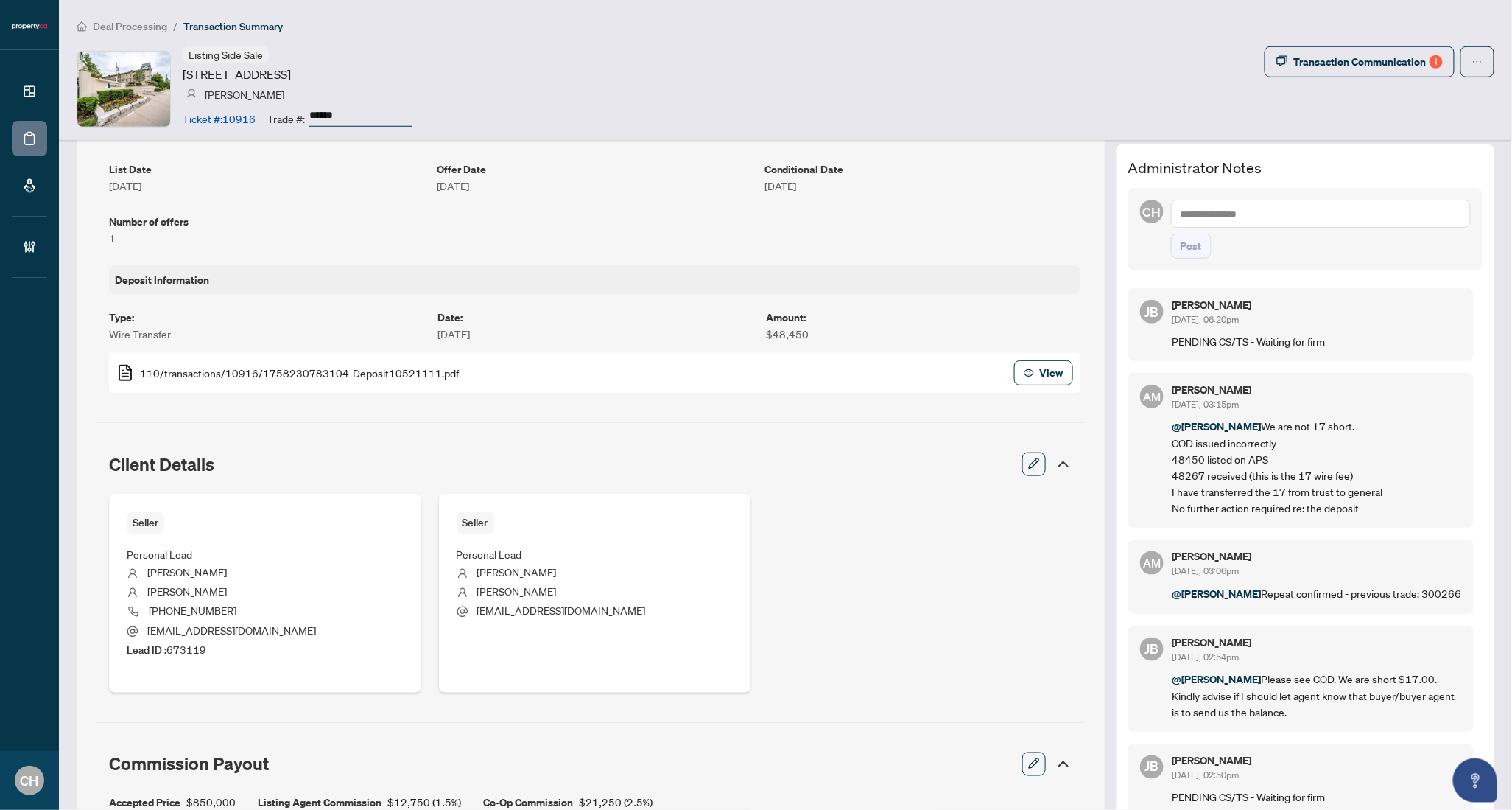
click at [1248, 206] on textarea at bounding box center [1321, 214] width 300 height 28
type textarea "*"
type textarea "**********"
click at [1171, 233] on button "Post" at bounding box center [1191, 246] width 40 height 25
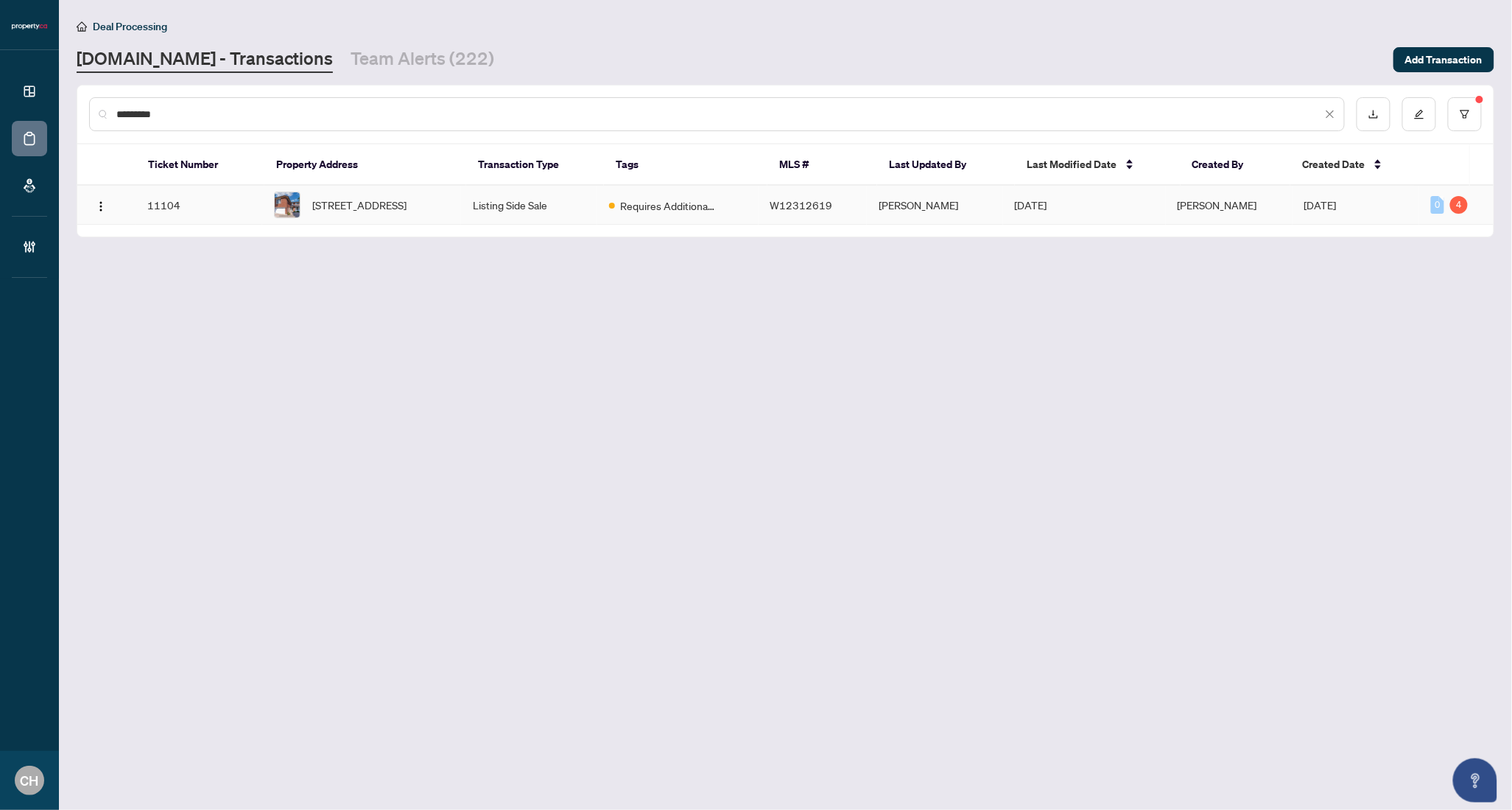
type input "*********"
click at [518, 207] on td "Listing Side Sale" at bounding box center [528, 205] width 136 height 39
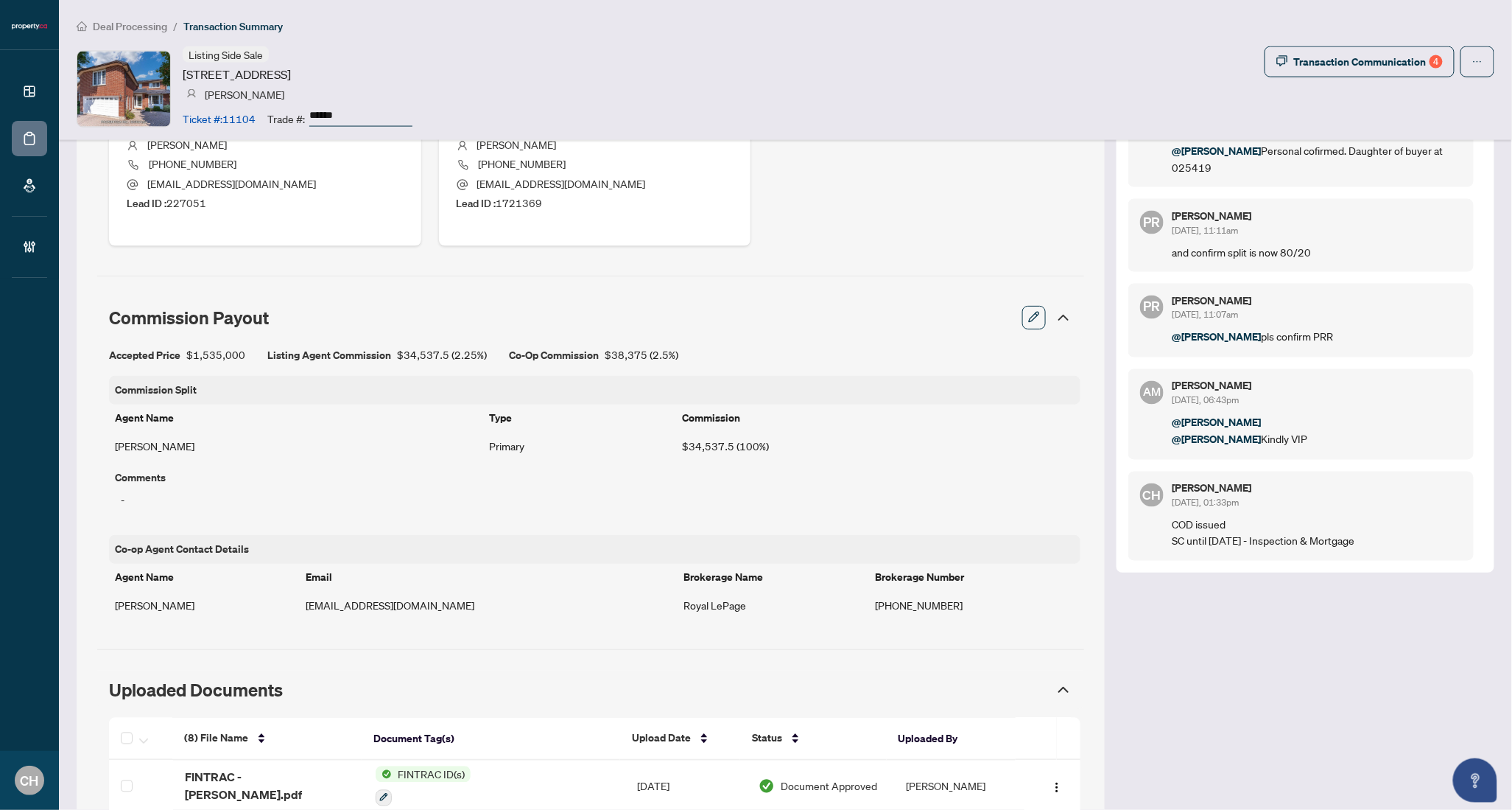
scroll to position [1363, 0]
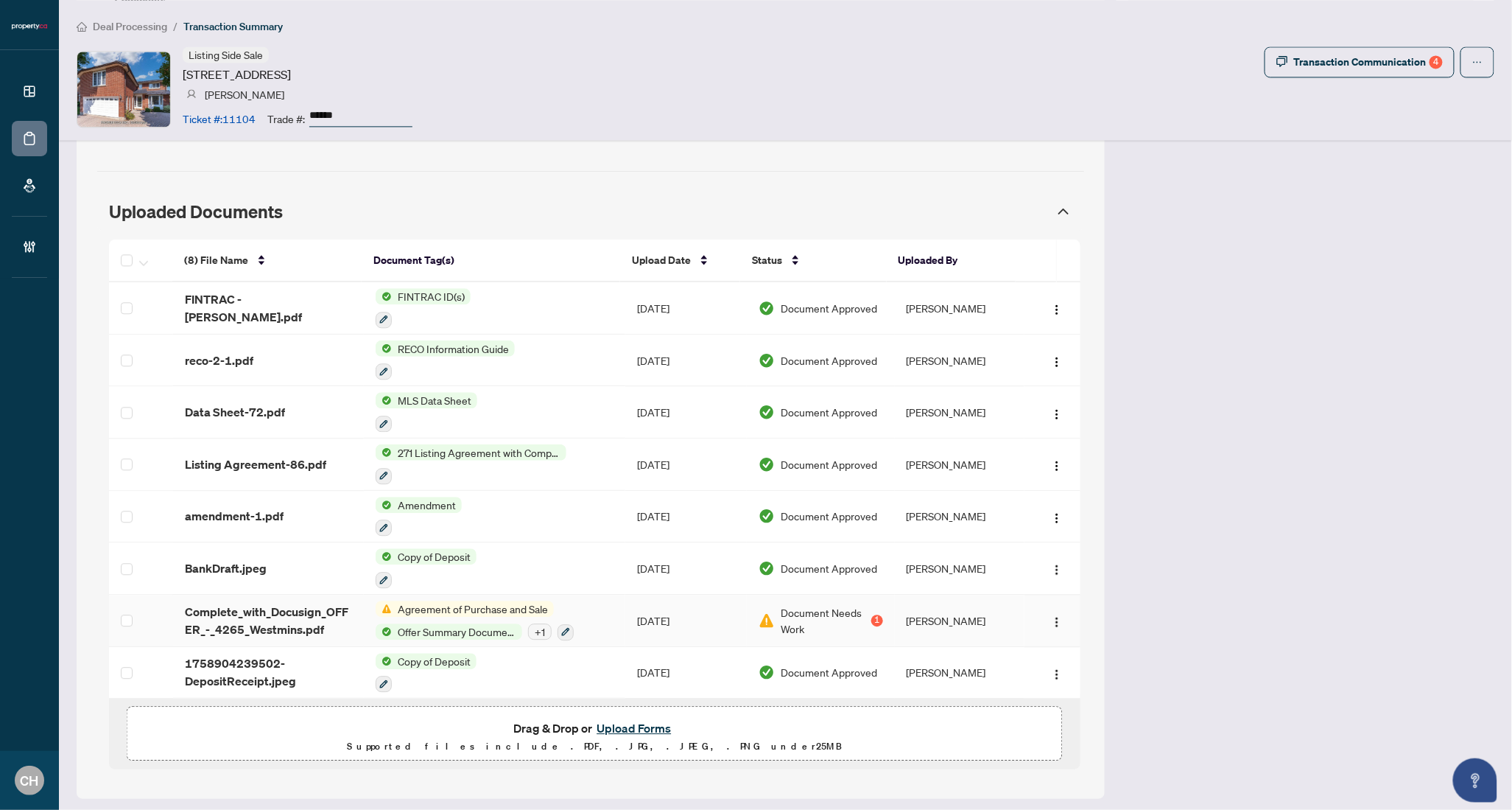
click at [341, 612] on span "Complete_with_Docusign_OFFER_-_4265_Westmins.pdf" at bounding box center [269, 620] width 168 height 35
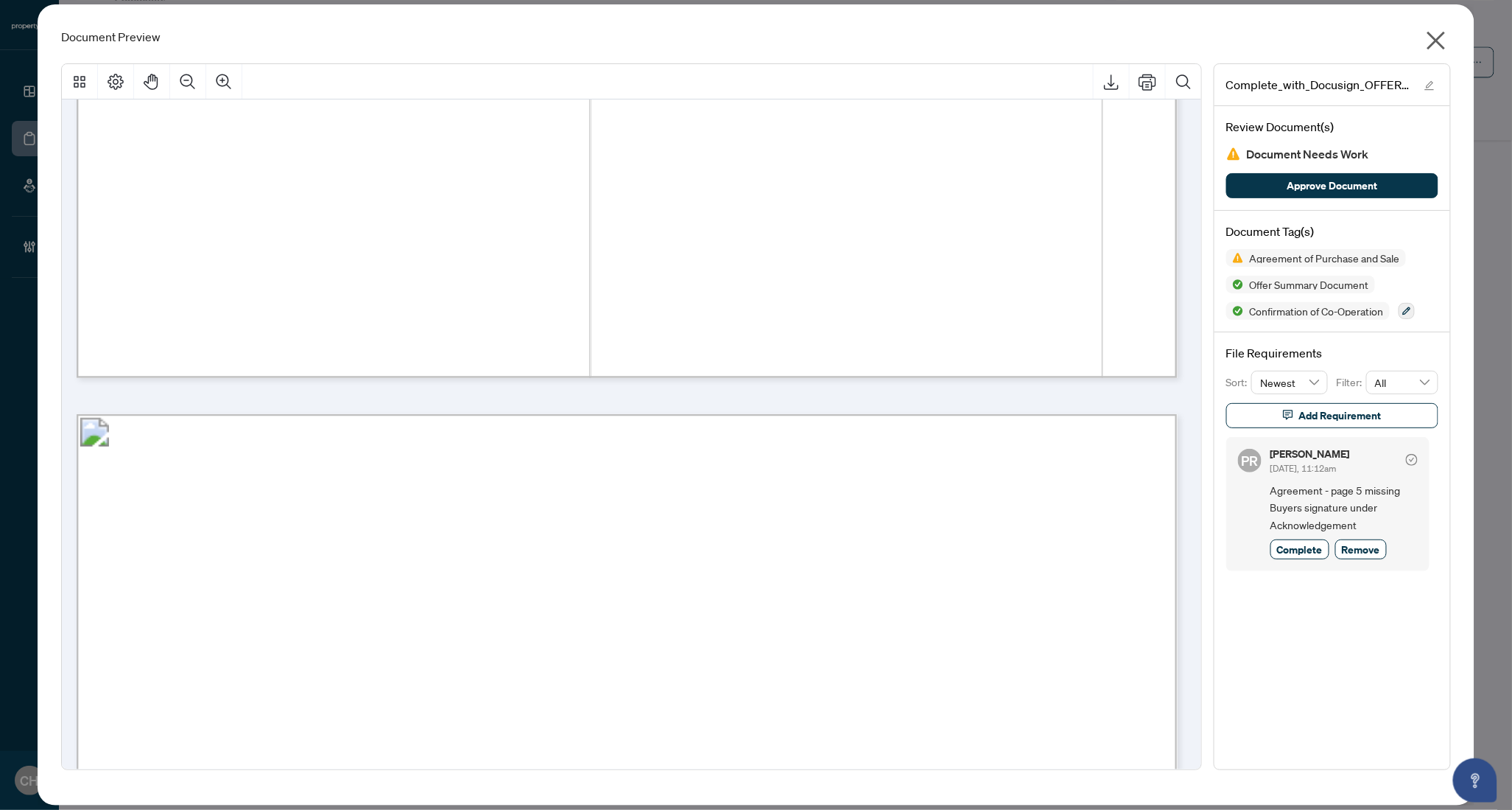
scroll to position [4982, 0]
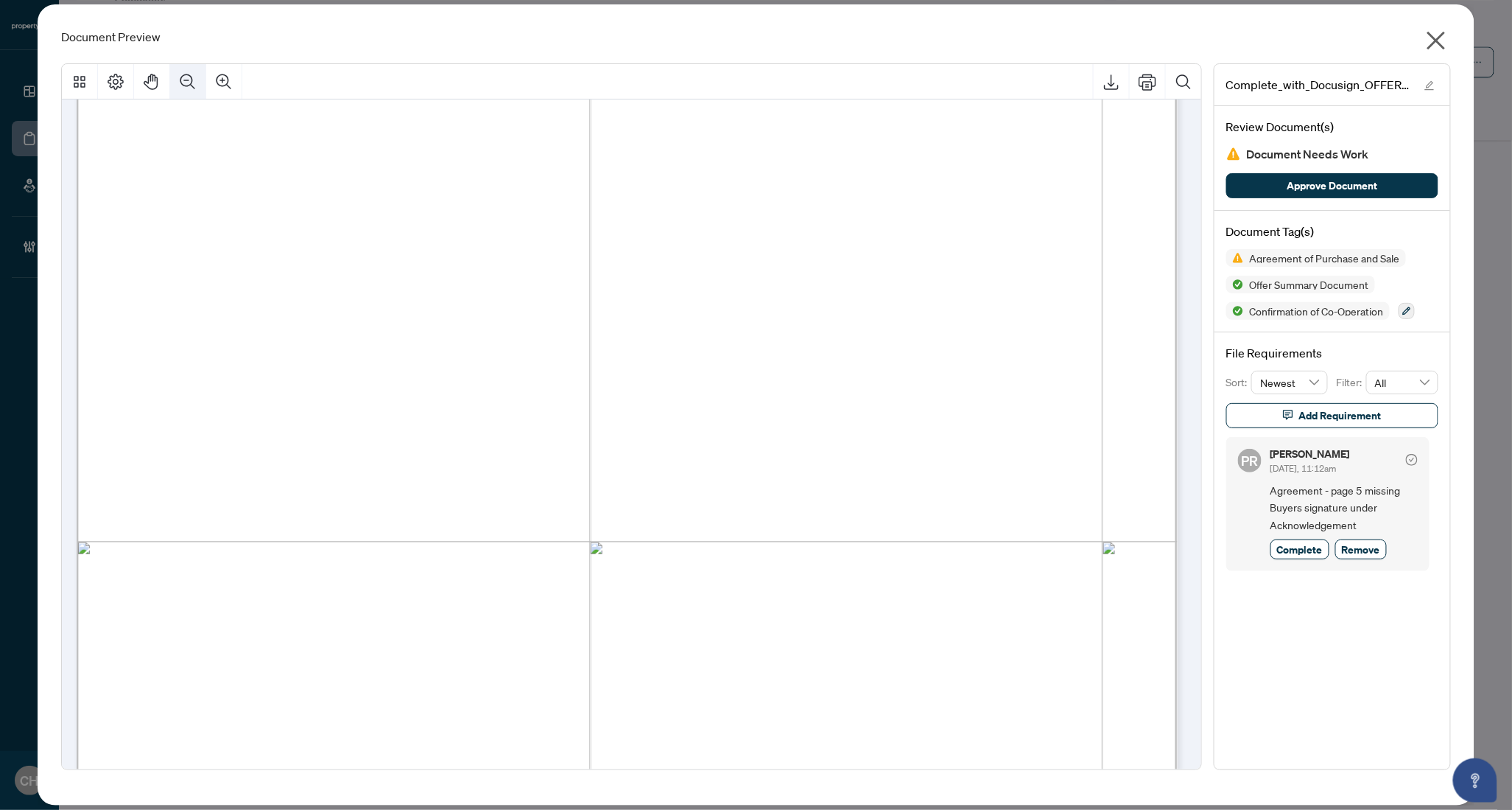
click at [177, 68] on button "Zoom Out" at bounding box center [187, 81] width 35 height 35
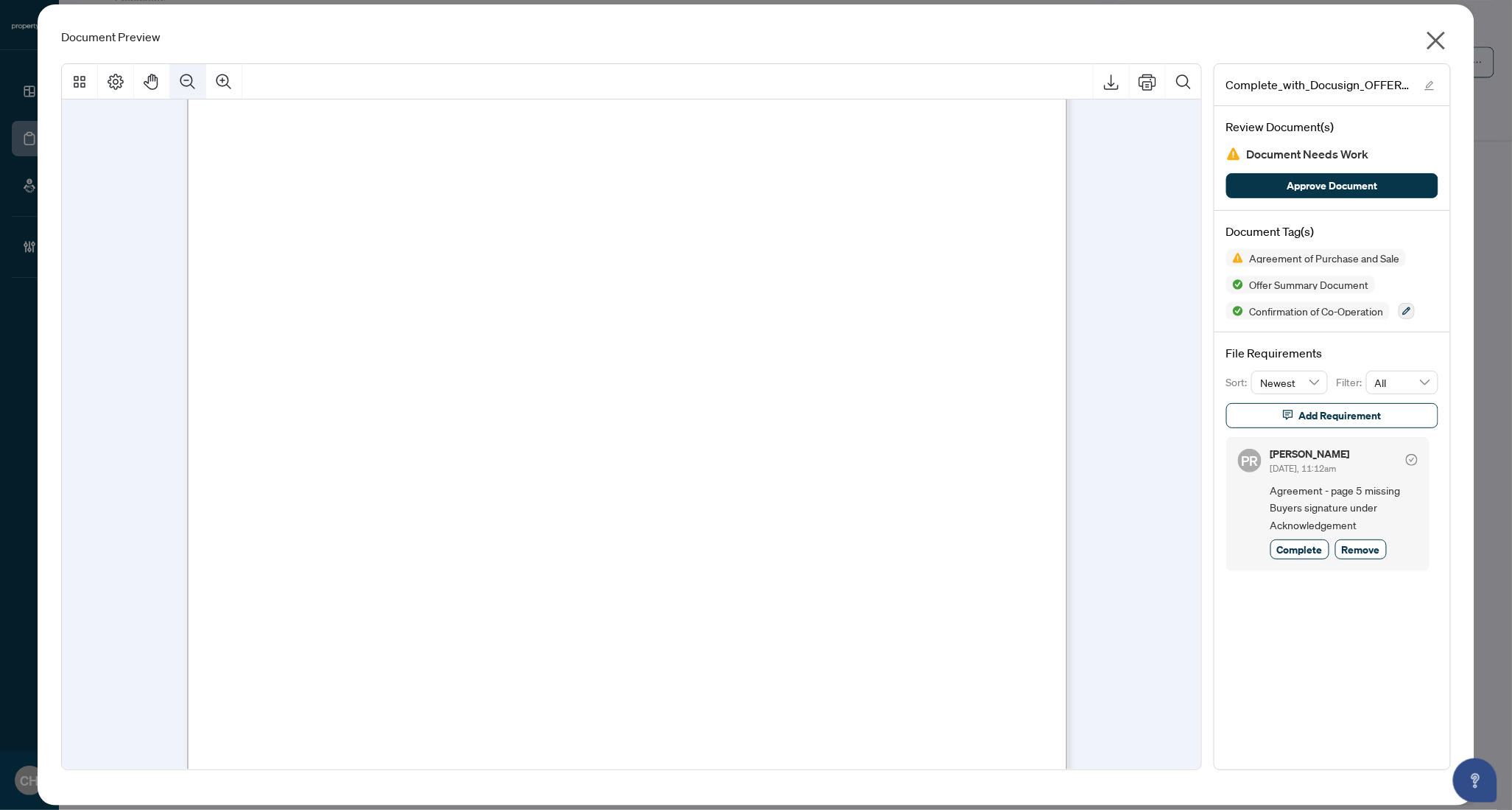
scroll to position [3975, 0]
click at [1443, 42] on icon "close" at bounding box center [1436, 40] width 24 height 24
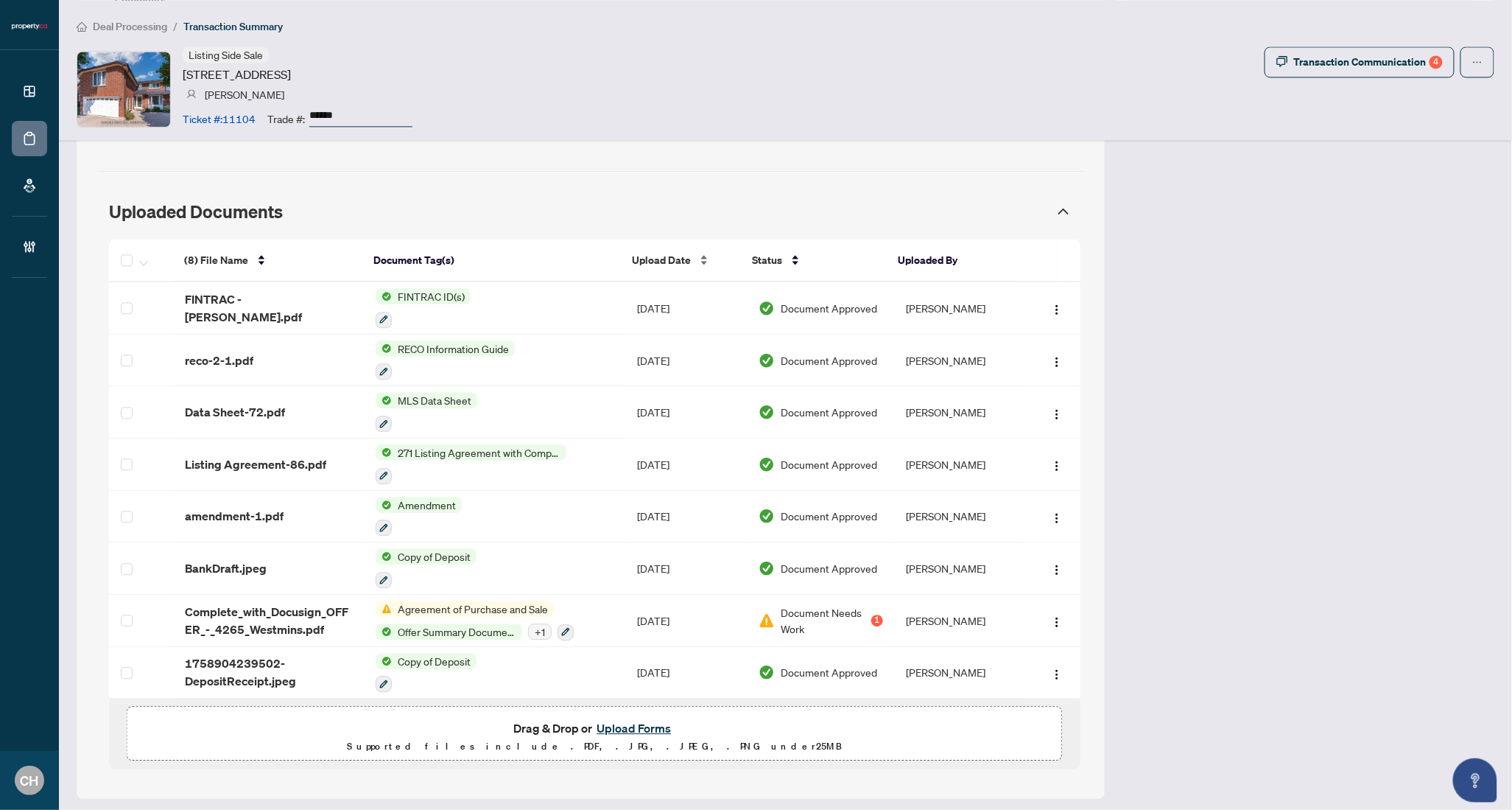
click at [670, 264] on span "Upload Date" at bounding box center [662, 260] width 59 height 16
click at [264, 611] on span "Complete_with_Docusign_OFFER_-_4265_Westmins.pdf" at bounding box center [269, 620] width 168 height 35
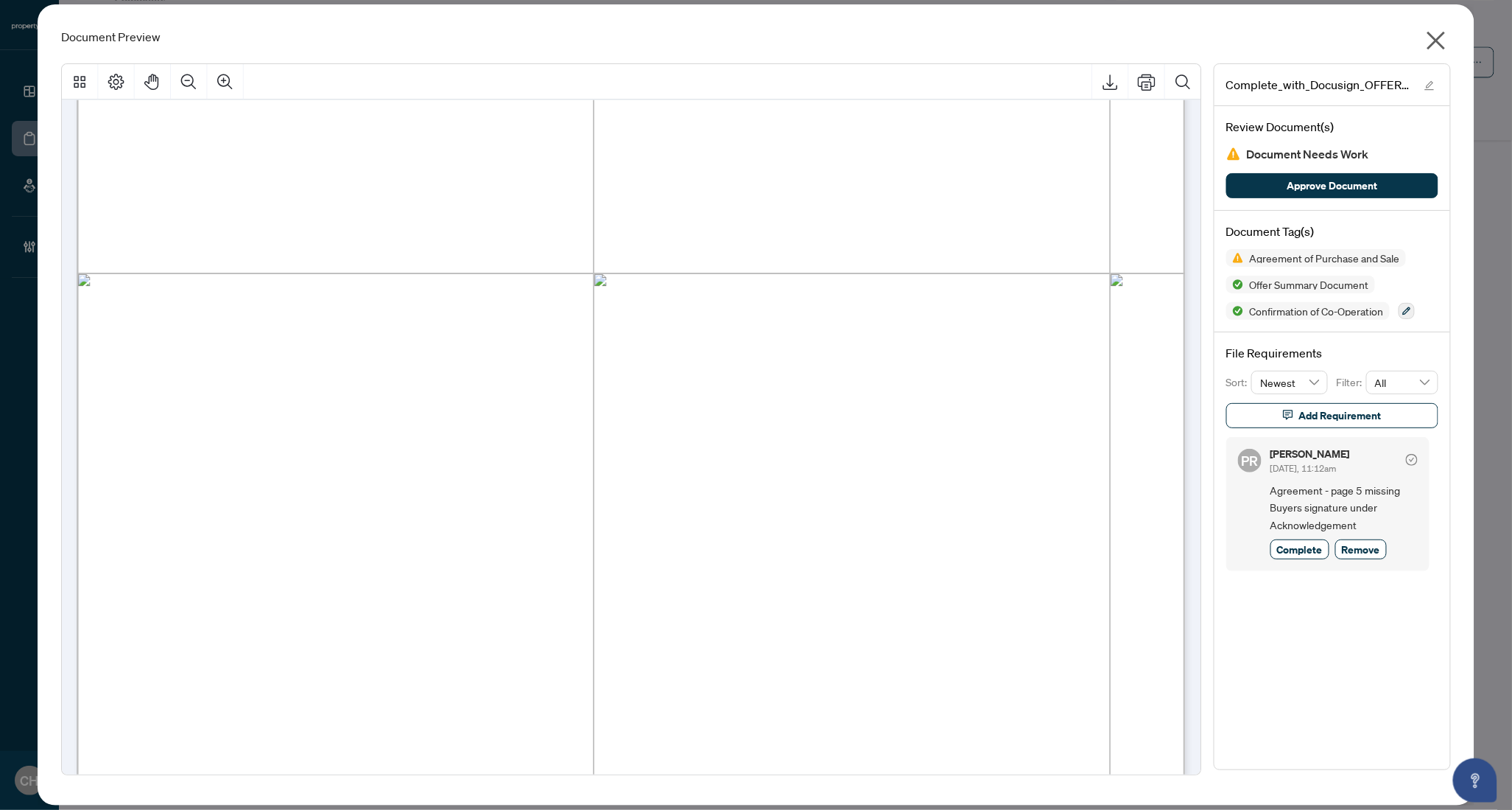
scroll to position [406, 0]
click at [181, 77] on icon "Zoom Out" at bounding box center [190, 82] width 18 height 18
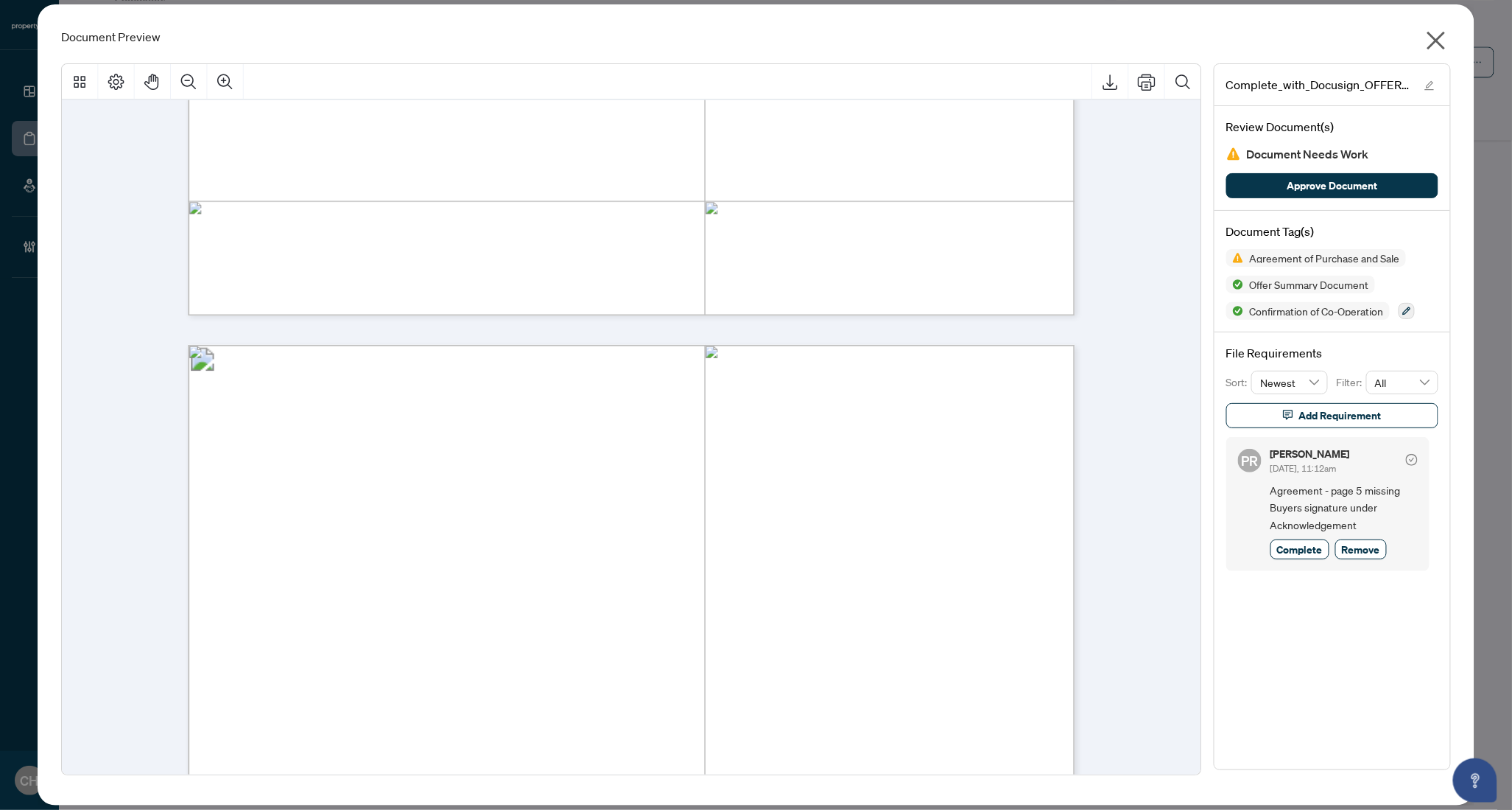
scroll to position [8282, 0]
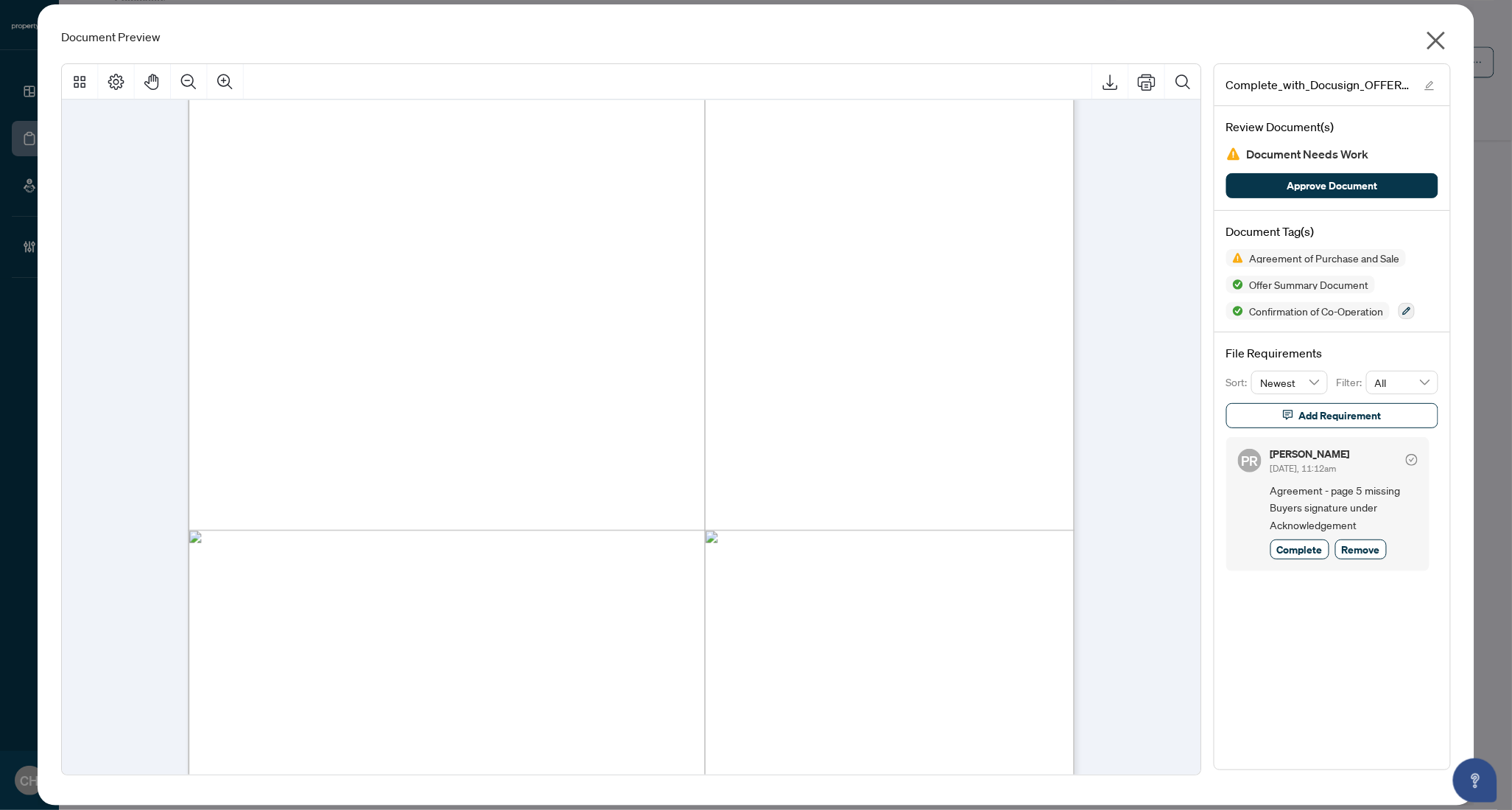
drag, startPoint x: 361, startPoint y: 632, endPoint x: 521, endPoint y: 631, distance: 160.0
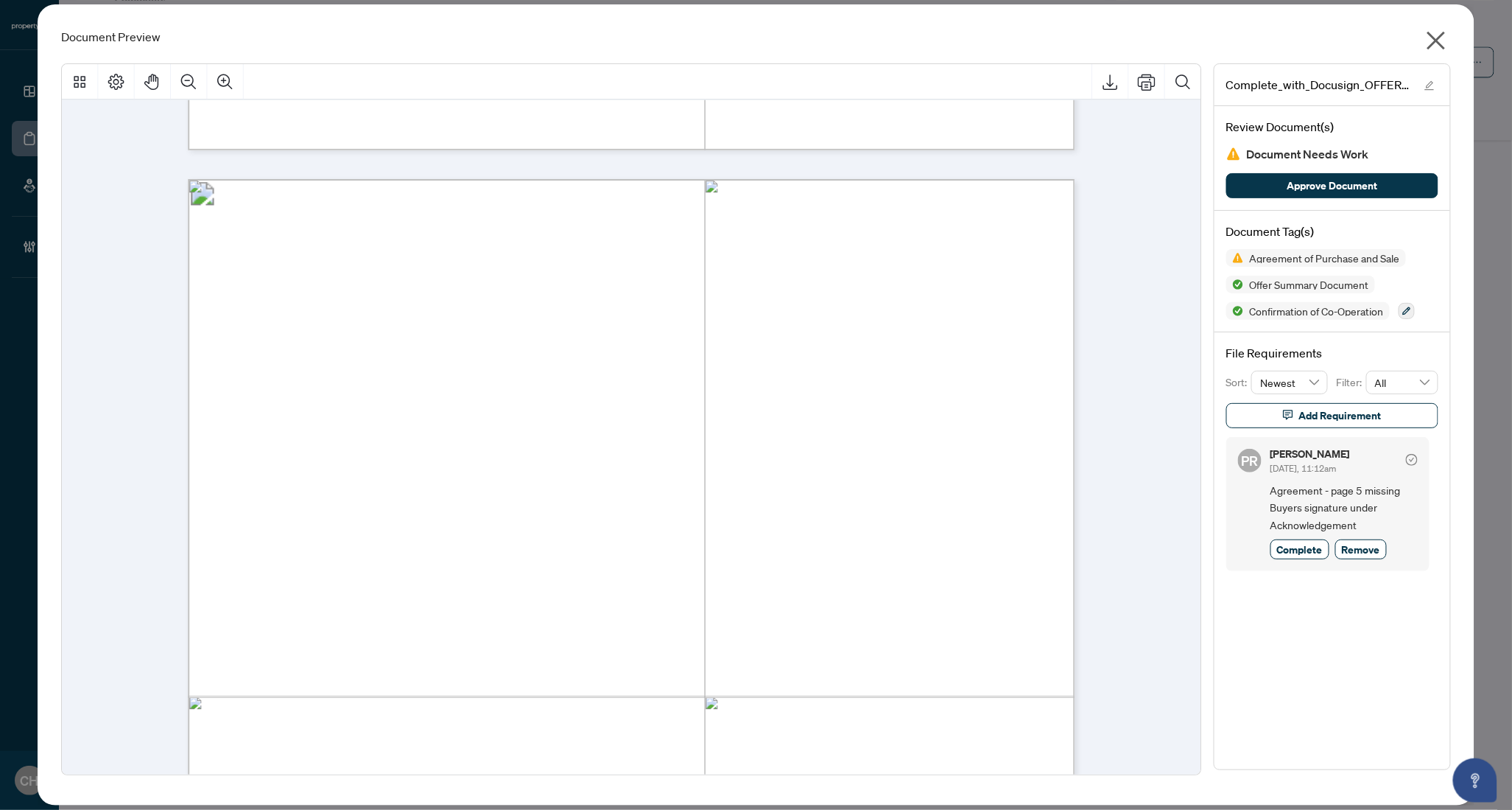
click at [1456, 48] on div "Document Preview Complete_with_Docusign_OFFER_-_4265_Westmins.pdf Review Docume…" at bounding box center [756, 404] width 1436 height 801
click at [1452, 39] on div "Document Preview Complete_with_Docusign_OFFER_-_4265_Westmins.pdf Review Docume…" at bounding box center [756, 404] width 1436 height 801
click at [1438, 39] on icon "close" at bounding box center [1436, 41] width 18 height 18
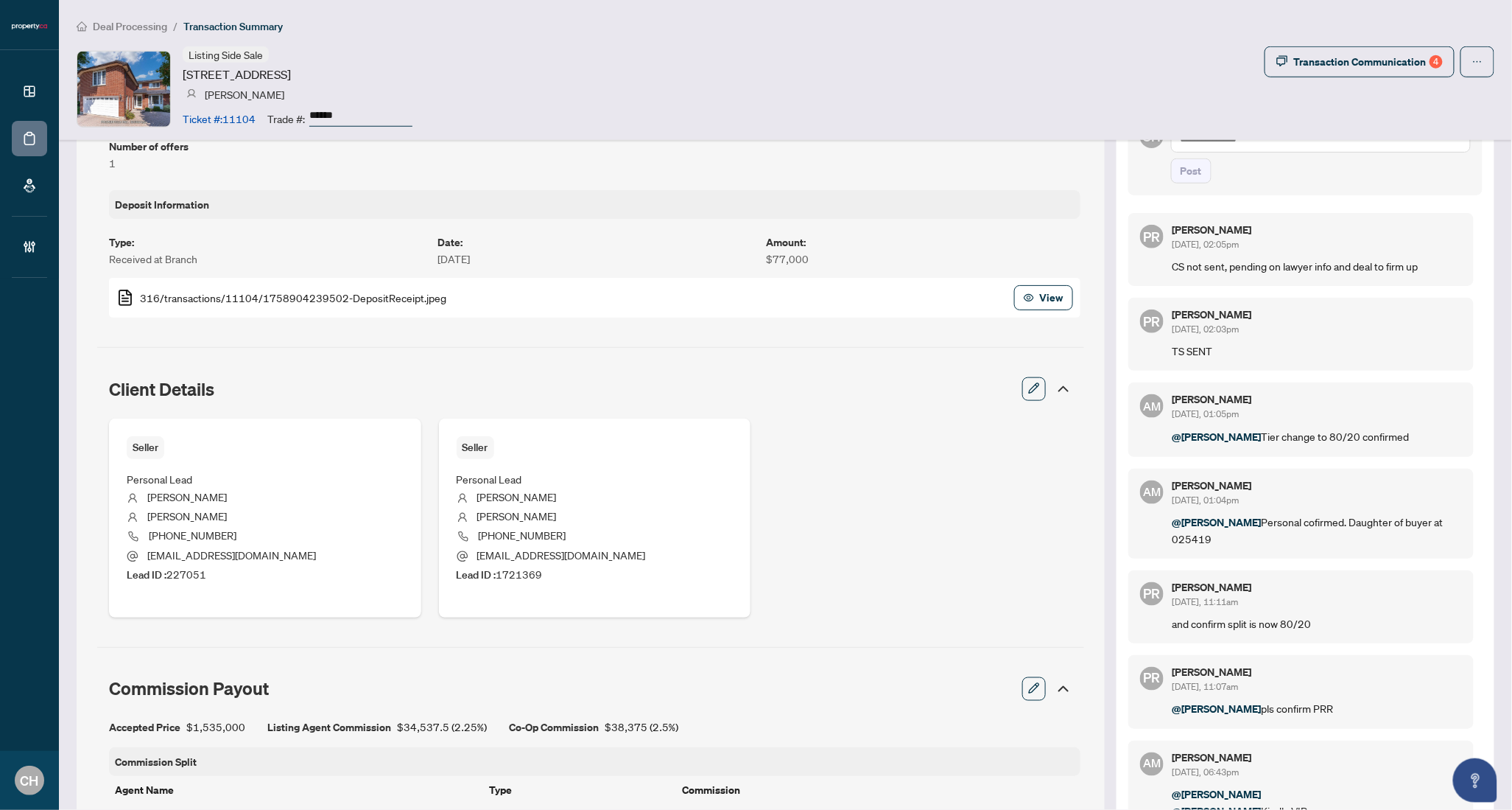
scroll to position [395, 0]
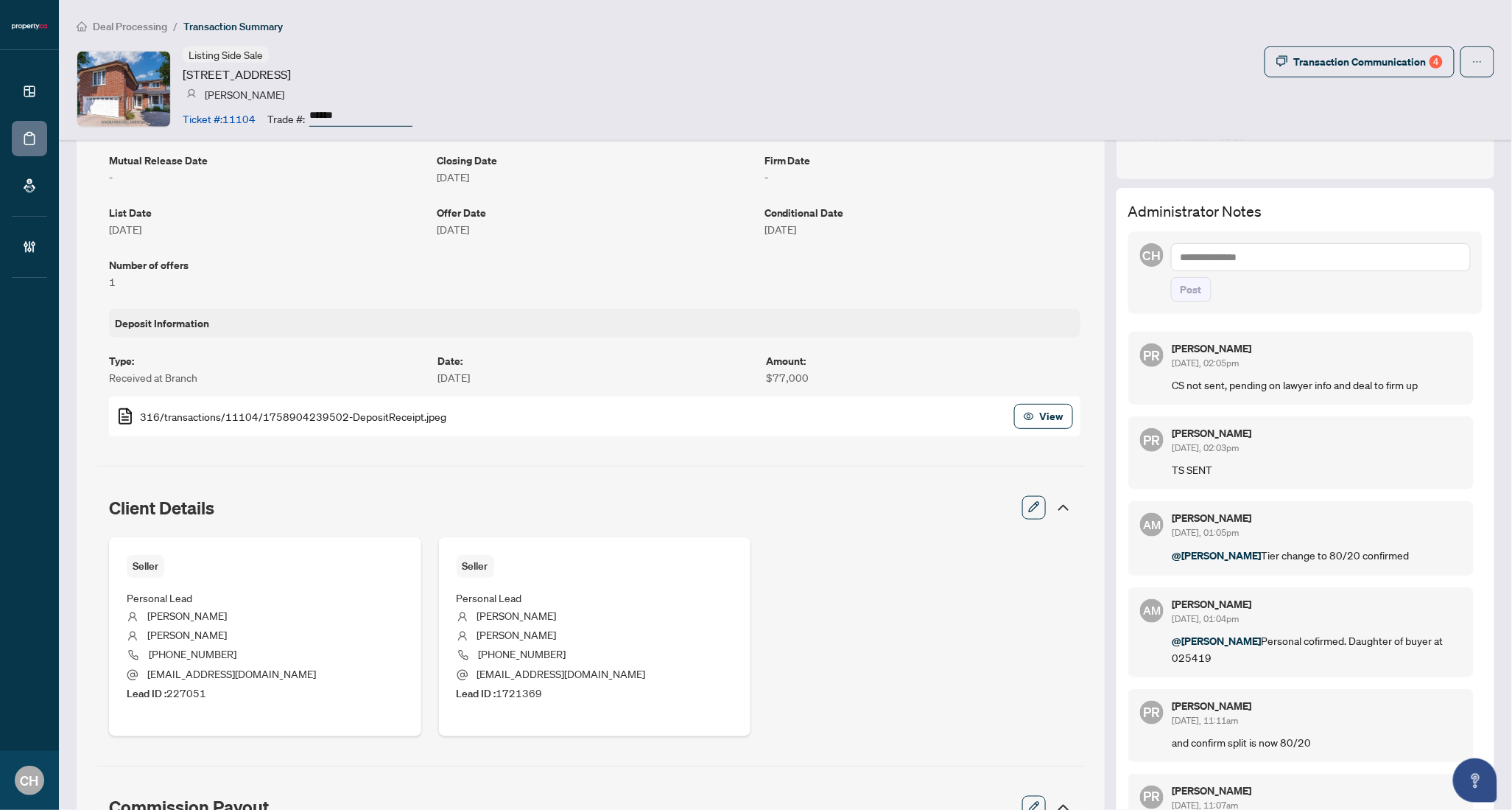
click at [1217, 246] on textarea at bounding box center [1321, 257] width 300 height 28
type textarea "**********"
click at [1171, 277] on button "Post" at bounding box center [1191, 289] width 40 height 25
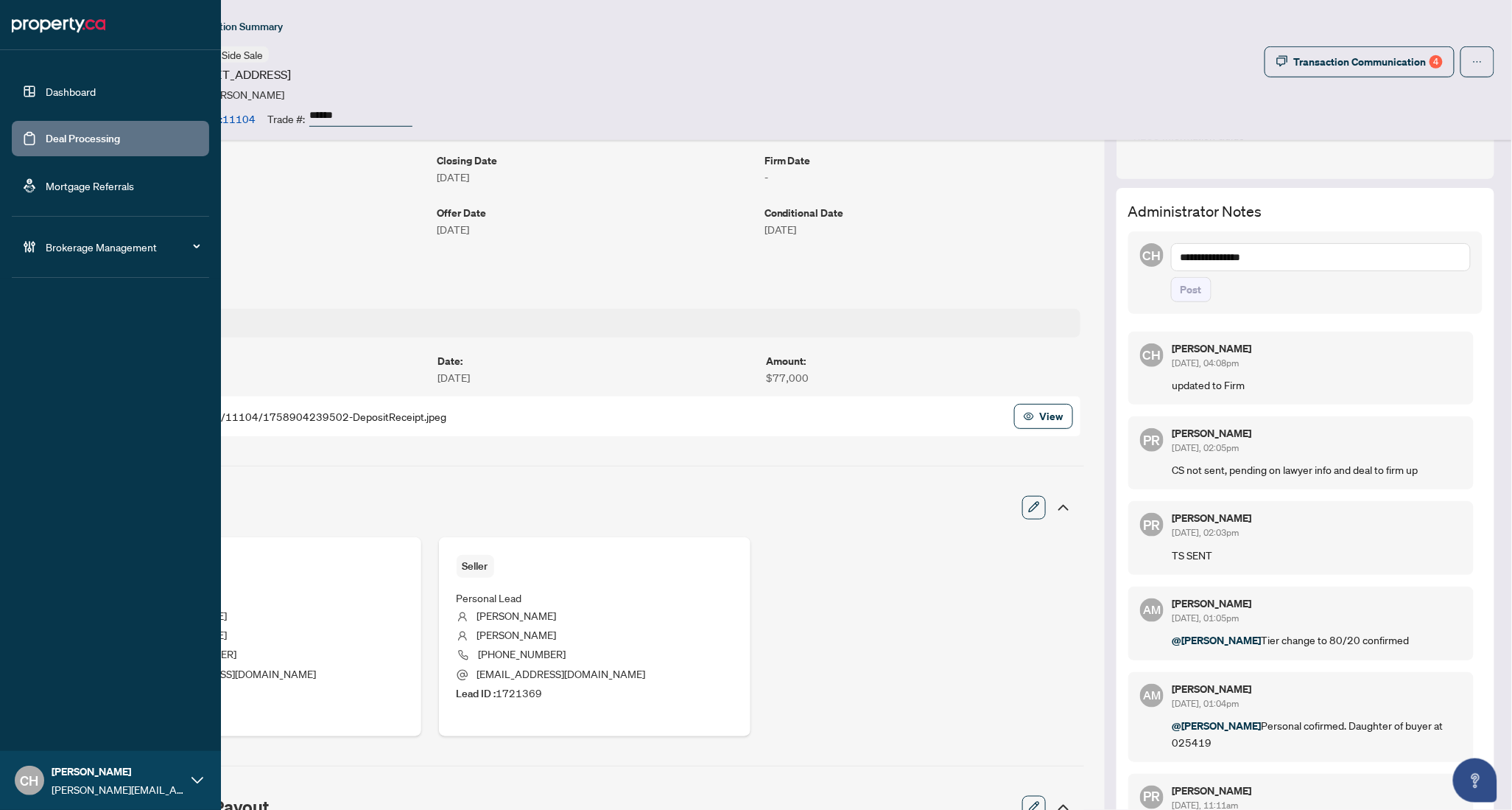
click at [56, 132] on link "Deal Processing" at bounding box center [83, 139] width 75 height 13
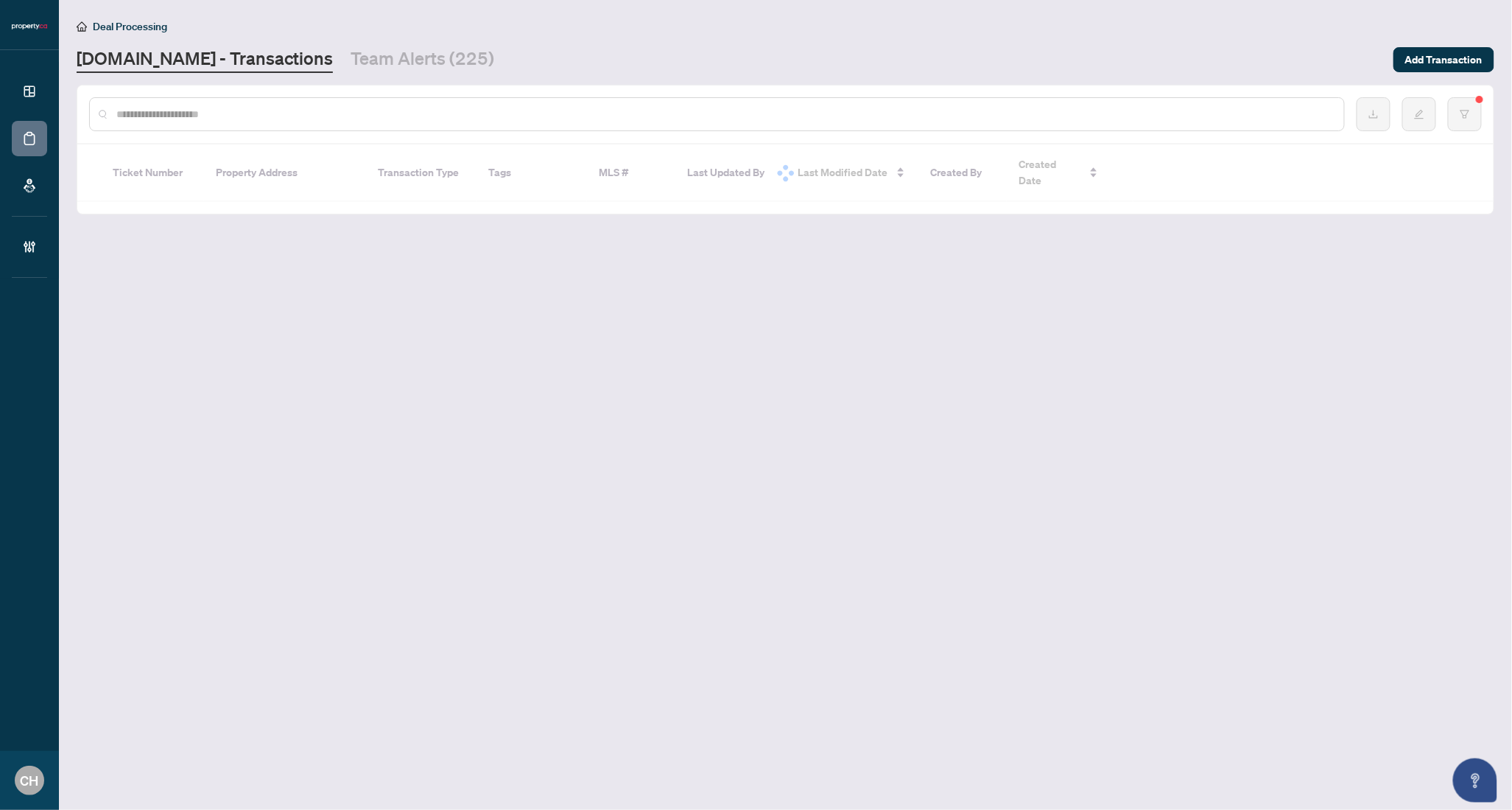
click at [347, 104] on div at bounding box center [717, 113] width 1256 height 34
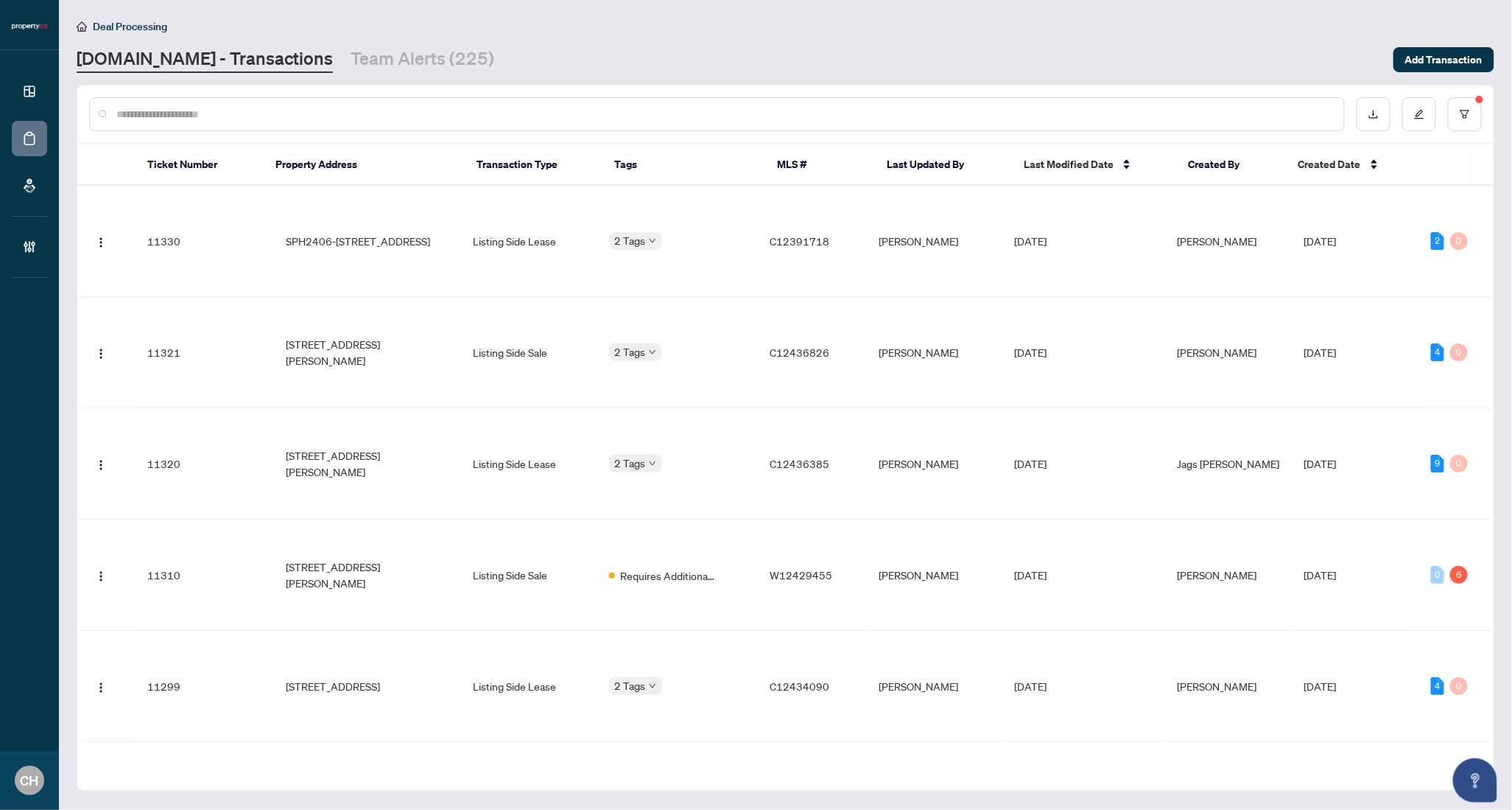
click at [242, 122] on div at bounding box center [717, 113] width 1256 height 34
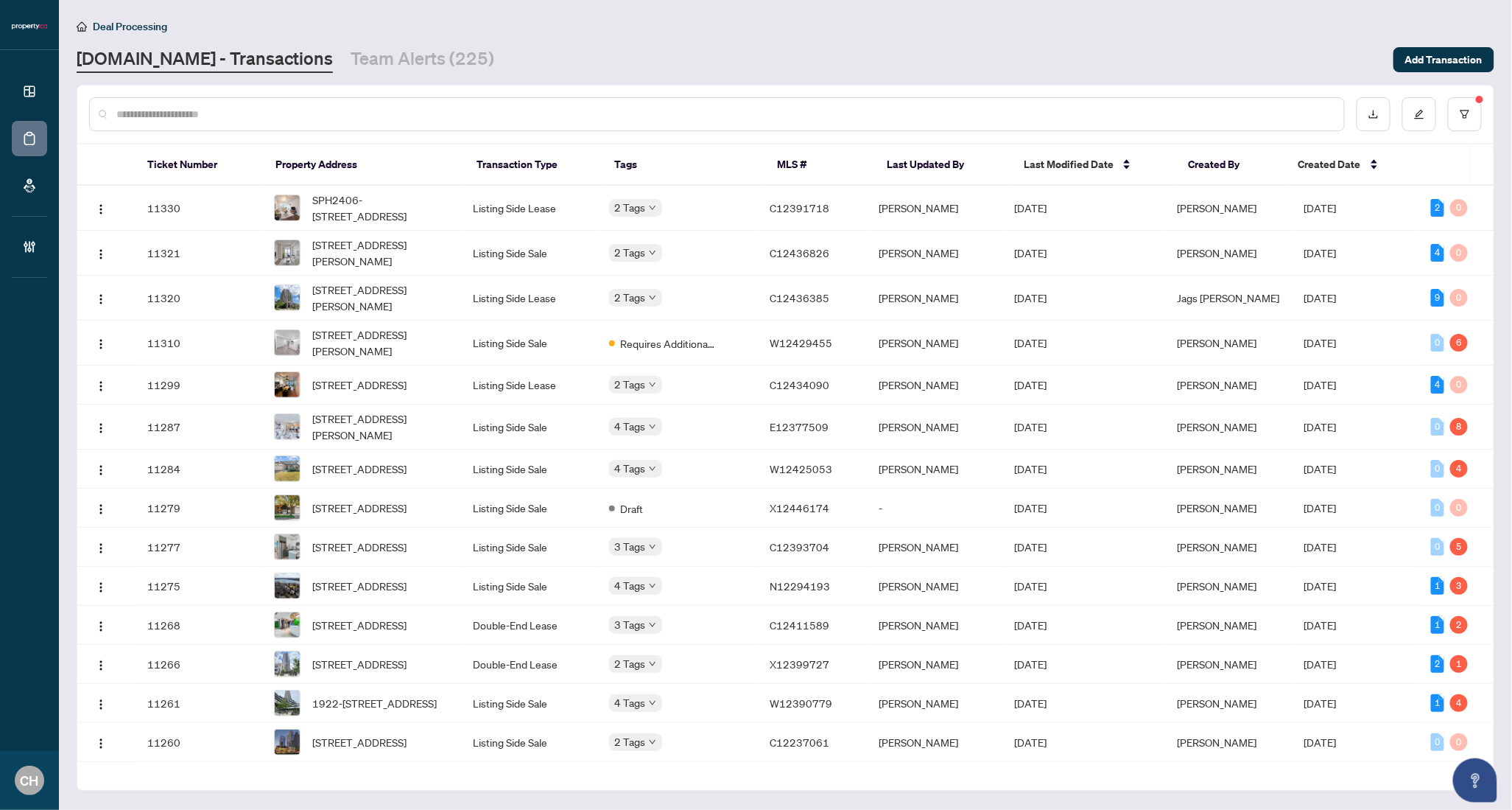
click at [173, 108] on input "text" at bounding box center [724, 114] width 1216 height 16
paste input "*********"
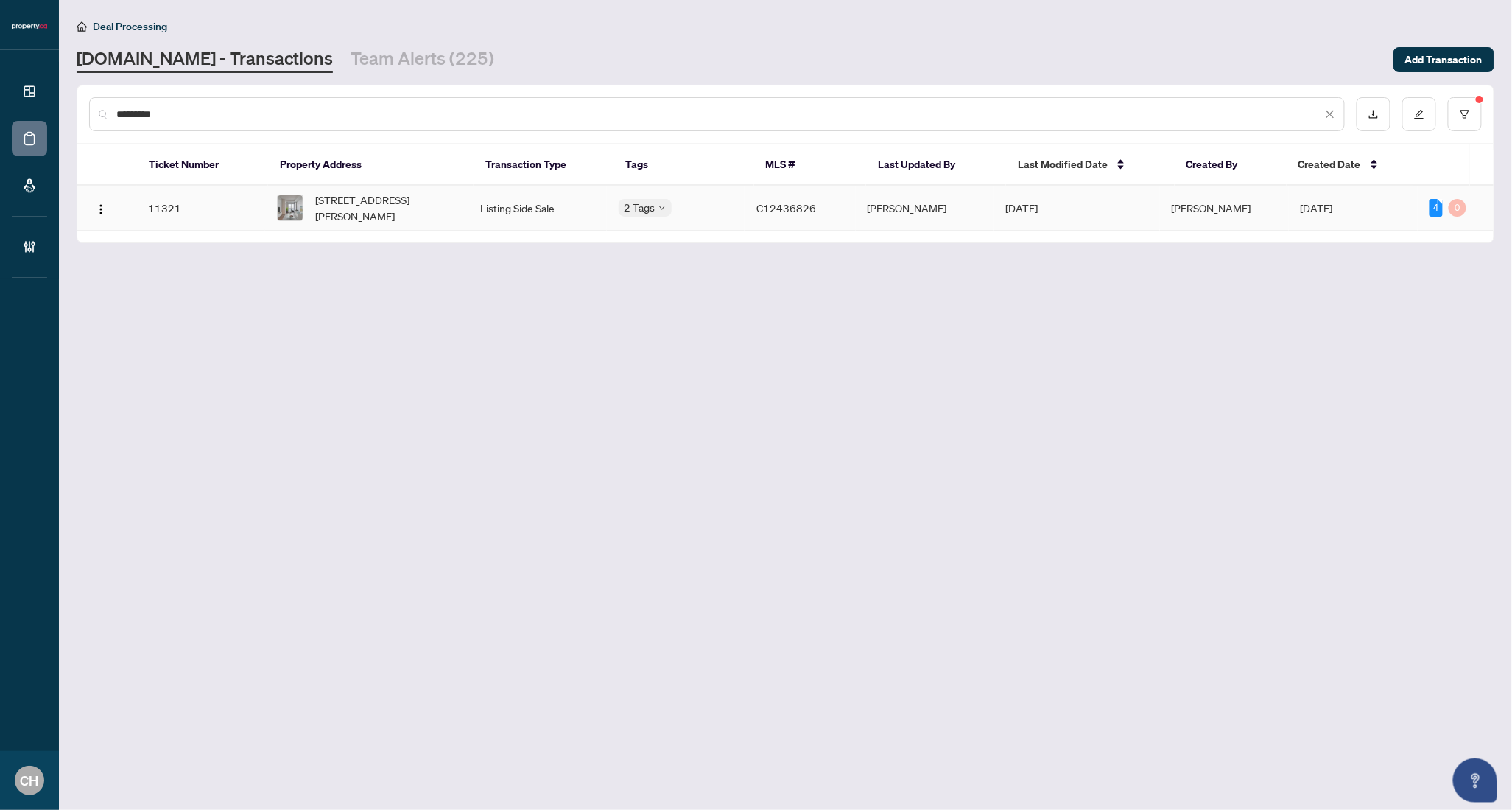
type input "*********"
click at [443, 204] on span "2512-55 Ann O'Reilly Rd, Toronto, Ontario M2J 0E1, Canada" at bounding box center [385, 207] width 140 height 32
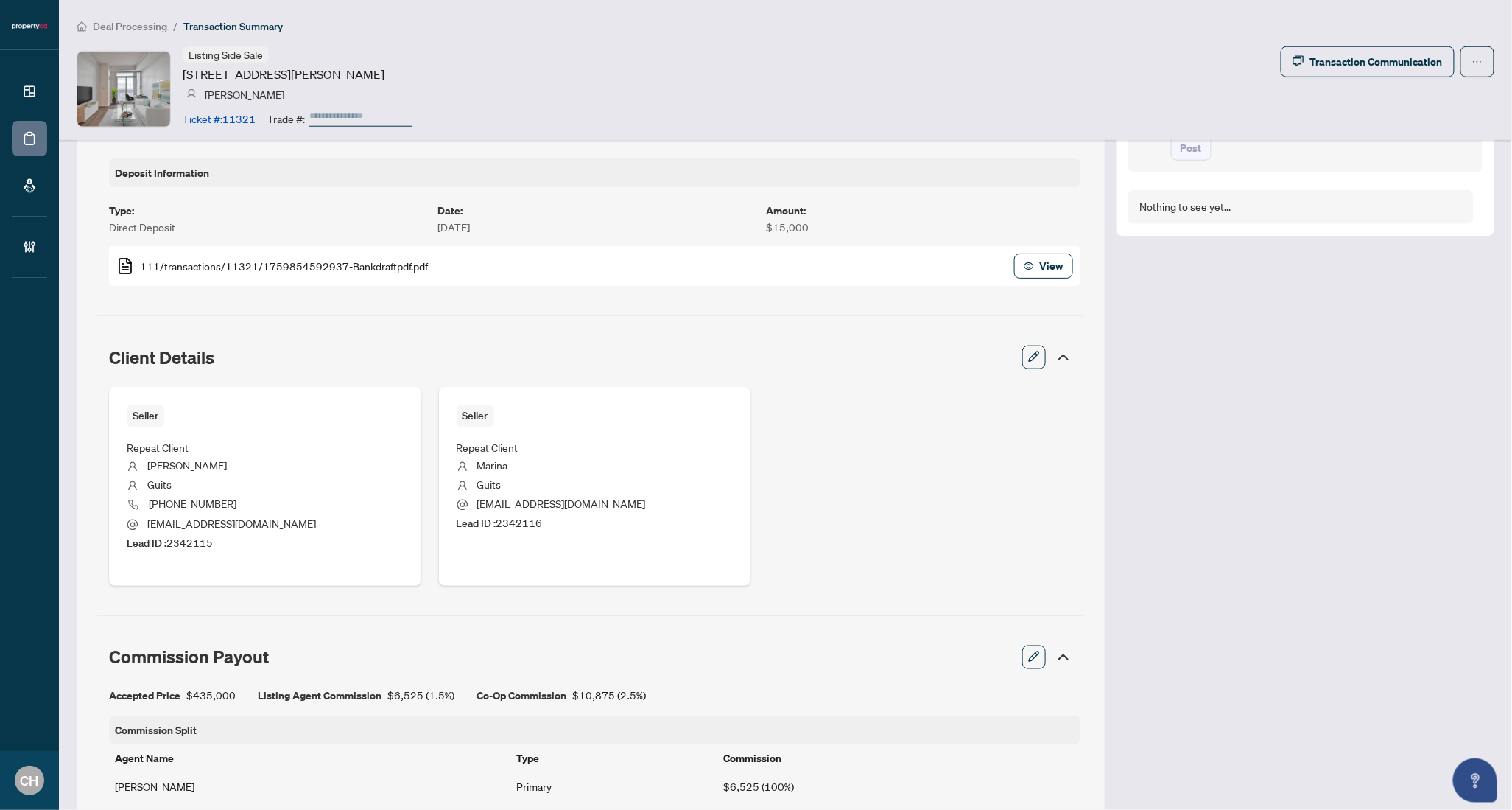
scroll to position [524, 0]
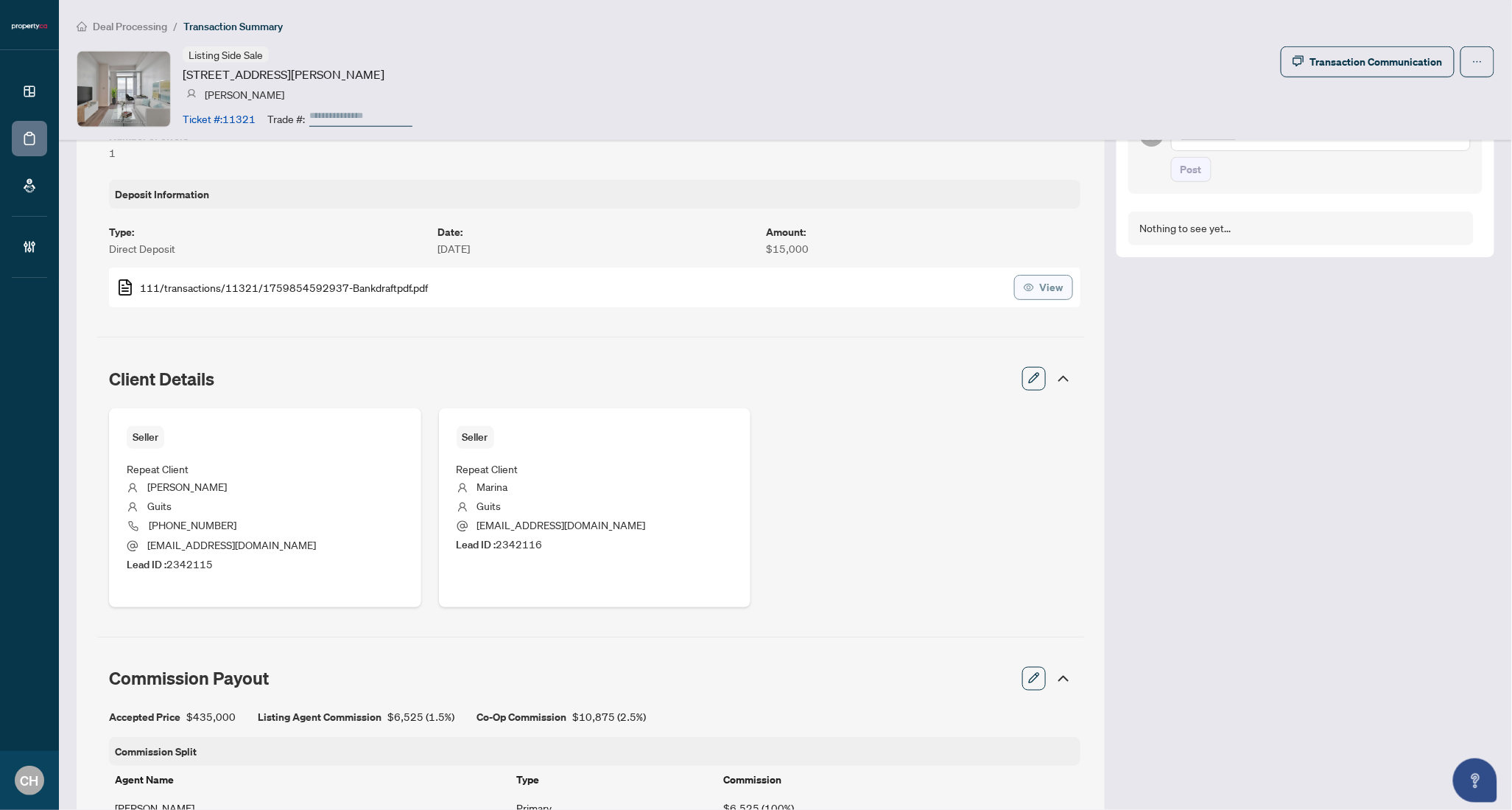
click at [1028, 292] on button "View" at bounding box center [1044, 288] width 59 height 25
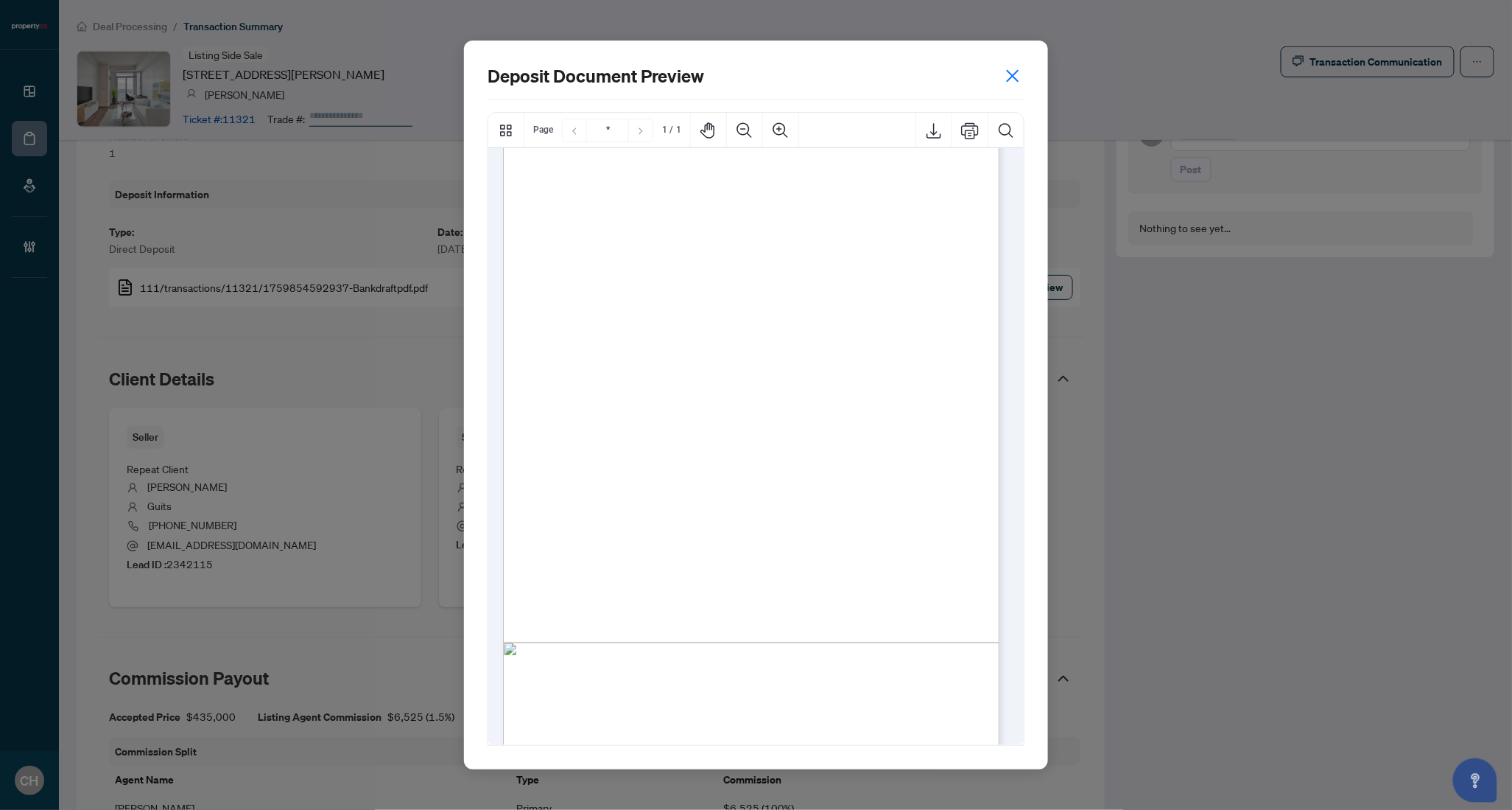
scroll to position [85, 0]
click at [1009, 73] on icon "close" at bounding box center [1013, 76] width 11 height 12
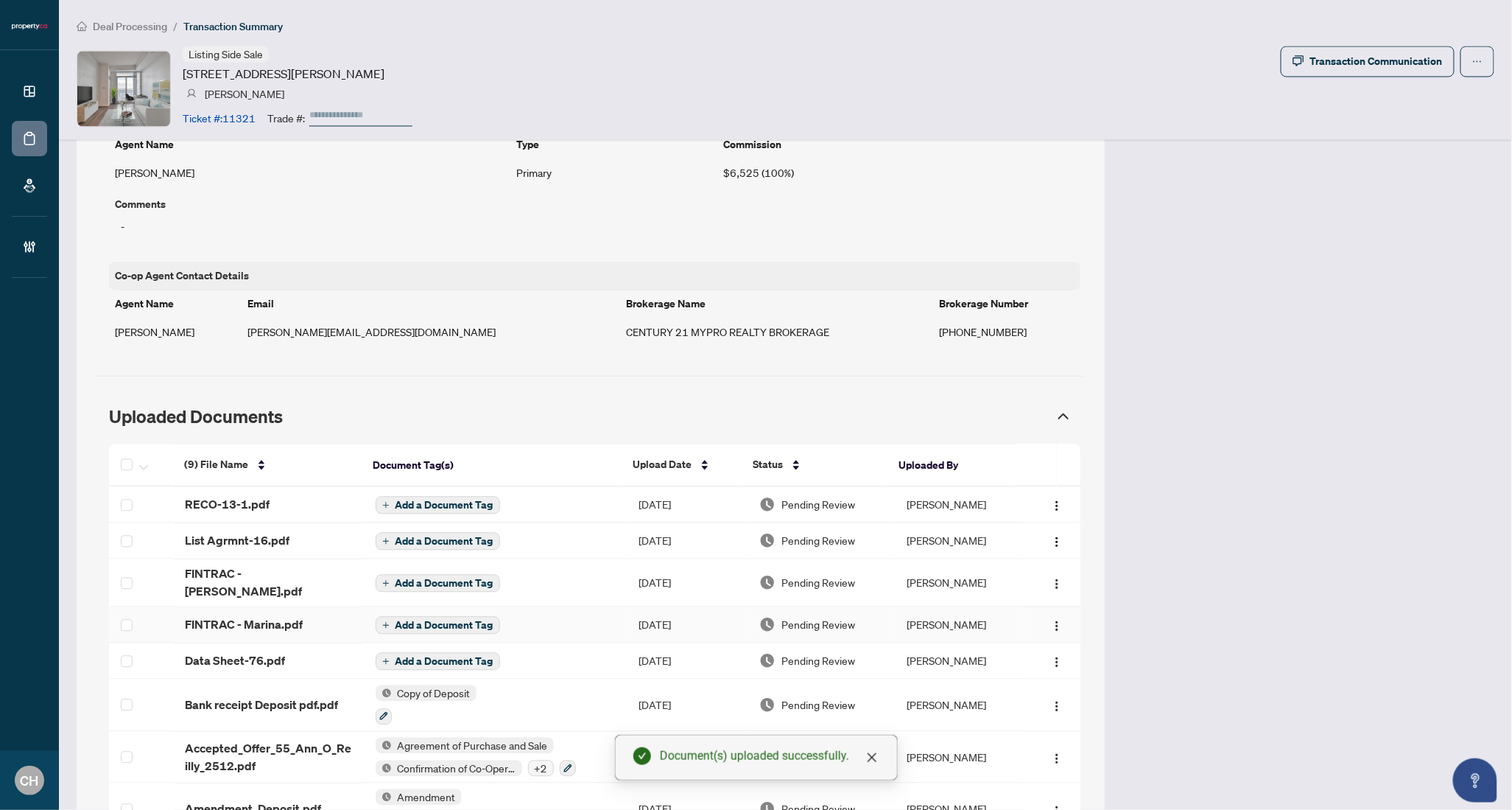
scroll to position [1338, 0]
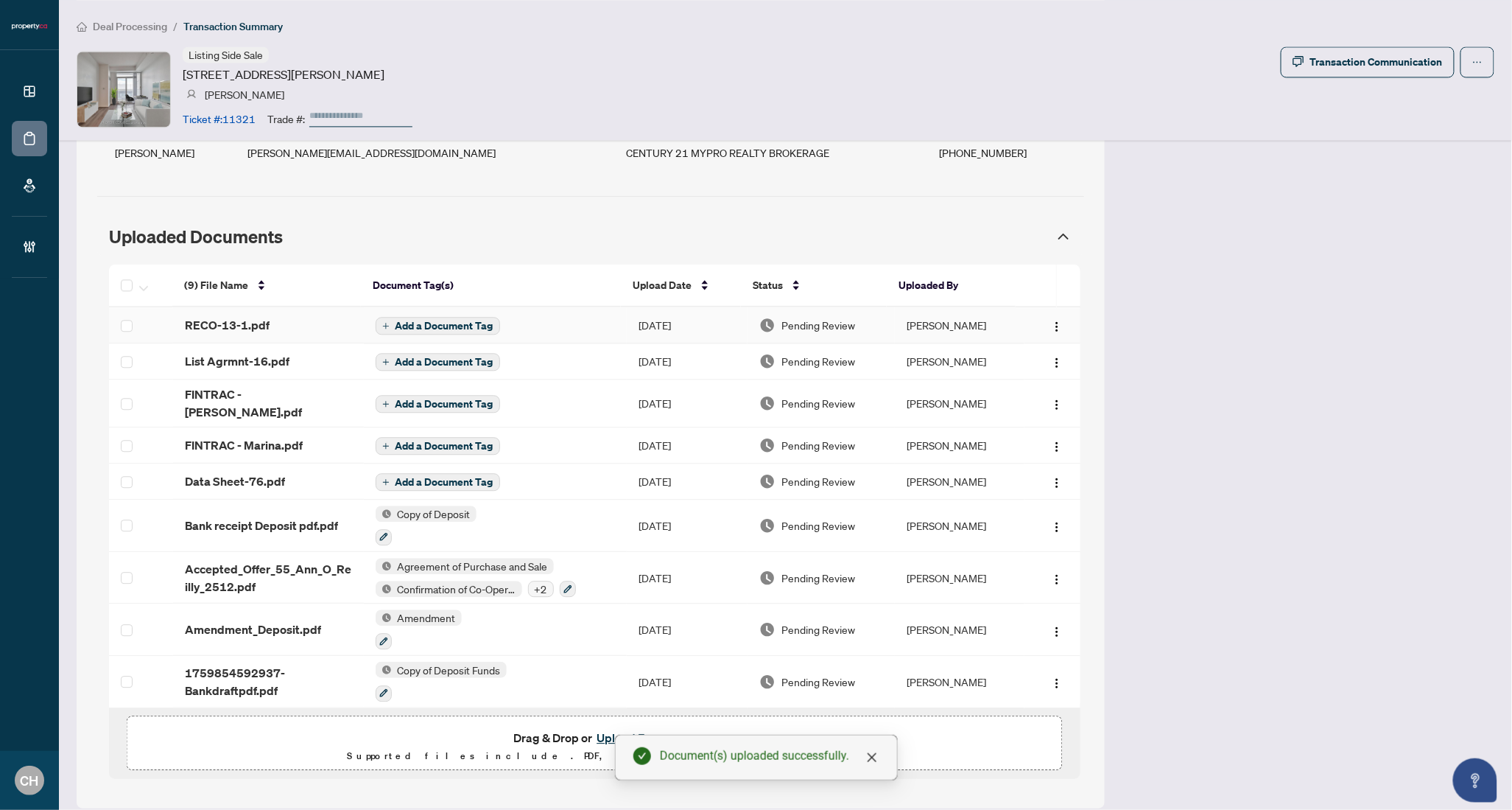
click at [416, 314] on td "Add a Document Tag" at bounding box center [495, 325] width 263 height 36
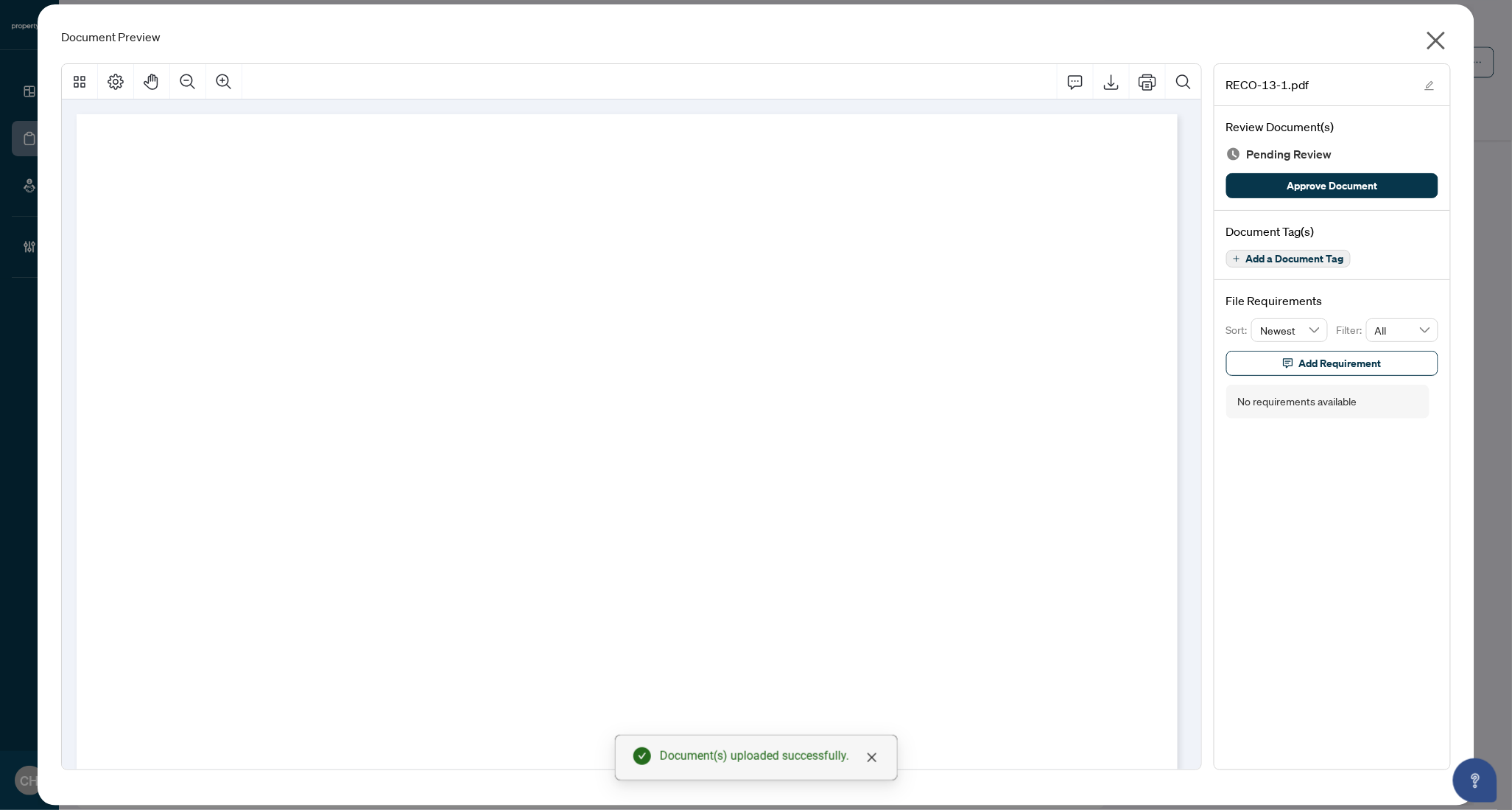
click at [1271, 259] on span "Add a Document Tag" at bounding box center [1295, 259] width 98 height 11
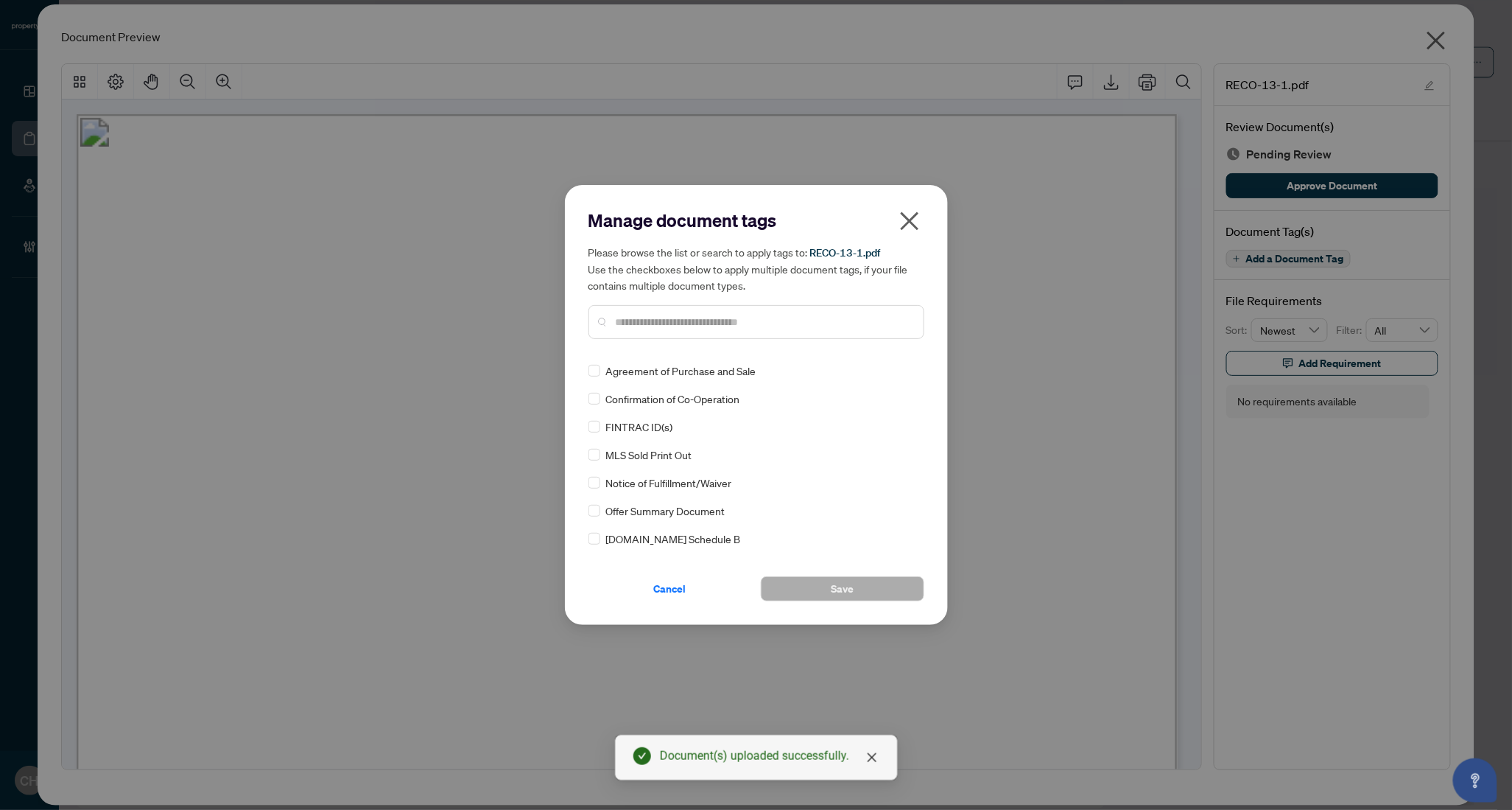
click at [663, 321] on input "text" at bounding box center [764, 322] width 296 height 16
type input "****"
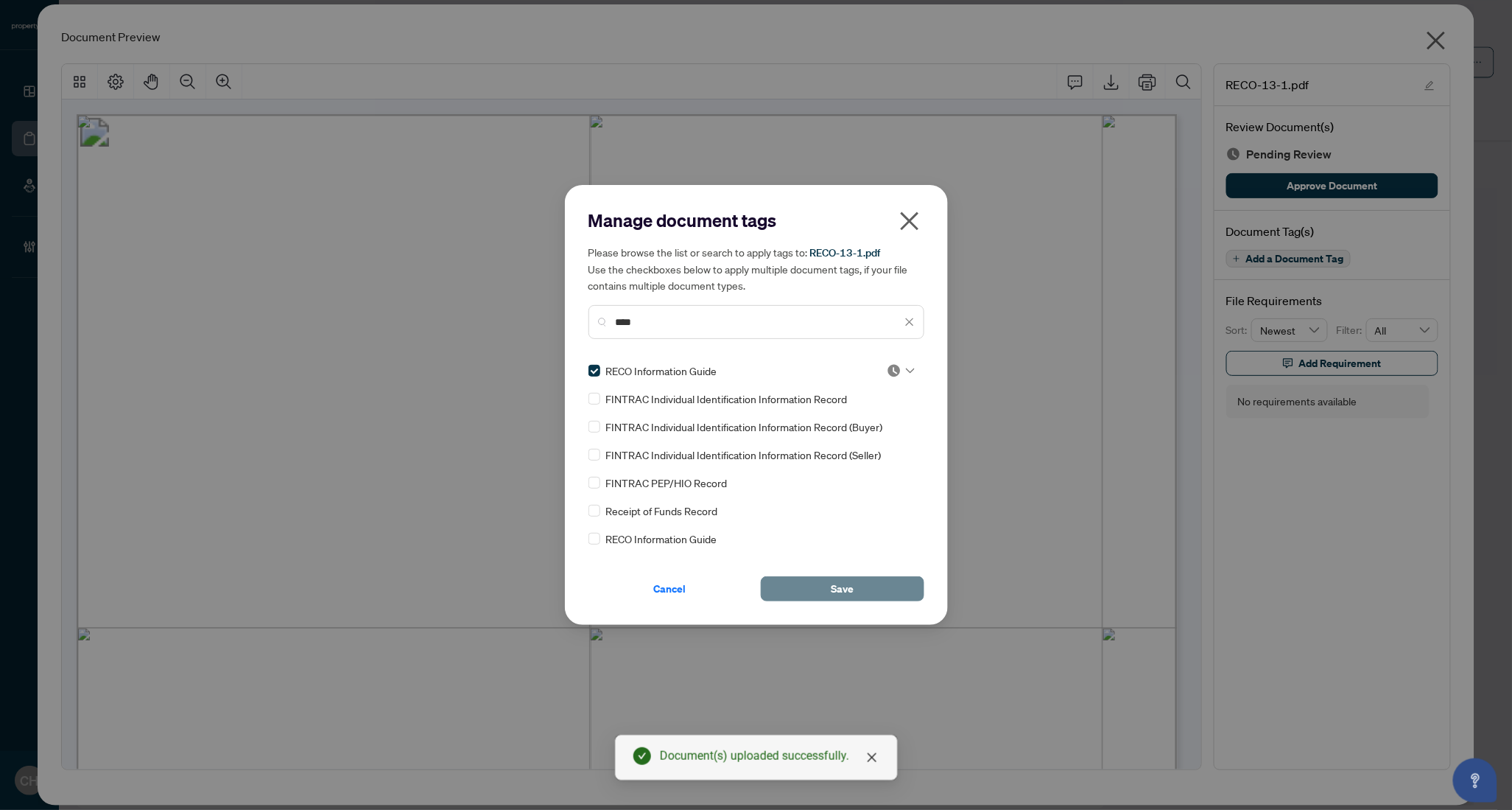
click at [823, 600] on button "Save" at bounding box center [843, 588] width 163 height 25
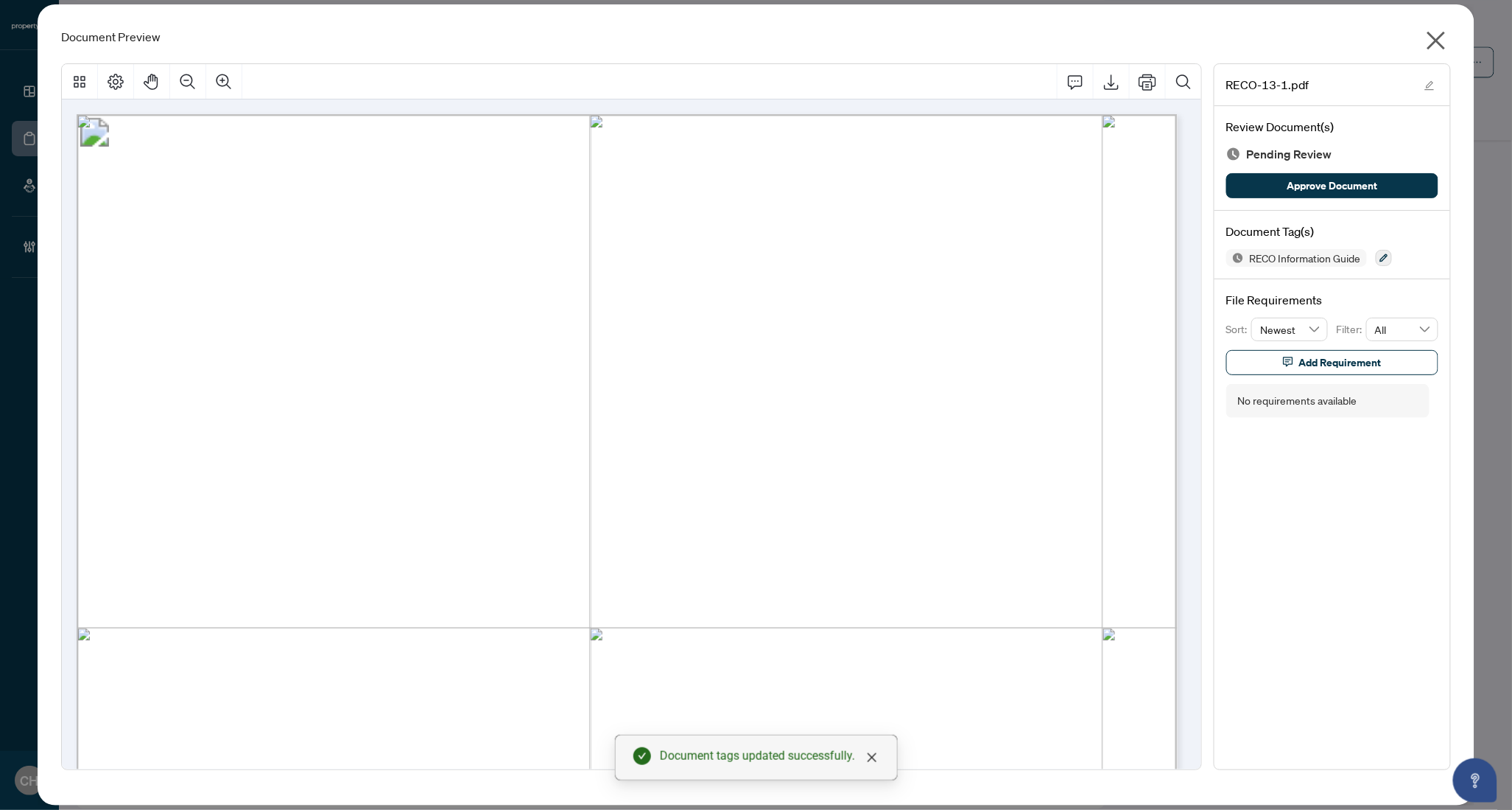
click at [1448, 47] on icon "close" at bounding box center [1436, 40] width 24 height 24
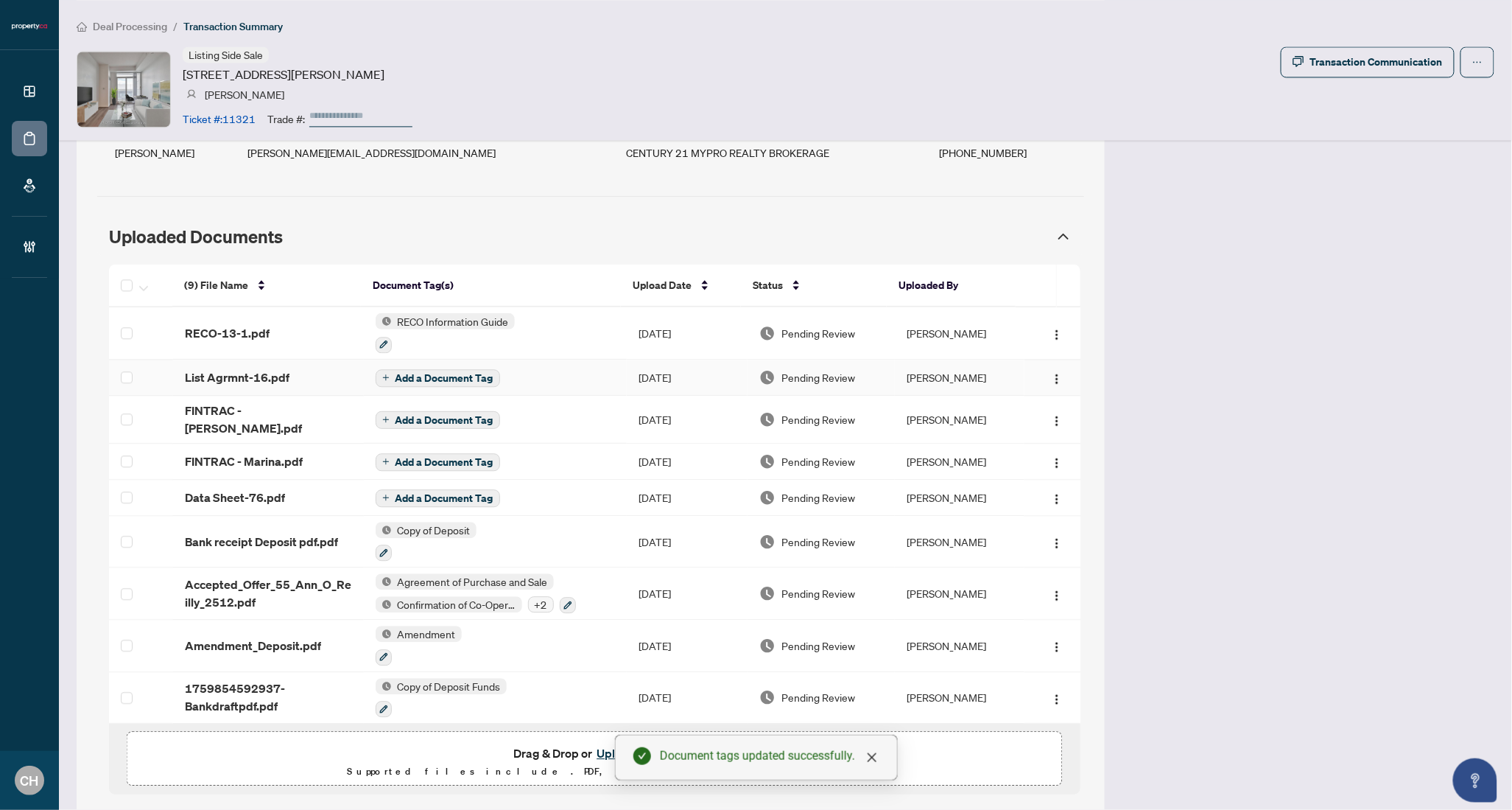
click at [526, 374] on td "Add a Document Tag" at bounding box center [495, 378] width 263 height 36
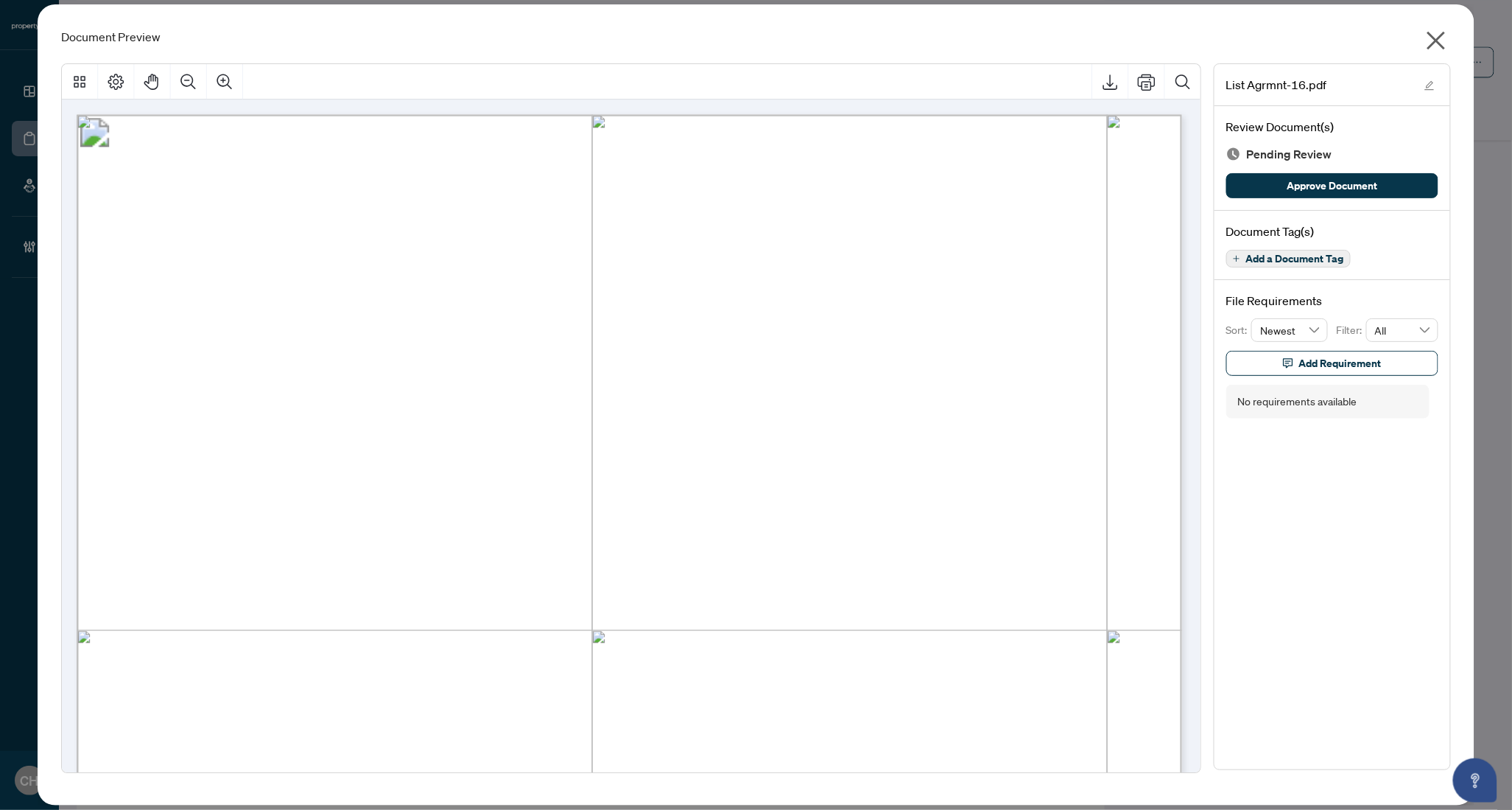
click at [1451, 41] on div "Document Preview List Agrmnt-16.pdf Review Document(s) Pending Review Approve D…" at bounding box center [756, 404] width 1436 height 801
click at [1447, 40] on icon "close" at bounding box center [1436, 40] width 24 height 24
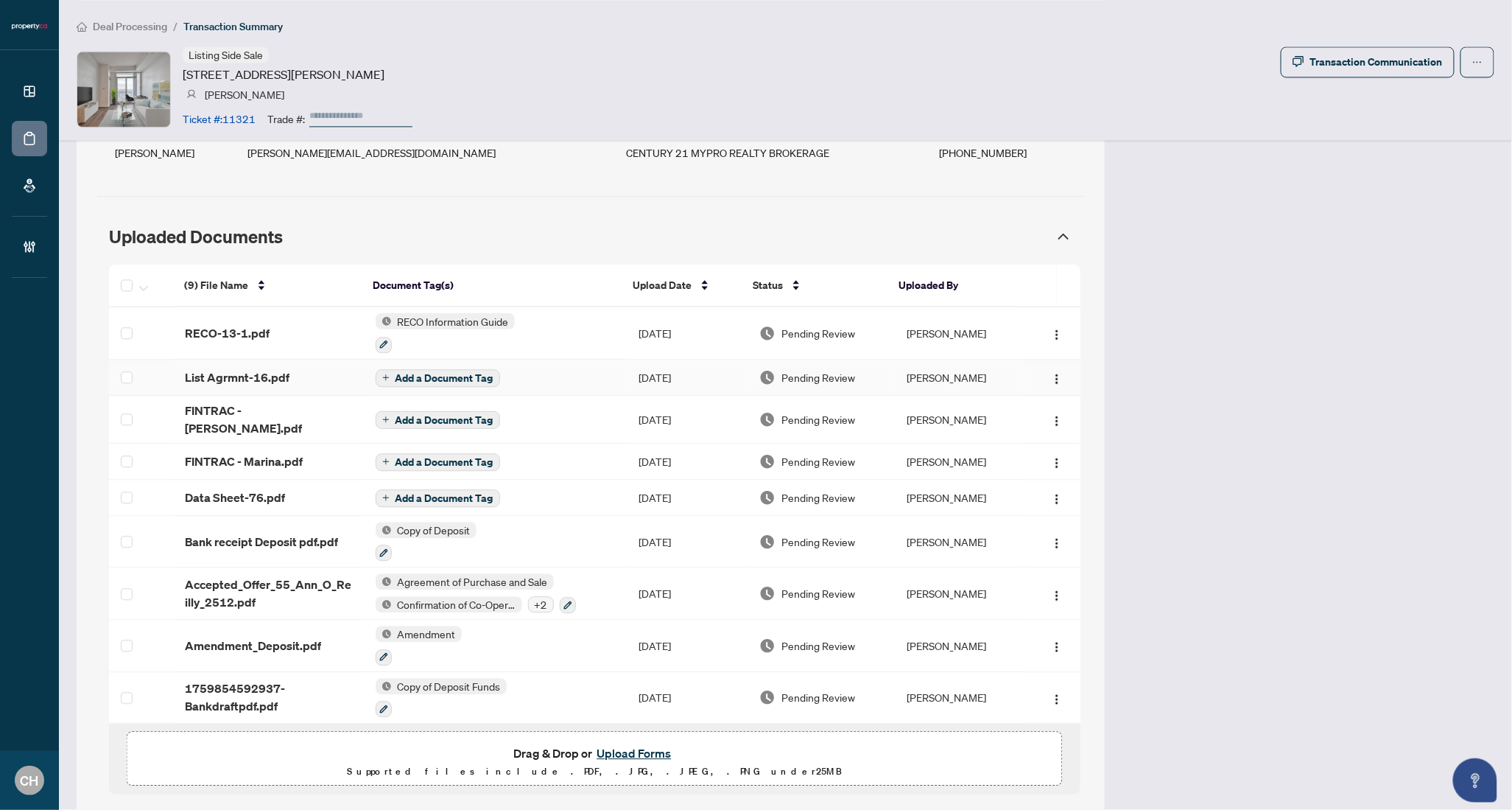
click at [452, 376] on span "Add a Document Tag" at bounding box center [444, 378] width 98 height 11
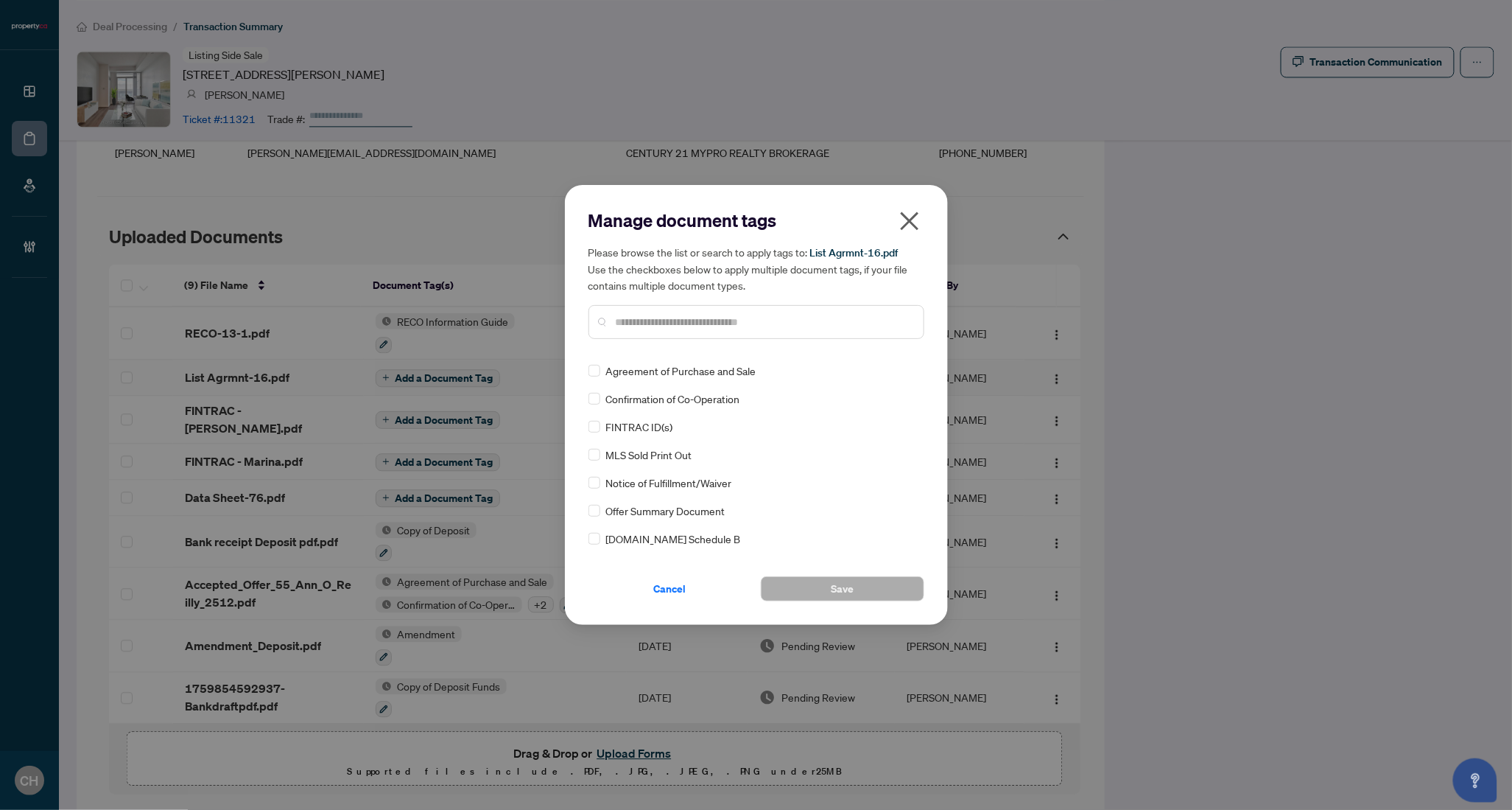
click at [712, 326] on input "text" at bounding box center [764, 322] width 296 height 16
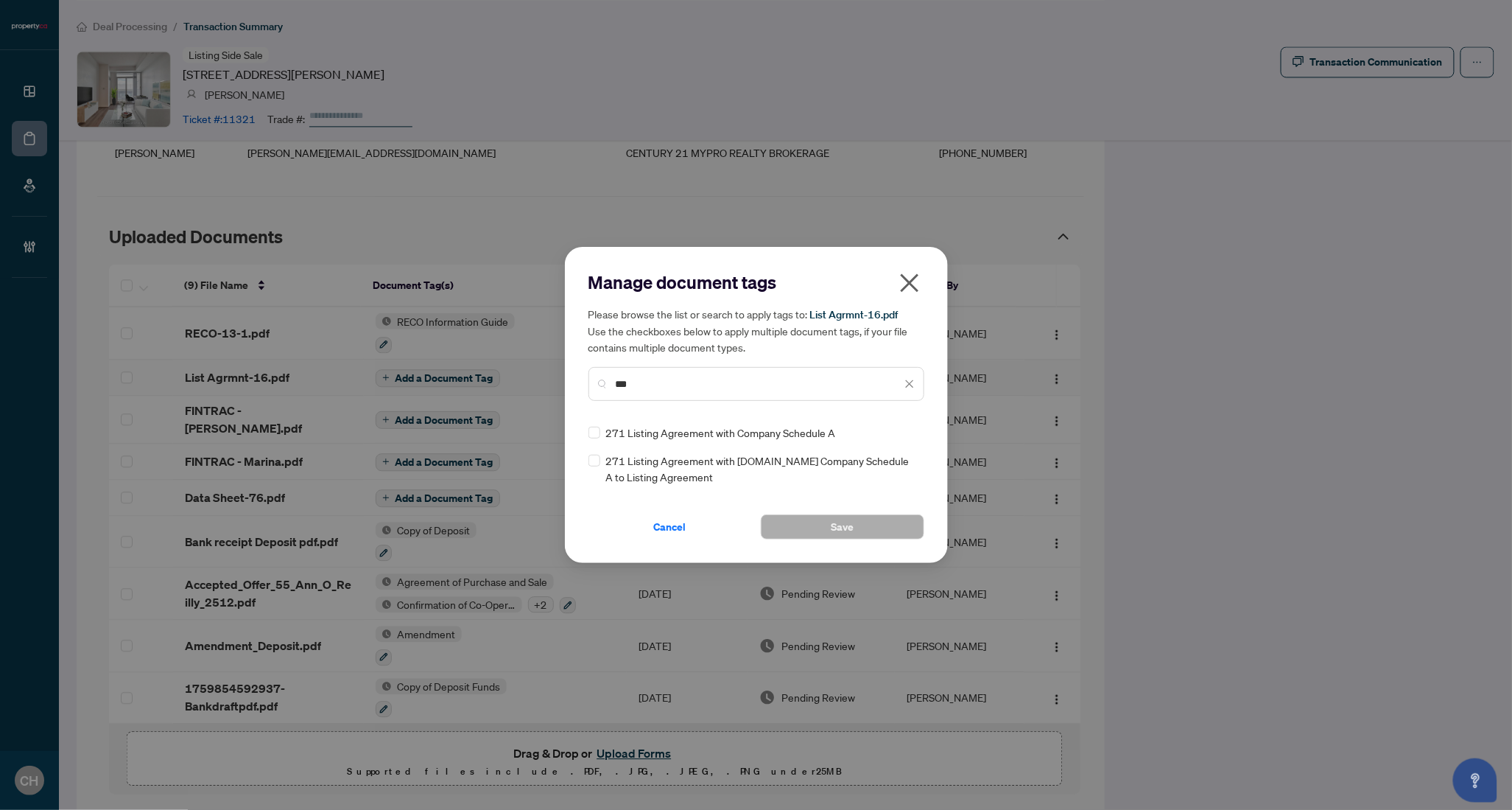
type input "***"
click at [600, 432] on div "271 Listing Agreement with Company Schedule A" at bounding box center [752, 433] width 327 height 16
click at [778, 520] on button "Save" at bounding box center [843, 527] width 163 height 25
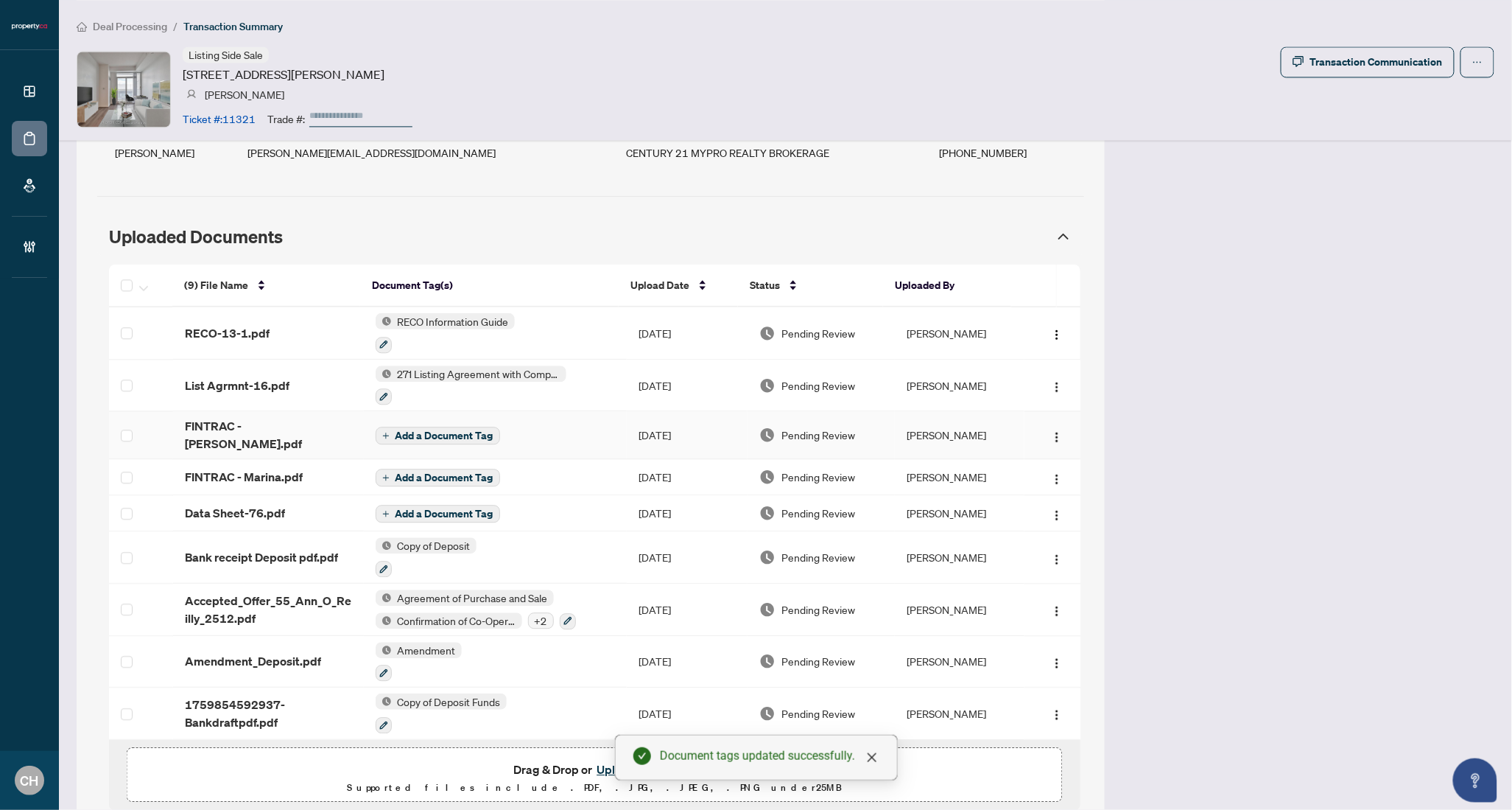
click at [476, 431] on span "Add a Document Tag" at bounding box center [444, 435] width 98 height 11
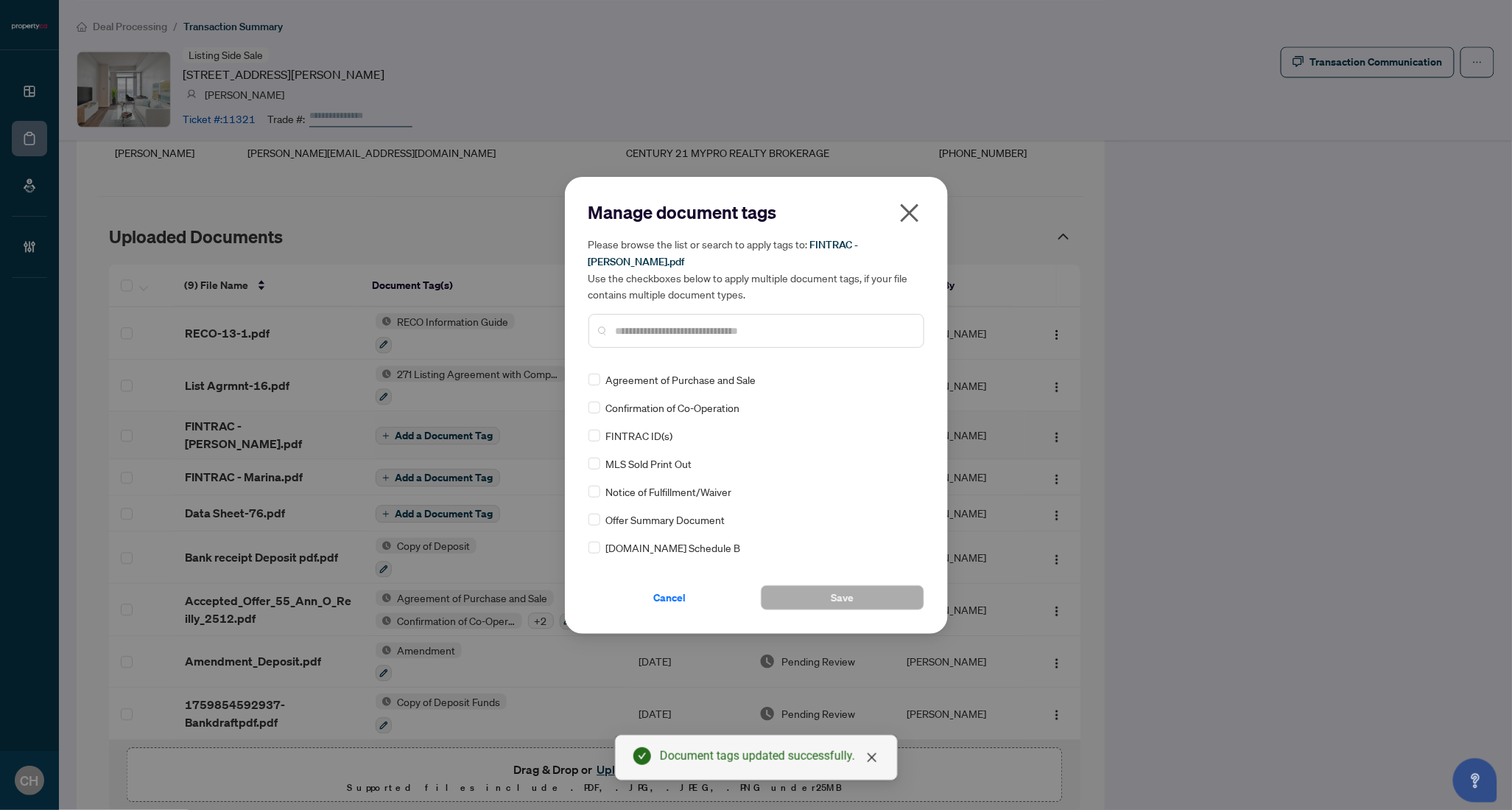
click at [705, 314] on div at bounding box center [756, 330] width 336 height 34
click at [697, 327] on input "text" at bounding box center [764, 331] width 296 height 16
type input "*******"
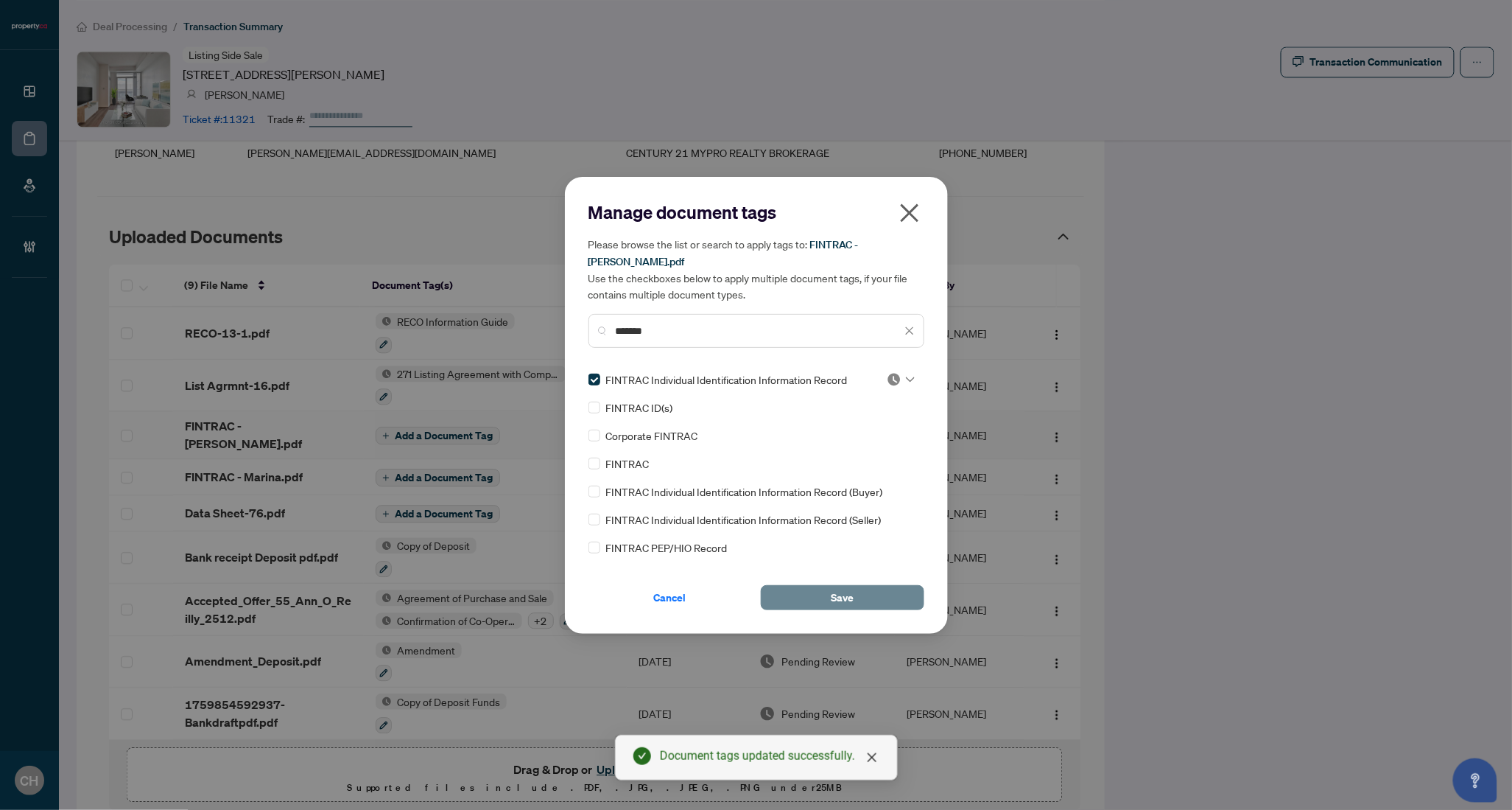
click at [903, 592] on button "Save" at bounding box center [843, 597] width 163 height 25
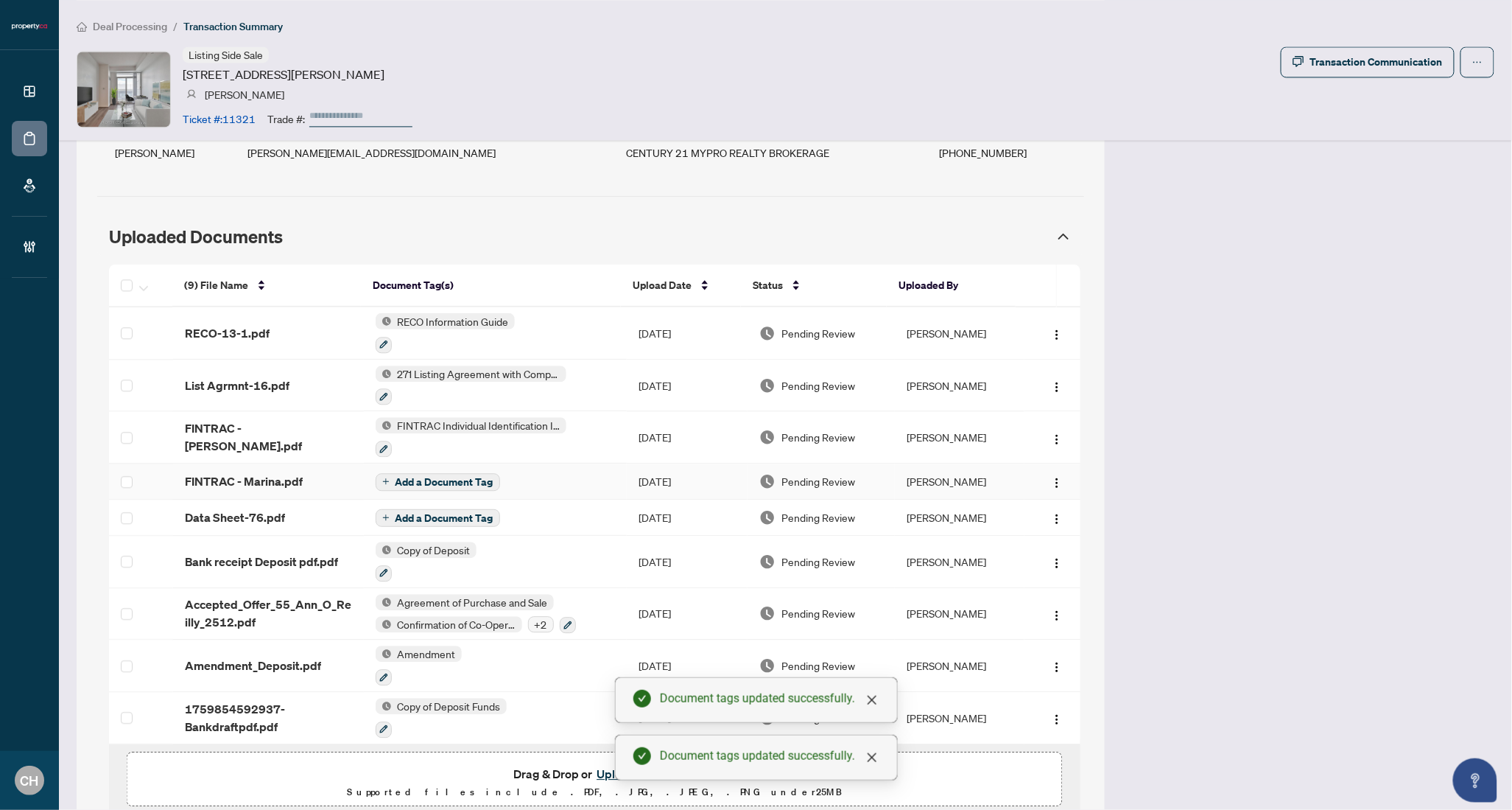
click at [436, 481] on span "Add a Document Tag" at bounding box center [444, 481] width 98 height 11
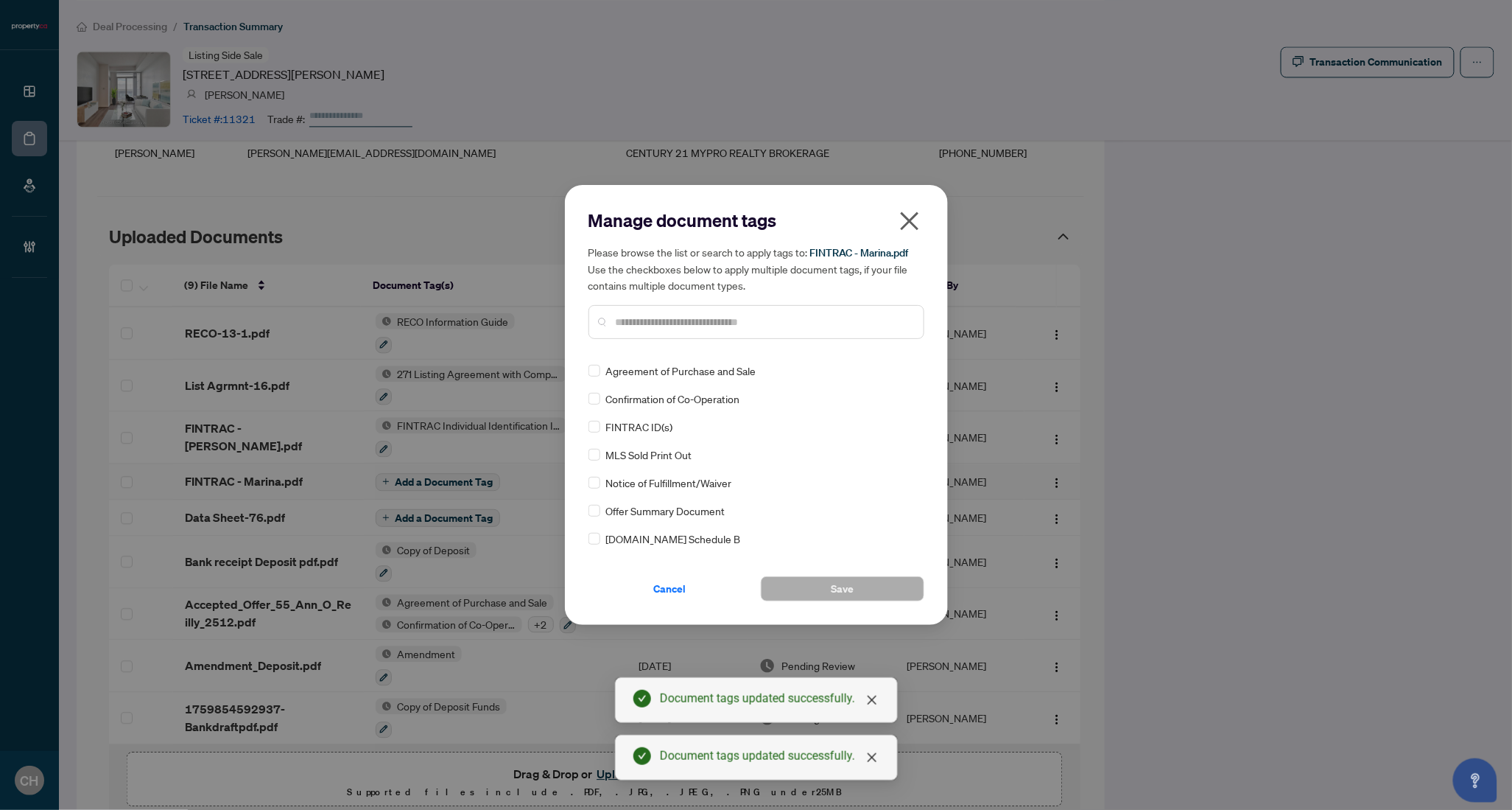
click at [716, 316] on input "text" at bounding box center [764, 322] width 296 height 16
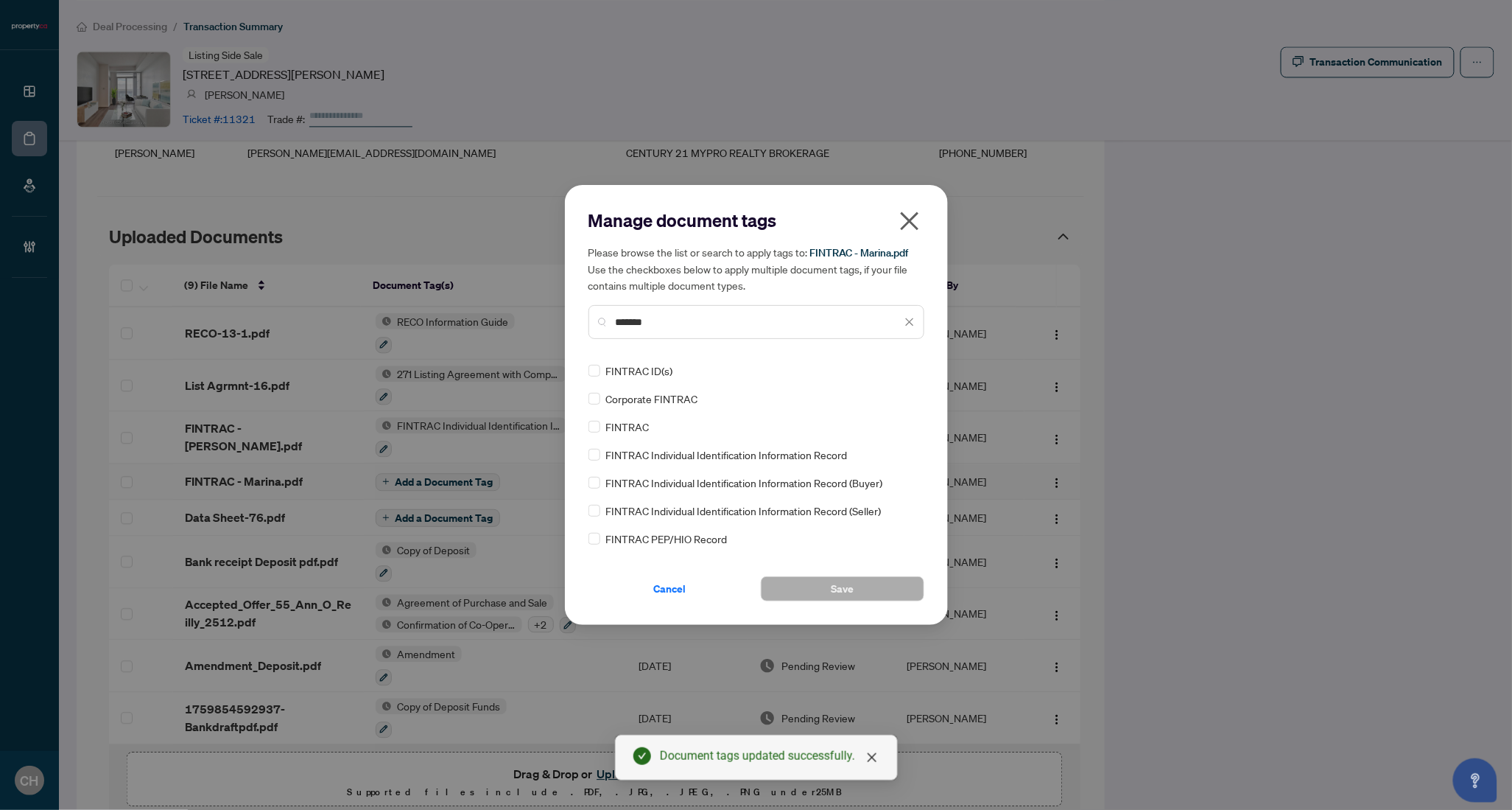
type input "*******"
click at [841, 596] on span "Save" at bounding box center [843, 588] width 23 height 24
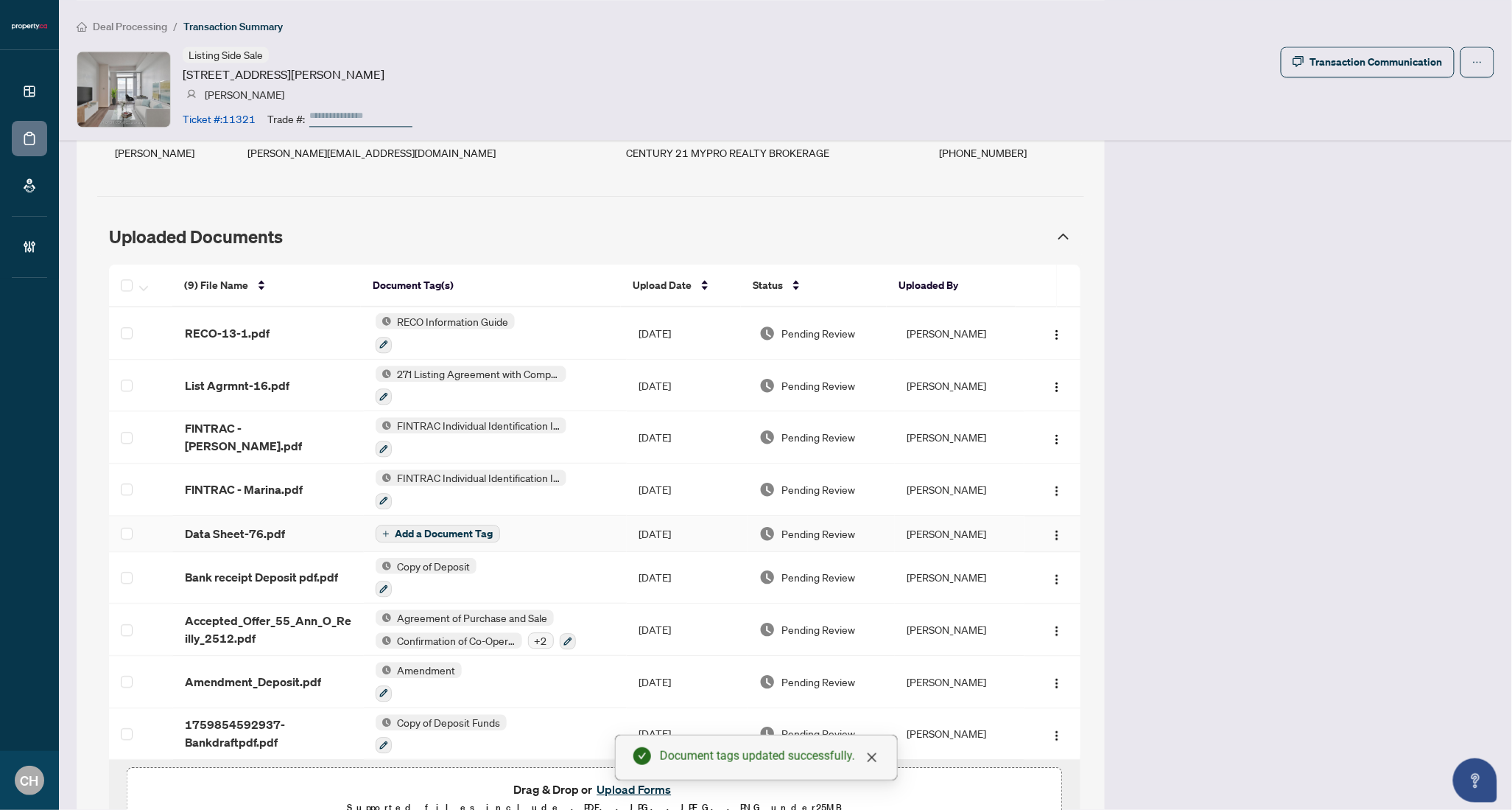
click at [482, 535] on span "Add a Document Tag" at bounding box center [444, 533] width 98 height 11
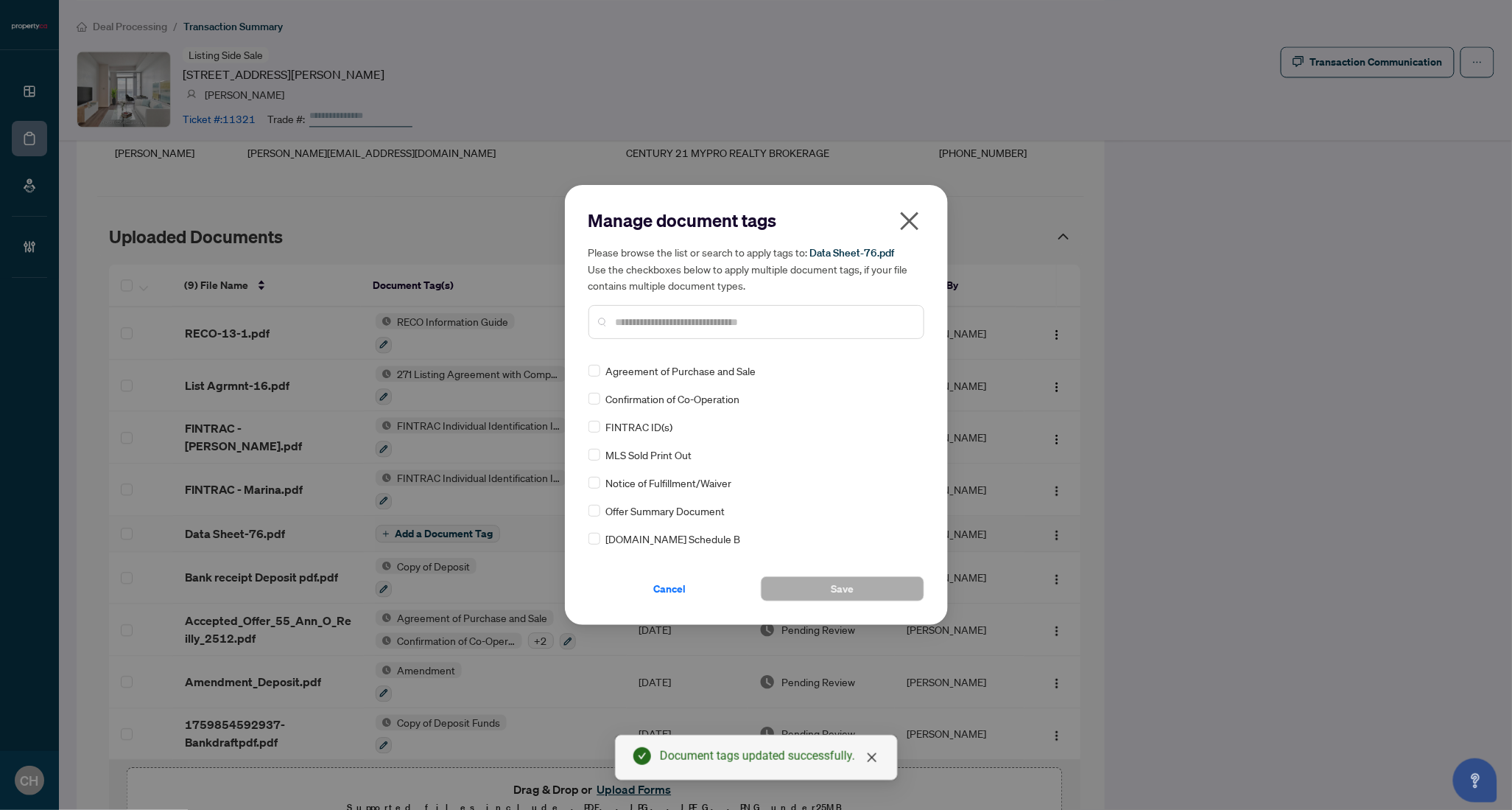
click at [712, 320] on input "text" at bounding box center [764, 322] width 296 height 16
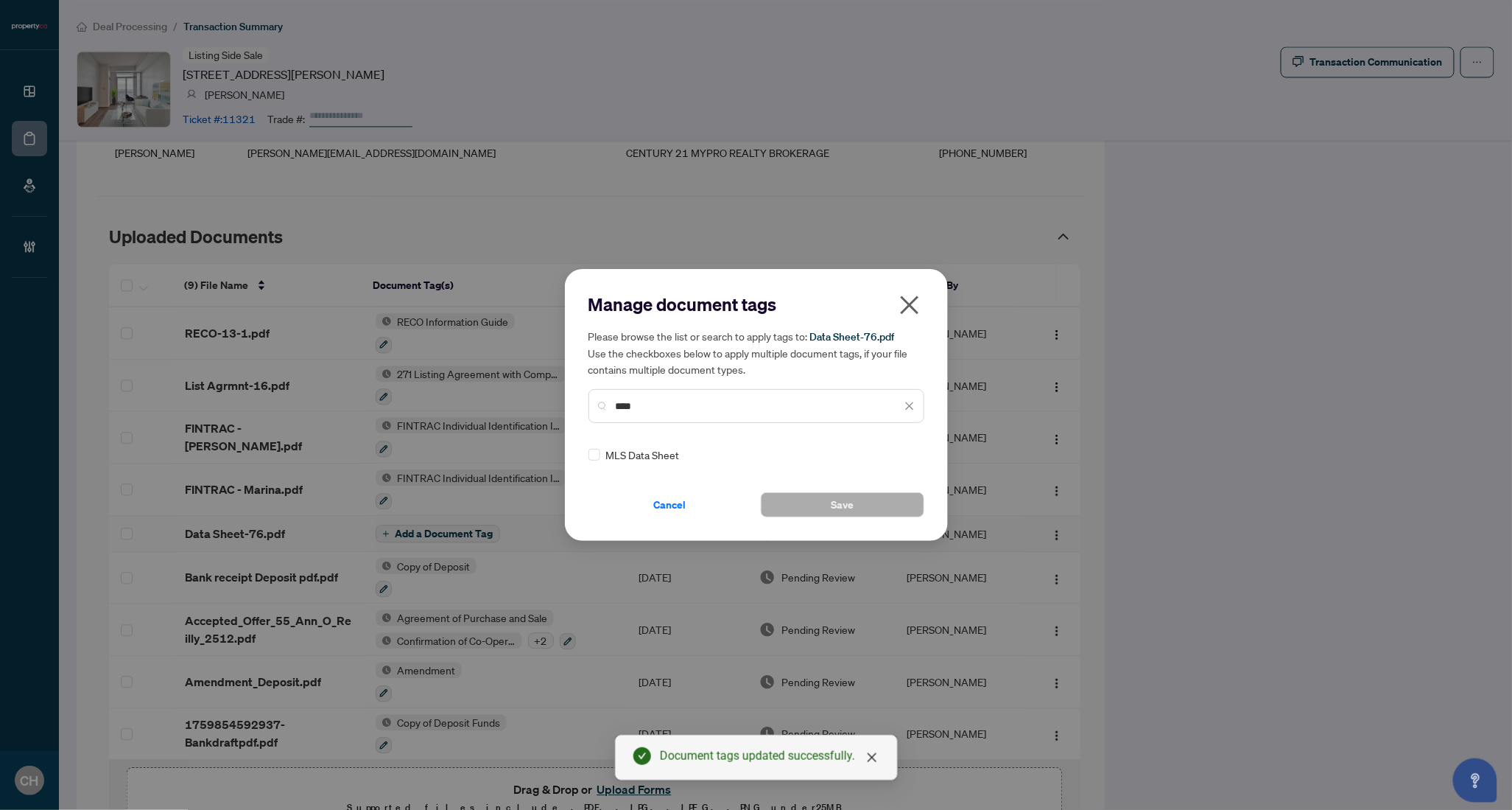
type input "****"
click at [834, 505] on span "Save" at bounding box center [843, 504] width 23 height 24
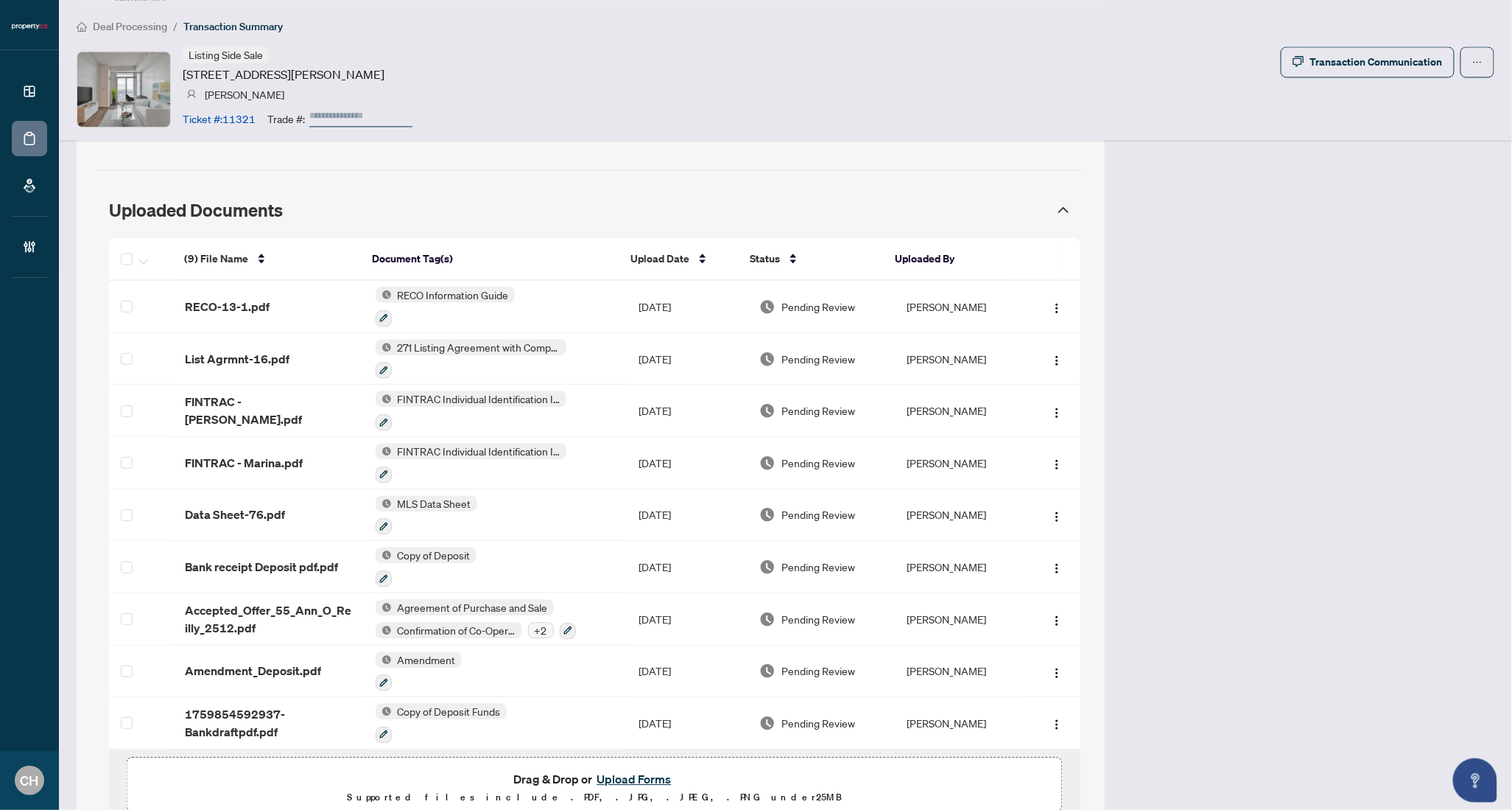
scroll to position [1414, 0]
